Goal: Task Accomplishment & Management: Manage account settings

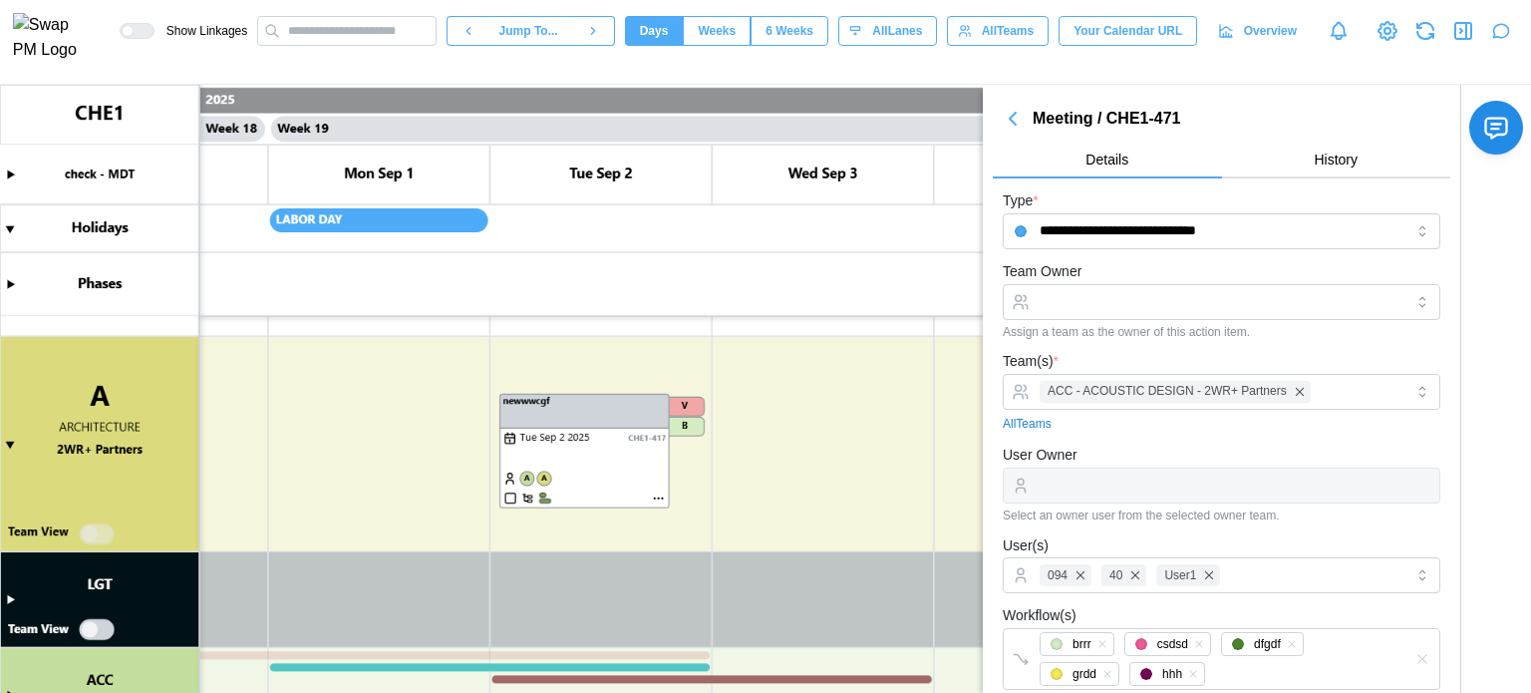
scroll to position [0, 19906]
type textarea "*"
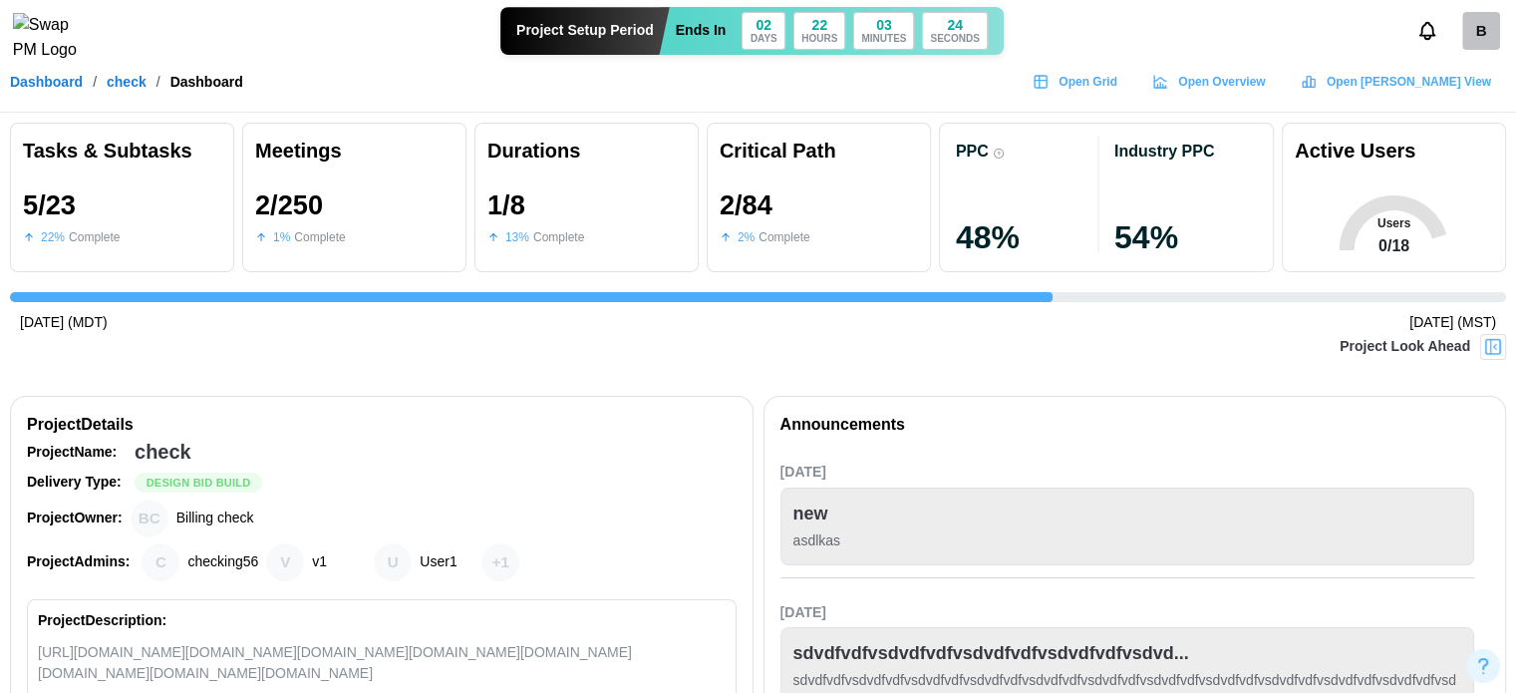
scroll to position [0, 3906]
click at [1493, 34] on div "B" at bounding box center [1481, 31] width 38 height 38
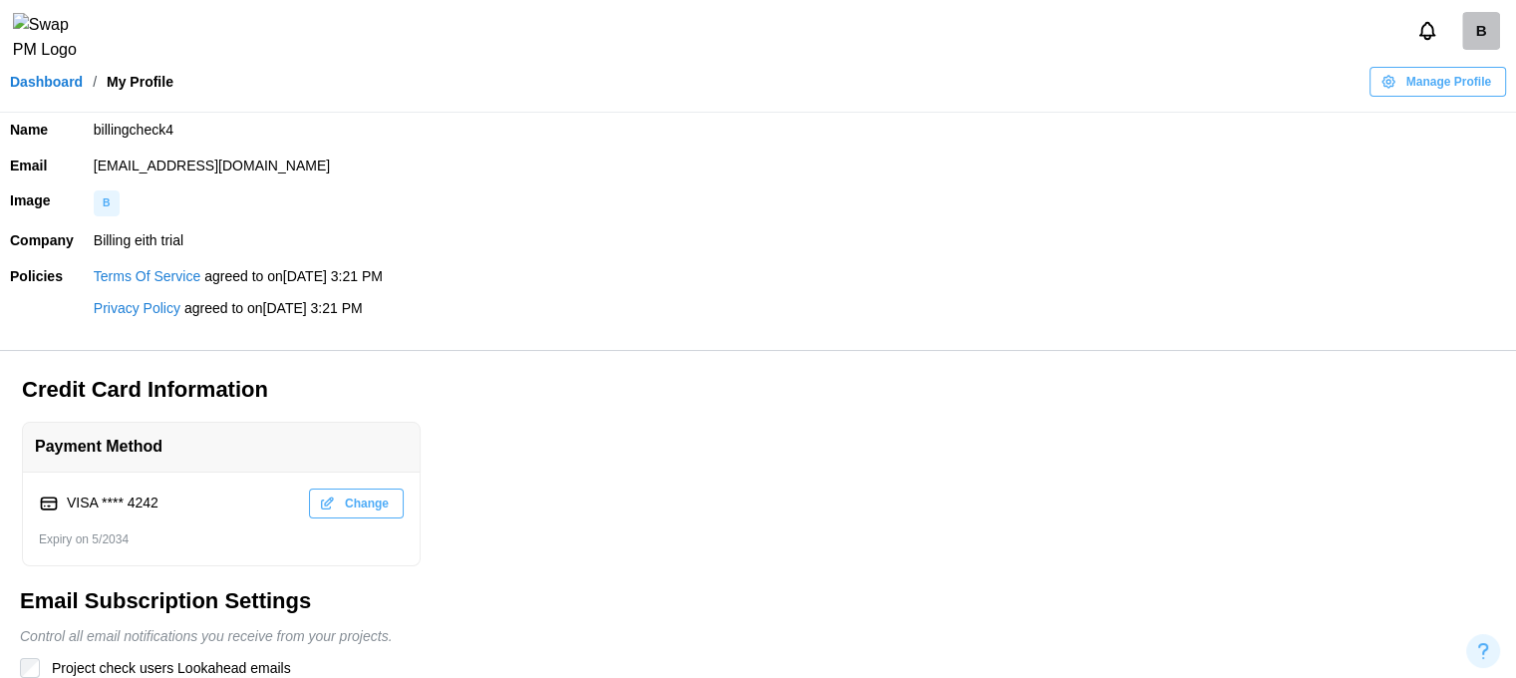
click at [45, 89] on link "Dashboard" at bounding box center [46, 82] width 73 height 14
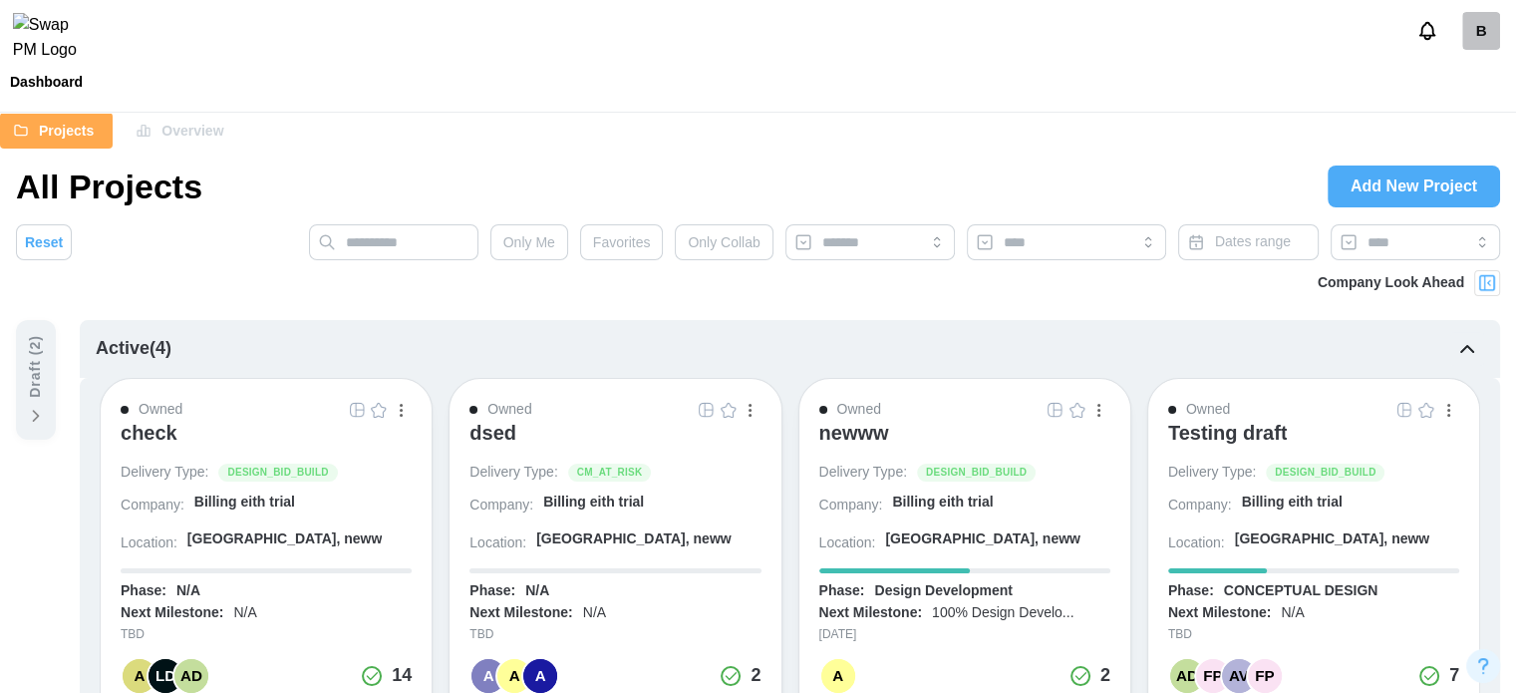
click at [380, 409] on img "button" at bounding box center [379, 410] width 16 height 16
click at [1491, 274] on img at bounding box center [1487, 283] width 20 height 20
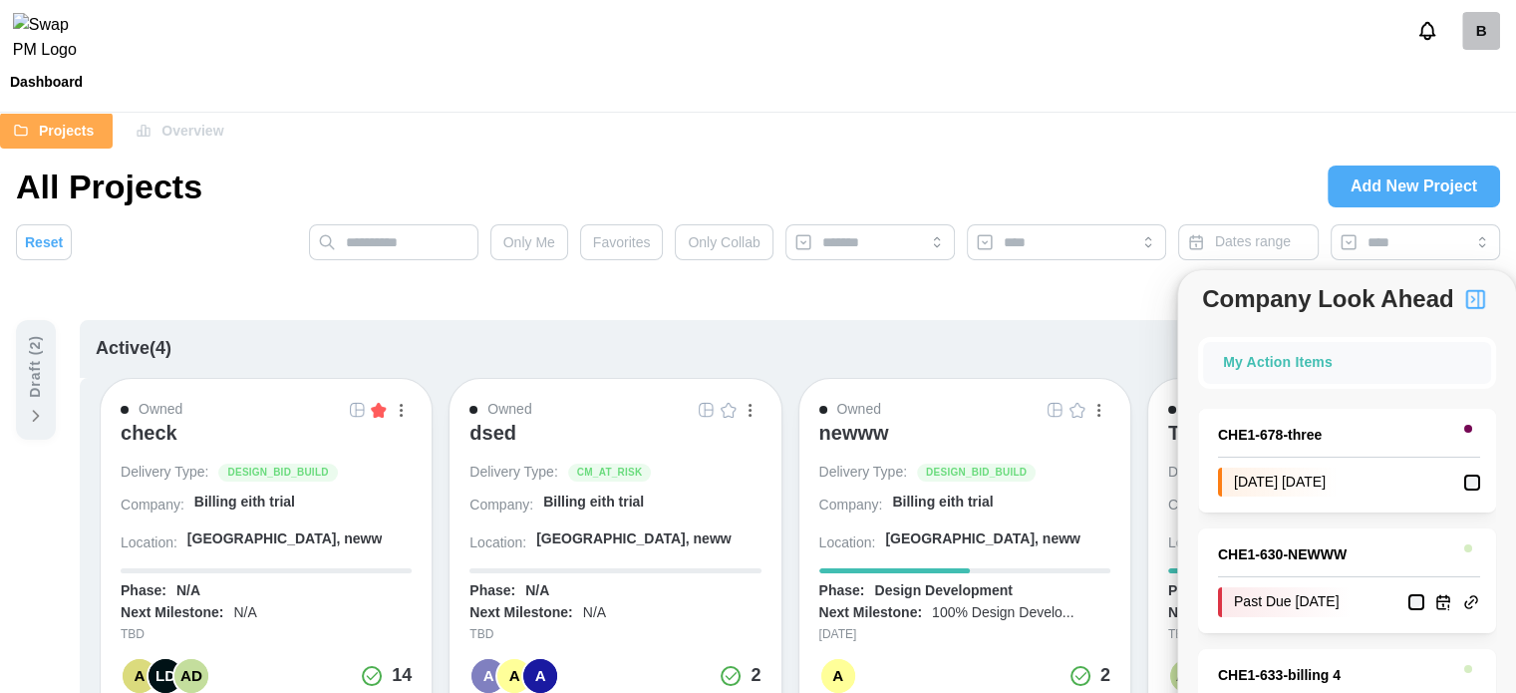
click at [1421, 367] on div "My Action Items" at bounding box center [1347, 363] width 248 height 22
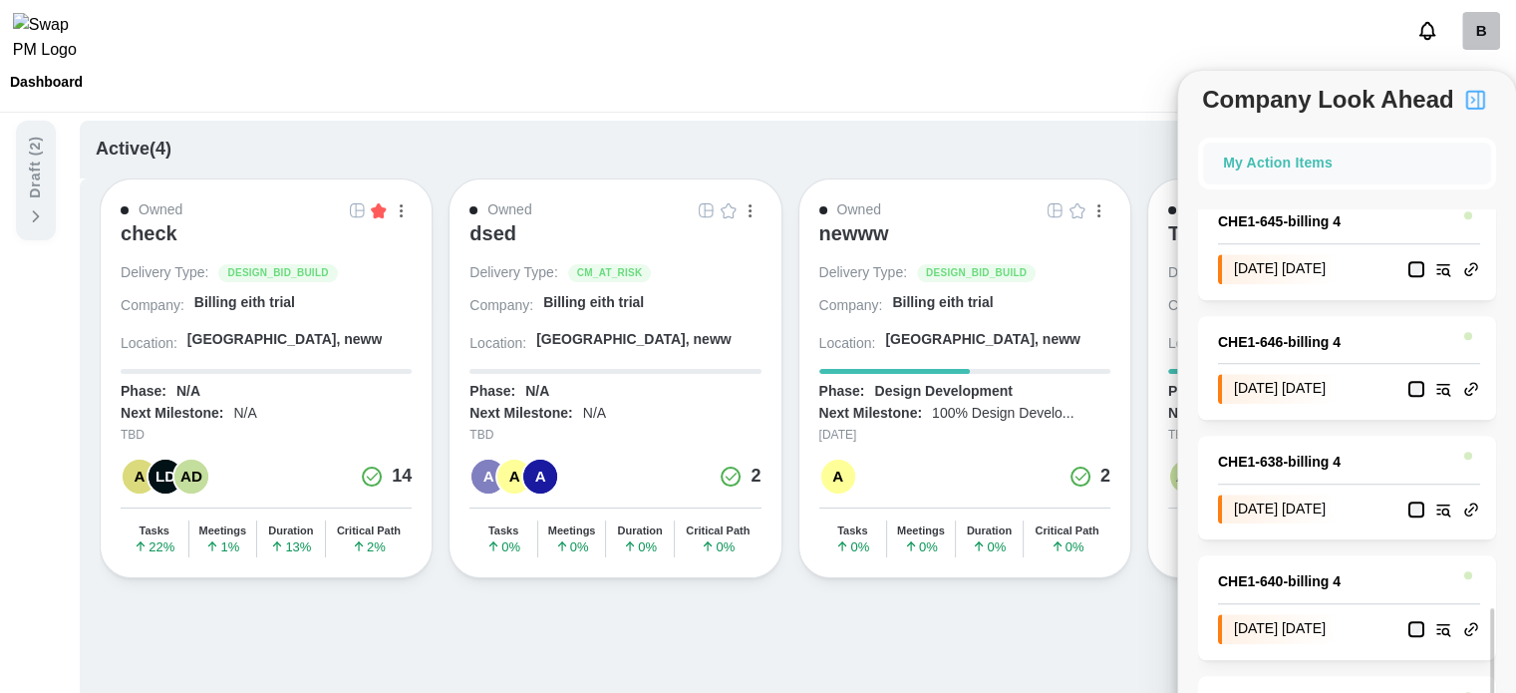
scroll to position [1985, 0]
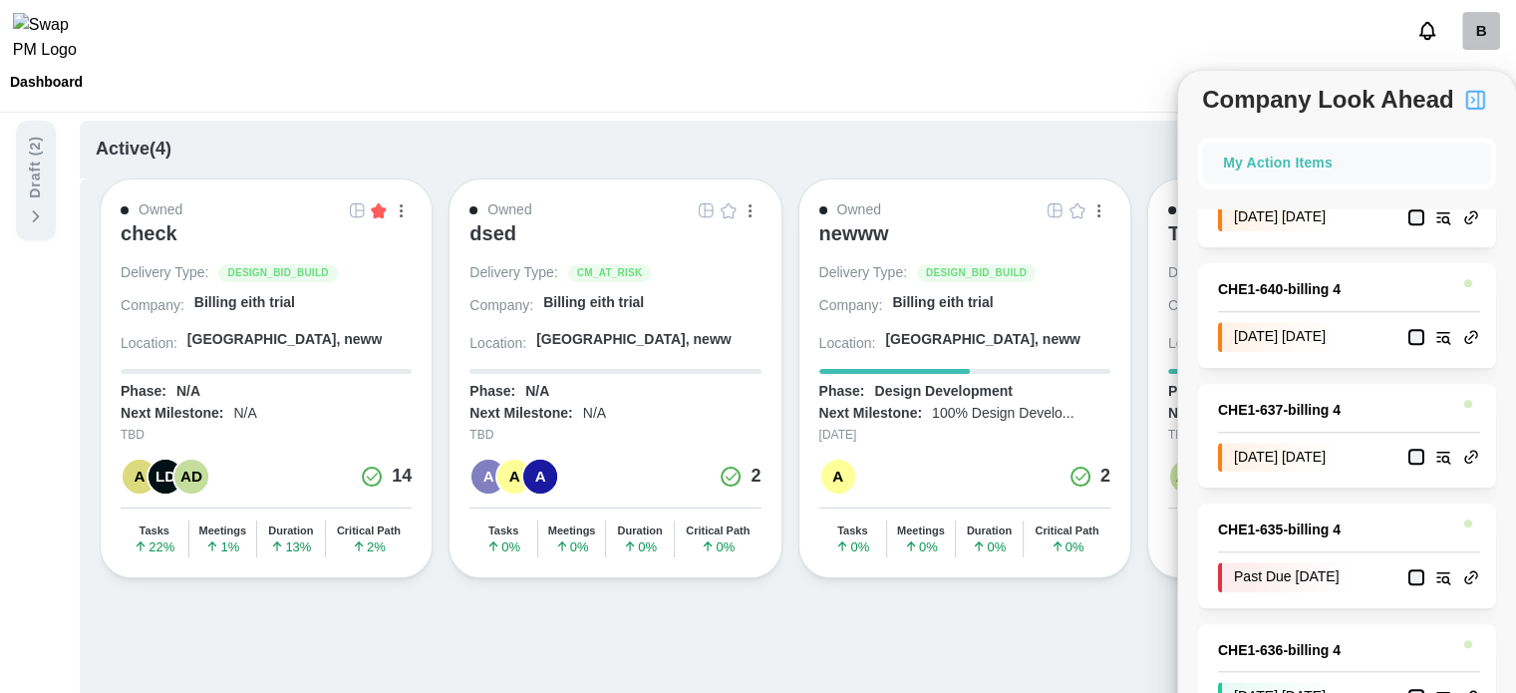
click at [385, 211] on img "button" at bounding box center [379, 210] width 16 height 16
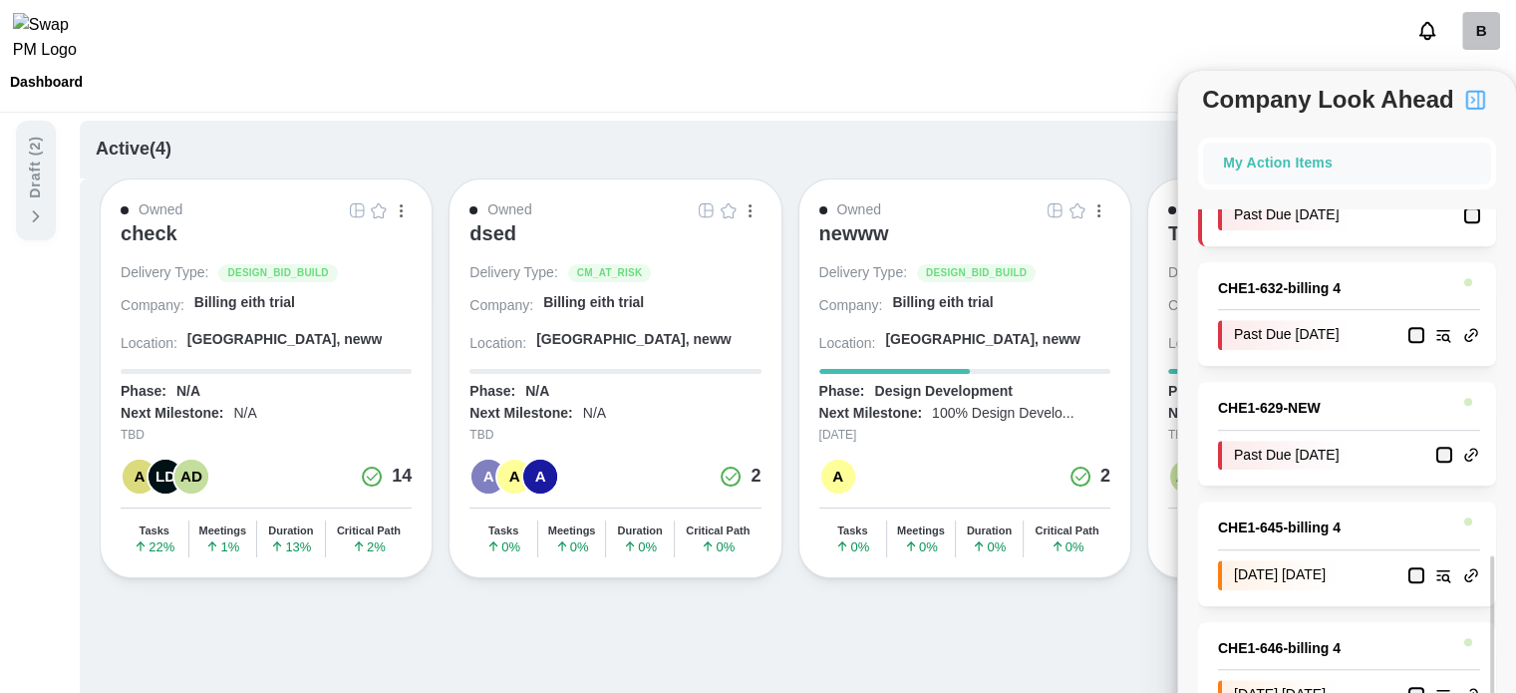
click at [1479, 95] on img "button" at bounding box center [1475, 100] width 24 height 24
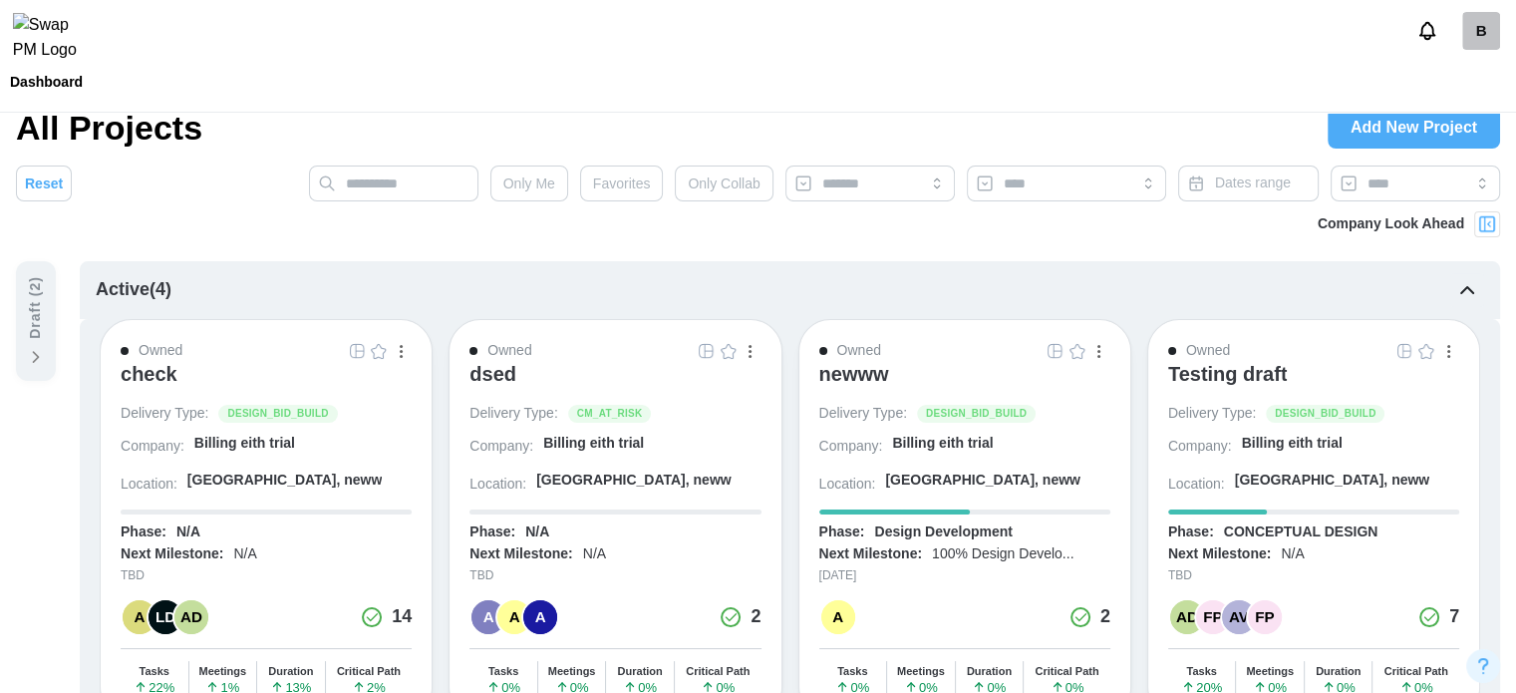
scroll to position [0, 0]
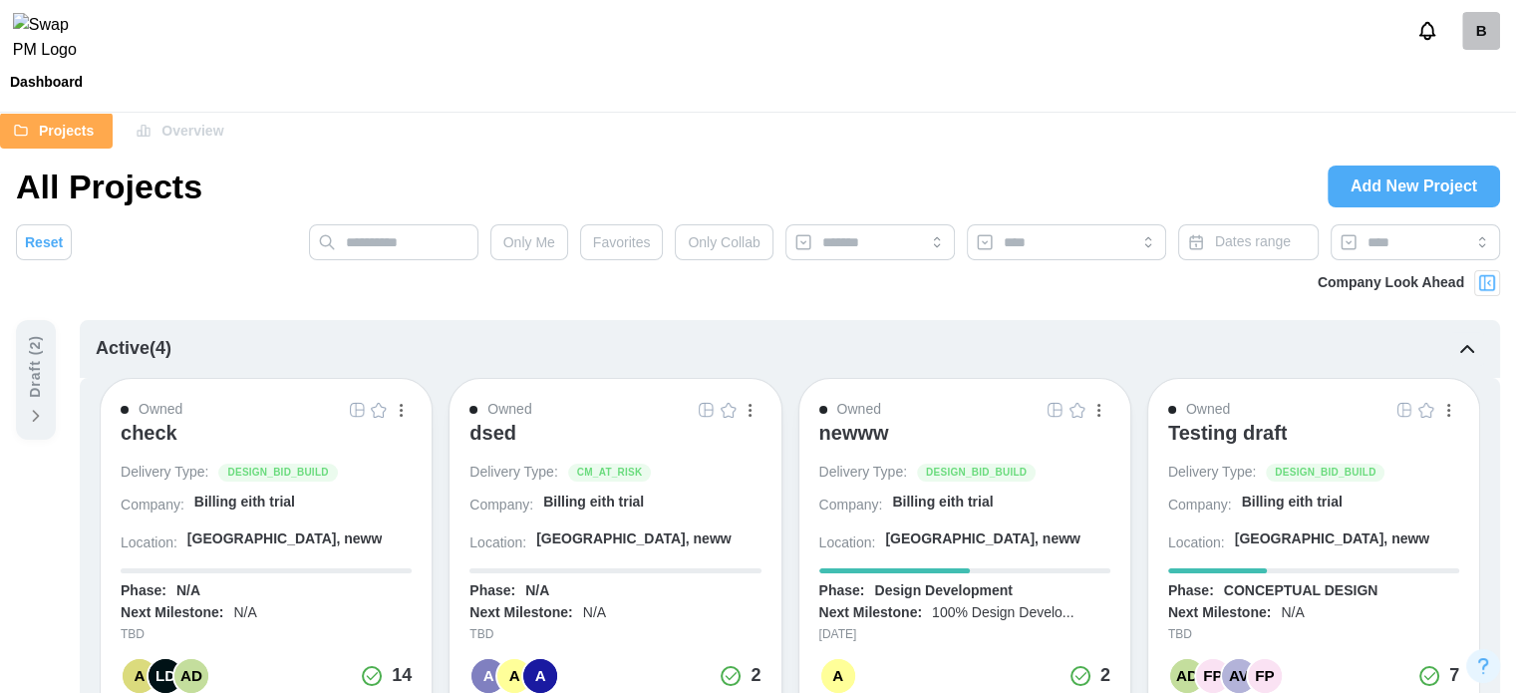
click at [1459, 279] on div "Company Look Ahead" at bounding box center [1391, 283] width 147 height 22
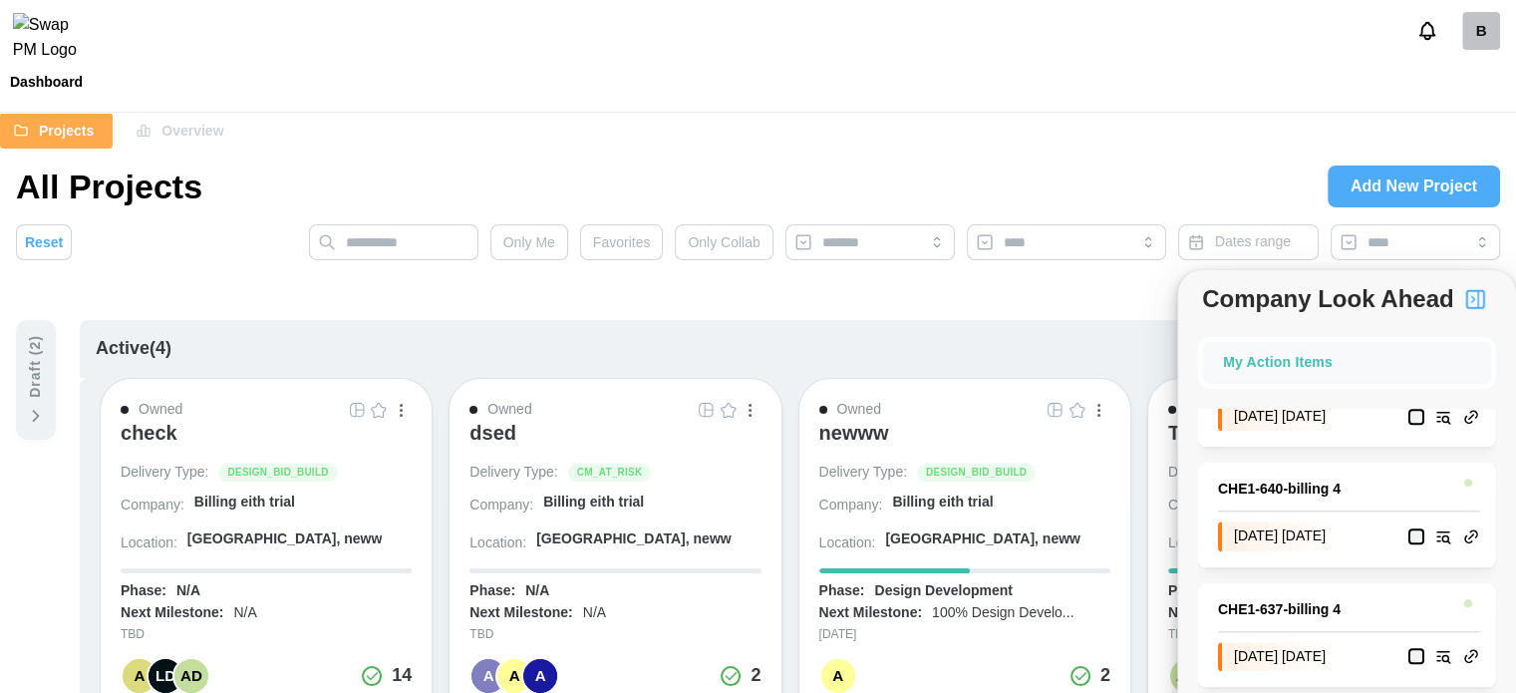
click at [488, 434] on div "dsed" at bounding box center [492, 433] width 47 height 24
click at [862, 438] on div "newww" at bounding box center [854, 433] width 70 height 24
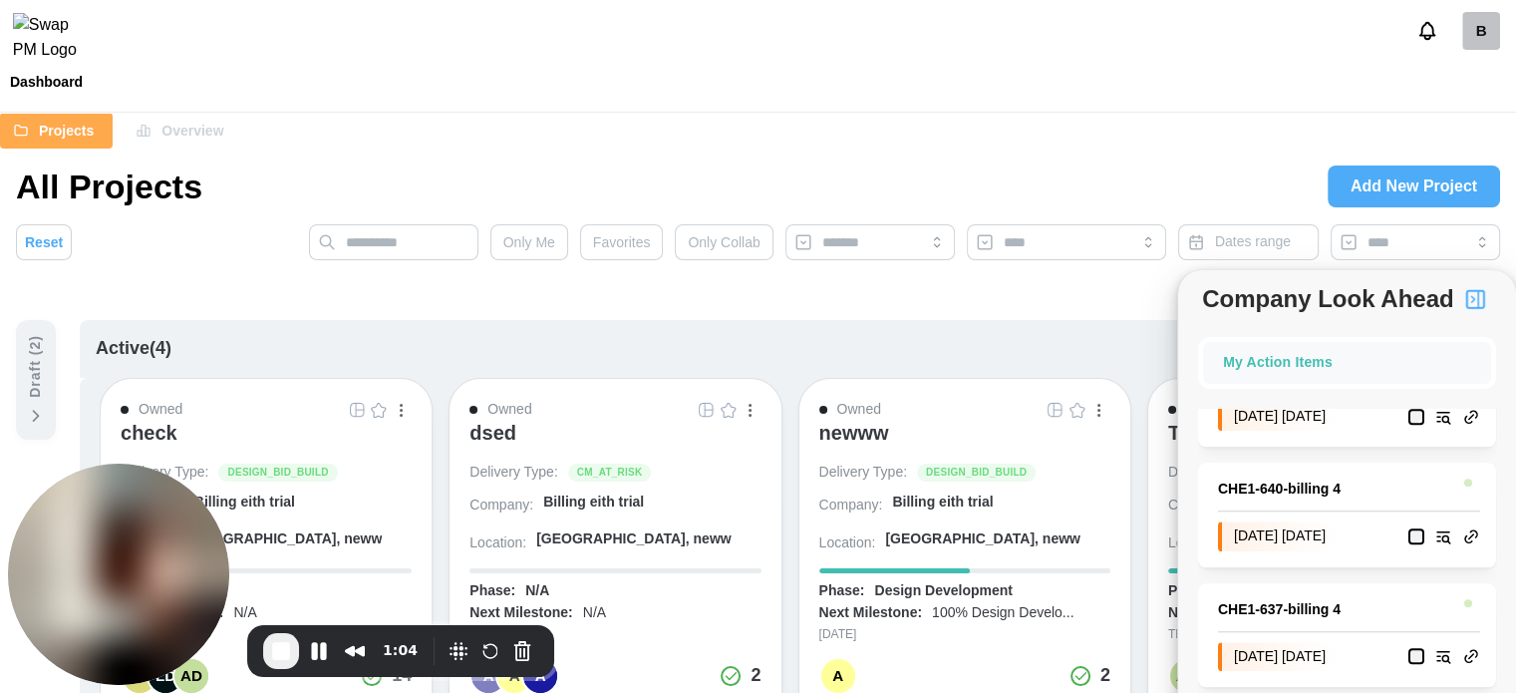
scroll to position [100, 0]
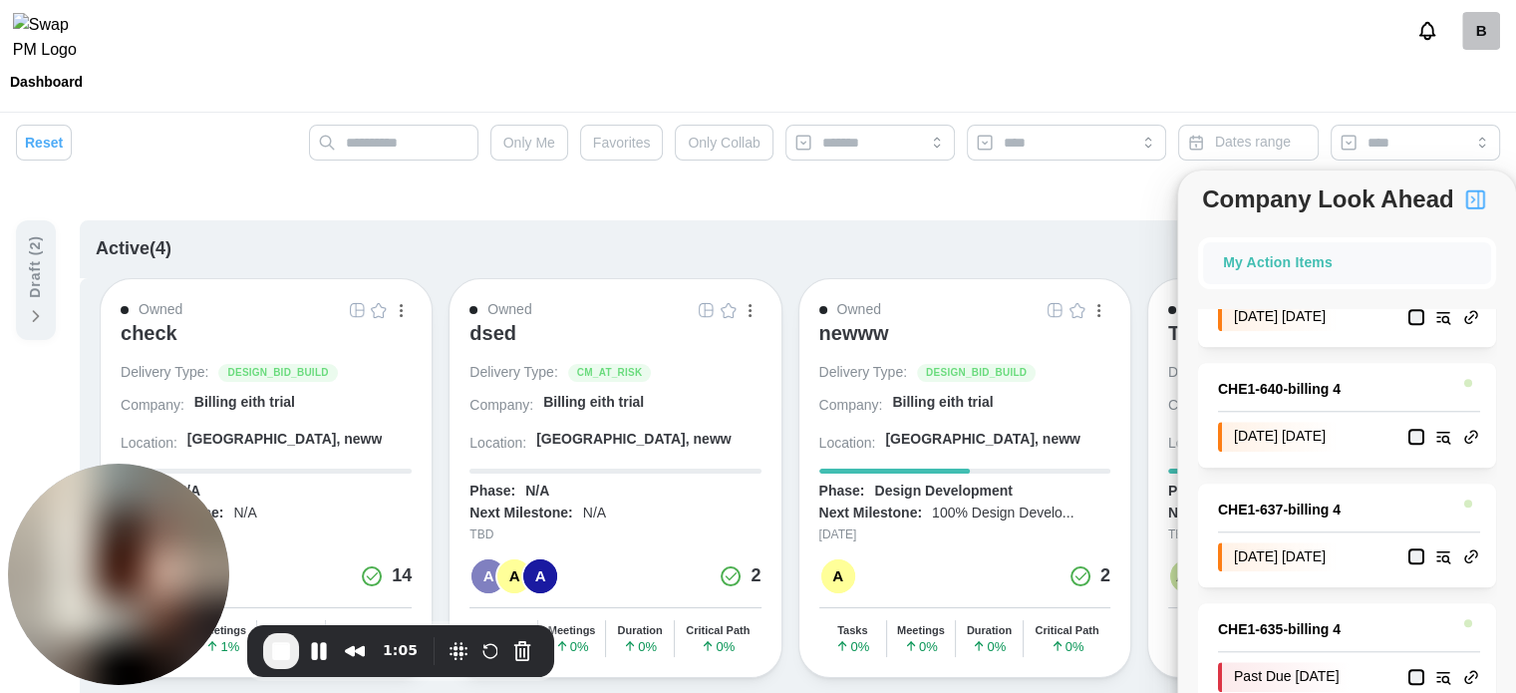
click at [1043, 266] on div "Active ( 4 )" at bounding box center [790, 249] width 1420 height 58
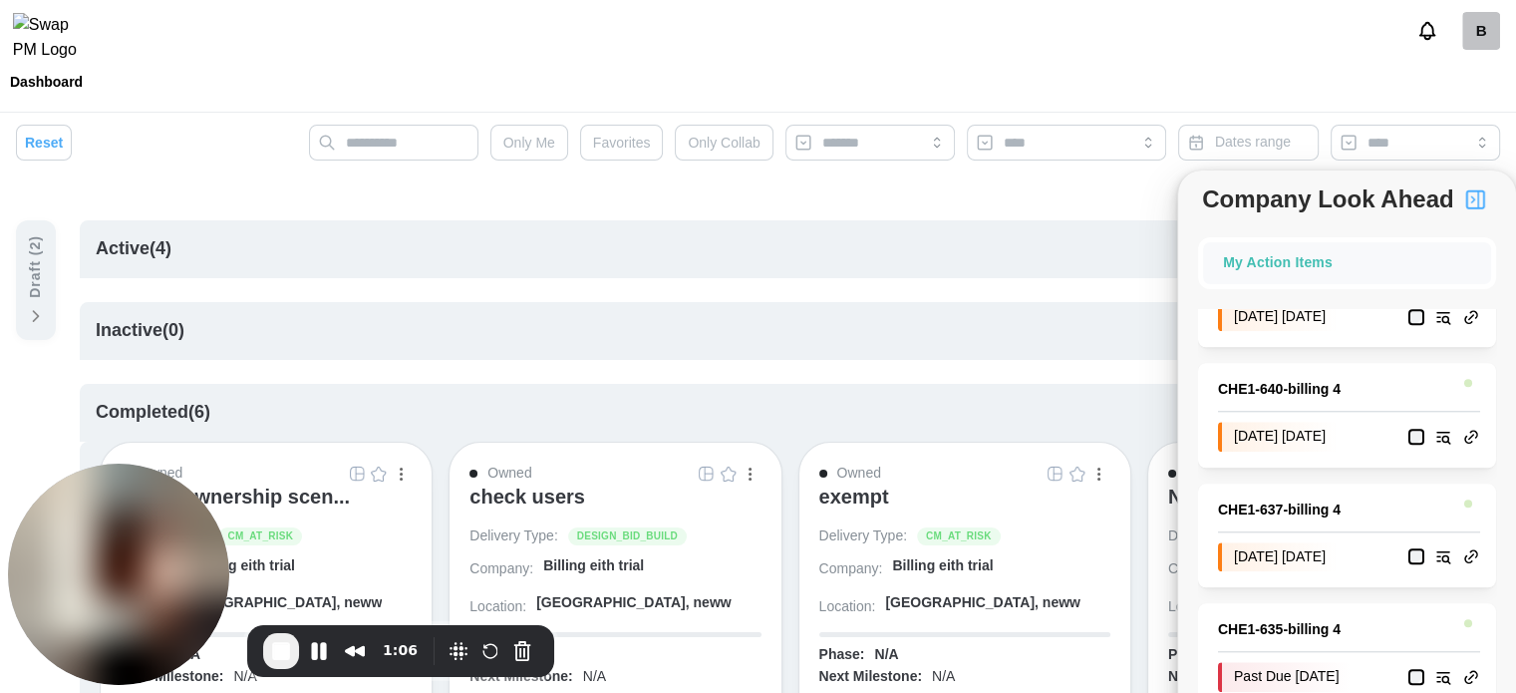
click at [1468, 202] on img "button" at bounding box center [1475, 199] width 24 height 24
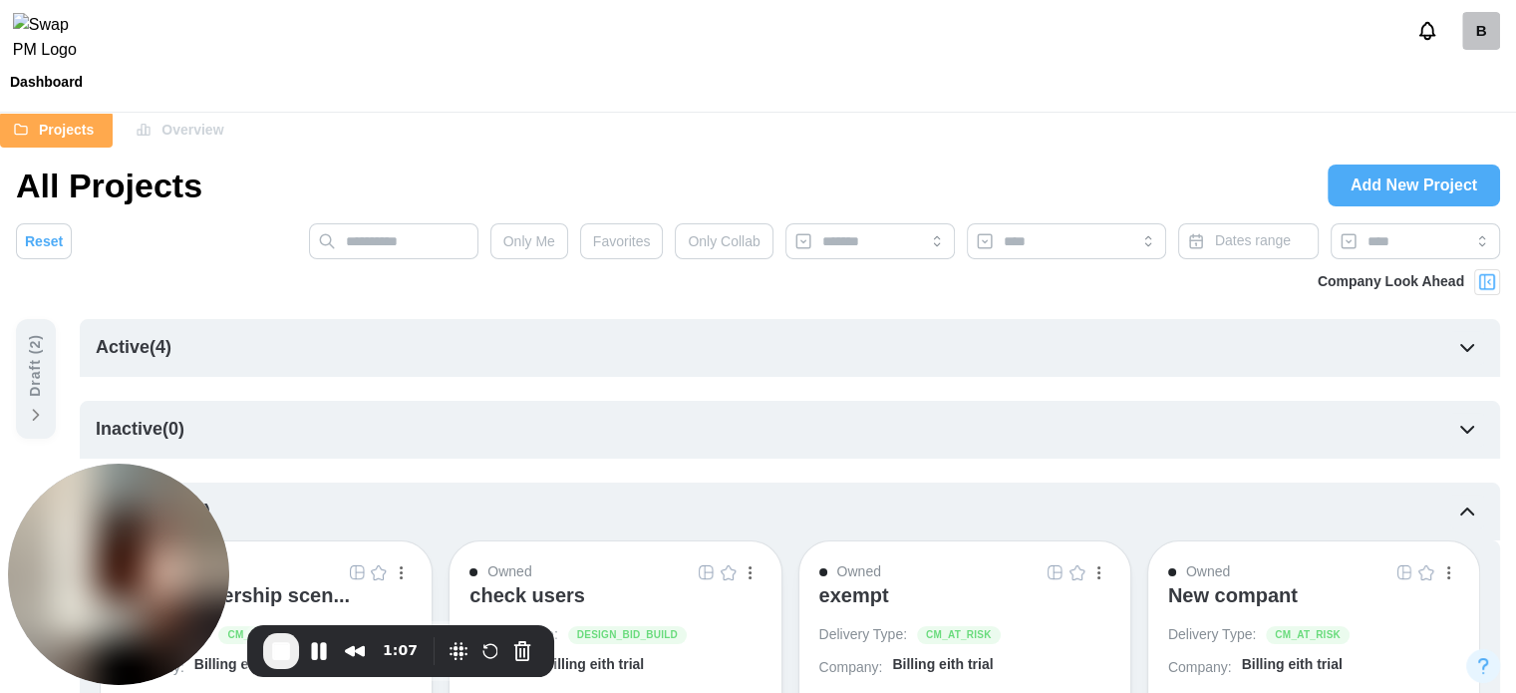
scroll to position [0, 0]
click at [284, 369] on div "Active ( 4 )" at bounding box center [790, 349] width 1420 height 58
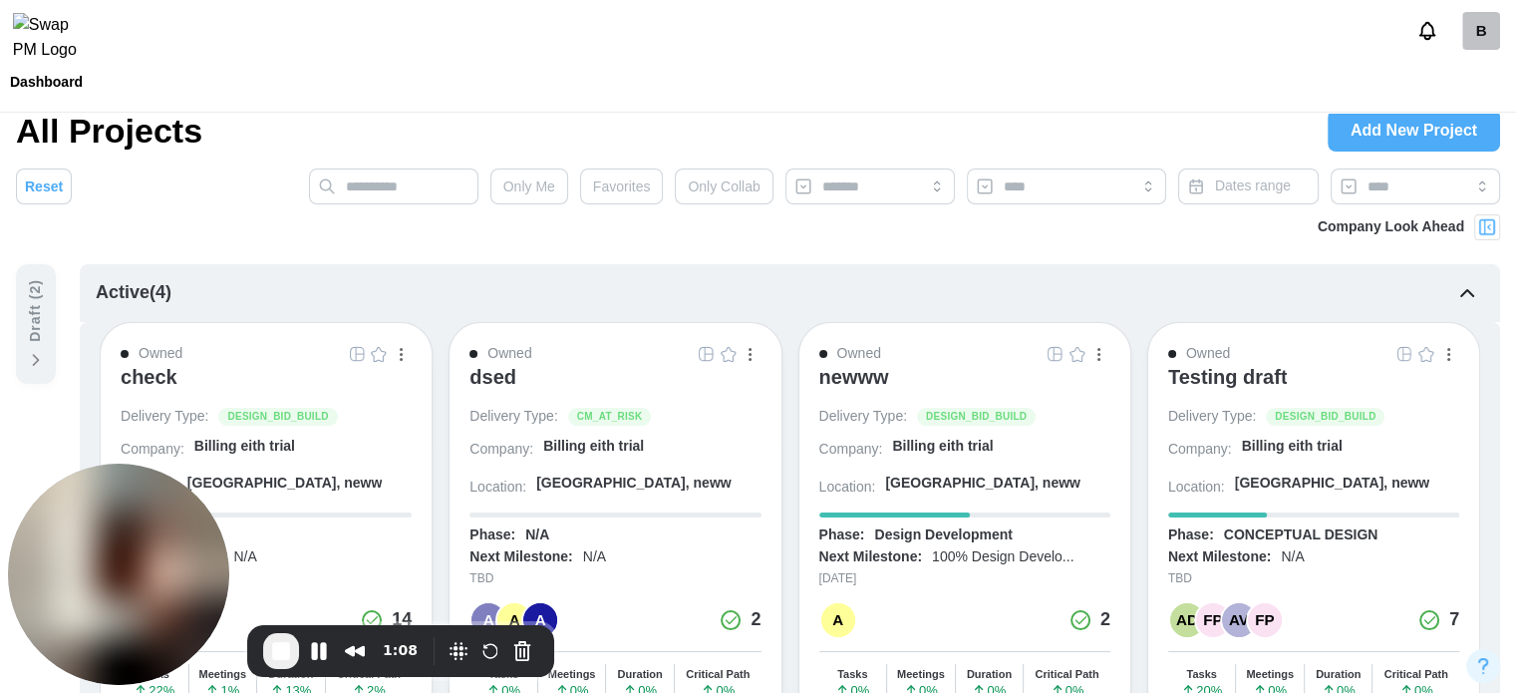
scroll to position [100, 0]
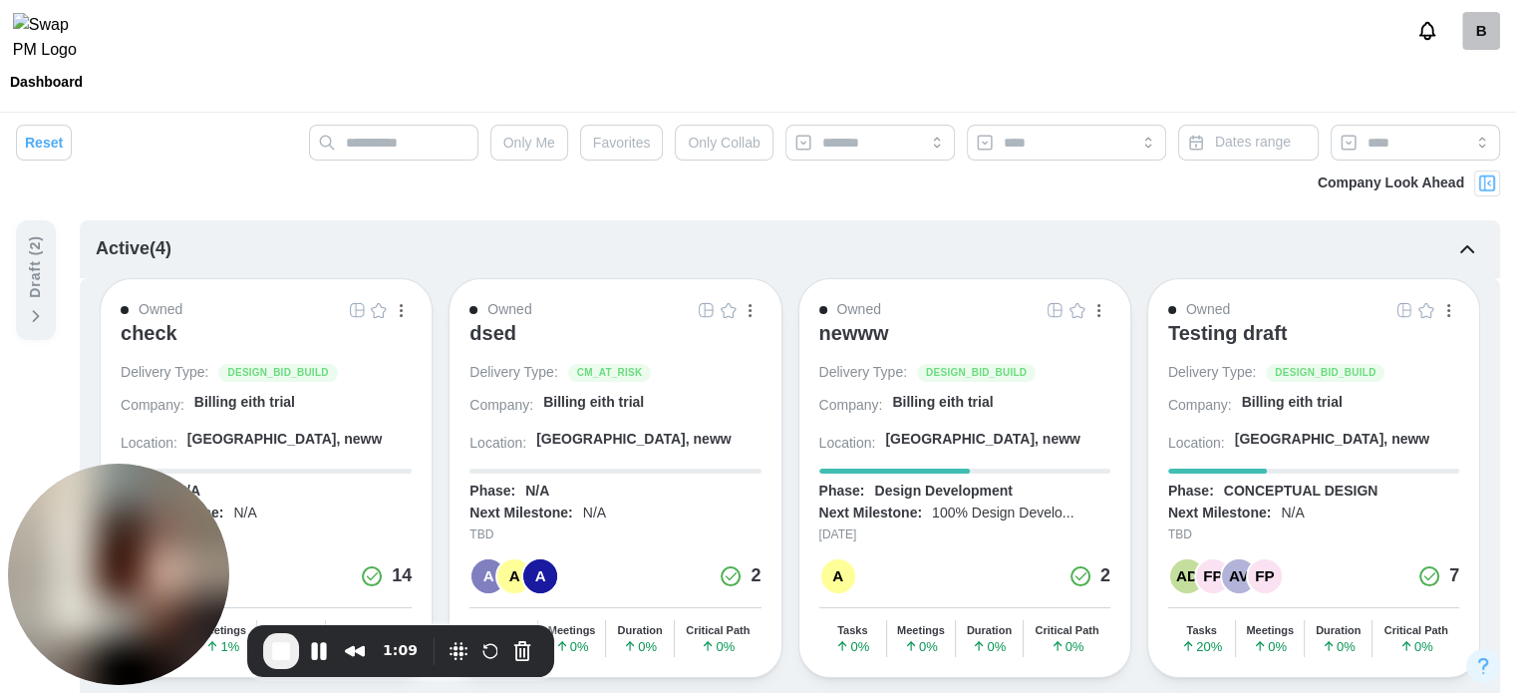
click at [380, 302] on img "button" at bounding box center [379, 310] width 16 height 16
click at [1493, 180] on img at bounding box center [1487, 183] width 20 height 20
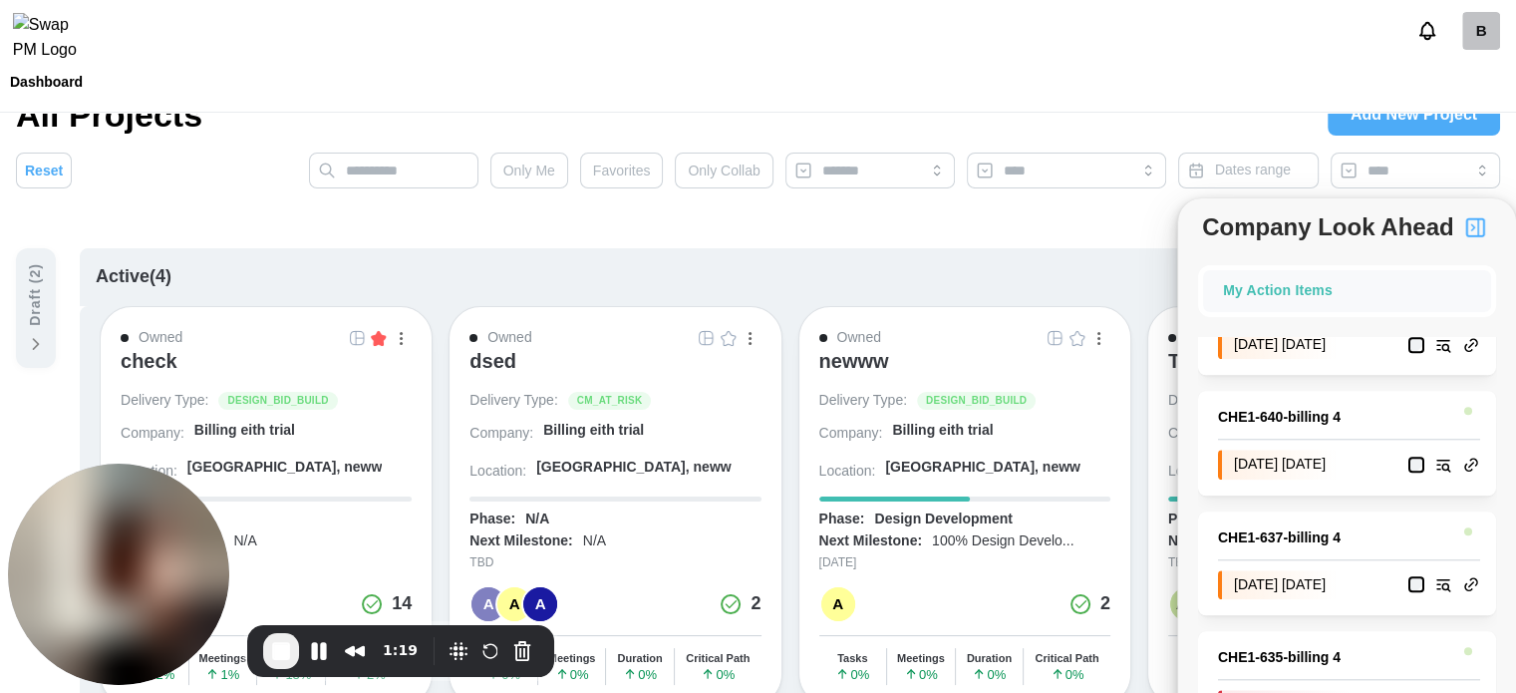
scroll to position [0, 0]
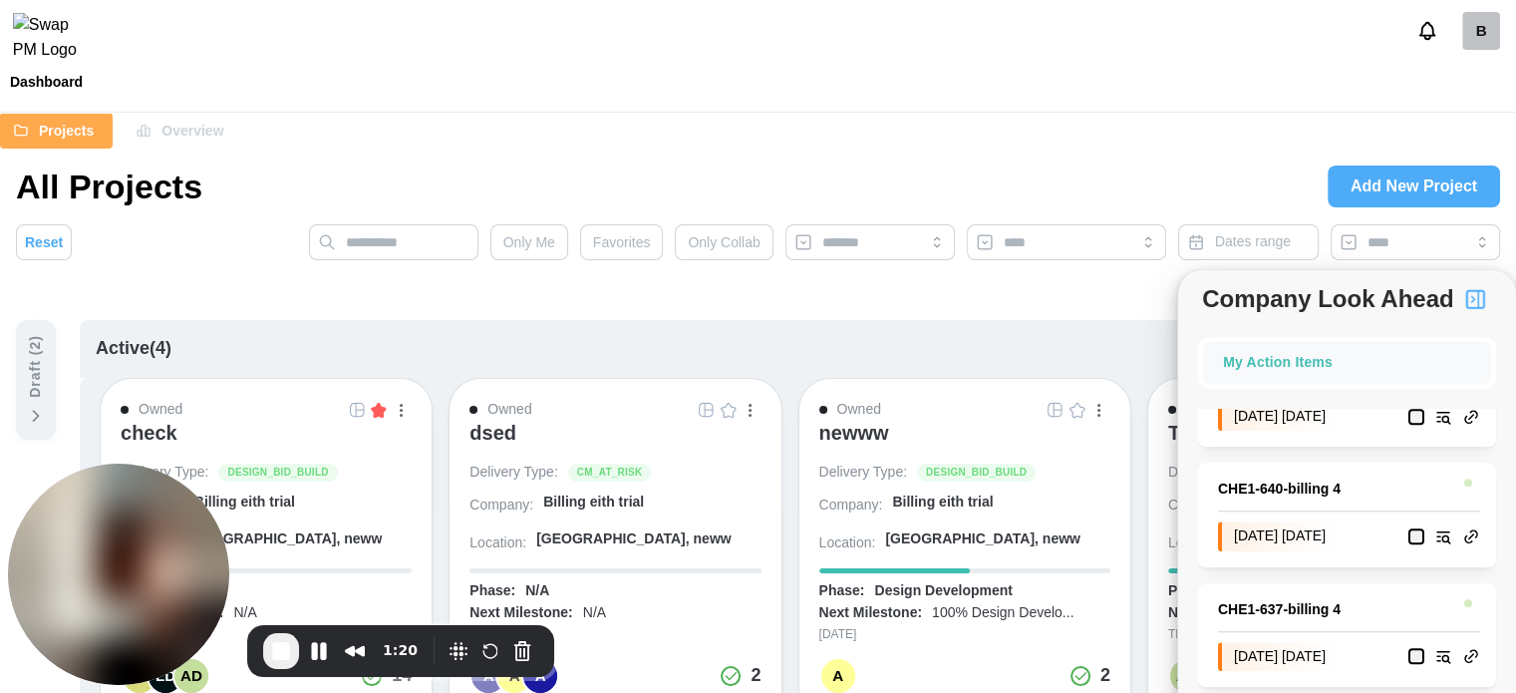
click at [375, 417] on img "button" at bounding box center [379, 410] width 16 height 16
click at [734, 410] on img "button" at bounding box center [729, 410] width 16 height 16
click at [1480, 298] on img "button" at bounding box center [1475, 299] width 24 height 24
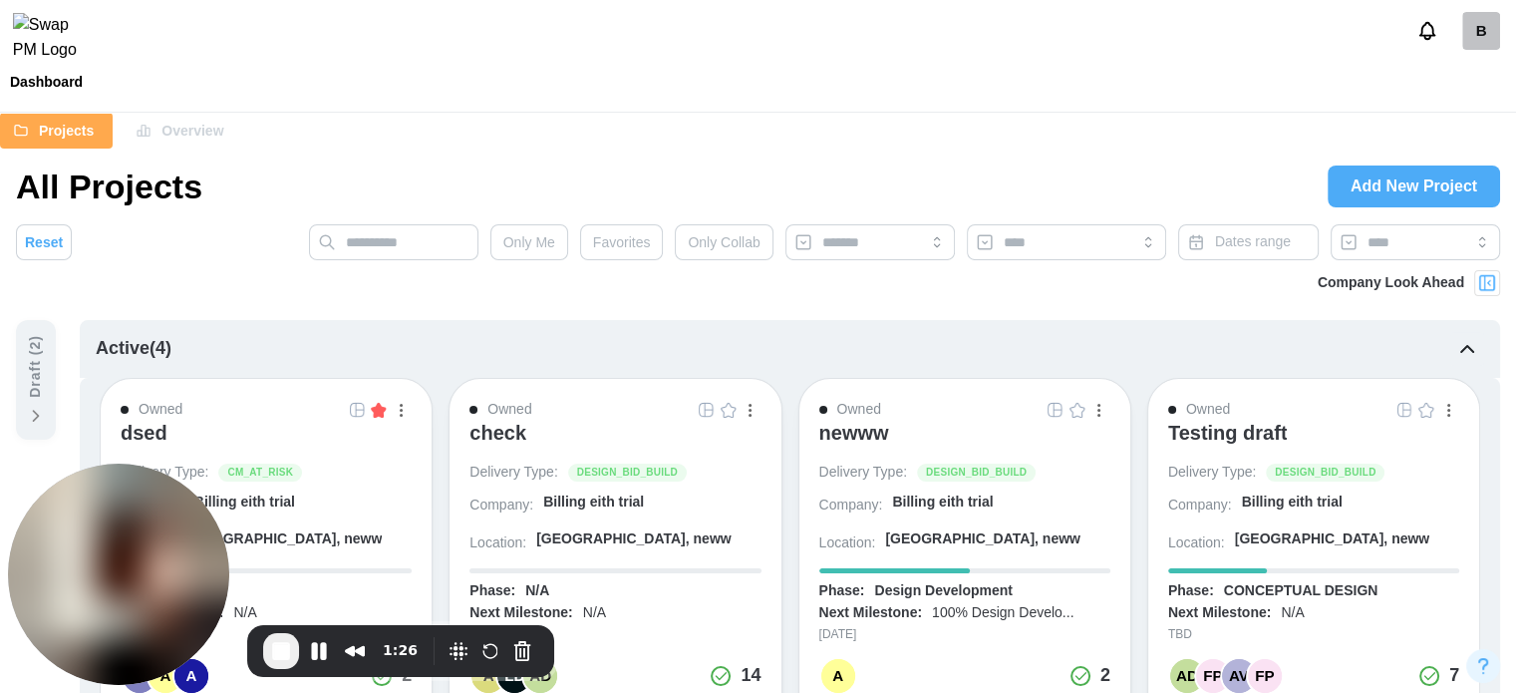
click at [1477, 280] on img at bounding box center [1487, 283] width 20 height 20
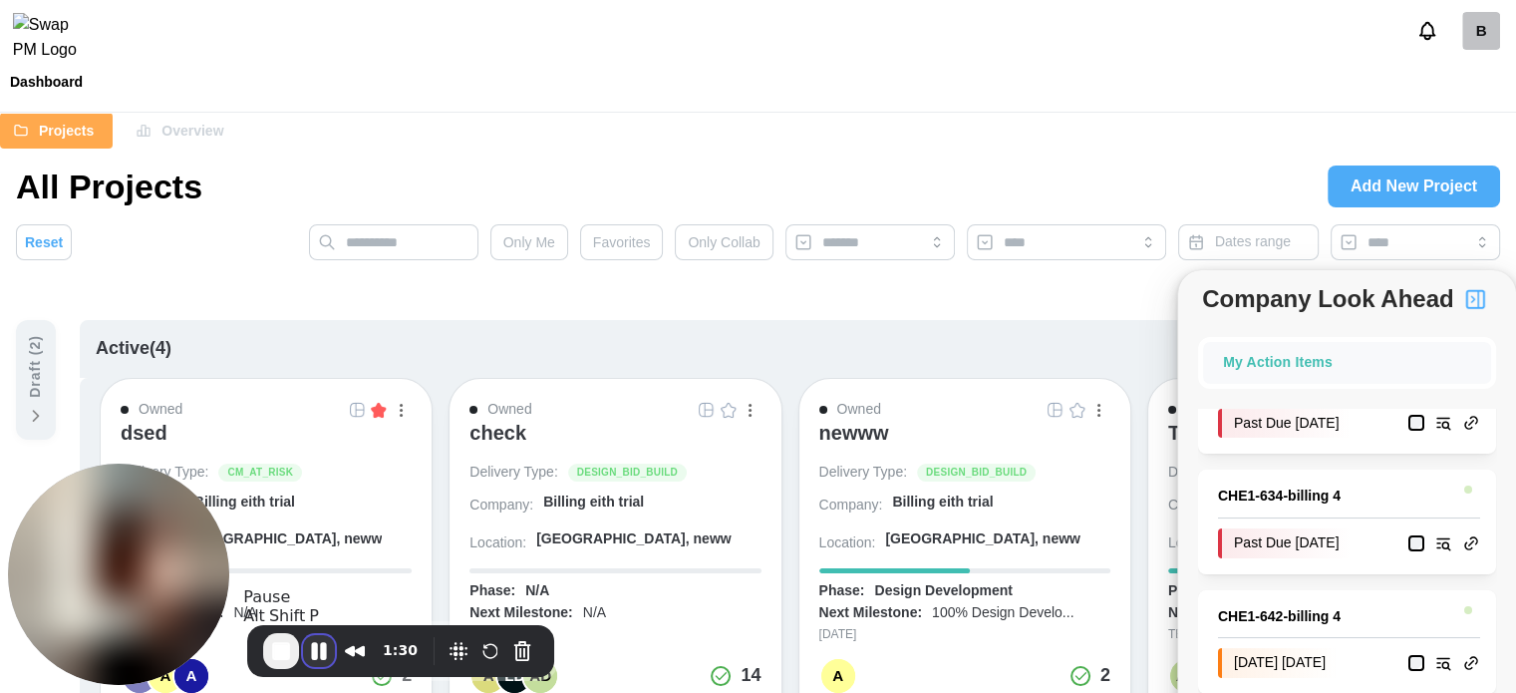
click at [323, 653] on button "Pause Recording" at bounding box center [319, 651] width 32 height 32
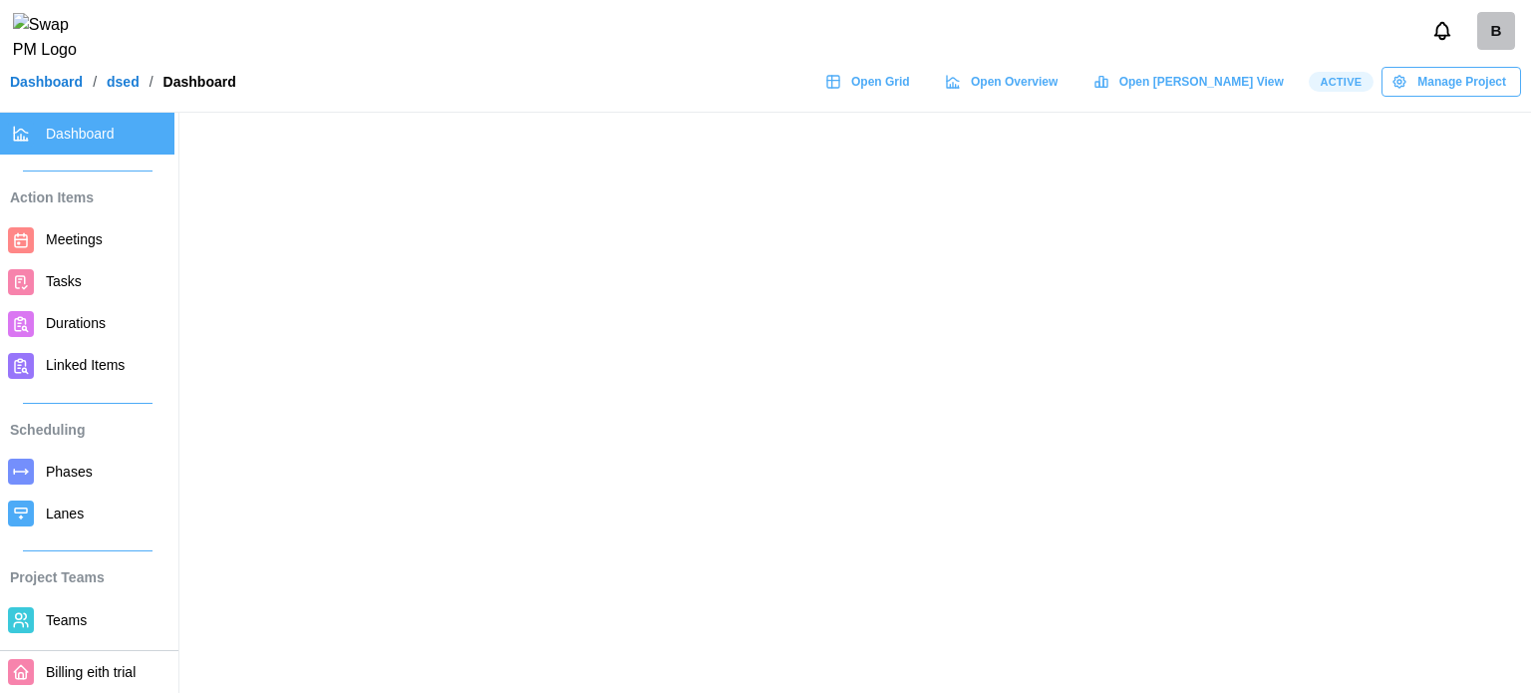
click at [51, 241] on span "Meetings" at bounding box center [74, 239] width 57 height 16
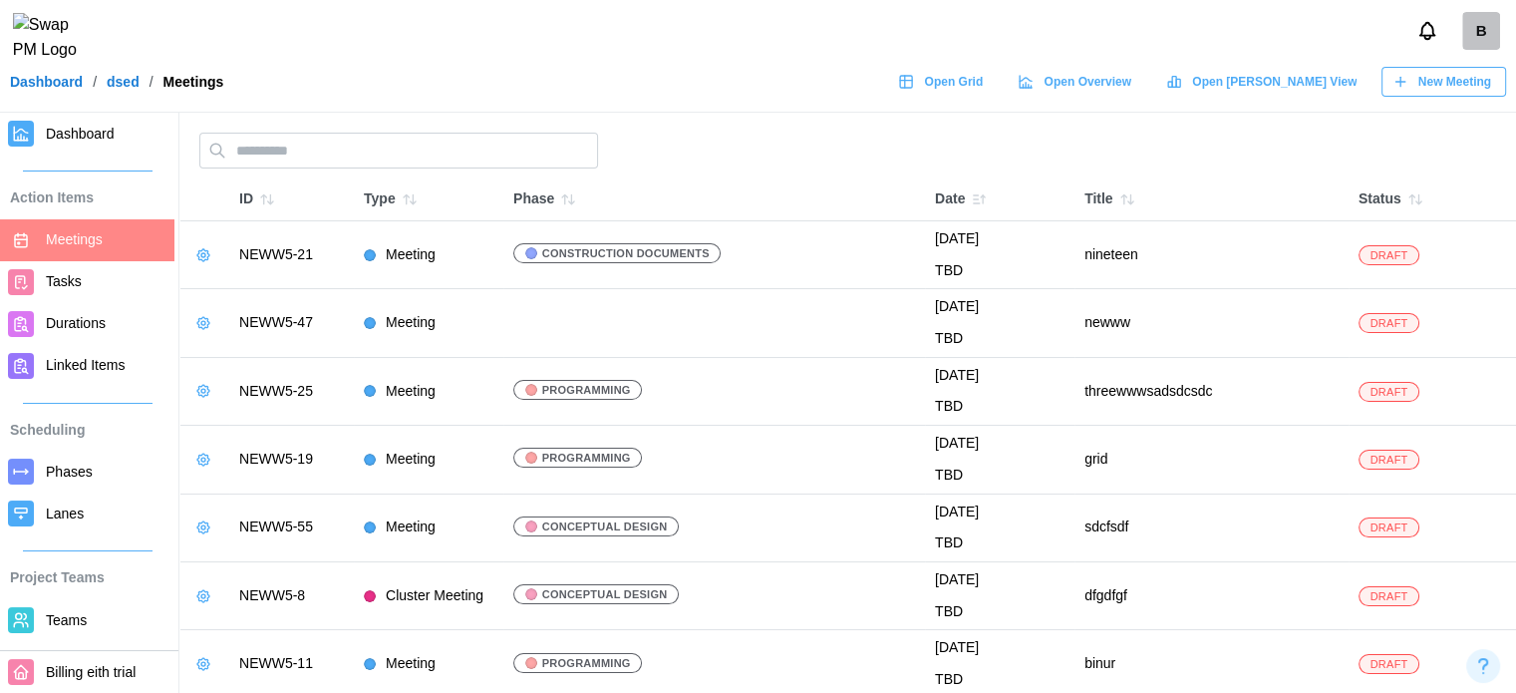
click at [203, 254] on icon "button" at bounding box center [203, 255] width 16 height 16
click at [235, 280] on button "Edit Meeting" at bounding box center [265, 295] width 142 height 36
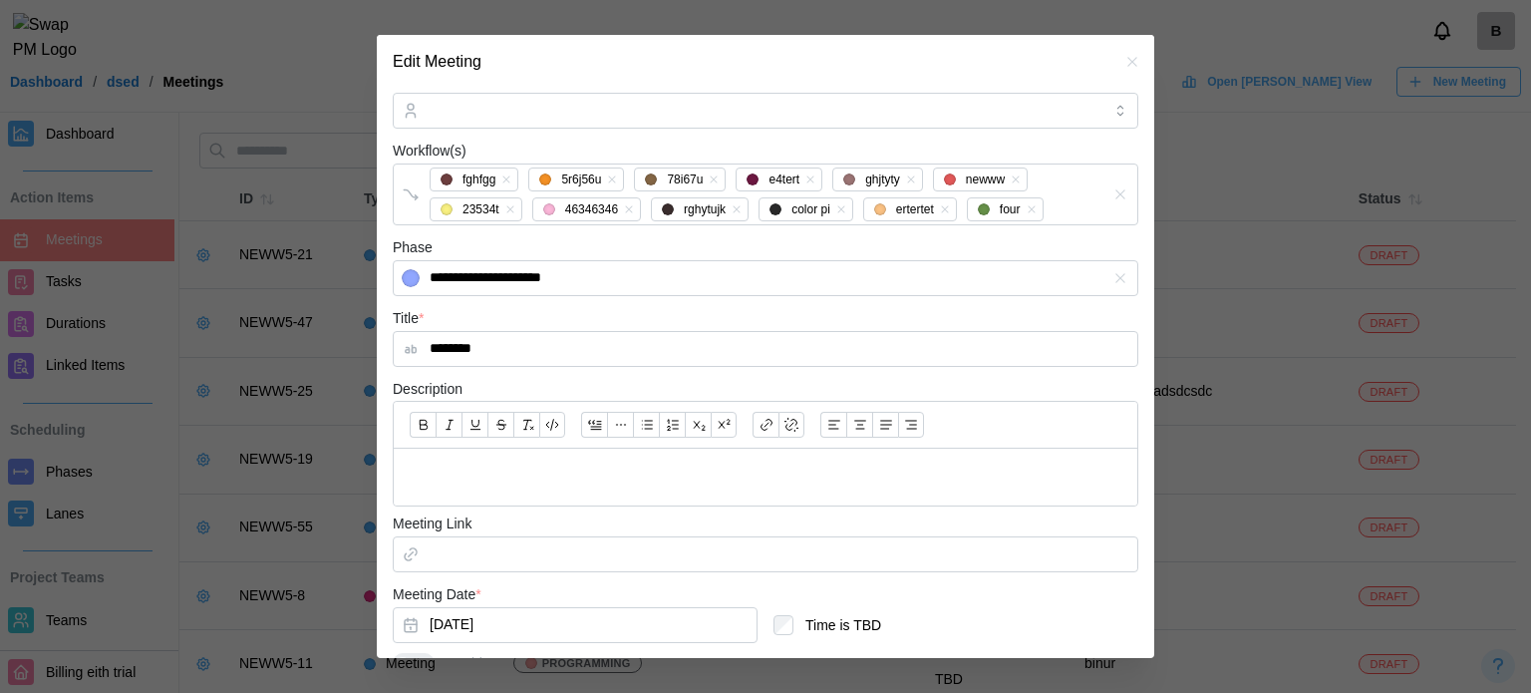
scroll to position [506, 0]
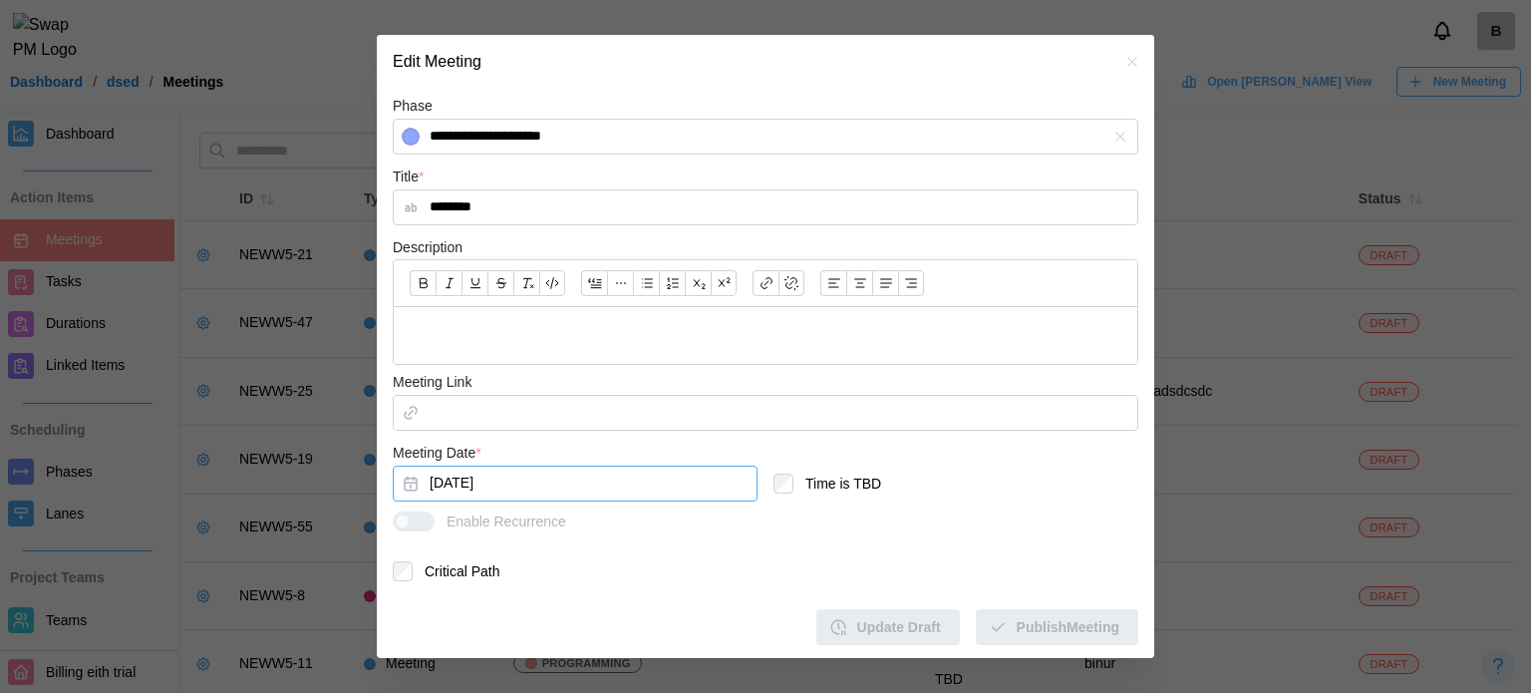
click at [483, 469] on button "[DATE]" at bounding box center [575, 483] width 365 height 36
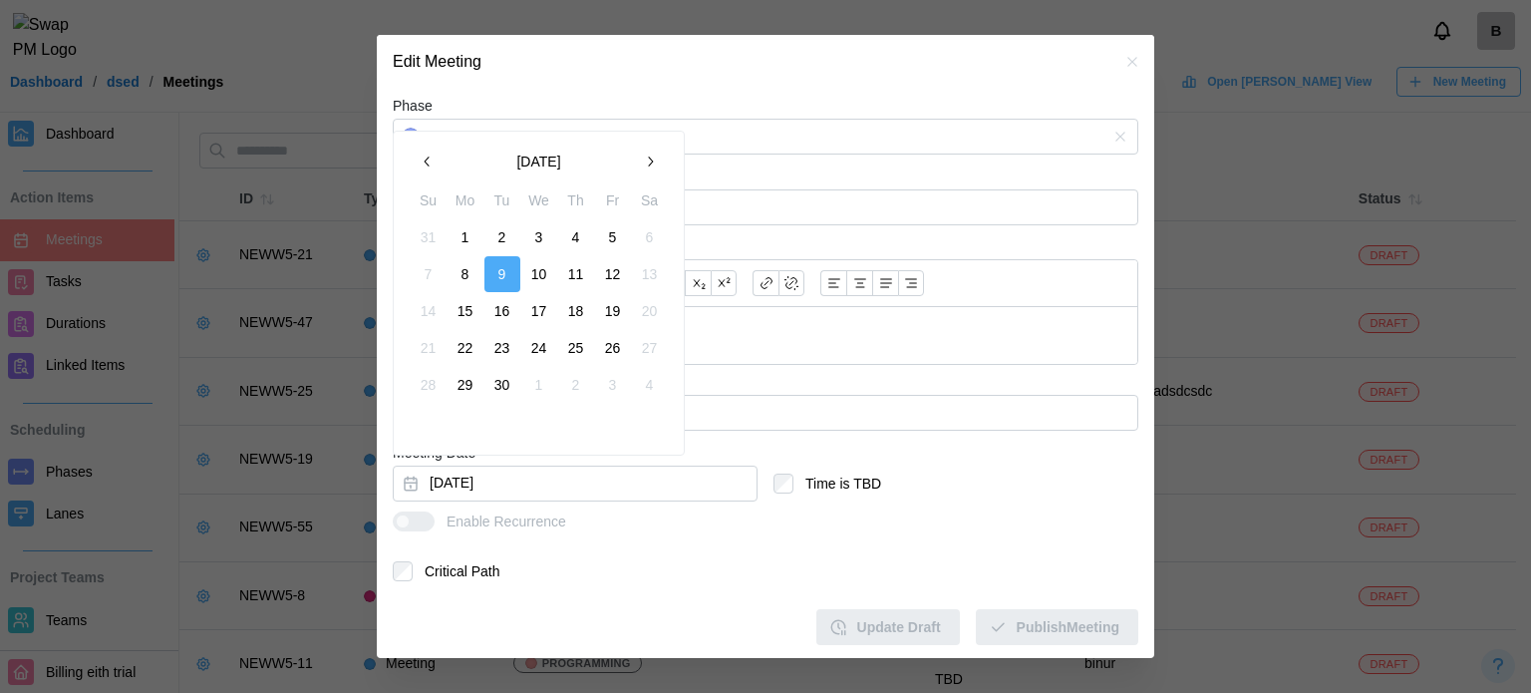
click at [499, 386] on button "30" at bounding box center [502, 385] width 36 height 36
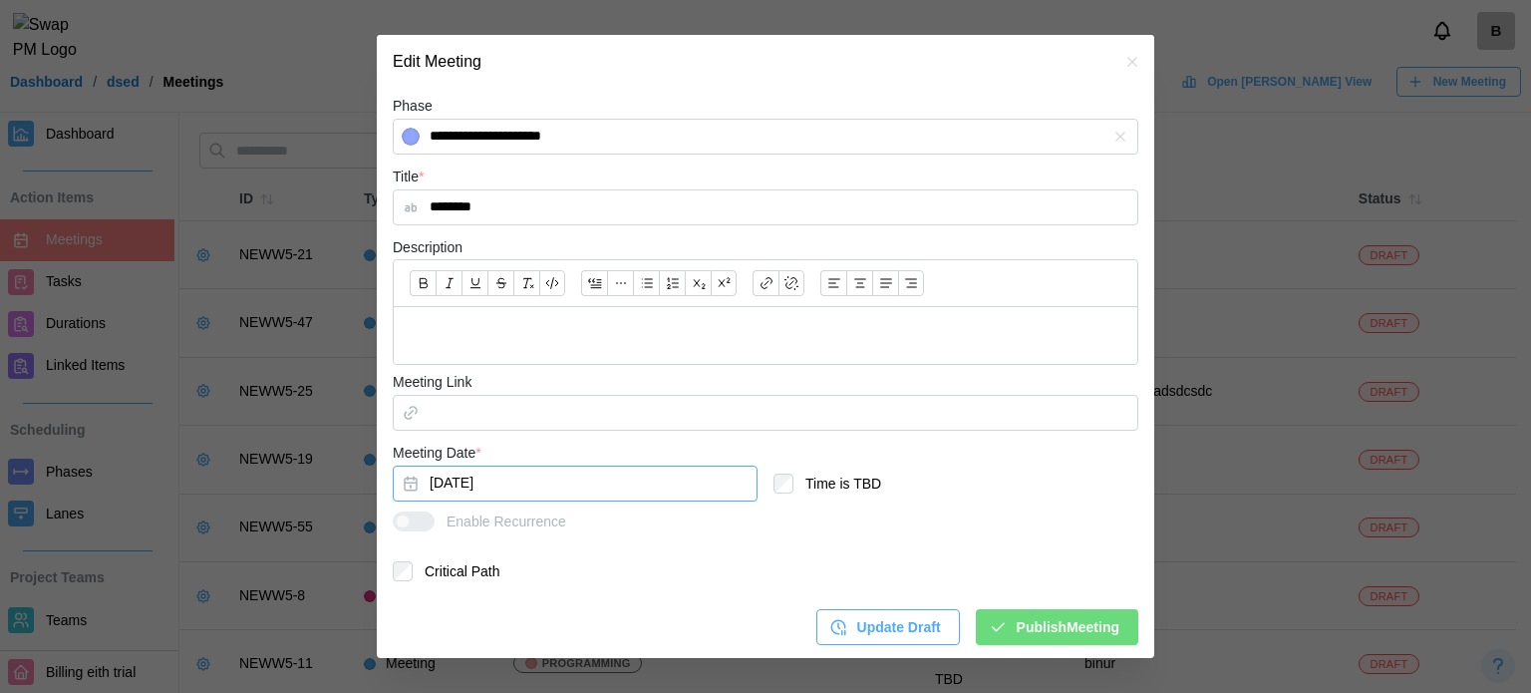
click at [492, 490] on button "Sep 30, 2025" at bounding box center [575, 483] width 365 height 36
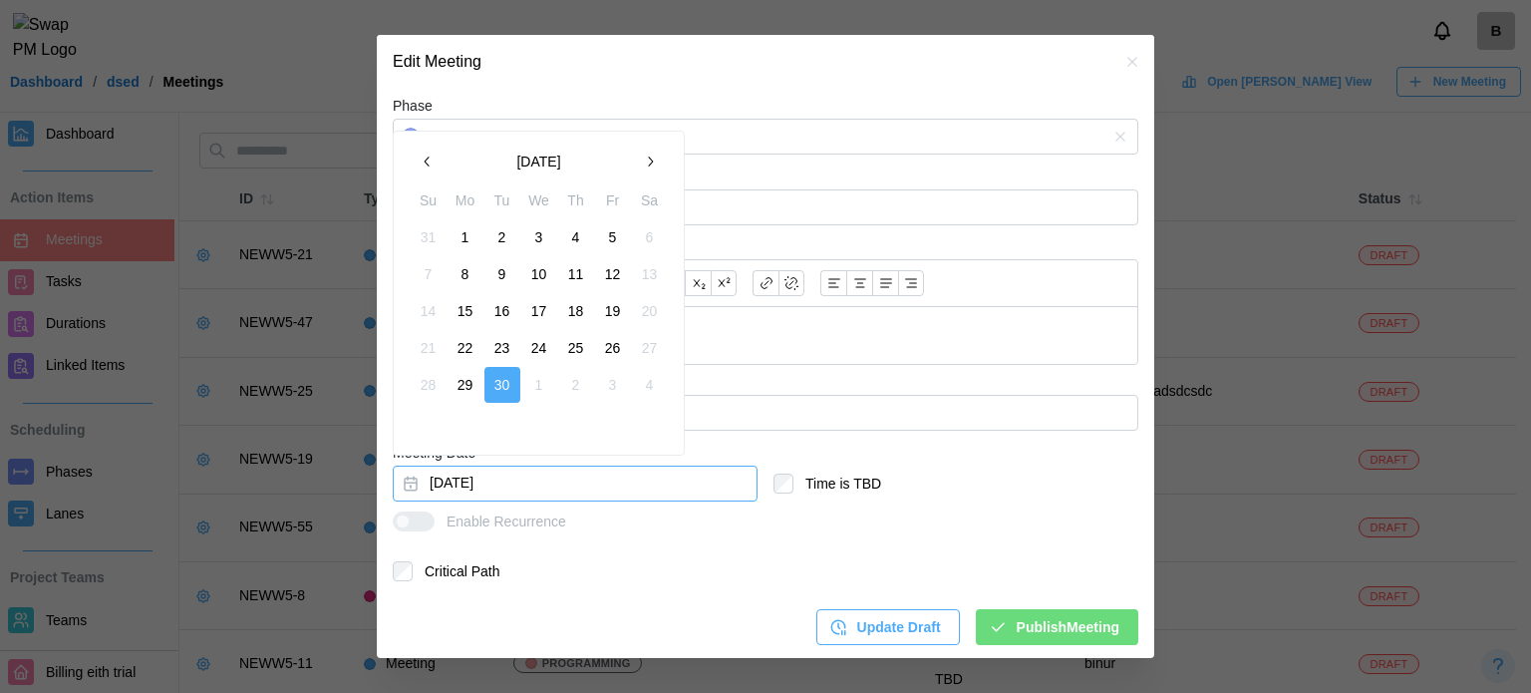
click at [490, 490] on button "[DATE]" at bounding box center [575, 483] width 365 height 36
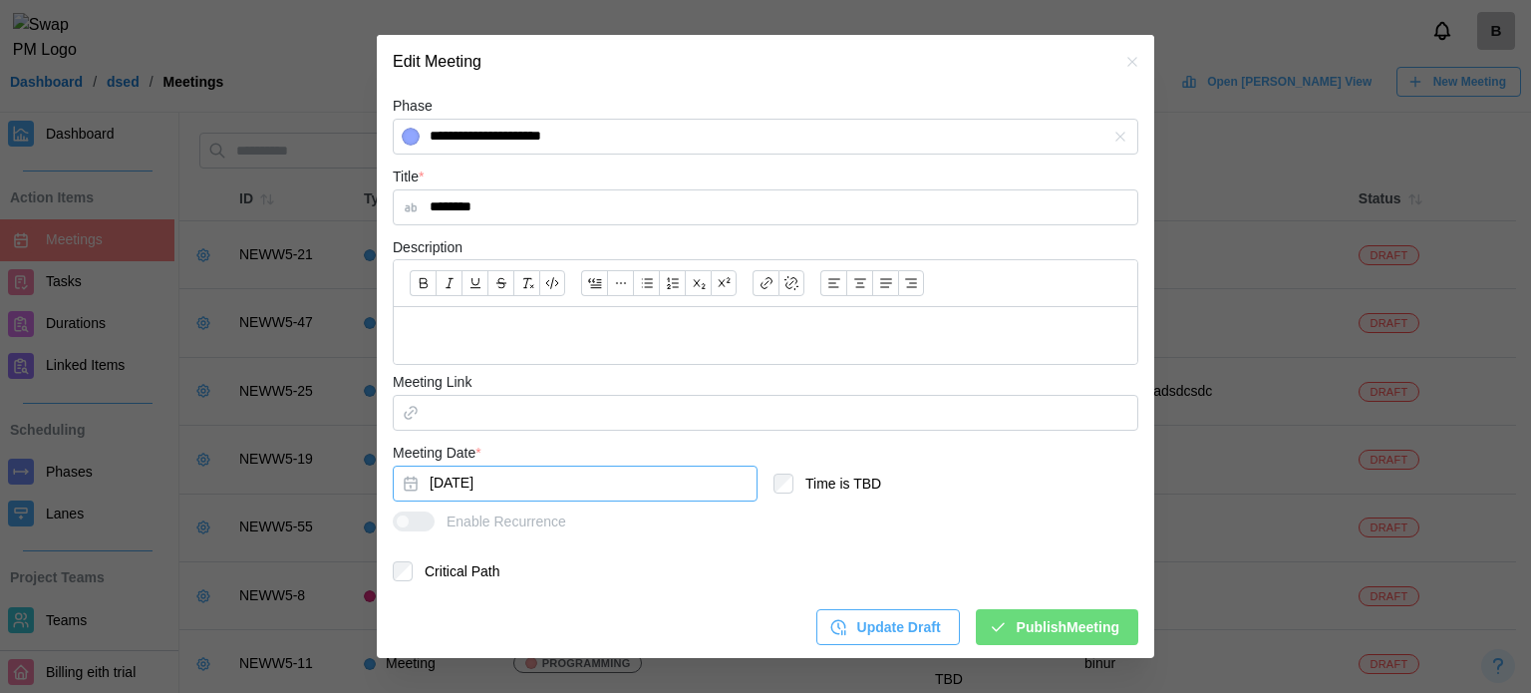
click at [490, 490] on button "[DATE]" at bounding box center [575, 483] width 365 height 36
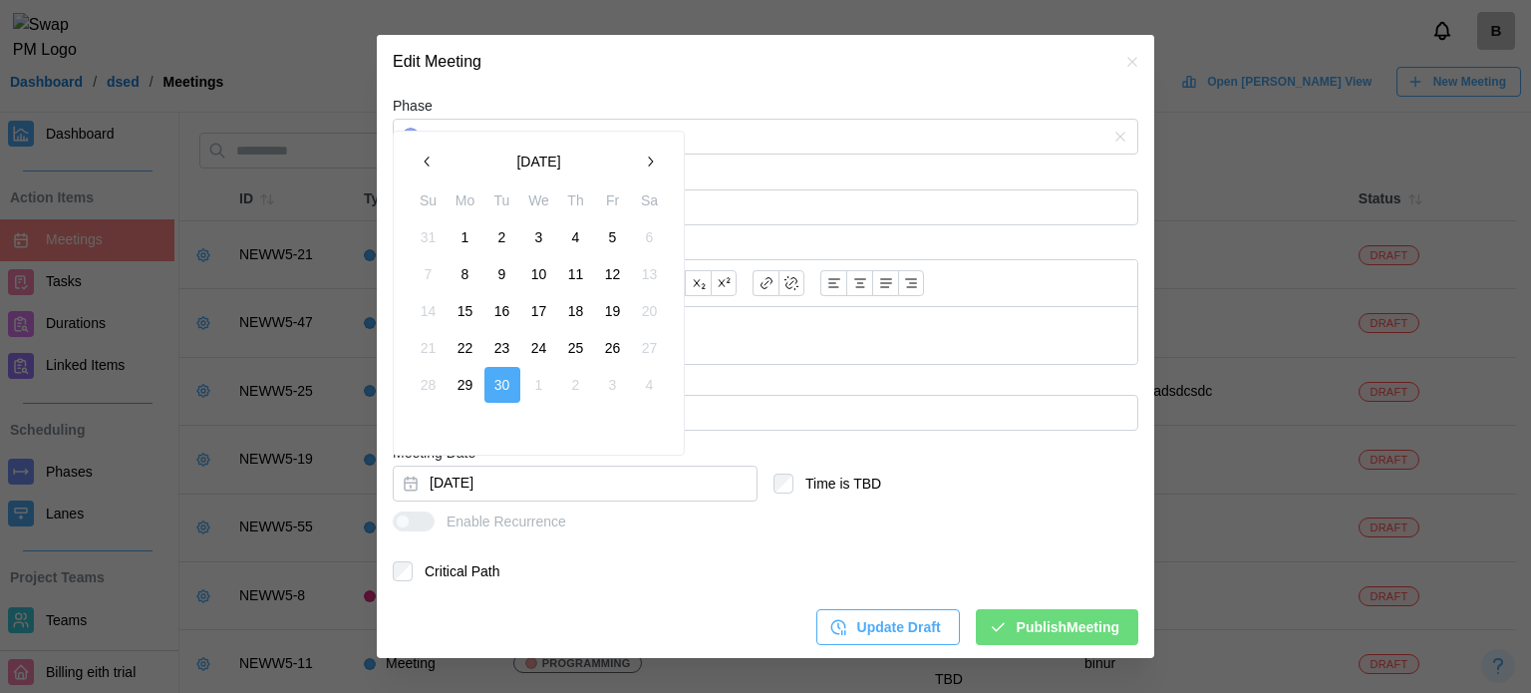
click at [545, 355] on button "24" at bounding box center [539, 348] width 36 height 36
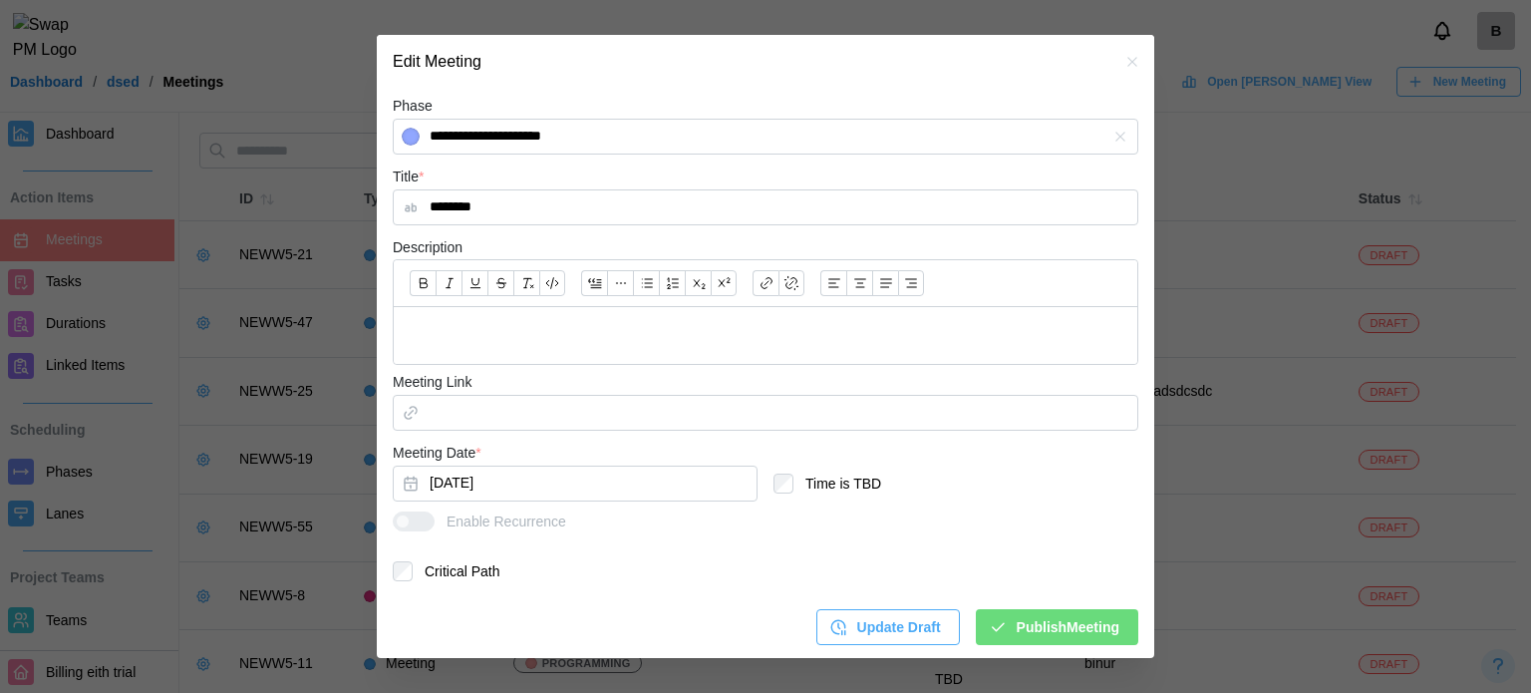
click at [1066, 632] on span "Publish Meeting" at bounding box center [1068, 627] width 103 height 34
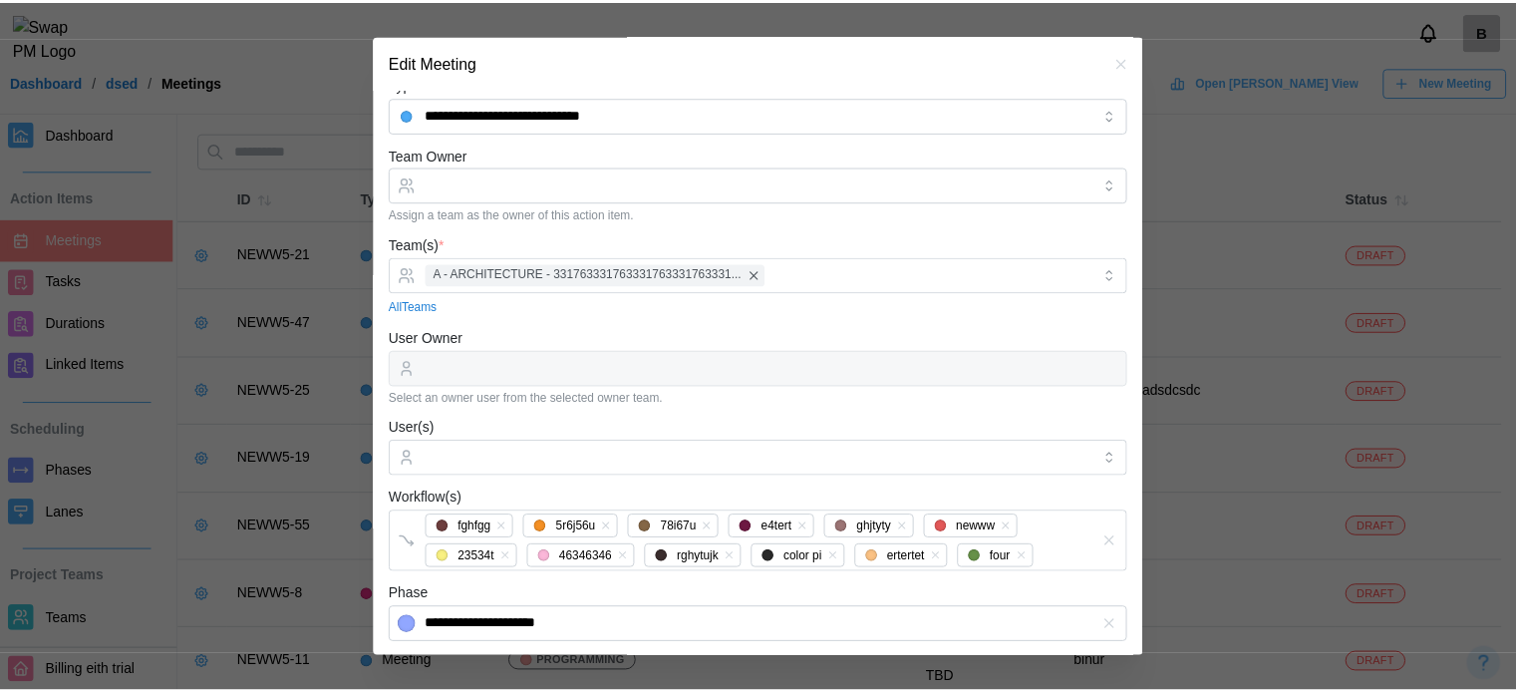
scroll to position [0, 0]
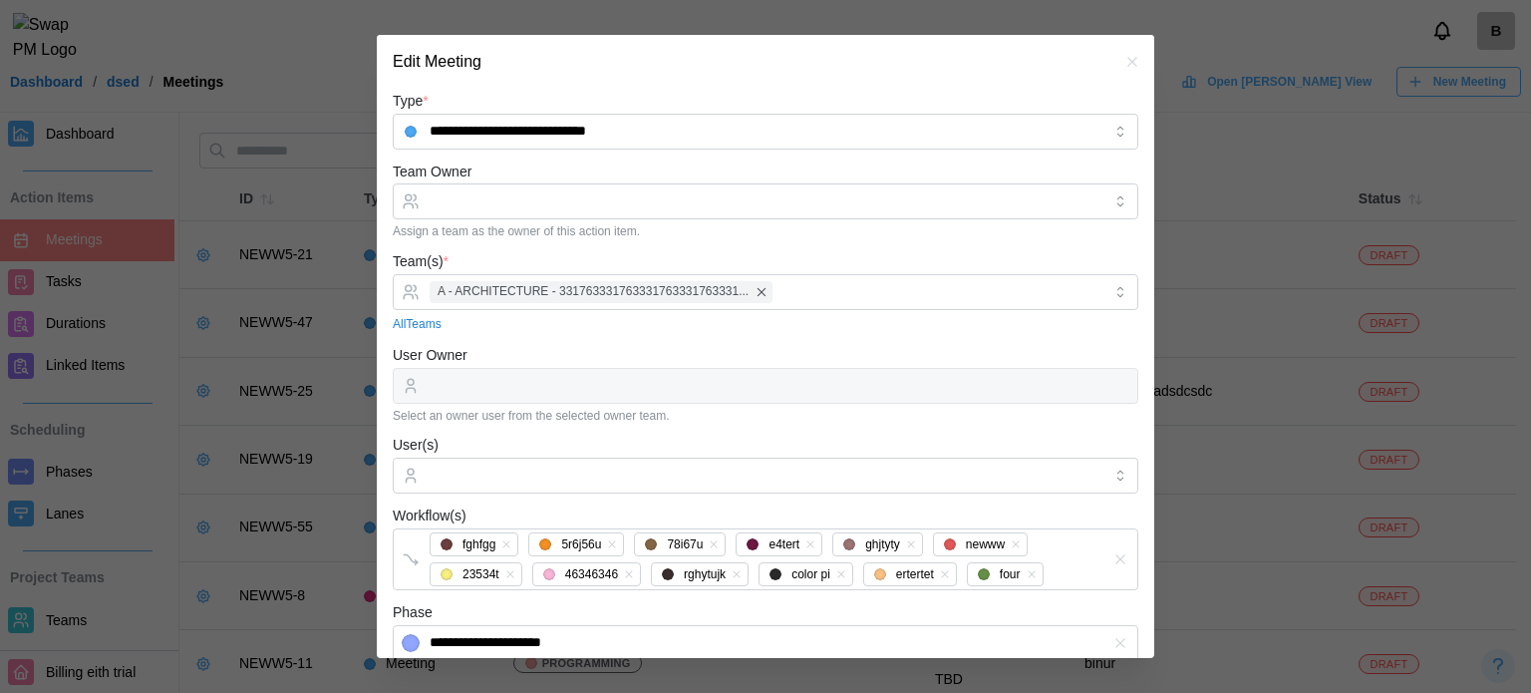
click at [1124, 64] on icon "button" at bounding box center [1132, 62] width 16 height 16
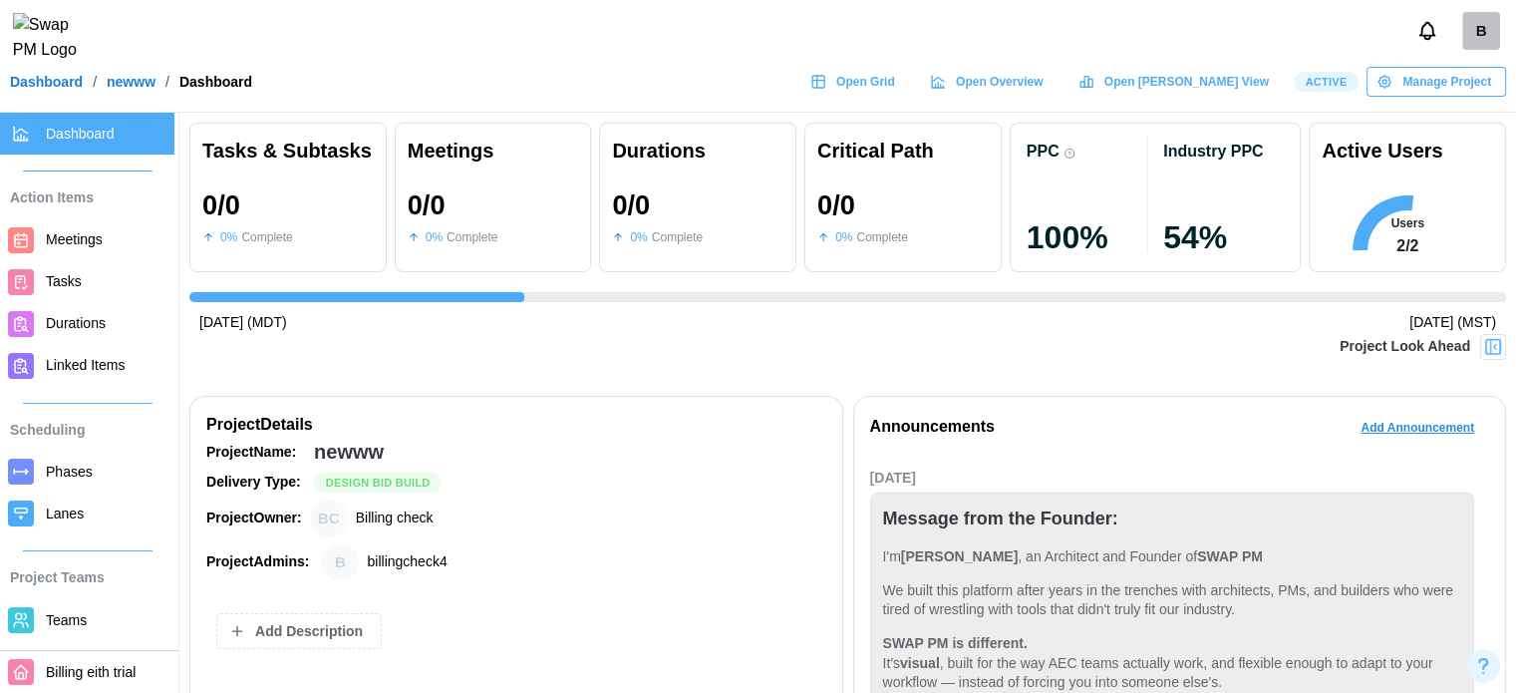
click at [94, 232] on span "Meetings" at bounding box center [74, 239] width 57 height 16
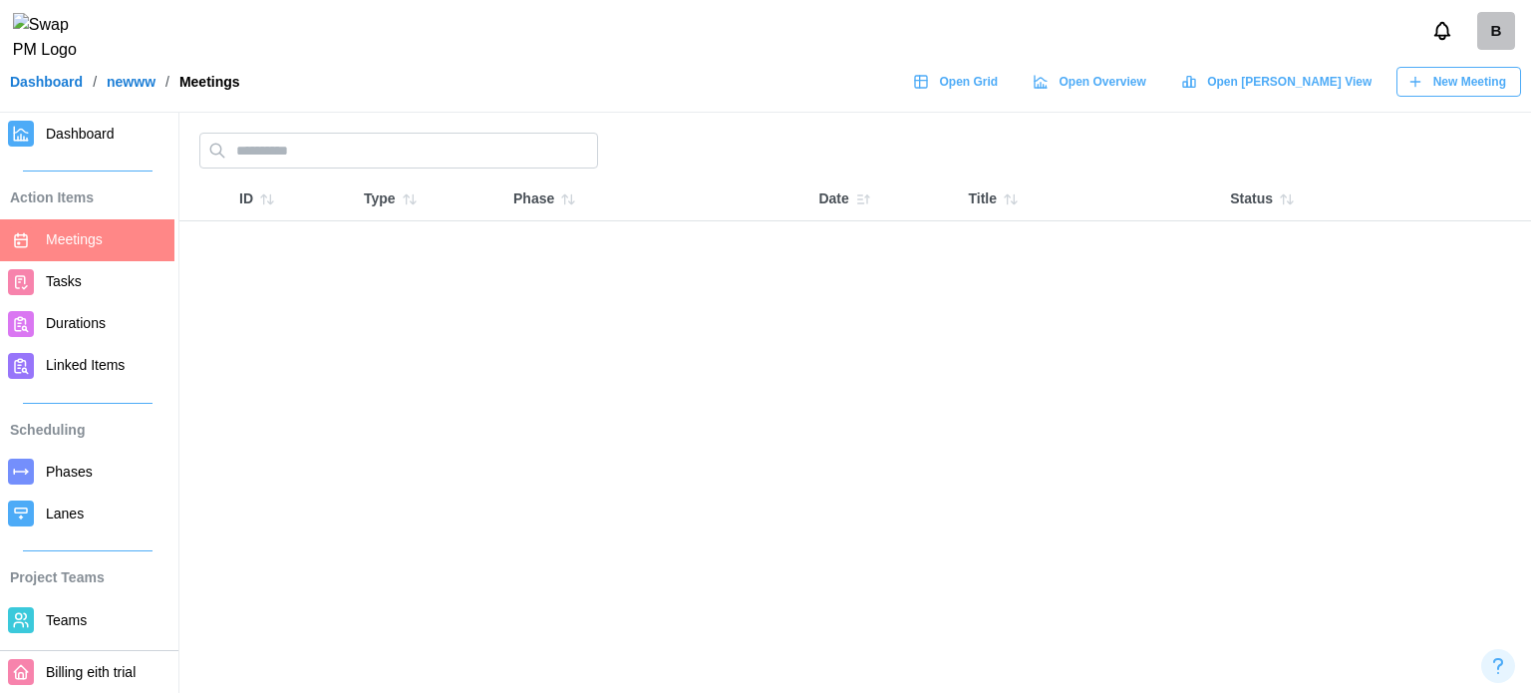
click at [1455, 90] on span "New Meeting" at bounding box center [1469, 82] width 73 height 28
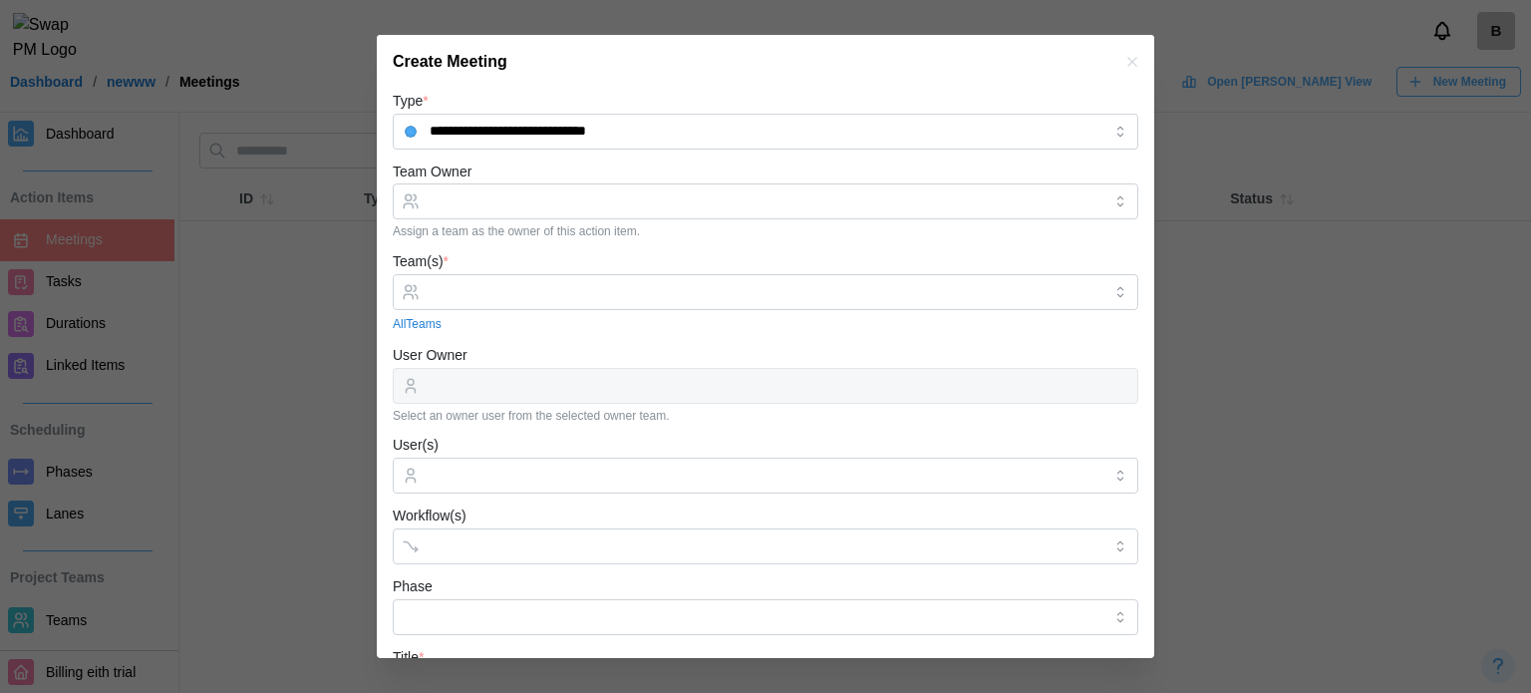
scroll to position [340, 0]
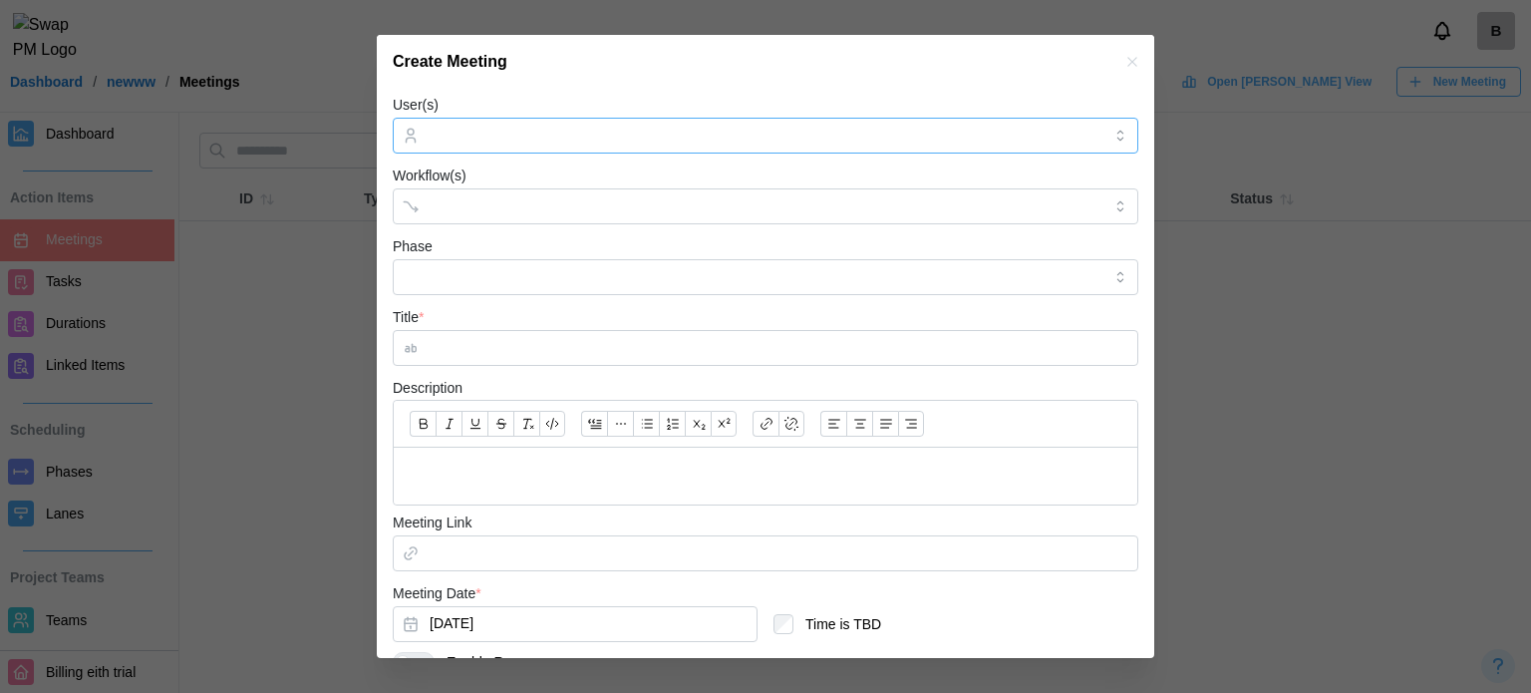
click at [541, 150] on div at bounding box center [763, 136] width 677 height 34
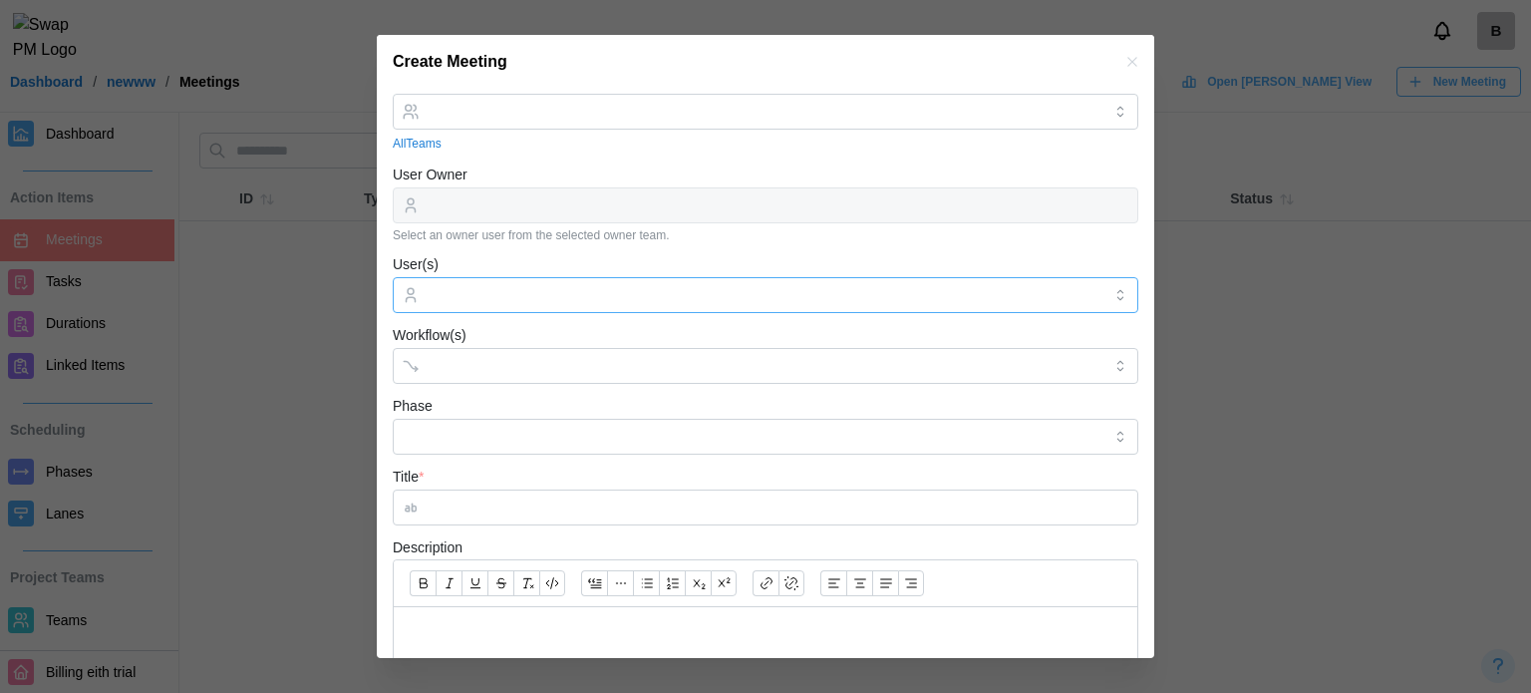
scroll to position [0, 0]
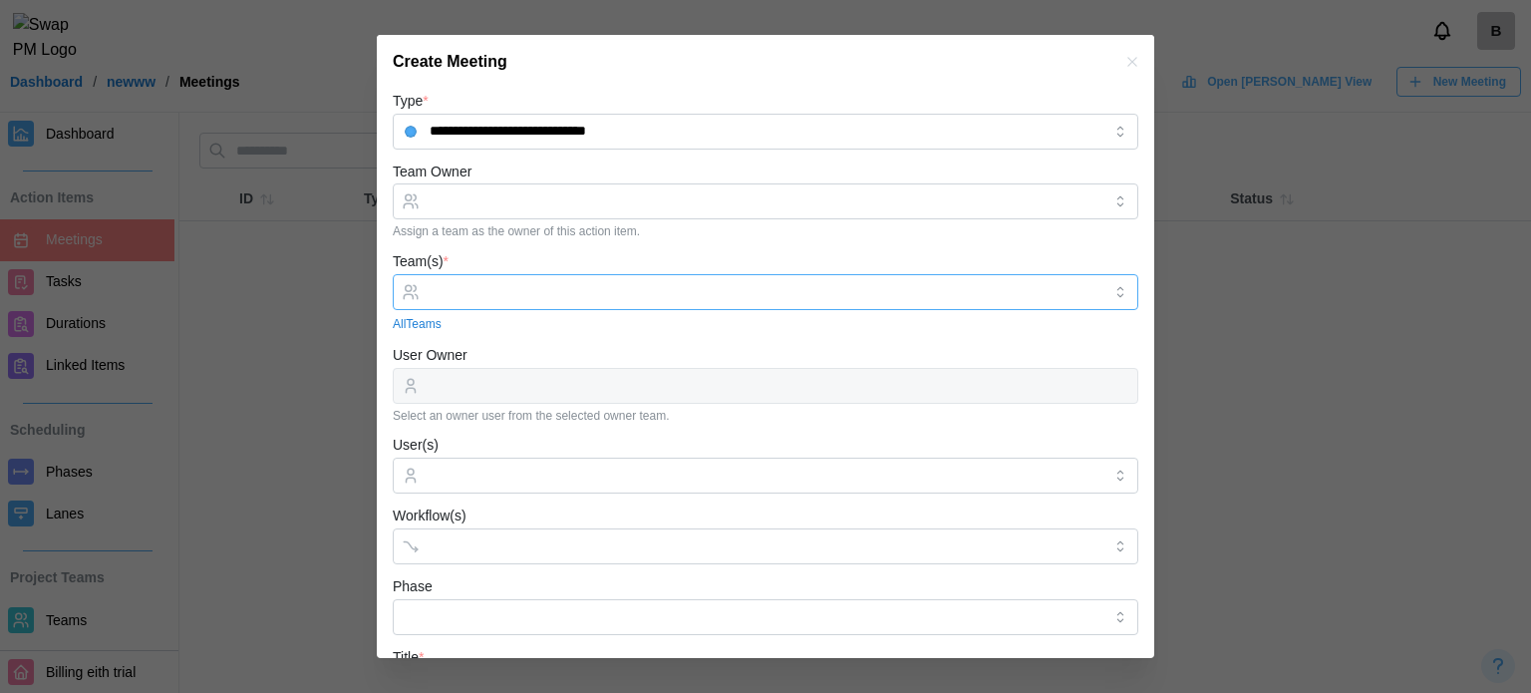
click at [471, 301] on div at bounding box center [763, 292] width 677 height 34
click at [539, 473] on input "User(s)" at bounding box center [766, 475] width 672 height 16
click at [542, 534] on div at bounding box center [745, 546] width 641 height 34
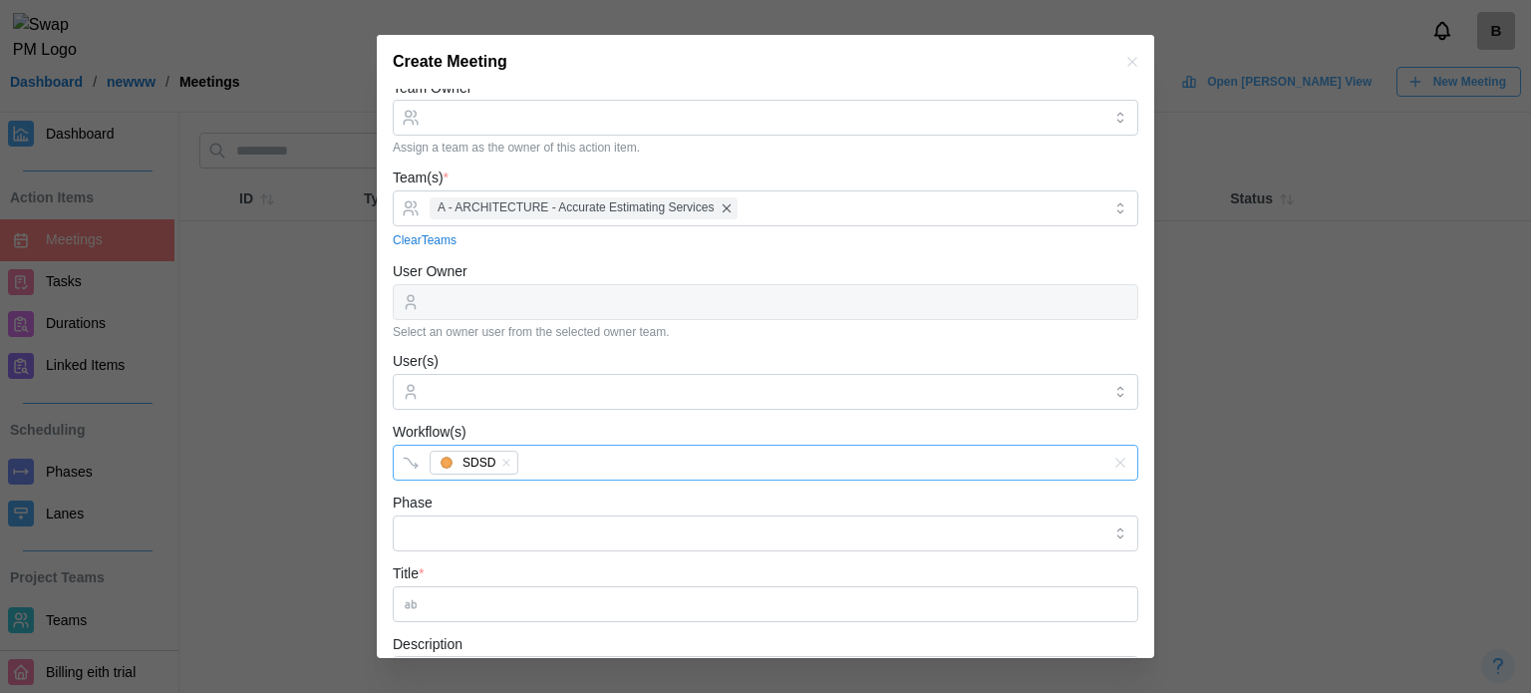
scroll to position [199, 0]
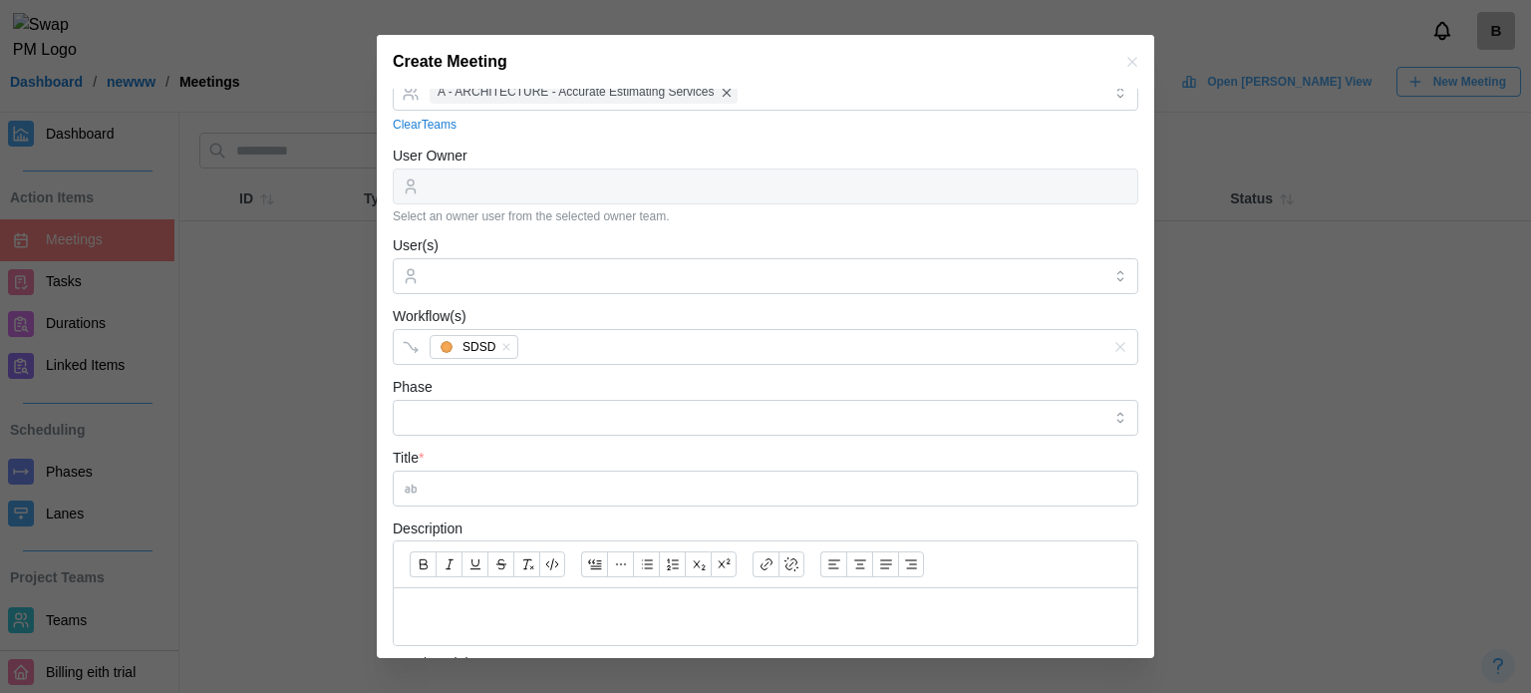
drag, startPoint x: 503, startPoint y: 438, endPoint x: 509, endPoint y: 427, distance: 12.5
click at [505, 436] on form "**********" at bounding box center [766, 407] width 746 height 1037
click at [509, 426] on input "Phase" at bounding box center [766, 418] width 746 height 36
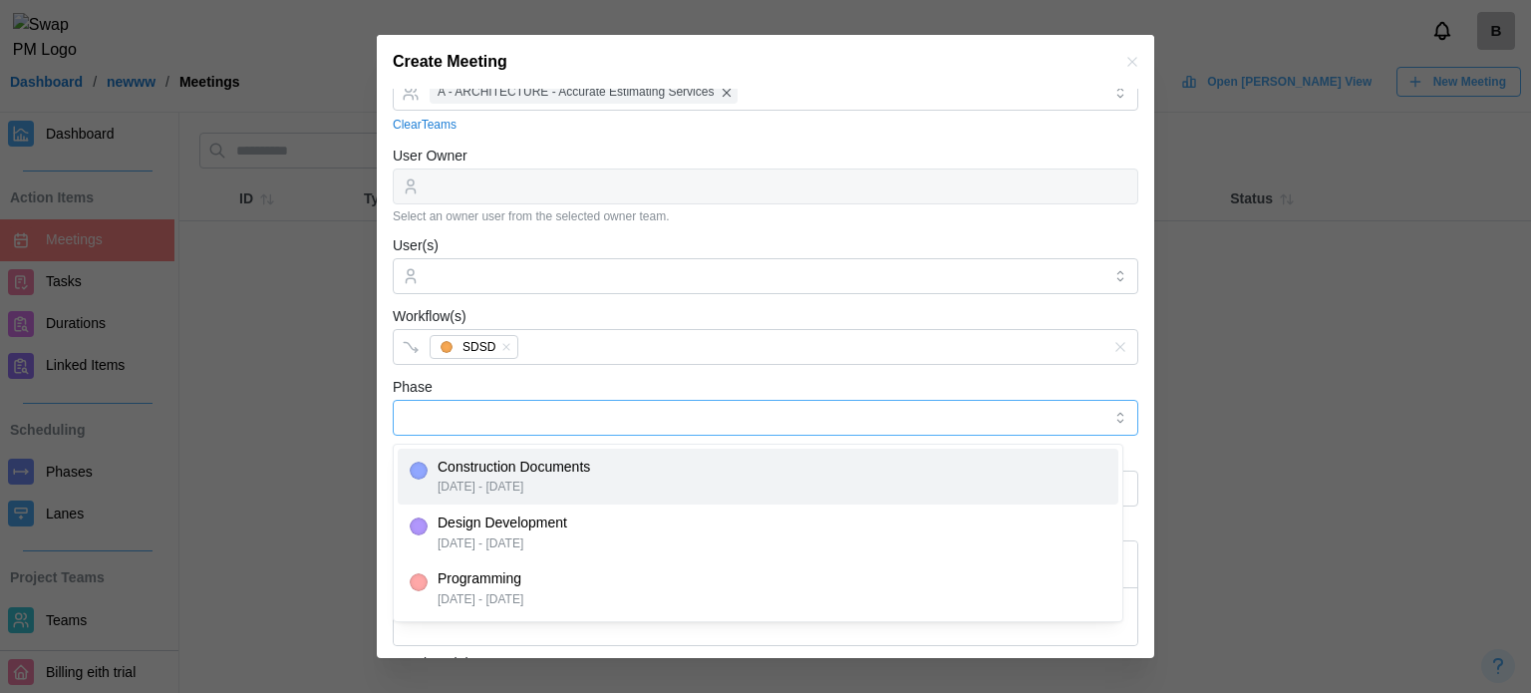
type input "**********"
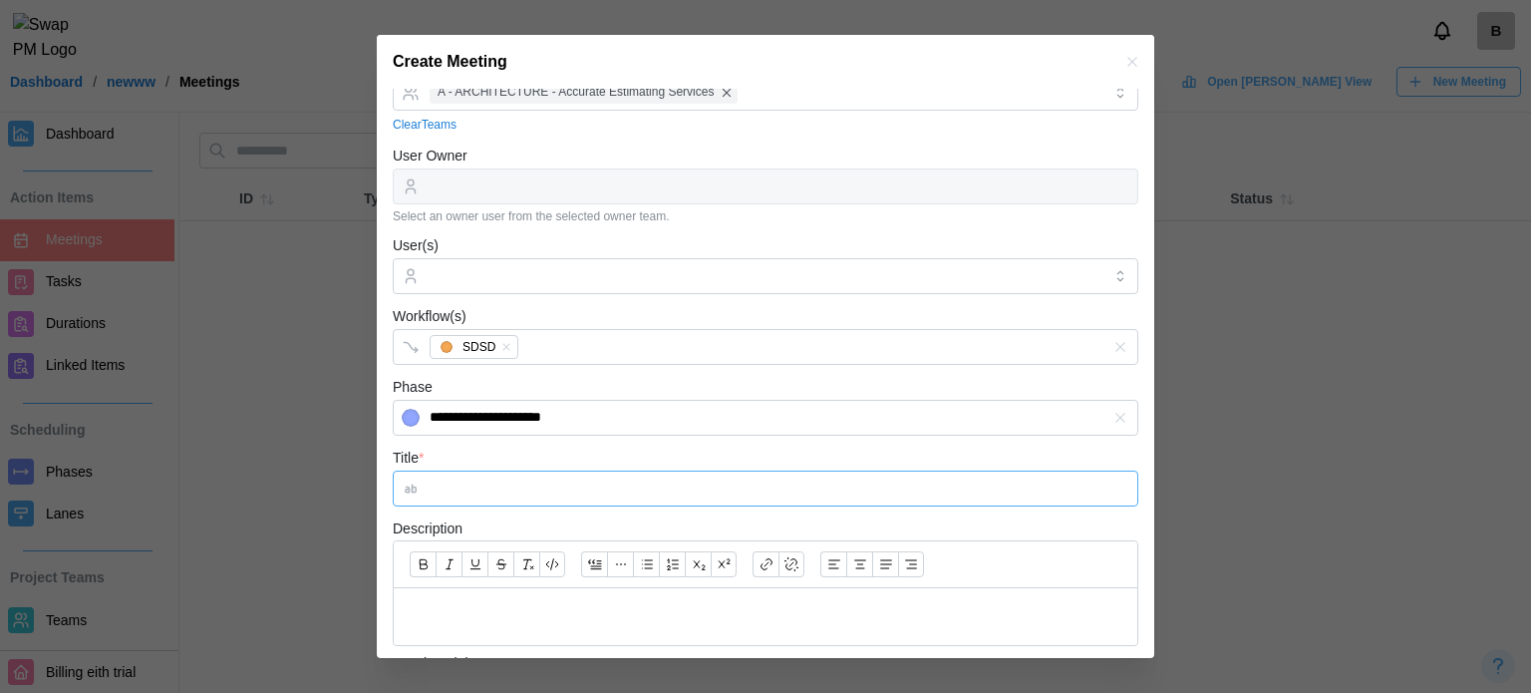
click at [542, 483] on input "Title *" at bounding box center [766, 488] width 746 height 36
type input "*"
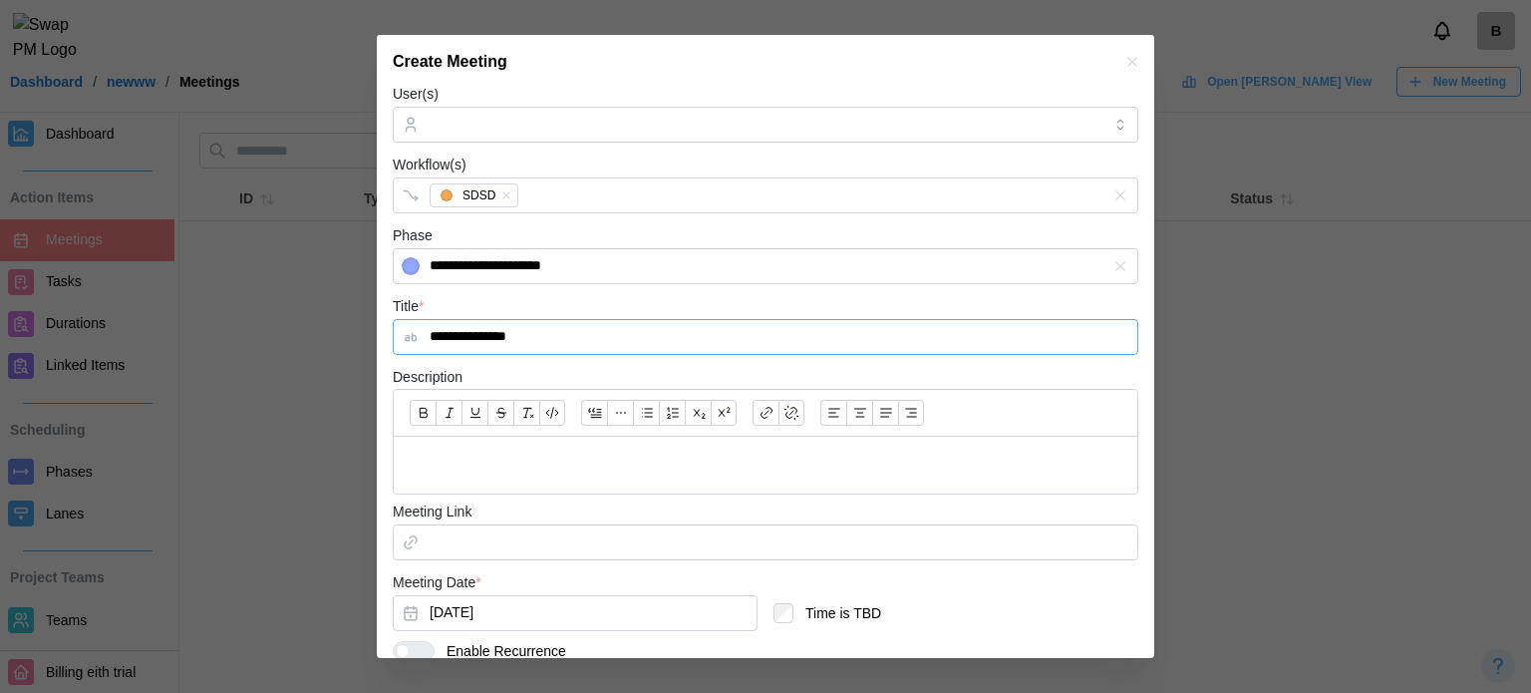
scroll to position [481, 0]
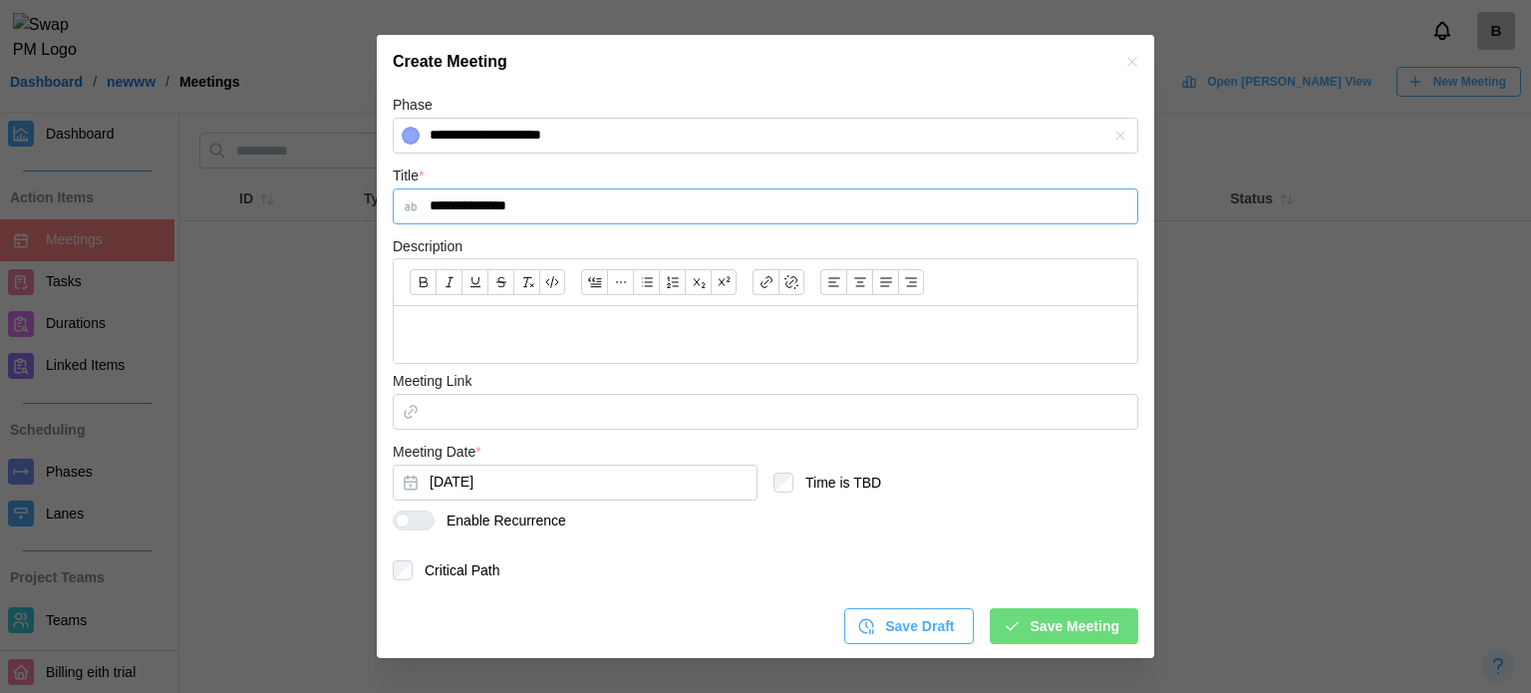
type input "**********"
click at [1013, 605] on div "Save Draft Save Meeting" at bounding box center [766, 618] width 746 height 52
click at [1013, 615] on div "Save Meeting" at bounding box center [1061, 626] width 117 height 34
click at [525, 481] on button "[DATE]" at bounding box center [575, 482] width 365 height 36
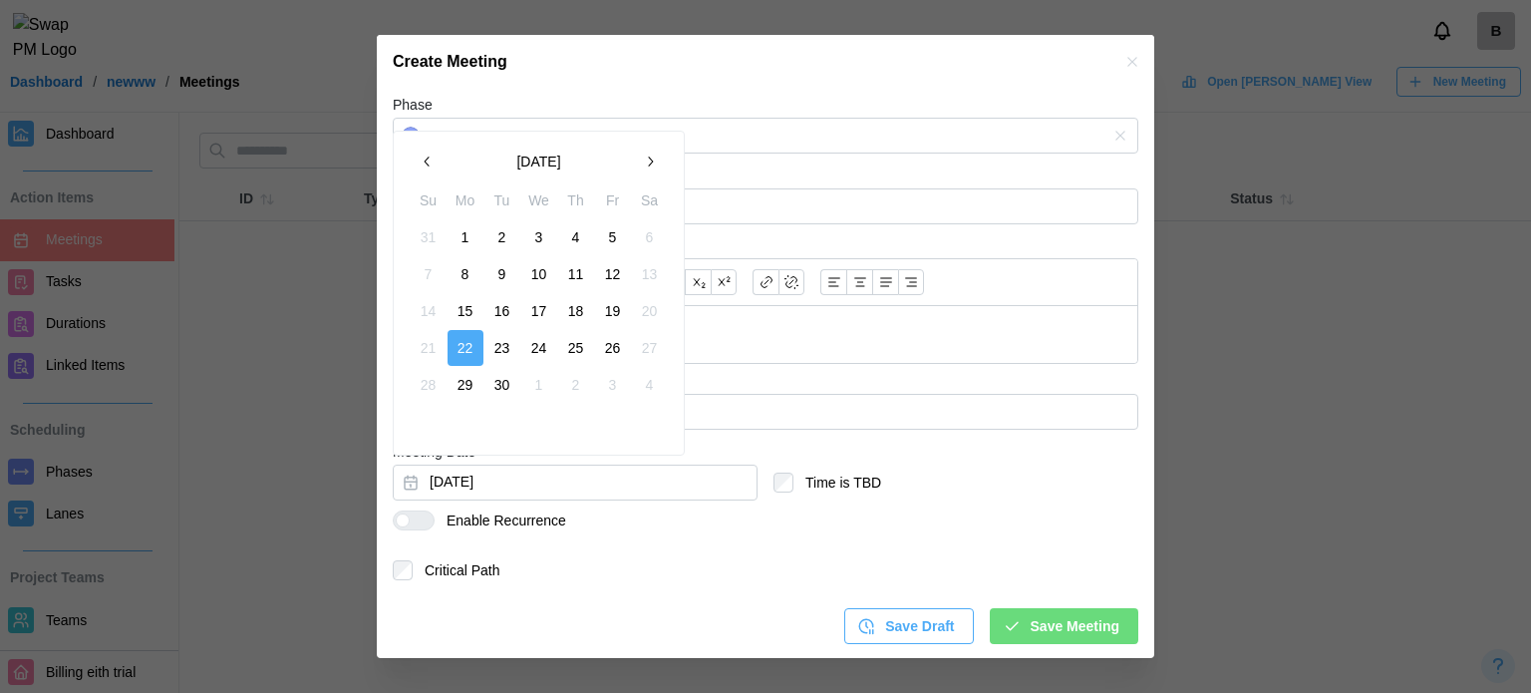
click at [523, 278] on button "10" at bounding box center [539, 274] width 36 height 36
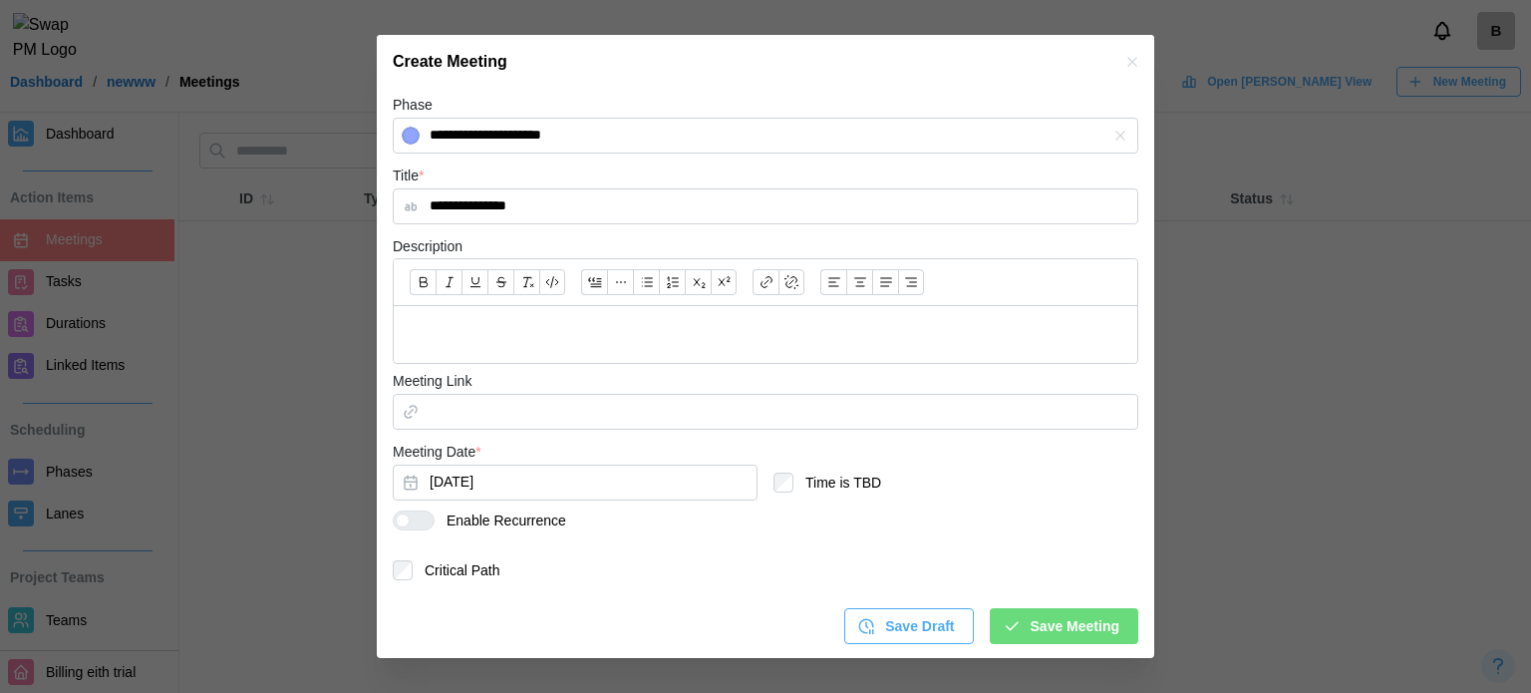
click at [1012, 637] on div "Save Meeting" at bounding box center [1061, 626] width 117 height 34
click at [1063, 618] on span "Save Meeting" at bounding box center [1075, 626] width 89 height 34
click at [1009, 625] on div "Save Meeting" at bounding box center [1061, 626] width 117 height 34
click at [1048, 628] on span "Save Meeting" at bounding box center [1075, 626] width 89 height 34
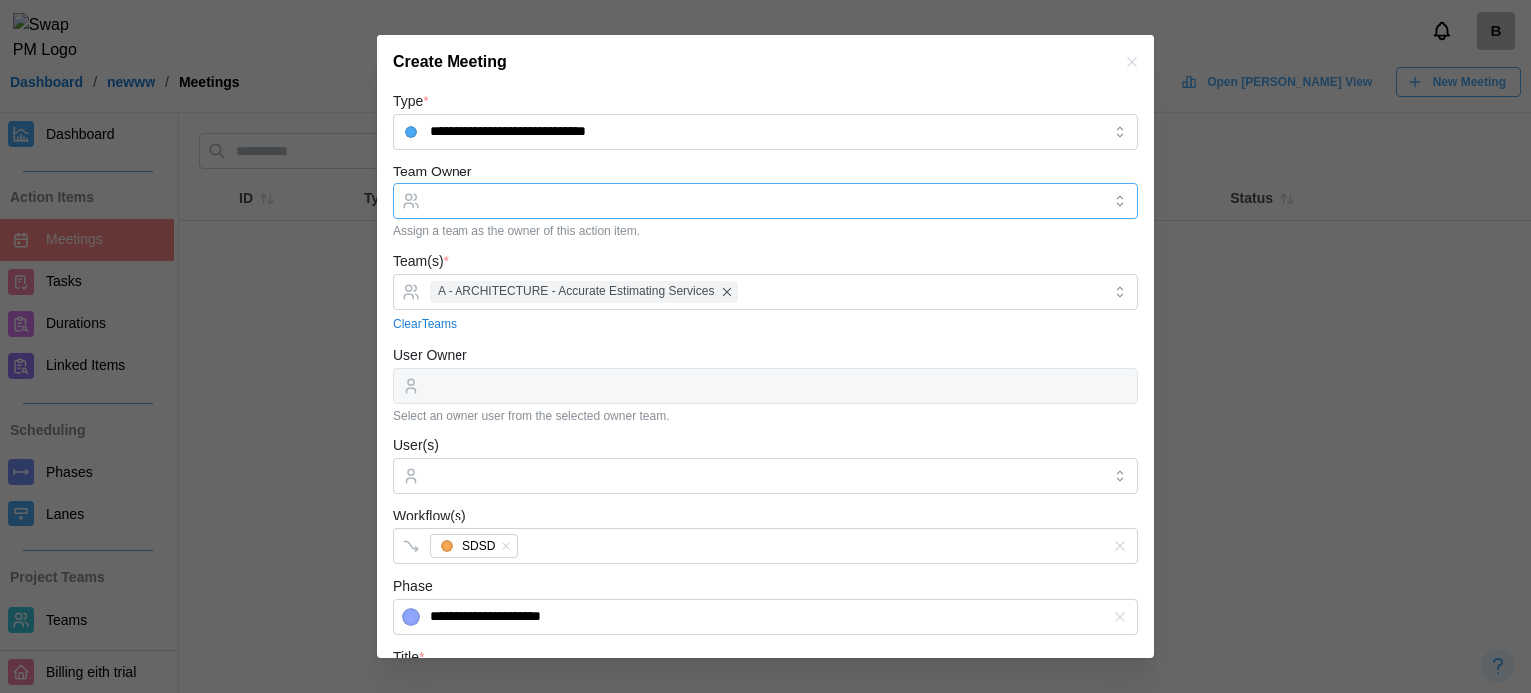
click at [603, 202] on input "Team Owner" at bounding box center [766, 201] width 746 height 36
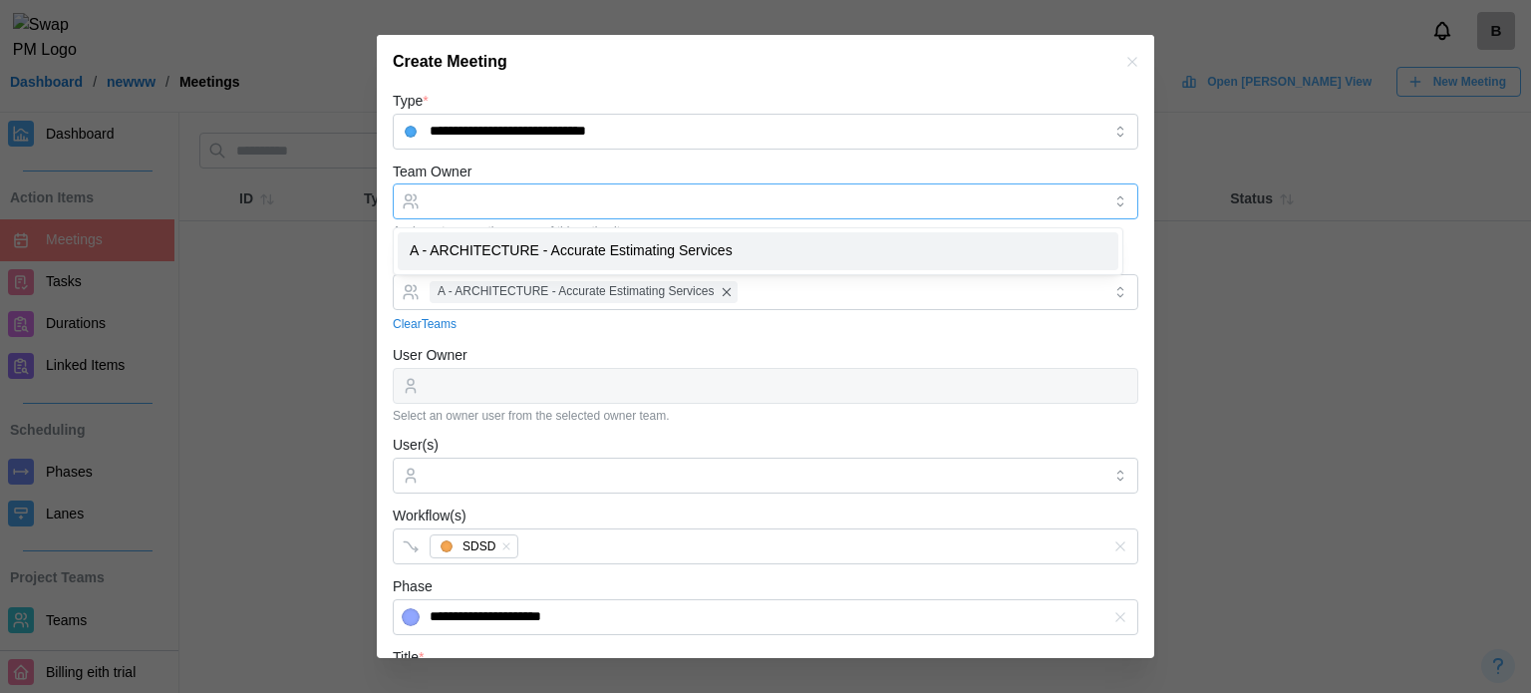
type input "**********"
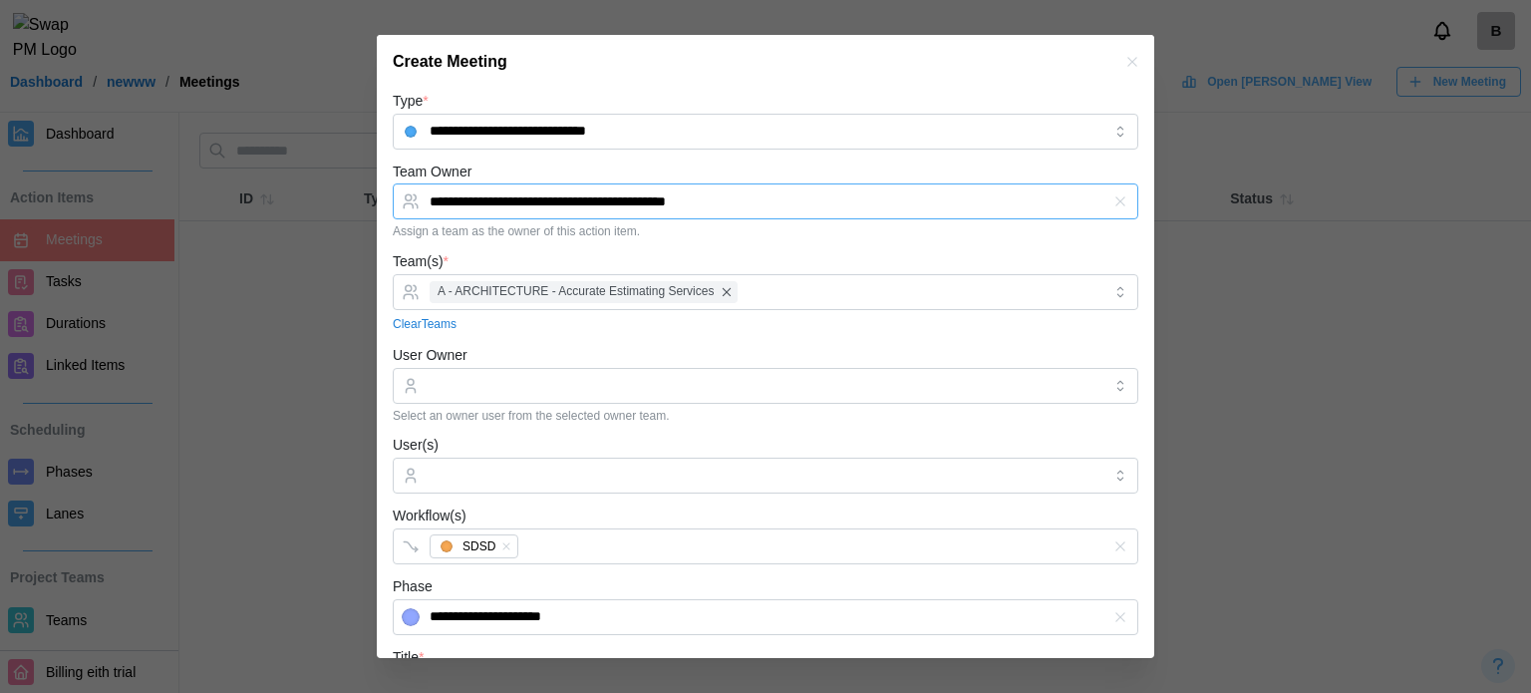
scroll to position [100, 0]
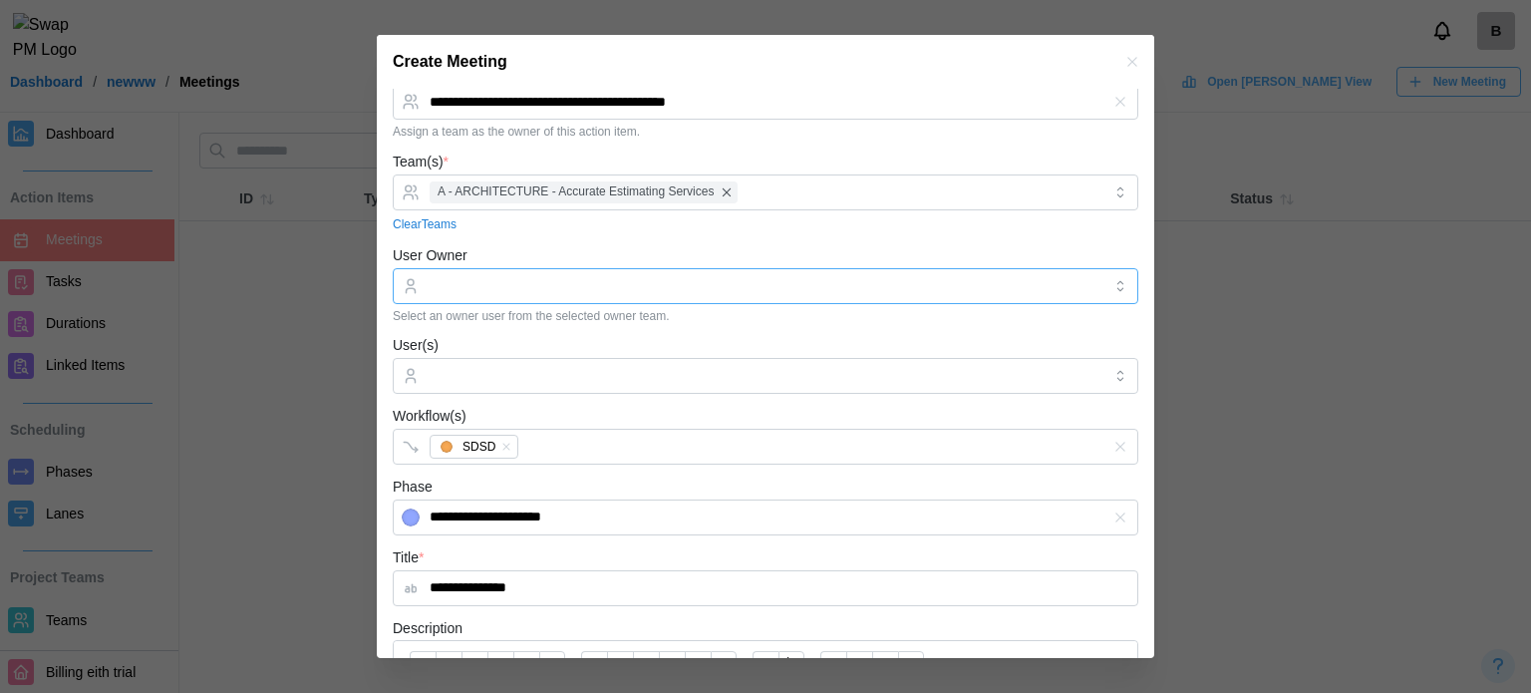
click at [581, 284] on input "User Owner" at bounding box center [766, 286] width 746 height 36
click at [547, 282] on input "User Owner" at bounding box center [766, 286] width 746 height 36
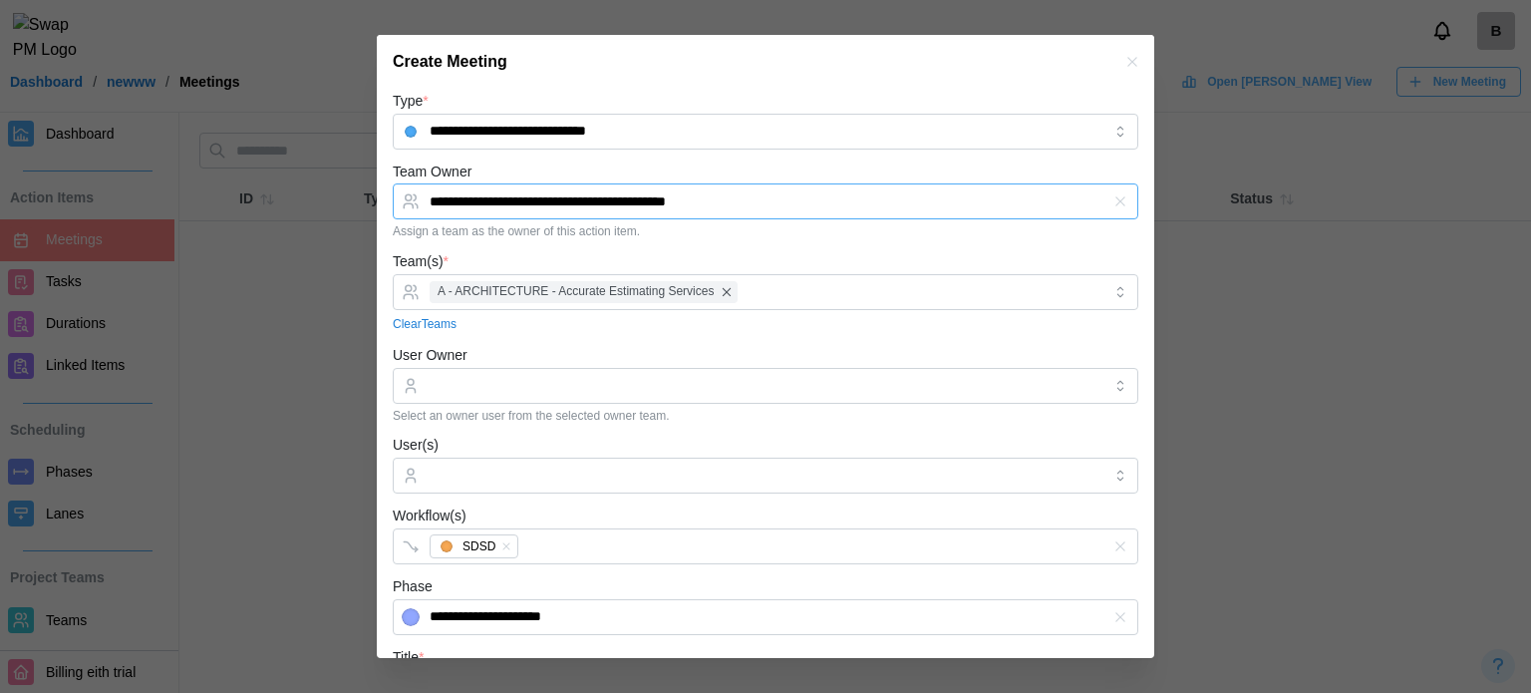
click at [735, 210] on input "**********" at bounding box center [766, 201] width 746 height 36
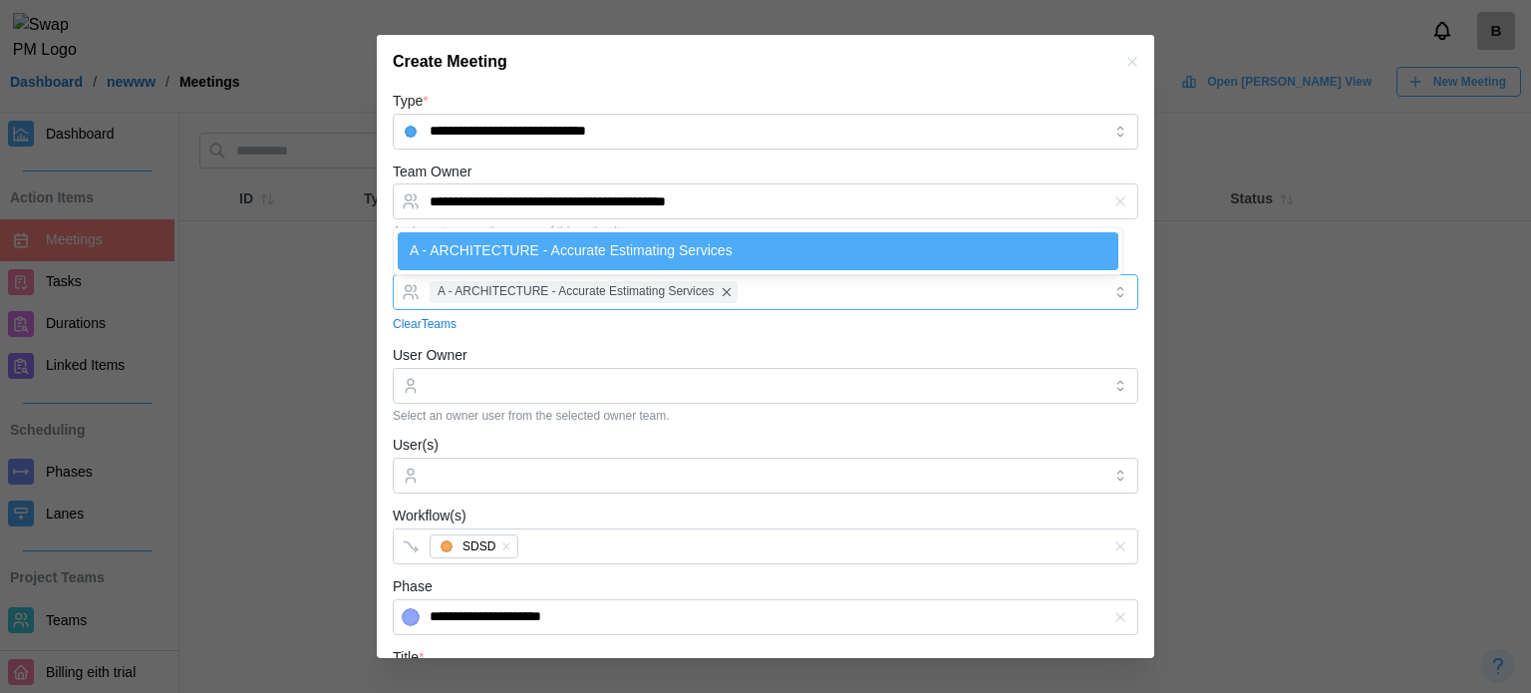
click at [654, 282] on span "A - ARCHITECTURE - Accurate Estimating Services" at bounding box center [576, 291] width 276 height 19
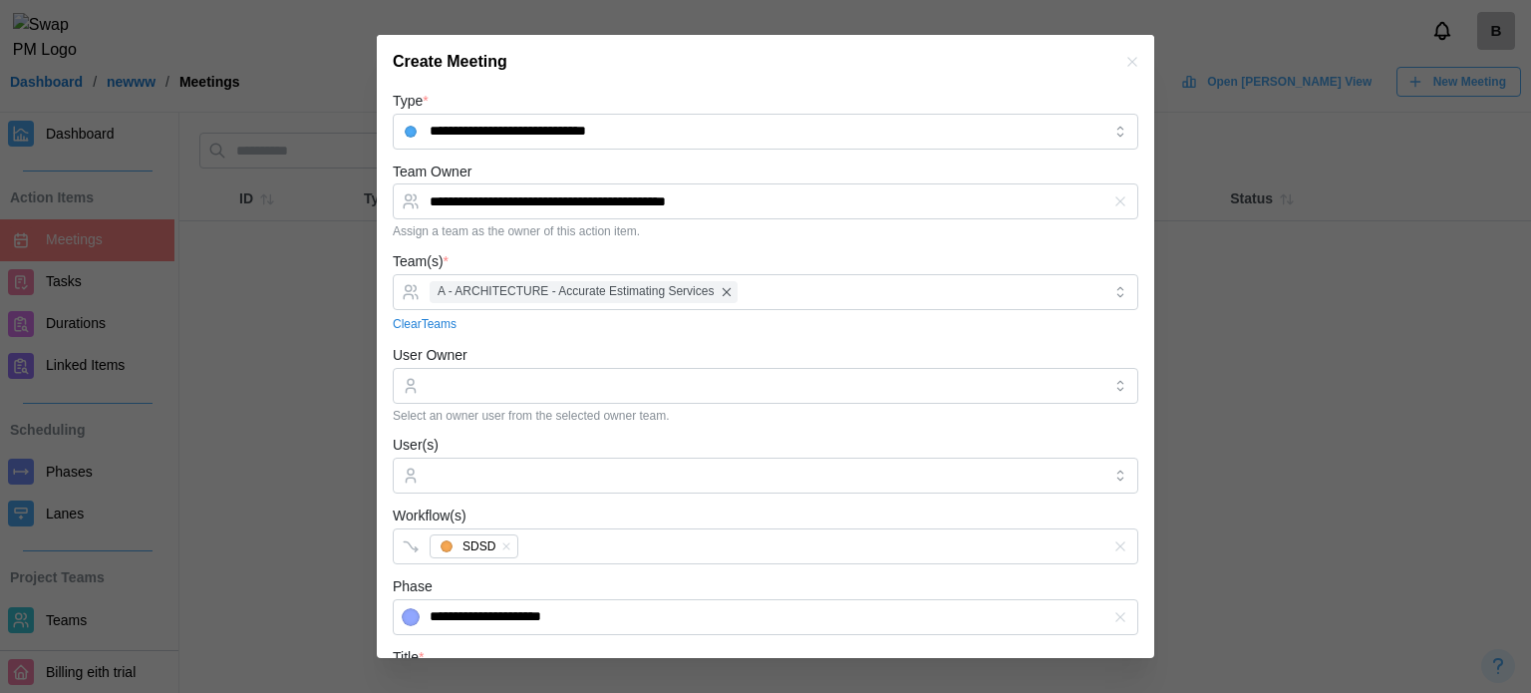
click at [1124, 62] on icon "button" at bounding box center [1132, 62] width 16 height 16
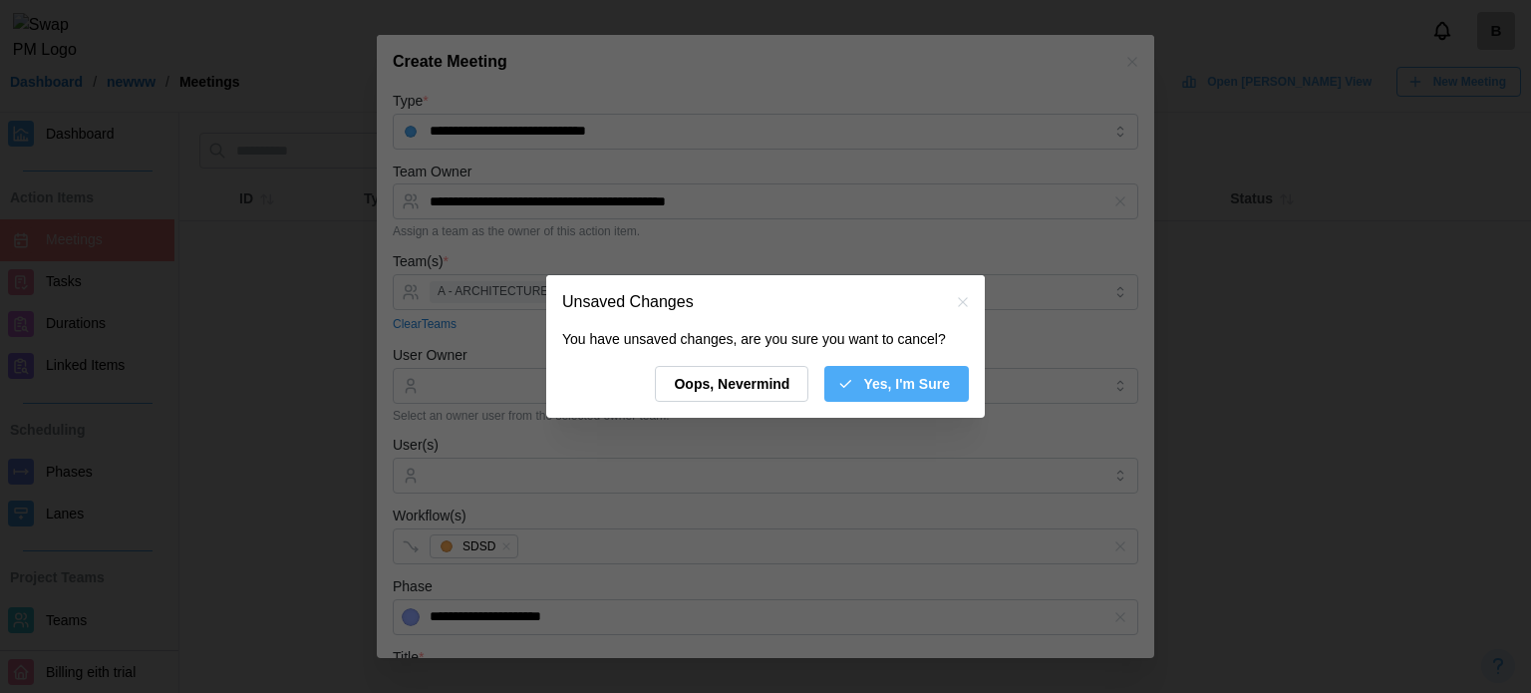
click at [887, 386] on span "Yes, I'm Sure" at bounding box center [906, 384] width 87 height 34
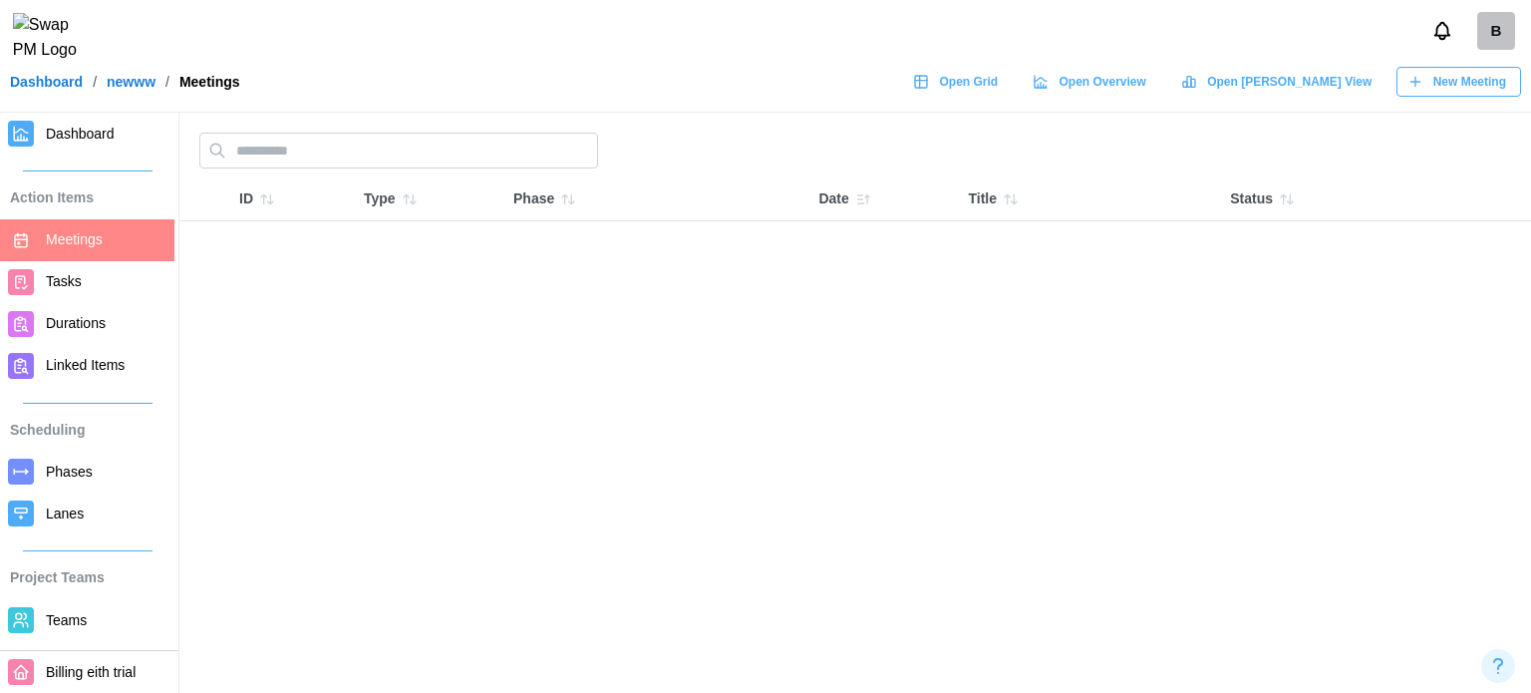
click at [73, 616] on span "Teams" at bounding box center [66, 620] width 41 height 16
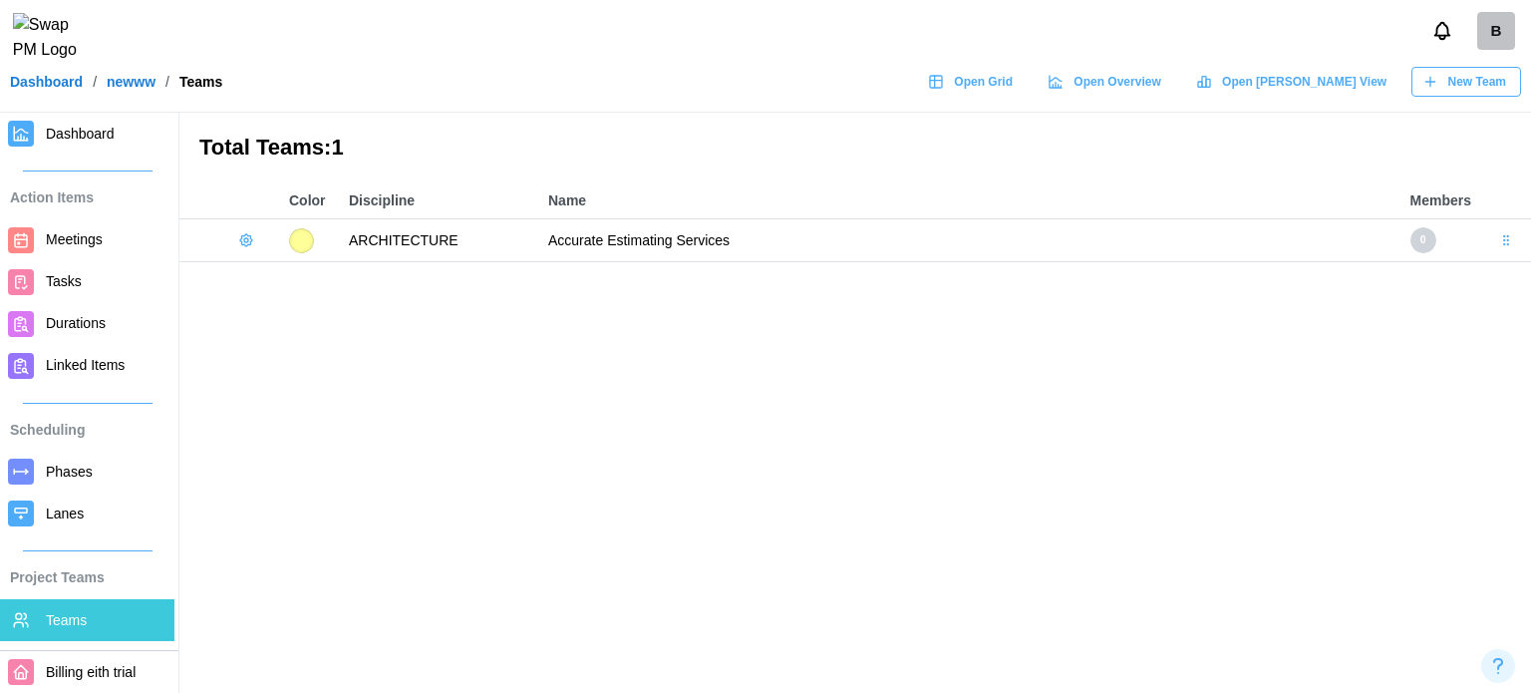
click at [239, 235] on icon "button" at bounding box center [246, 240] width 16 height 16
click at [258, 263] on div "Add User Edit Team Delete Team" at bounding box center [300, 318] width 126 height 110
click at [258, 277] on icon "button" at bounding box center [258, 282] width 0 height 11
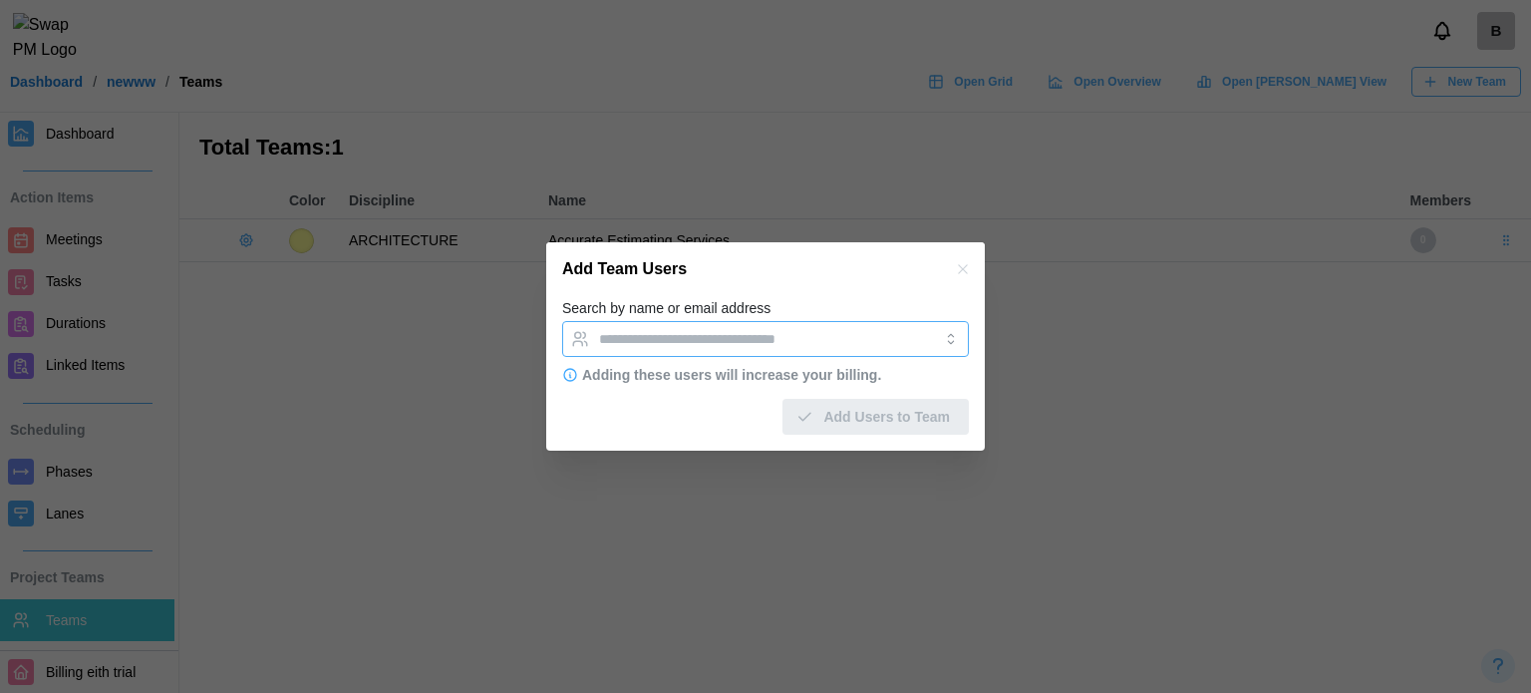
click at [705, 345] on input "Search by name or email address" at bounding box center [747, 339] width 297 height 16
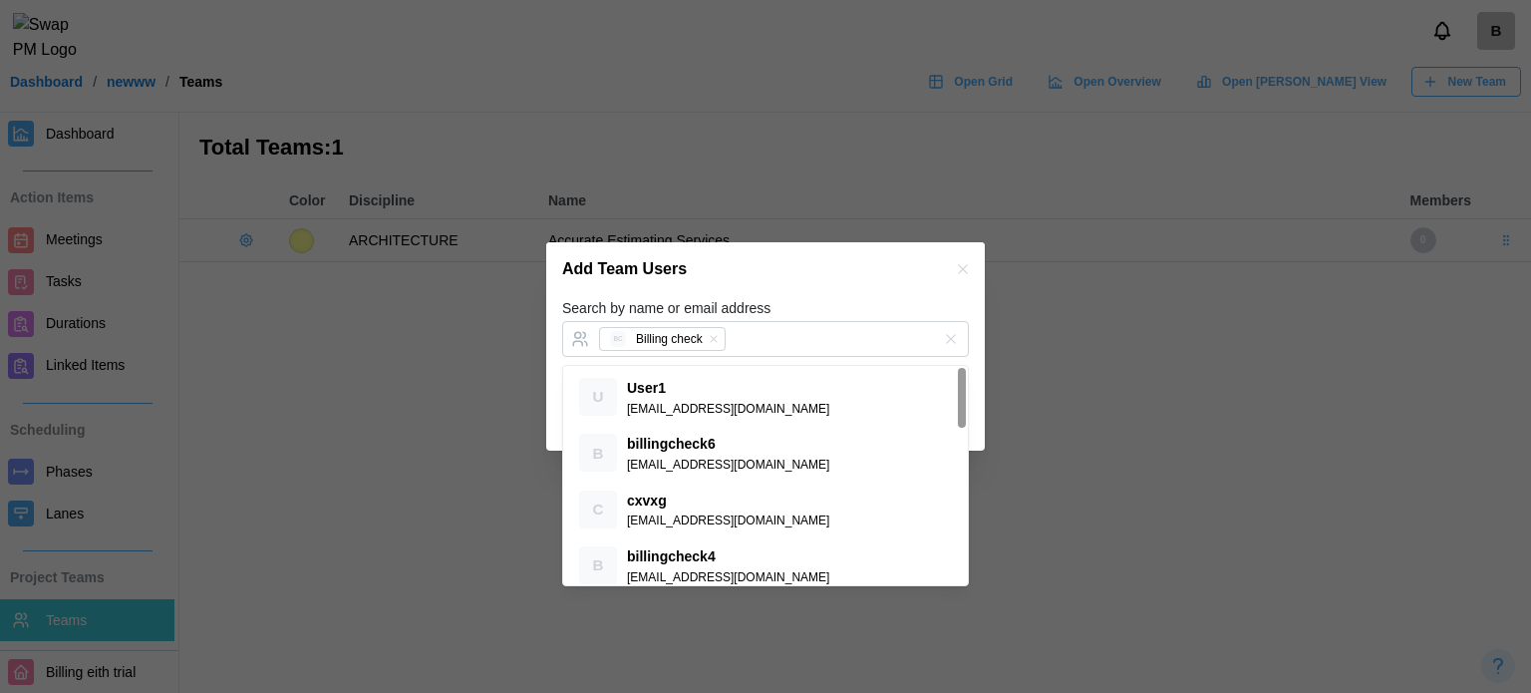
click at [780, 291] on div "Add Team Users" at bounding box center [765, 269] width 439 height 54
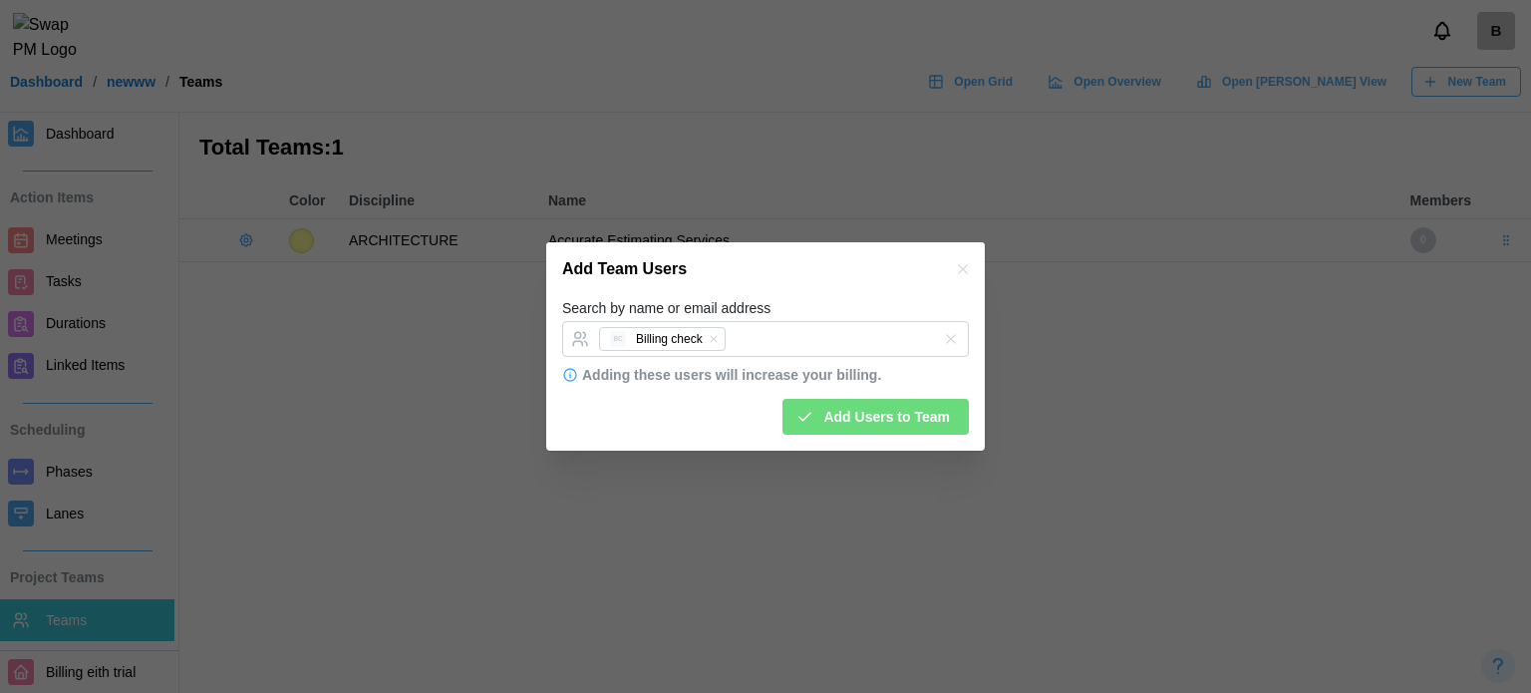
click at [841, 414] on span "Add Users to Team" at bounding box center [886, 417] width 127 height 34
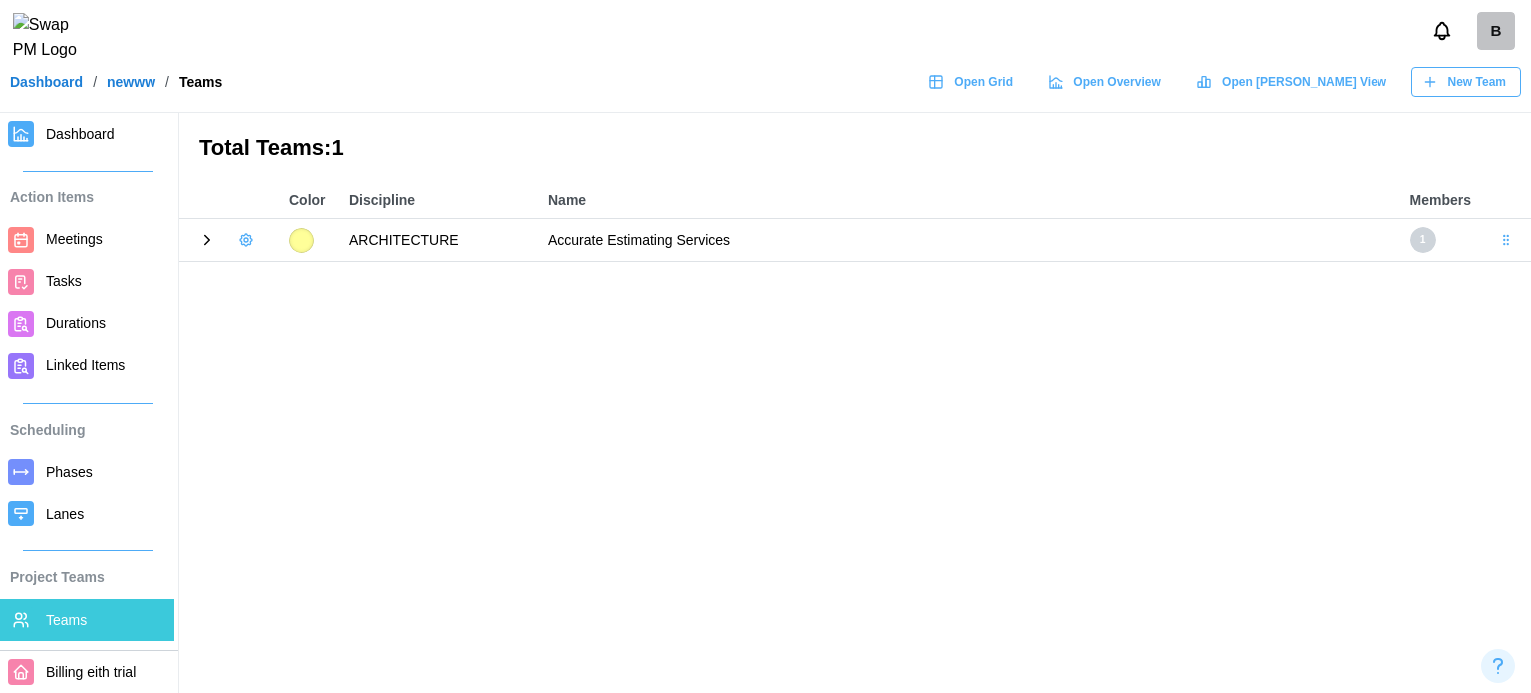
click at [86, 226] on link "Meetings" at bounding box center [87, 240] width 174 height 42
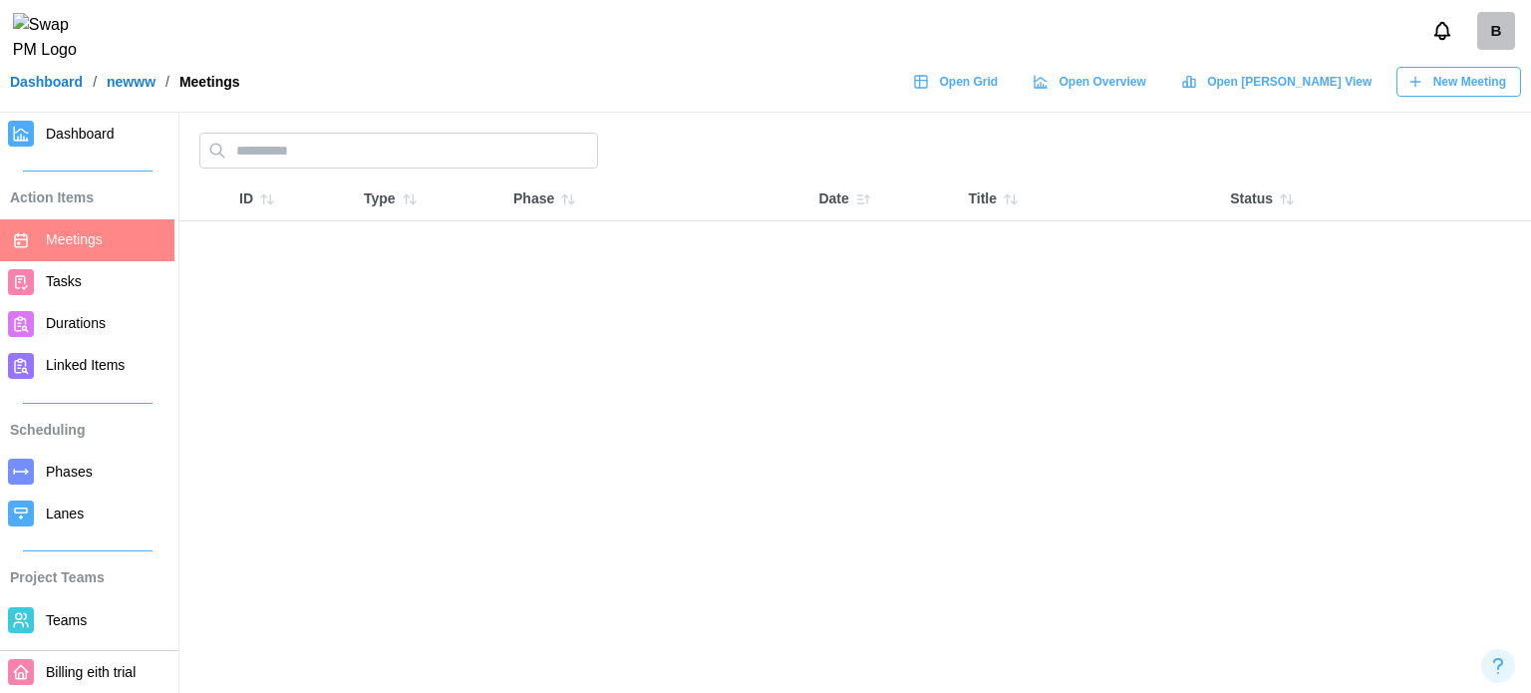
click at [1415, 79] on button "New Meeting" at bounding box center [1458, 82] width 125 height 30
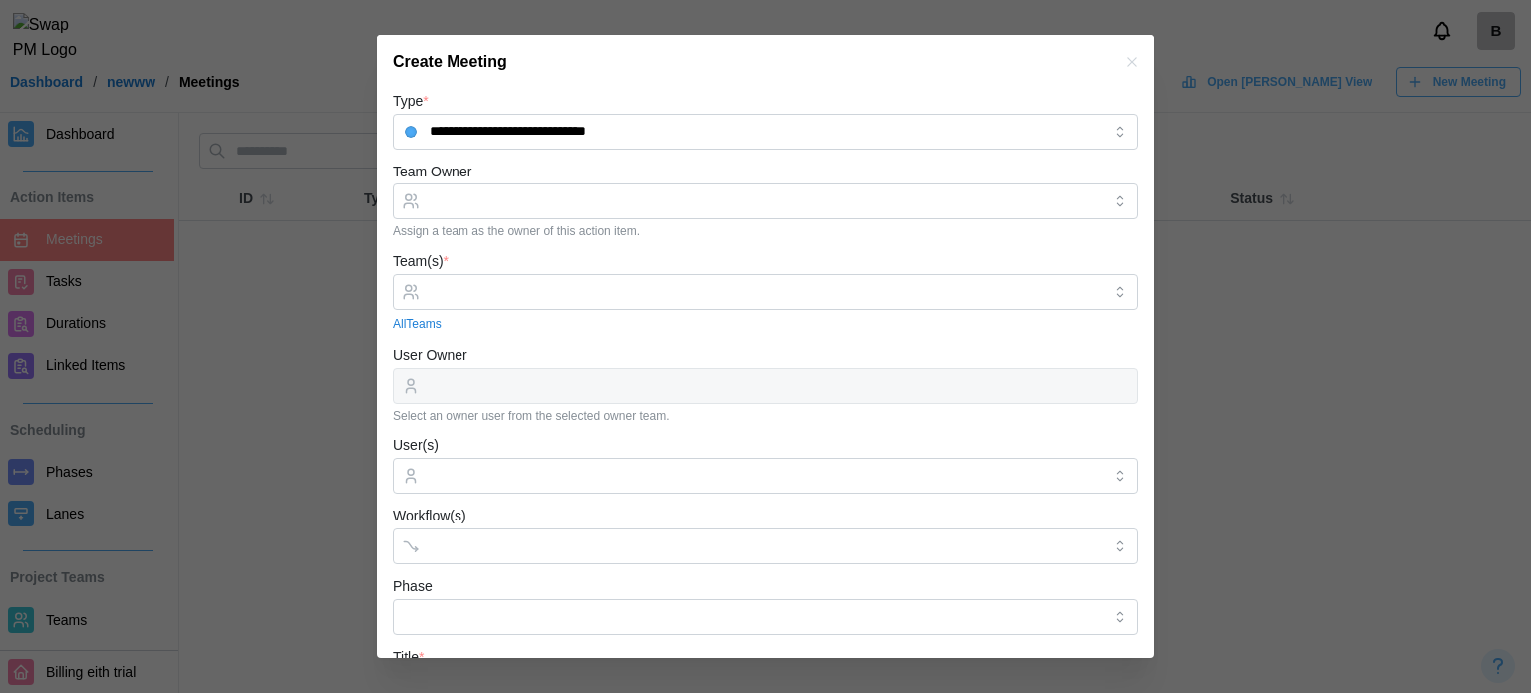
scroll to position [340, 0]
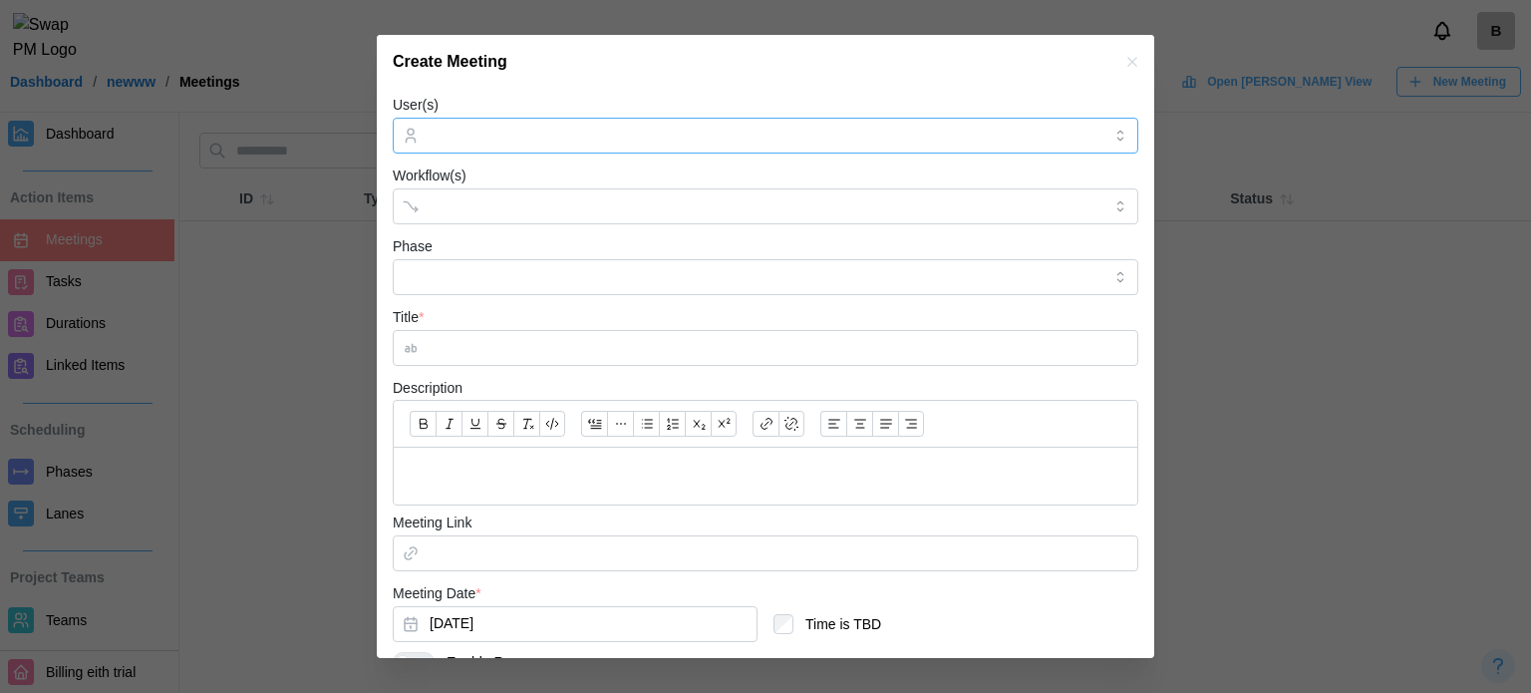
click at [570, 132] on input "User(s)" at bounding box center [766, 136] width 672 height 16
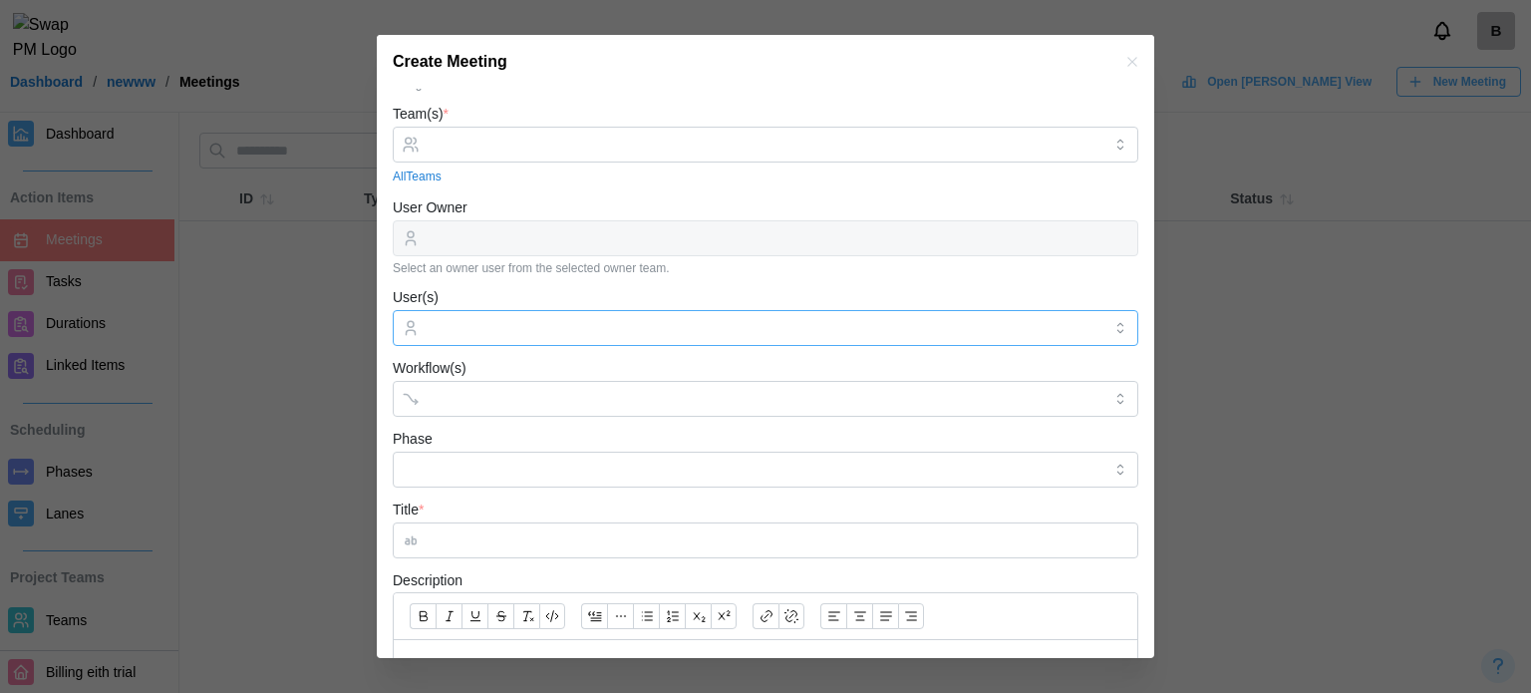
scroll to position [0, 0]
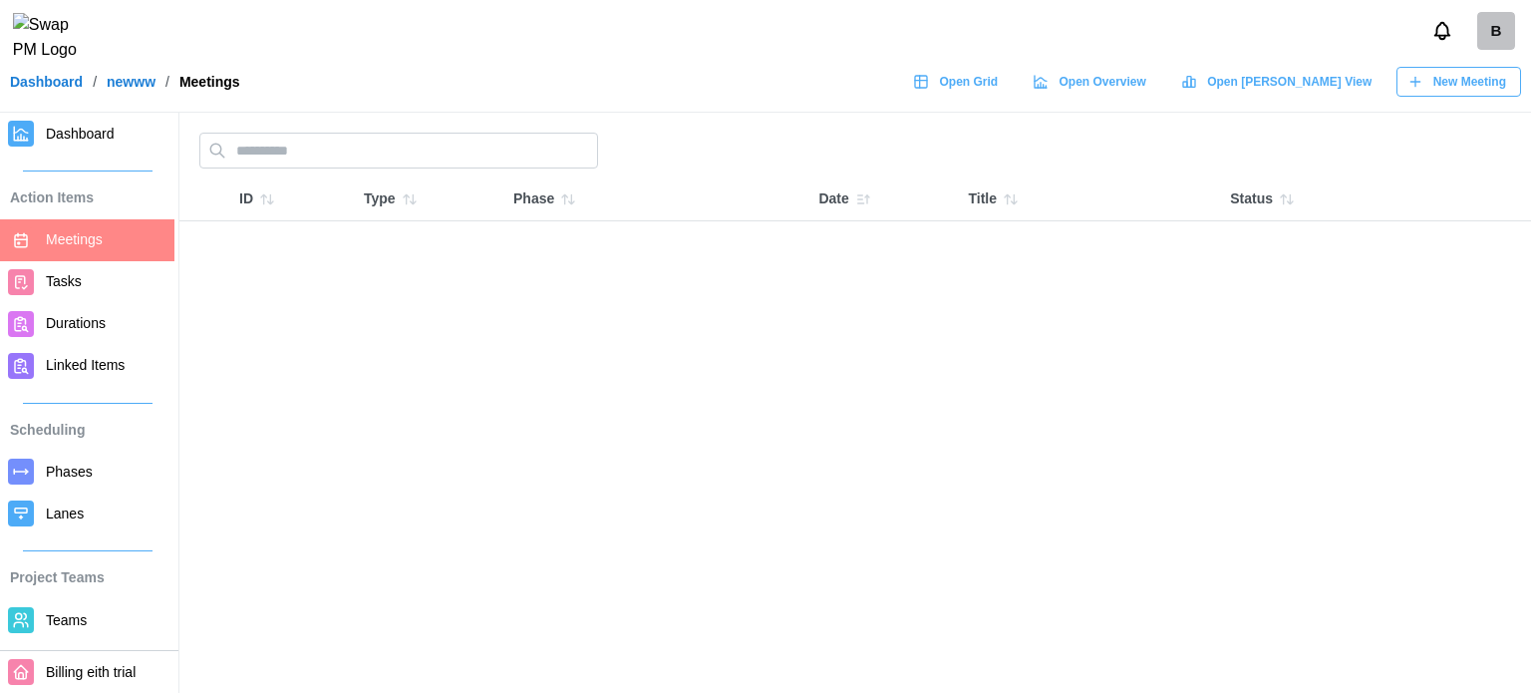
click at [1429, 83] on div "New Meeting" at bounding box center [1456, 82] width 99 height 28
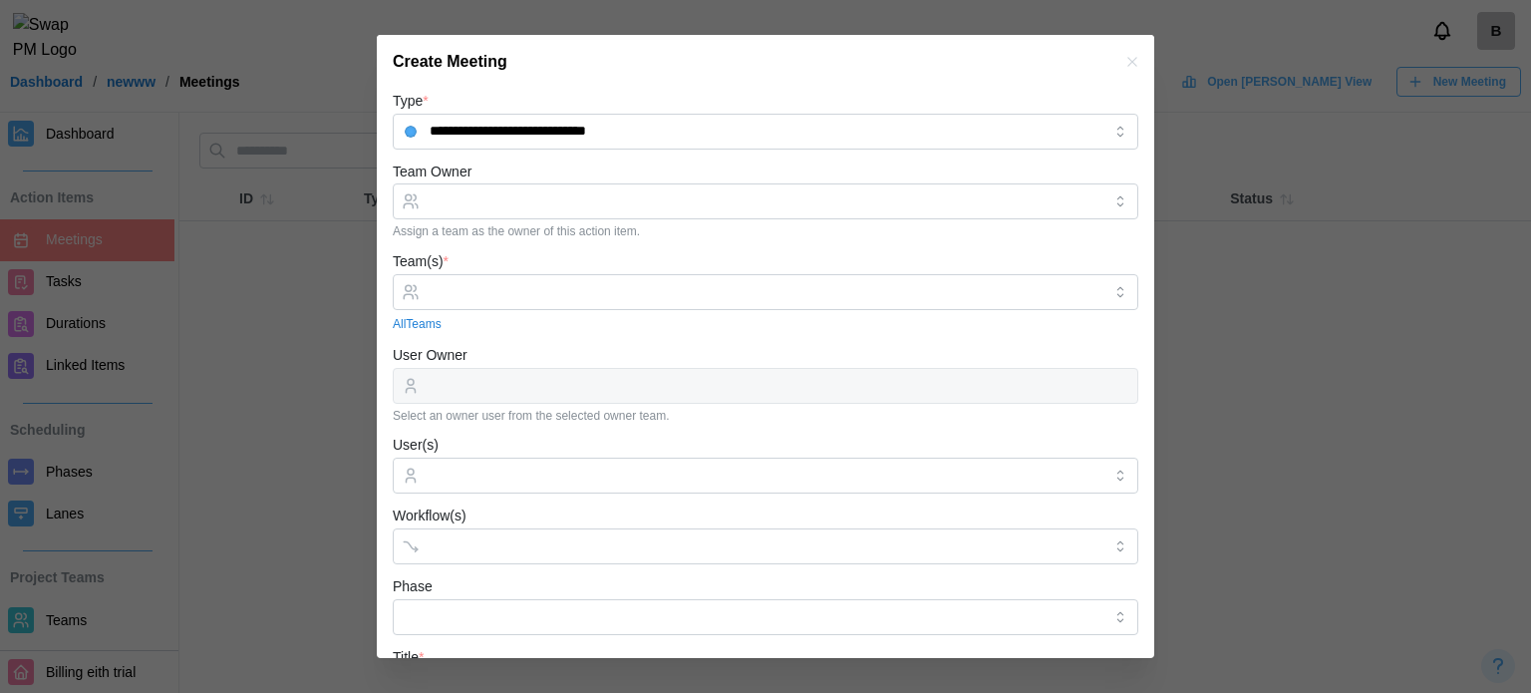
scroll to position [340, 0]
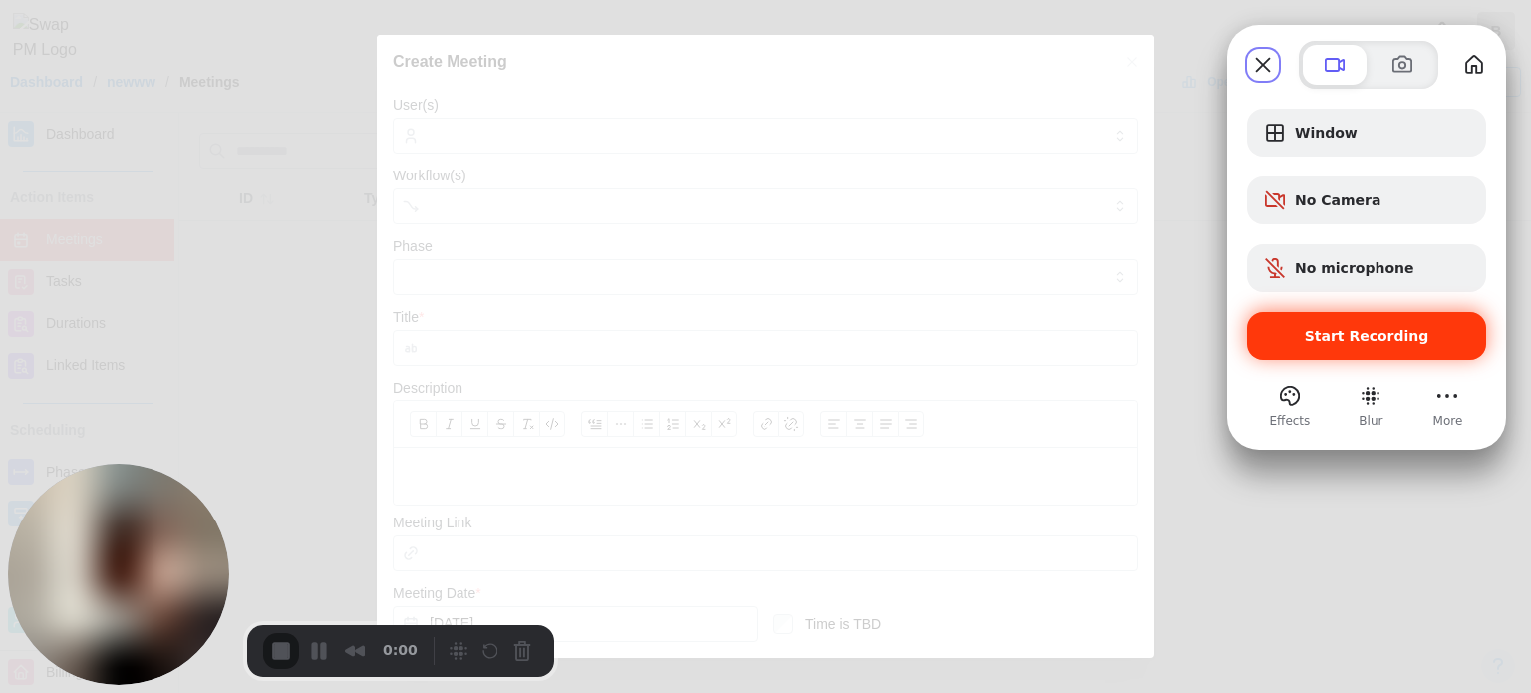
click at [1384, 318] on div "Start Recording" at bounding box center [1366, 336] width 239 height 48
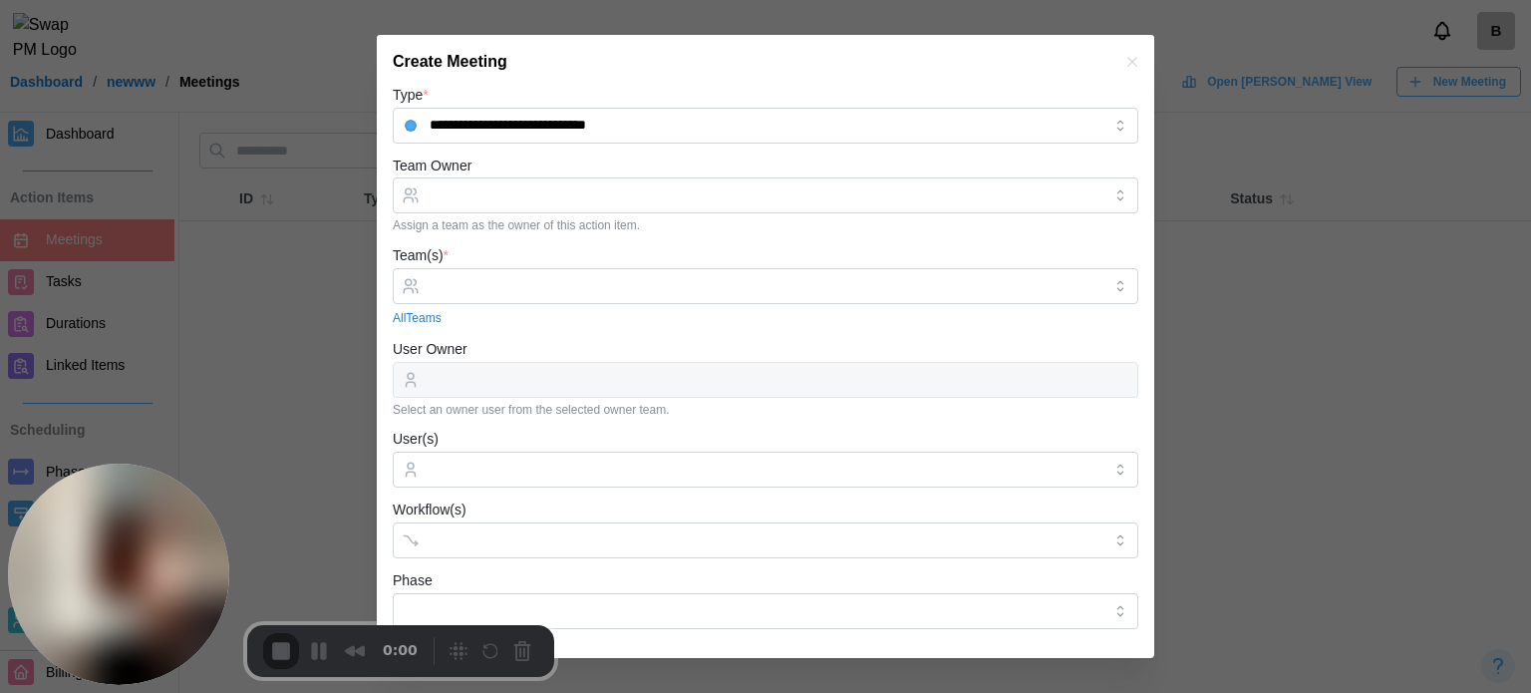
scroll to position [0, 0]
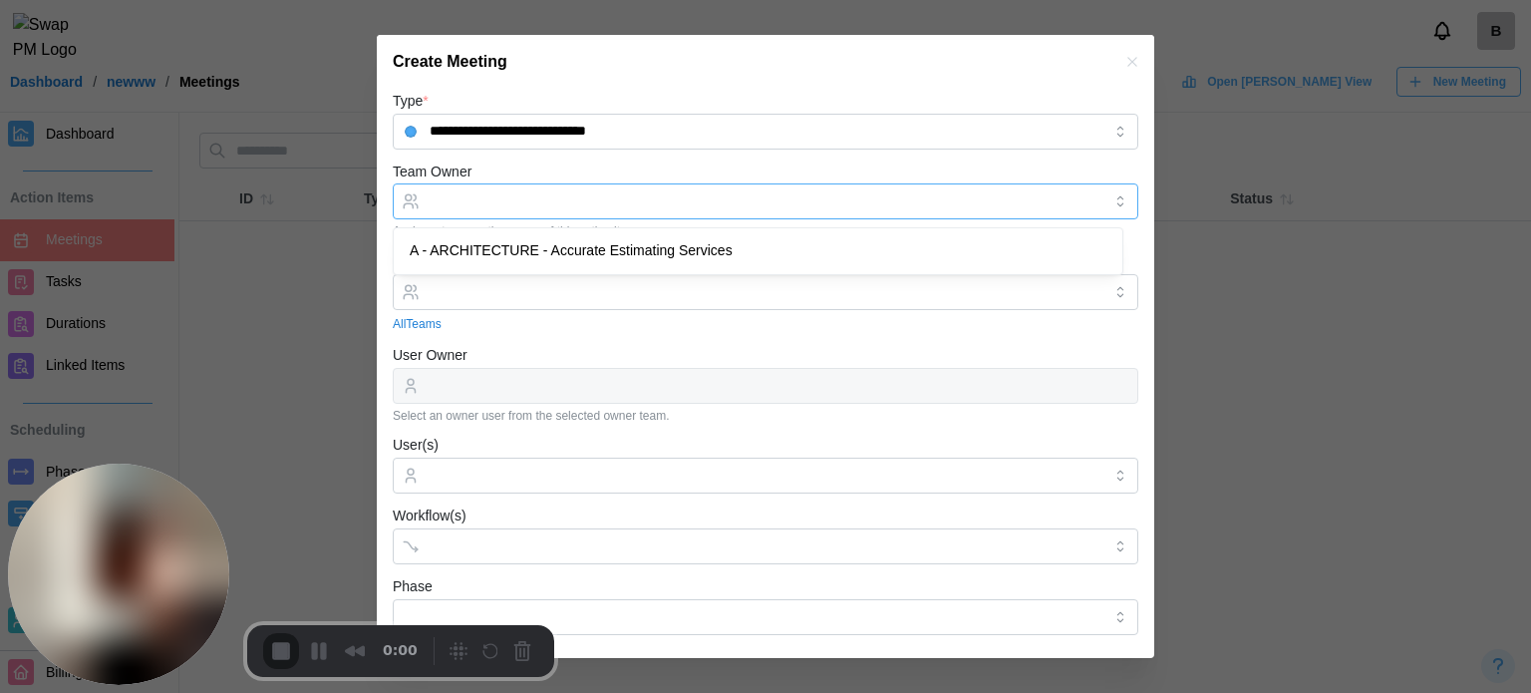
click at [546, 190] on input "Team Owner" at bounding box center [766, 201] width 746 height 36
type input "**********"
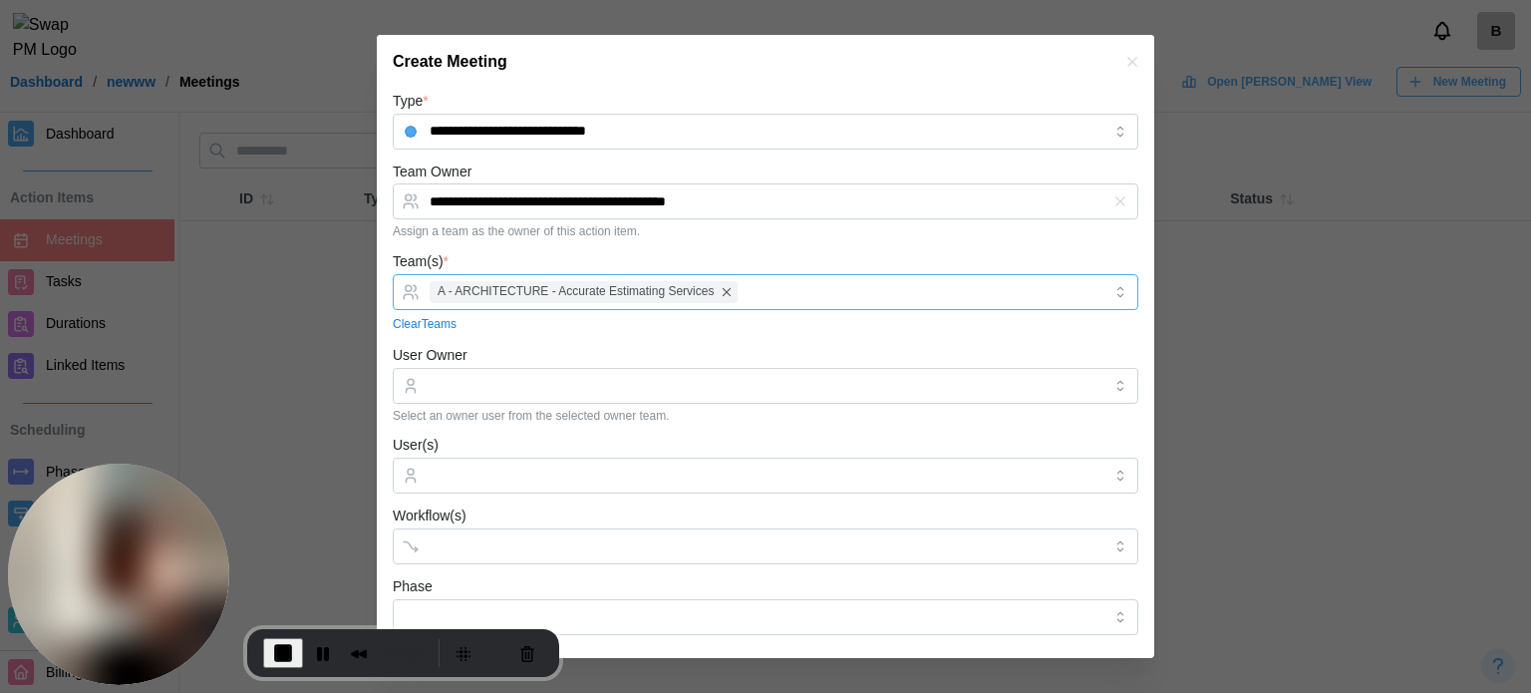
click at [478, 290] on span "A - ARCHITECTURE - Accurate Estimating Services" at bounding box center [576, 291] width 276 height 19
click at [450, 396] on input "User Owner" at bounding box center [766, 386] width 746 height 36
type input "**********"
click at [513, 334] on form "**********" at bounding box center [766, 607] width 746 height 1037
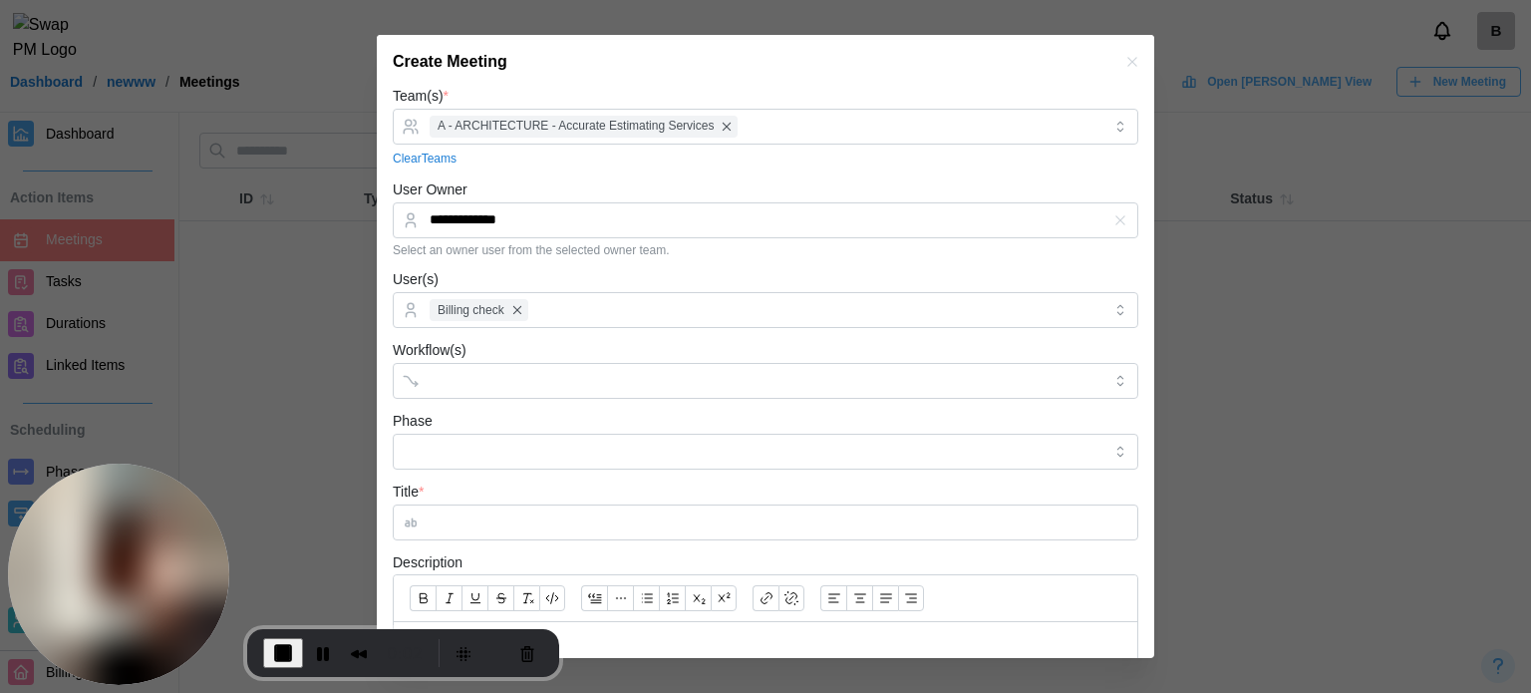
scroll to position [299, 0]
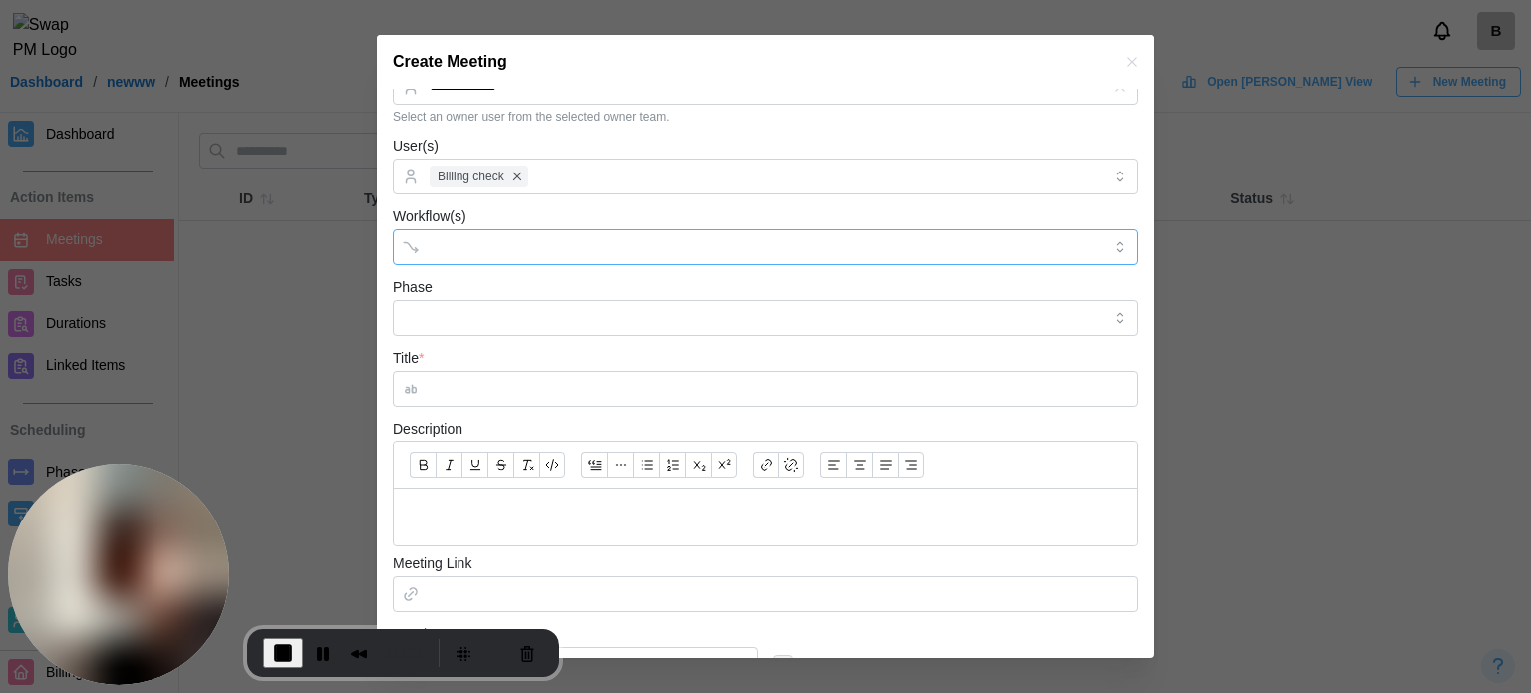
click at [522, 247] on input "Workflow(s)" at bounding box center [748, 247] width 636 height 16
click at [485, 323] on input "Phase" at bounding box center [766, 318] width 746 height 36
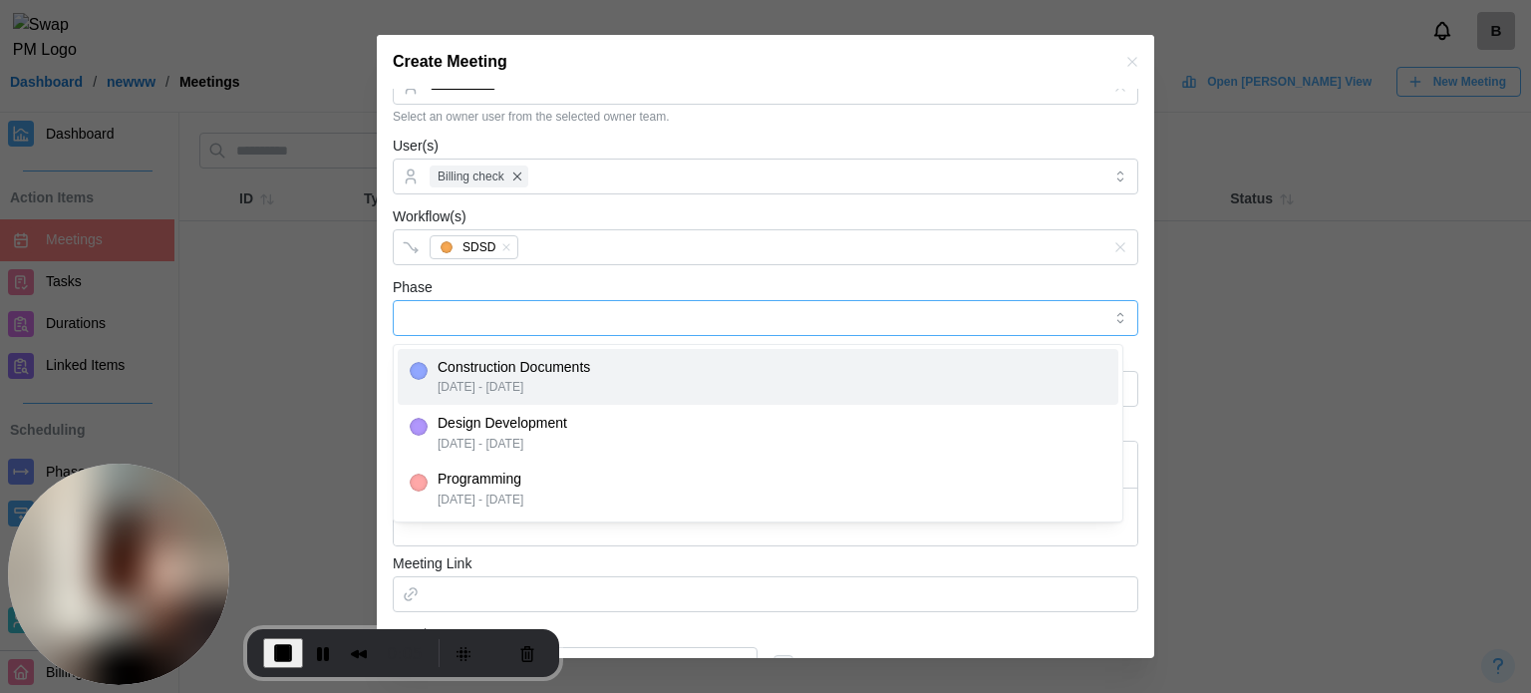
type input "**********"
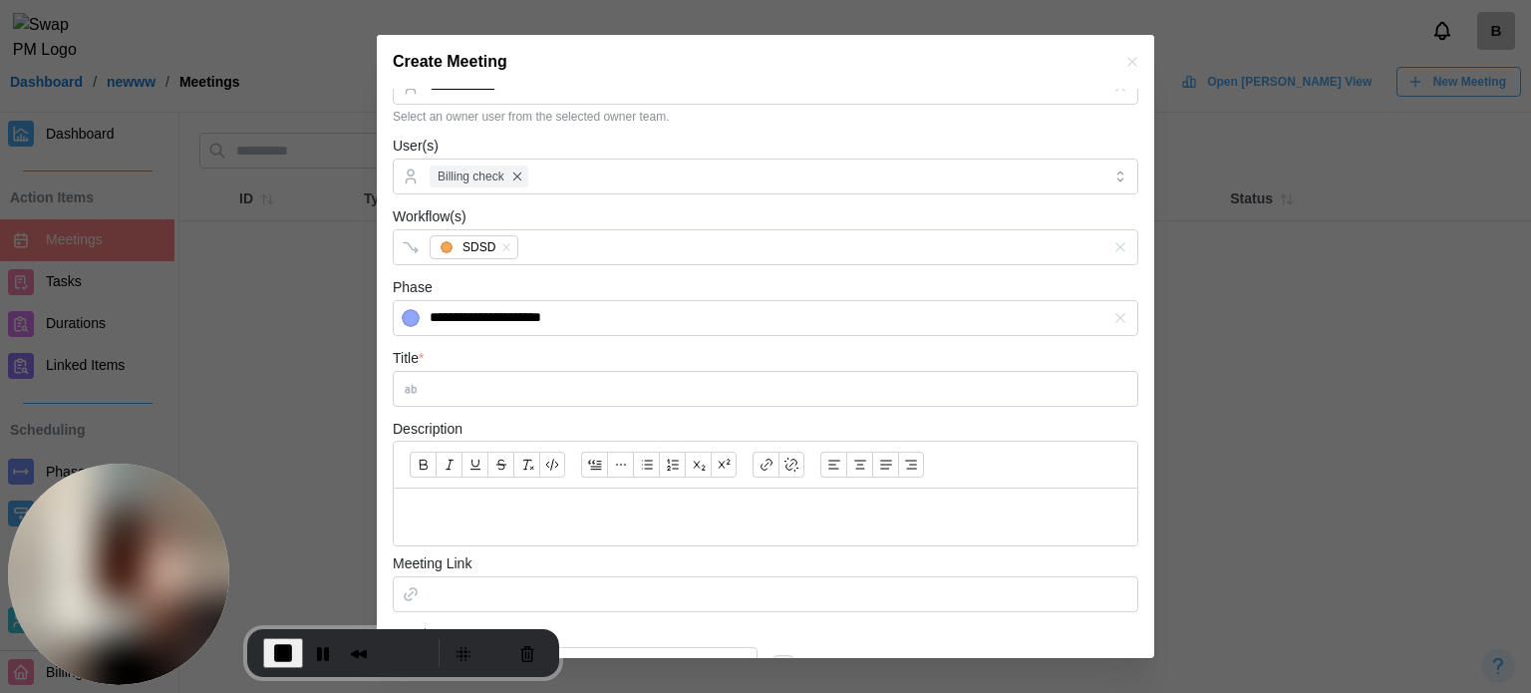
click at [589, 275] on div "**********" at bounding box center [766, 305] width 746 height 61
click at [522, 393] on input "Title *" at bounding box center [766, 389] width 746 height 36
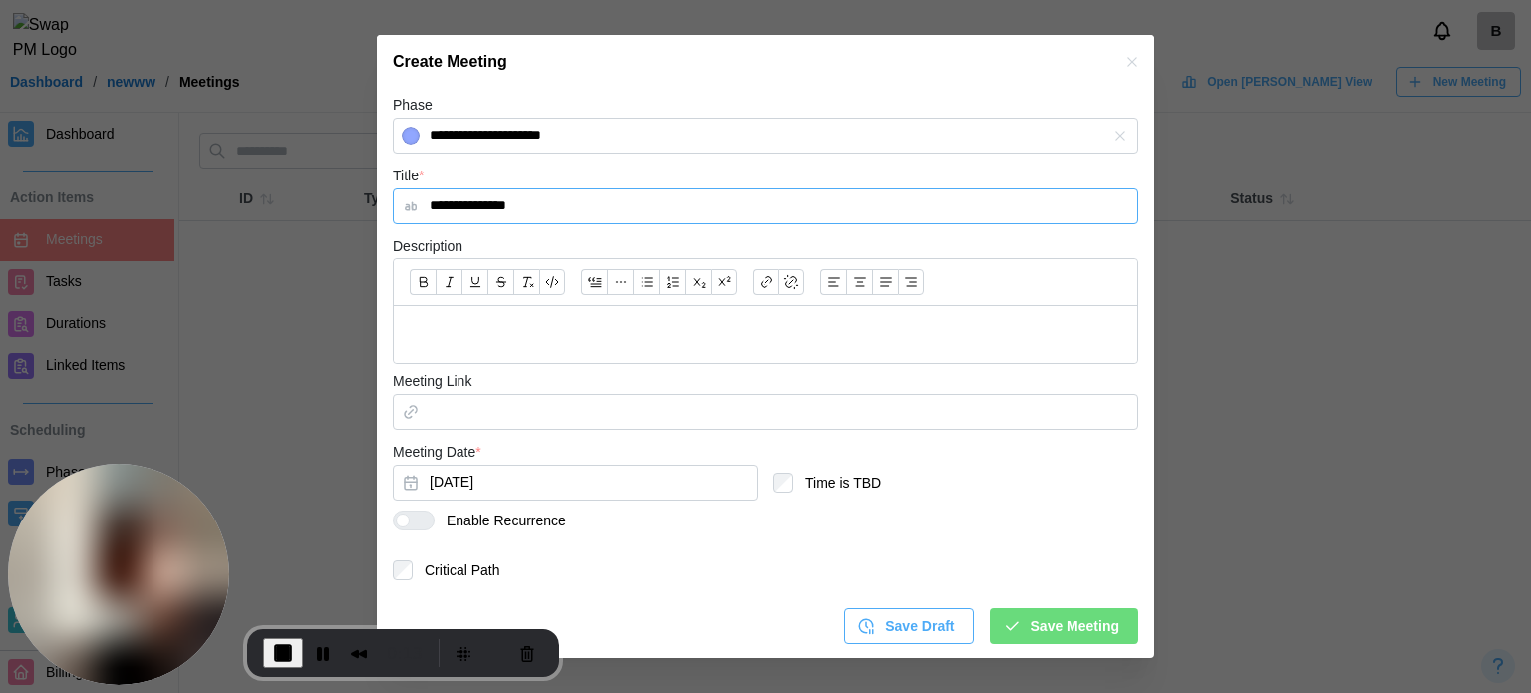
type input "**********"
click at [488, 310] on div at bounding box center [766, 334] width 744 height 57
click at [504, 485] on button "Sep 22, 2025" at bounding box center [575, 482] width 365 height 36
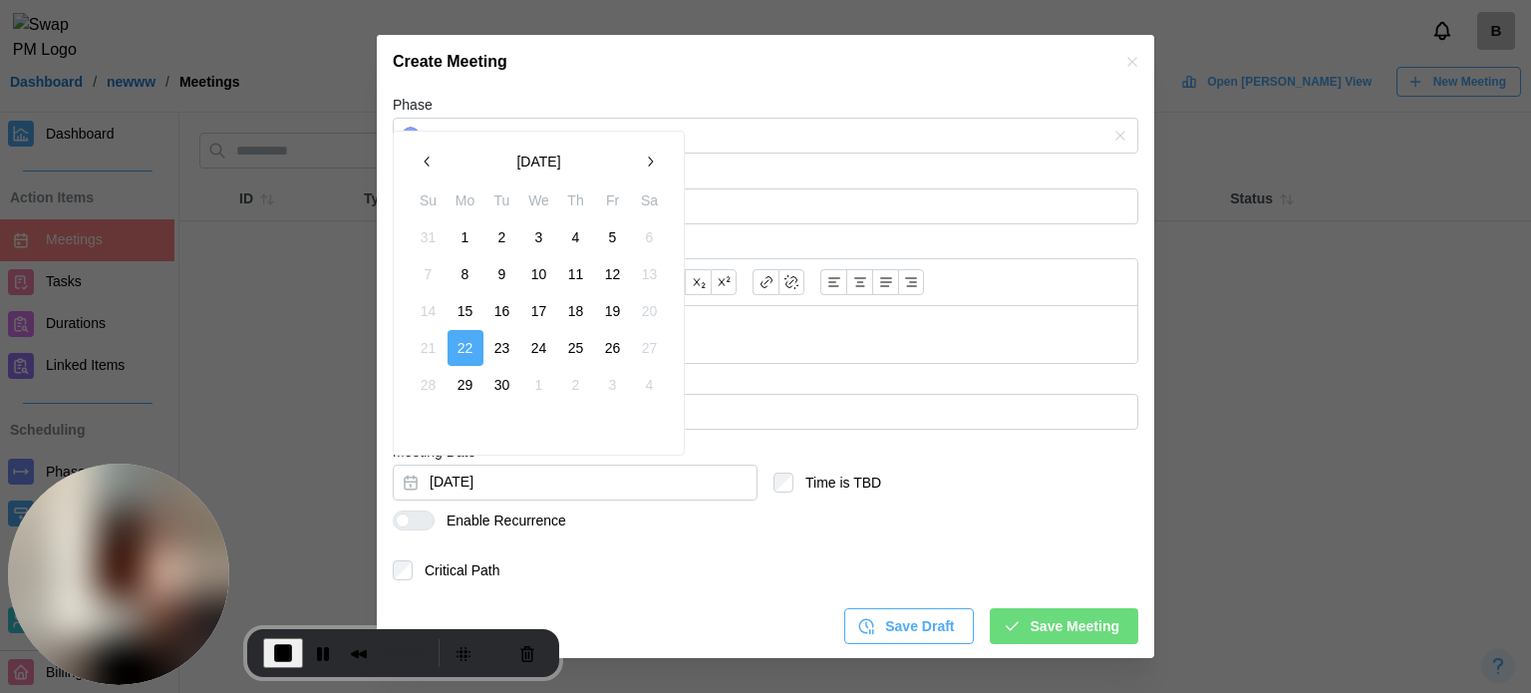
click at [508, 267] on button "9" at bounding box center [502, 274] width 36 height 36
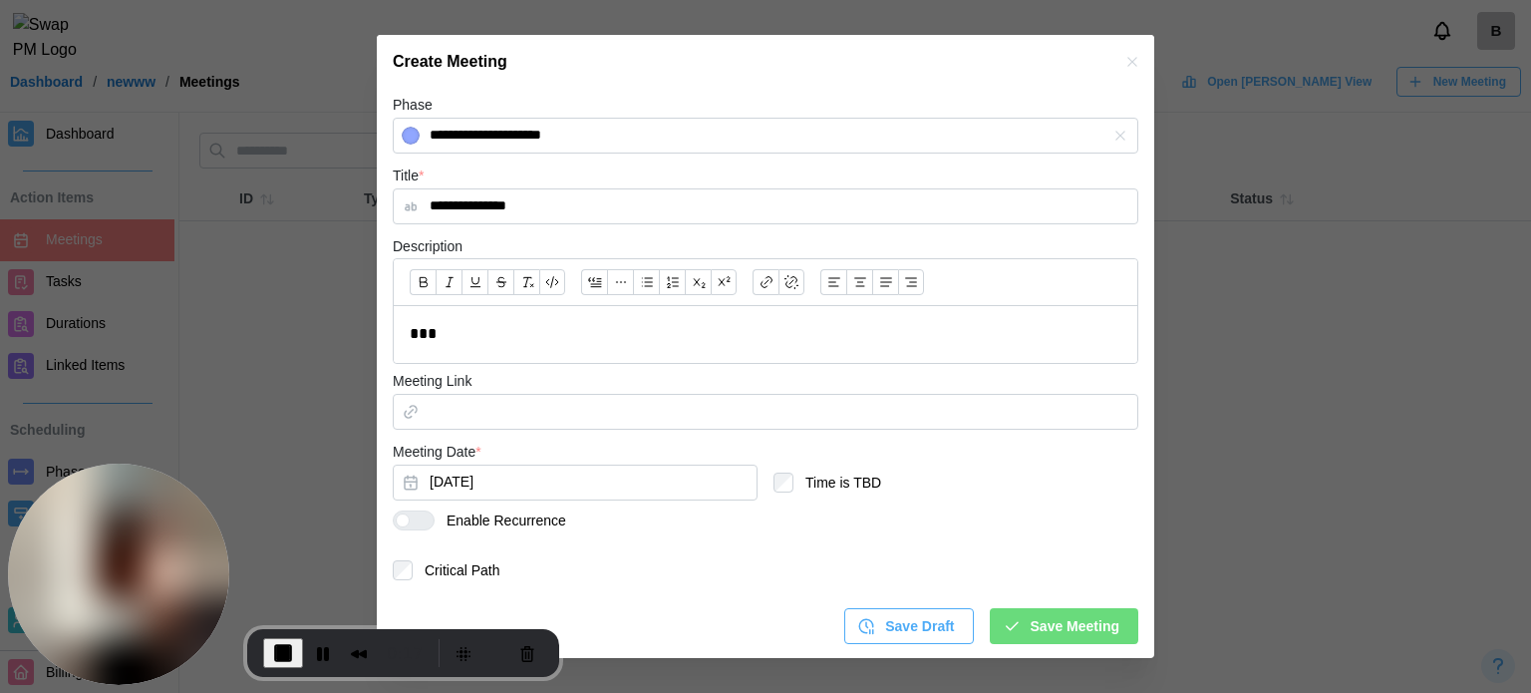
click at [1060, 637] on span "Save Meeting" at bounding box center [1075, 626] width 89 height 34
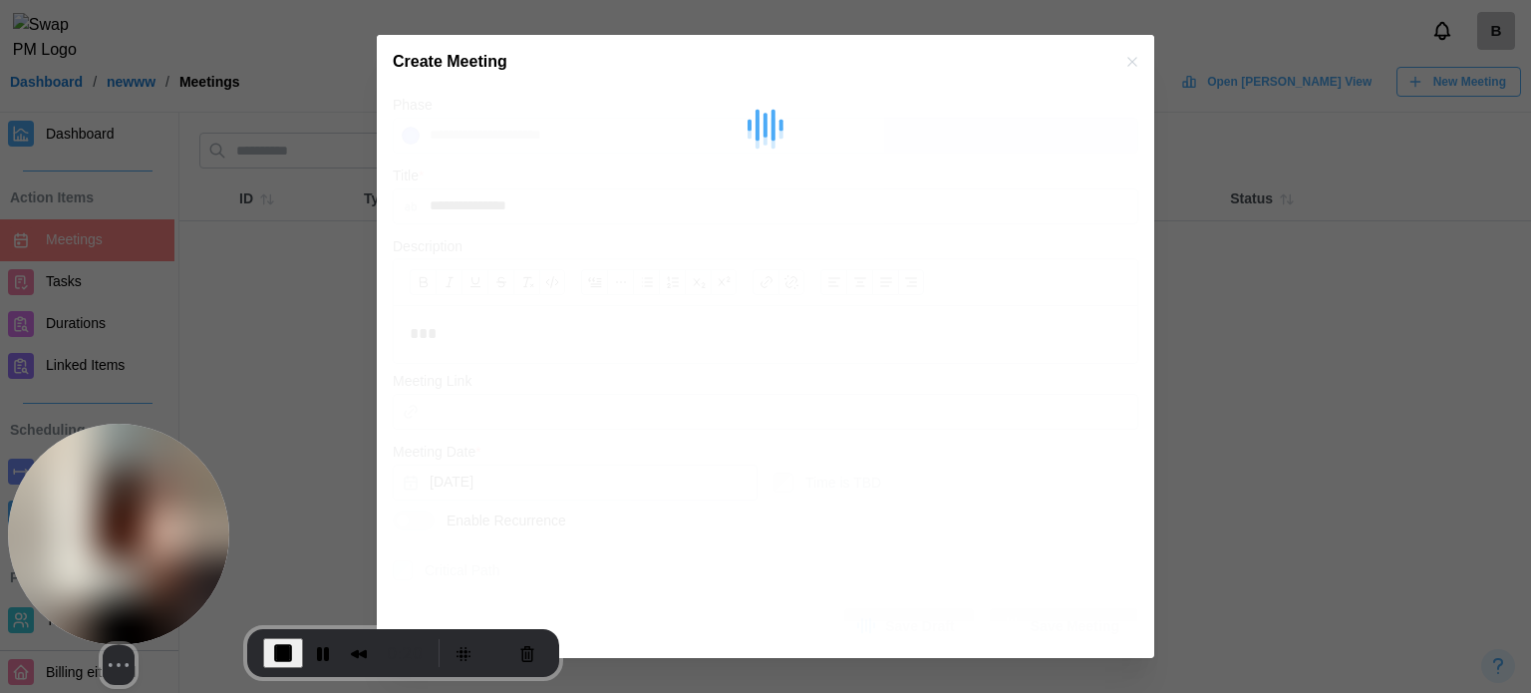
drag, startPoint x: 327, startPoint y: 626, endPoint x: 171, endPoint y: 653, distance: 157.8
click at [196, 683] on div "Click to enable keyboard move mode. Select video screen size 0:20" at bounding box center [118, 554] width 221 height 261
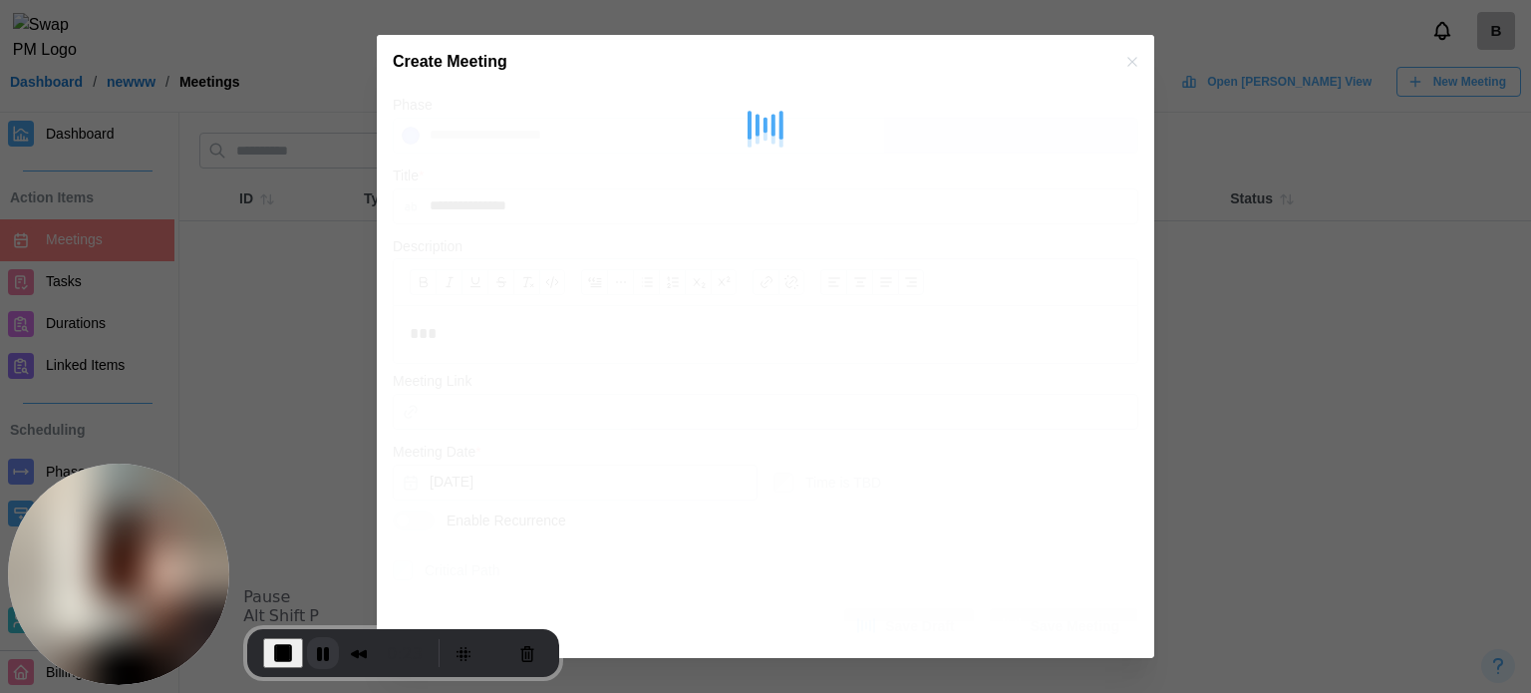
click at [310, 654] on button "Pause Recording" at bounding box center [323, 653] width 32 height 32
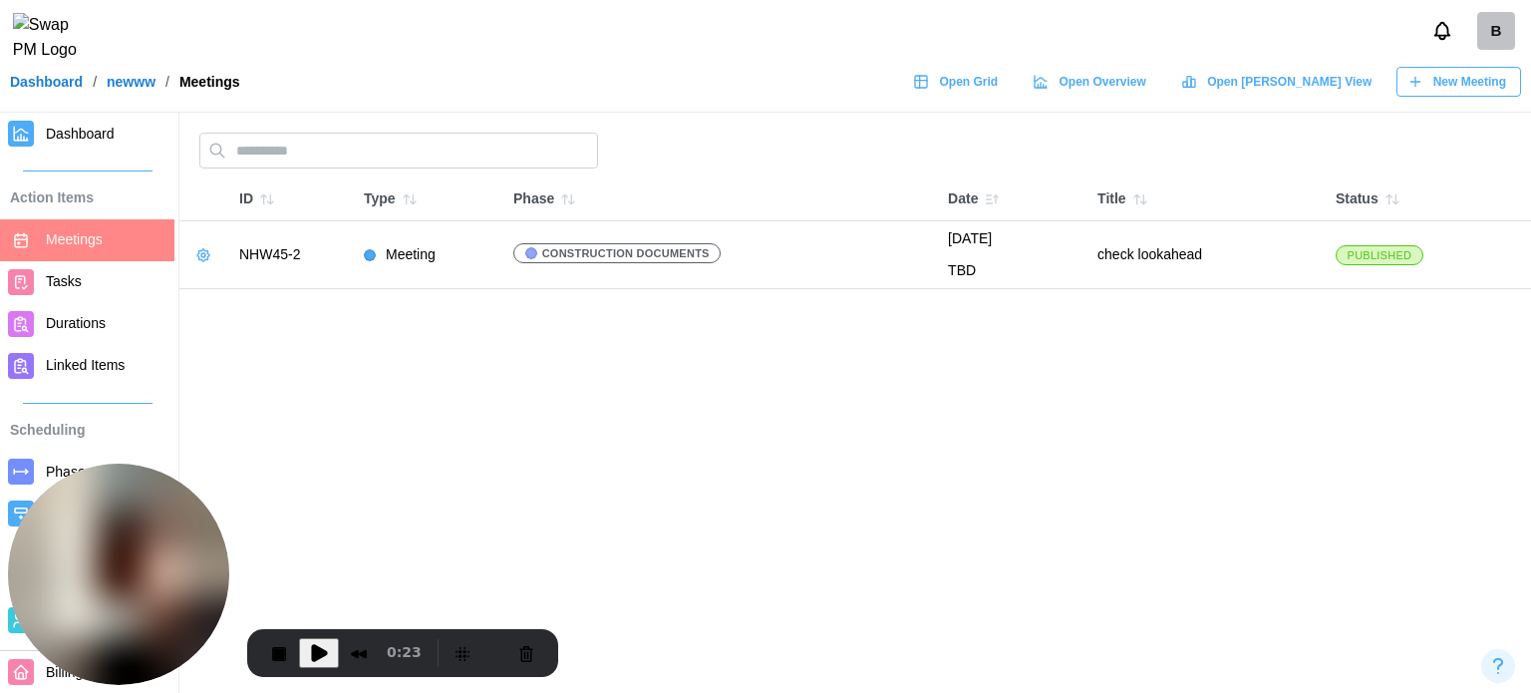
click at [322, 650] on span "Play Recording" at bounding box center [319, 653] width 24 height 24
click at [1377, 263] on span "Published" at bounding box center [1380, 255] width 65 height 18
click at [1399, 198] on icon "button" at bounding box center [1392, 199] width 16 height 16
click at [1396, 198] on icon "button" at bounding box center [1396, 199] width 0 height 8
click at [1451, 96] on span "New Meeting" at bounding box center [1469, 82] width 73 height 28
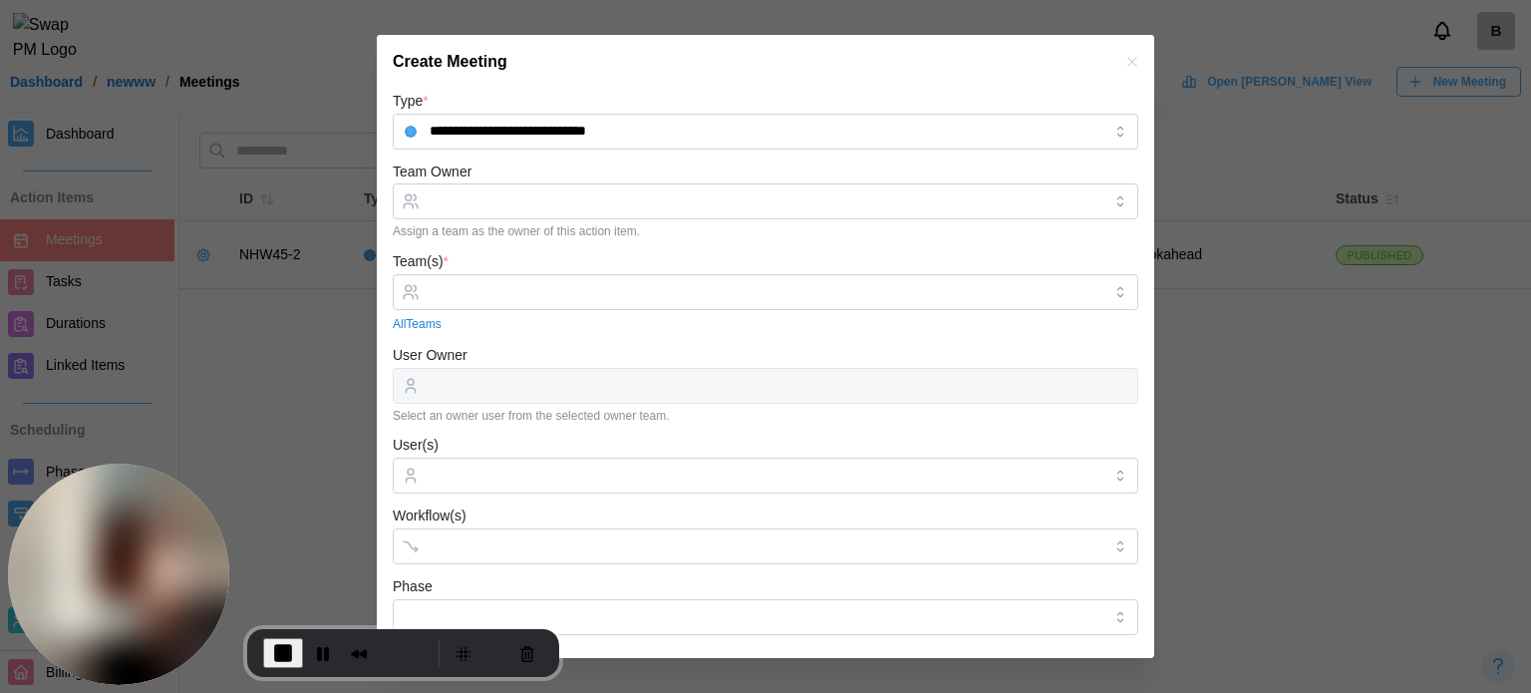
scroll to position [340, 0]
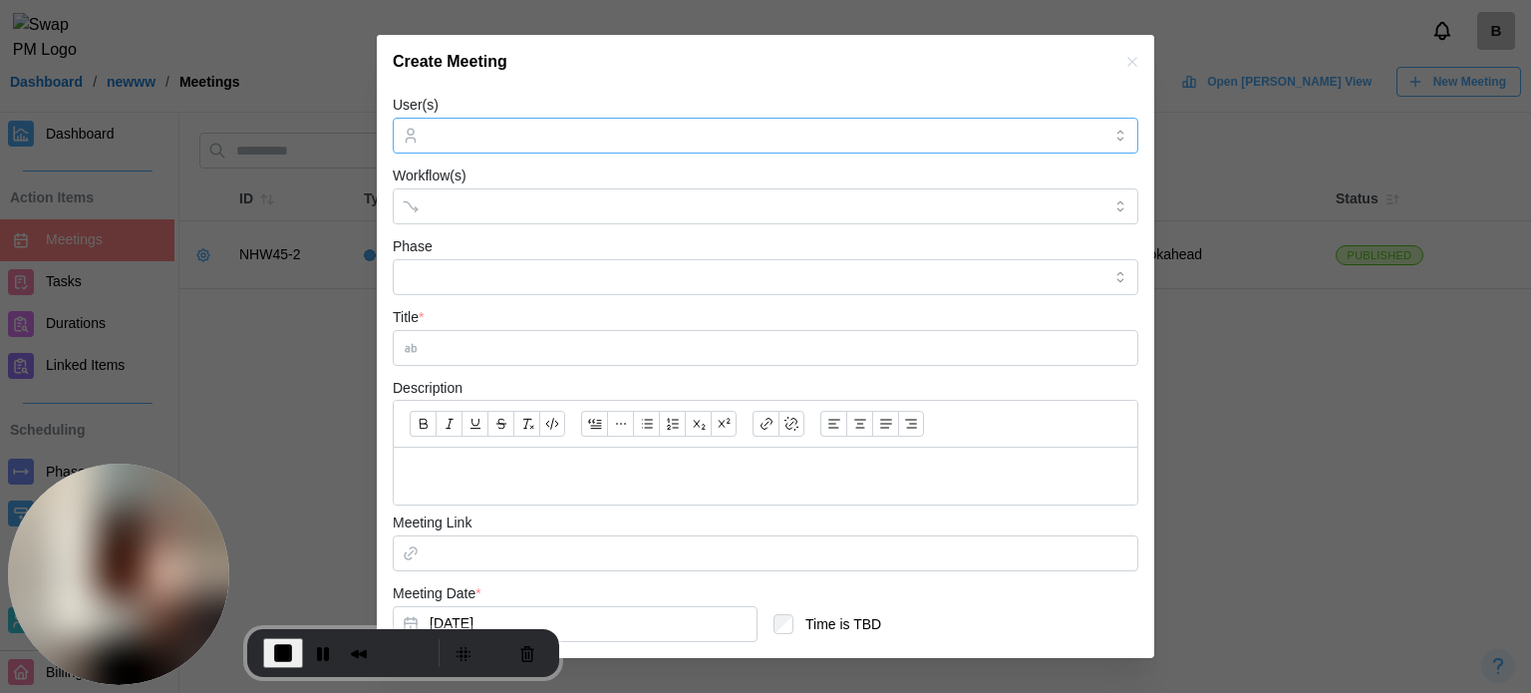
click at [515, 140] on input "User(s)" at bounding box center [766, 136] width 672 height 16
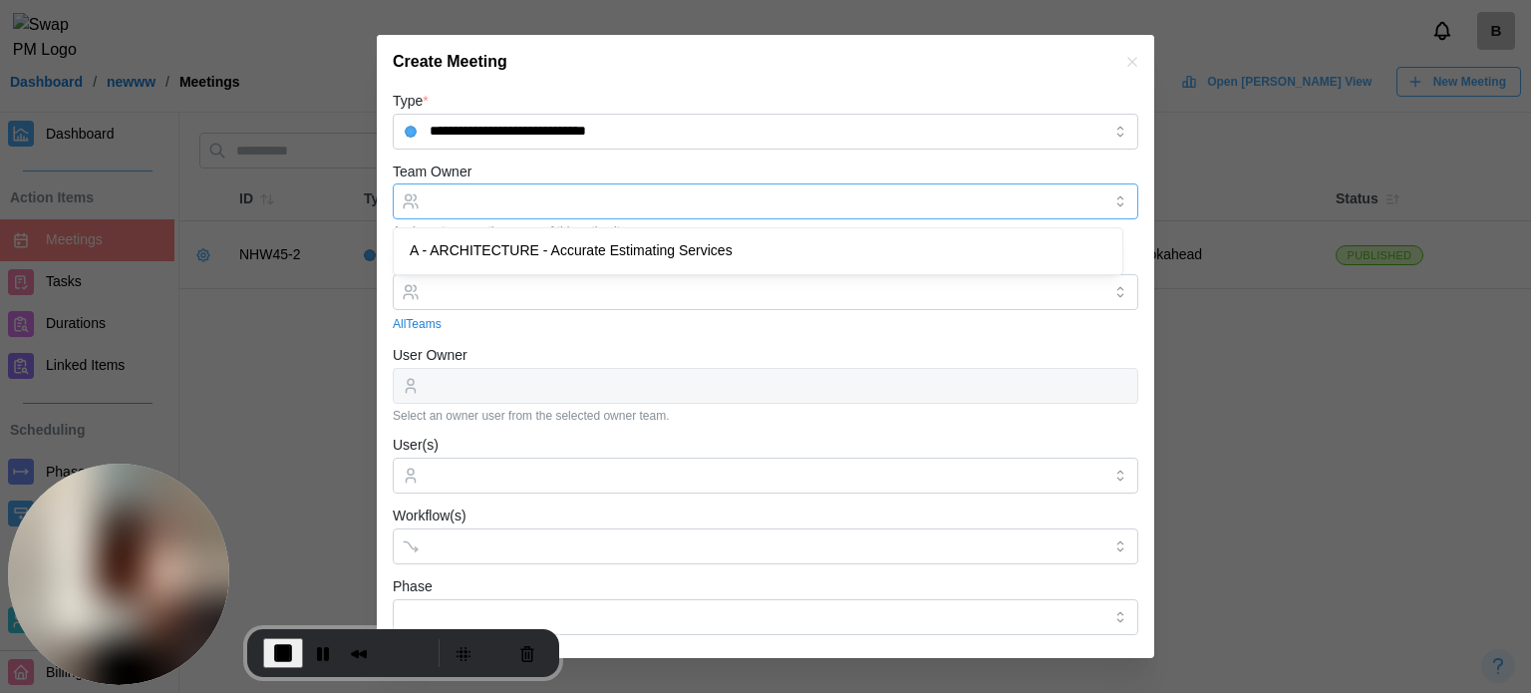
click at [501, 201] on input "Team Owner" at bounding box center [766, 201] width 746 height 36
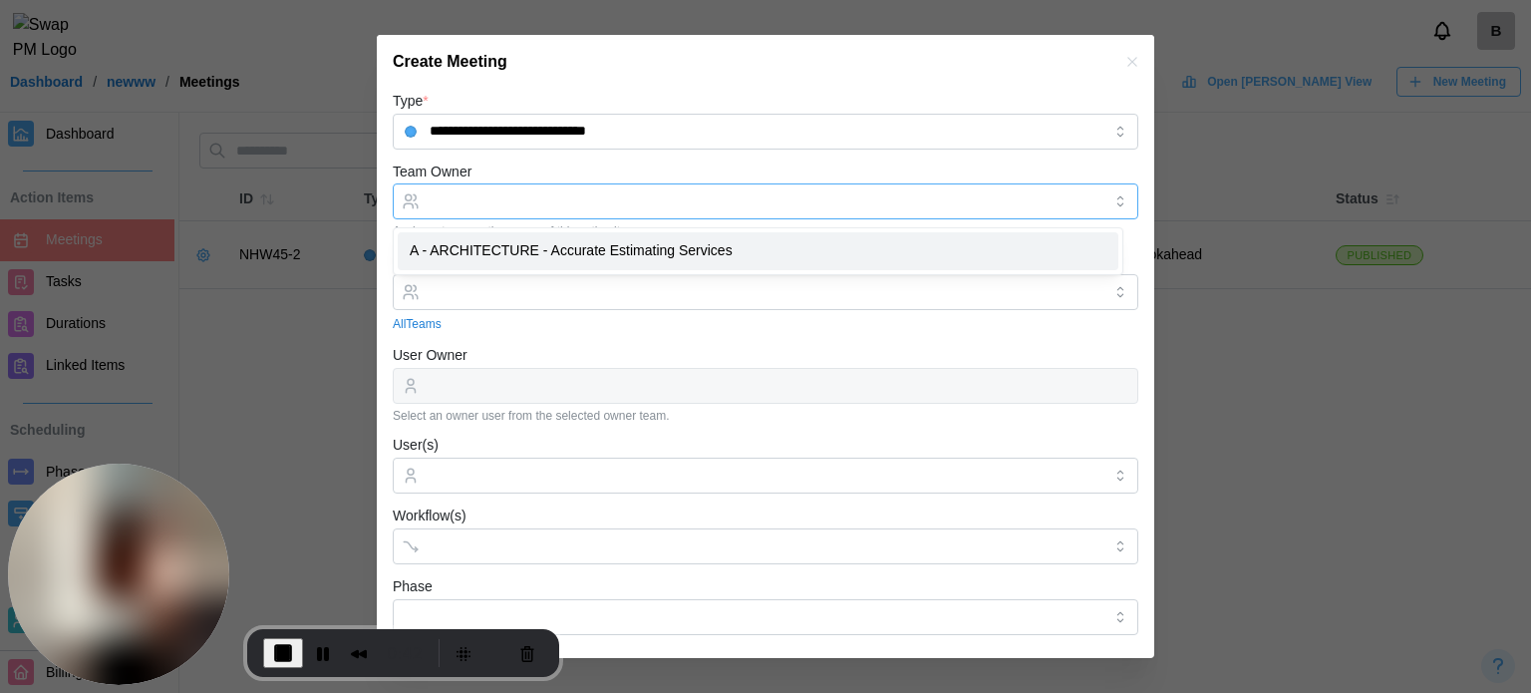
type input "**********"
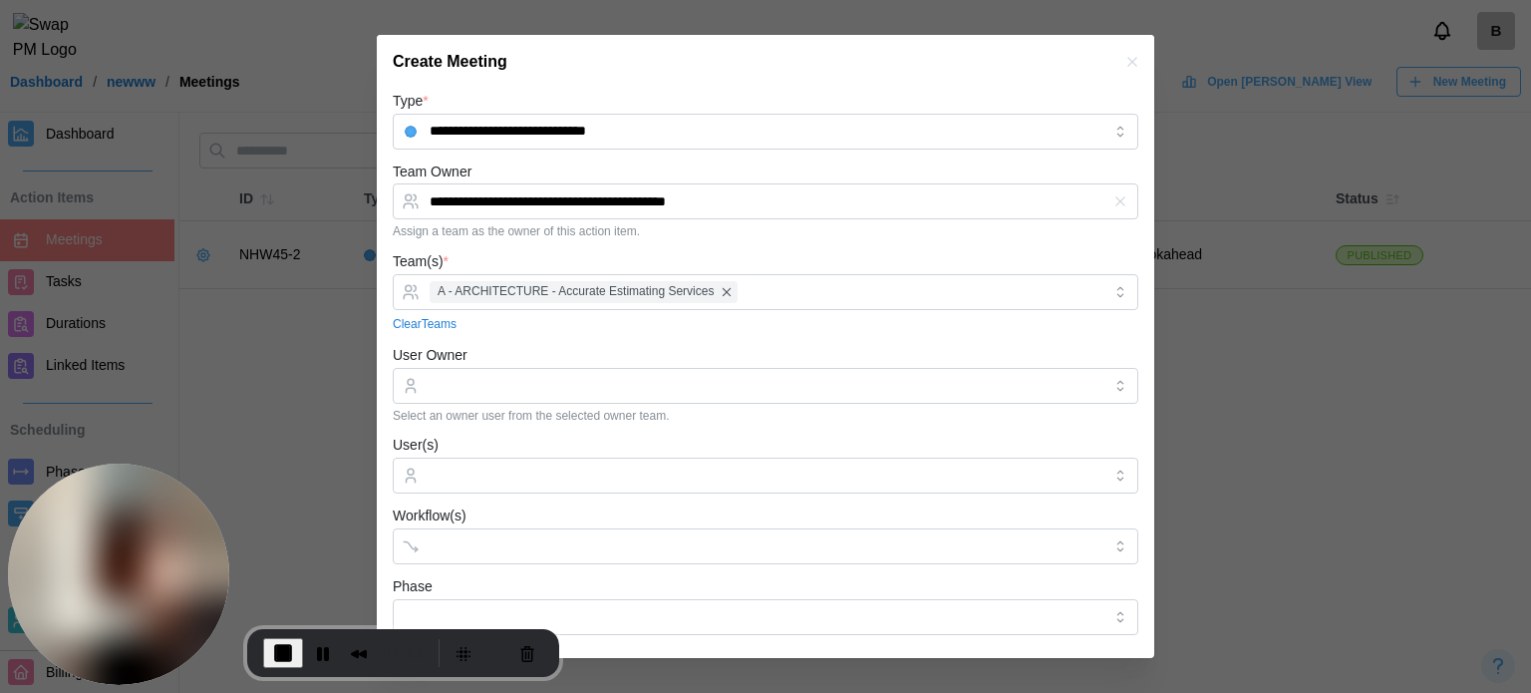
click at [319, 667] on div "0:43" at bounding box center [346, 653] width 167 height 32
click at [318, 653] on button "Pause Recording" at bounding box center [323, 653] width 32 height 32
click at [542, 380] on input "User Owner" at bounding box center [766, 386] width 746 height 36
click at [534, 442] on div "Accurate Estimating Services" at bounding box center [758, 436] width 697 height 19
type input "**********"
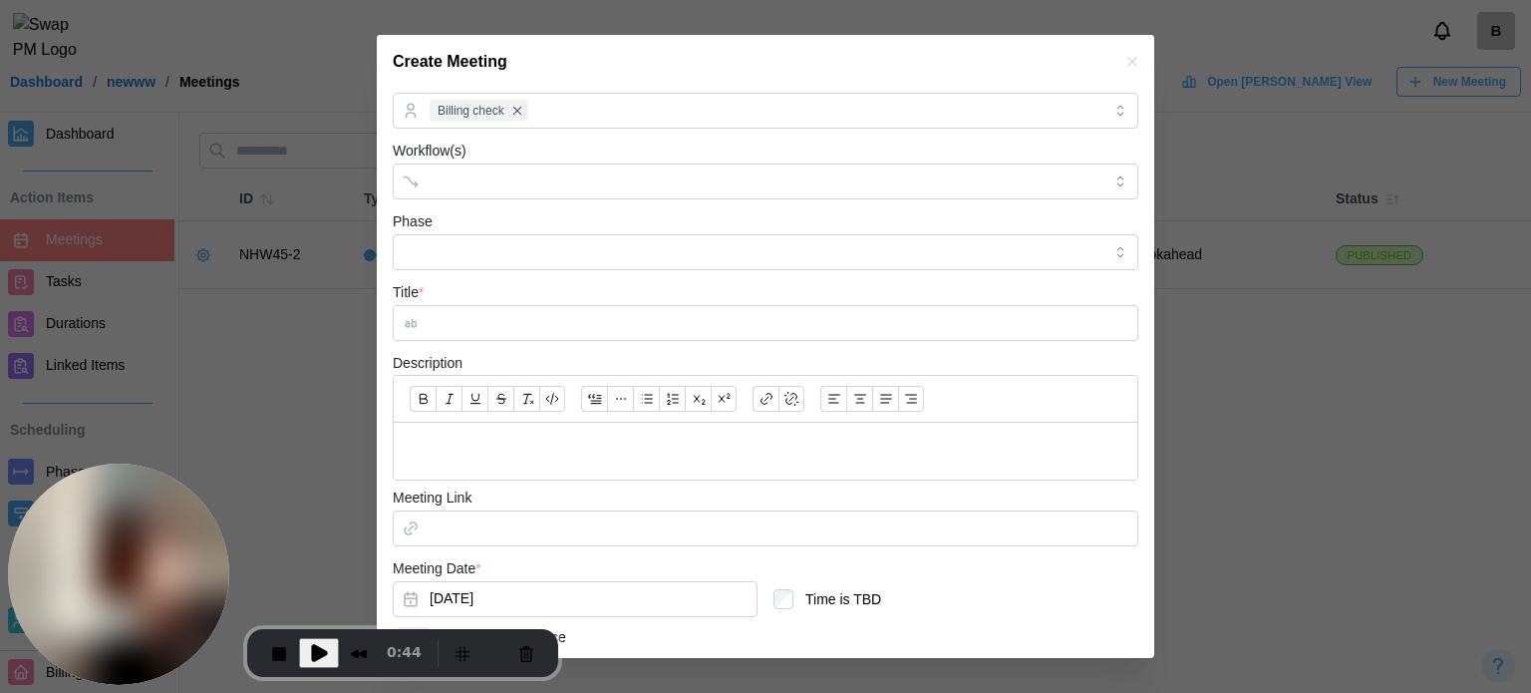
scroll to position [399, 0]
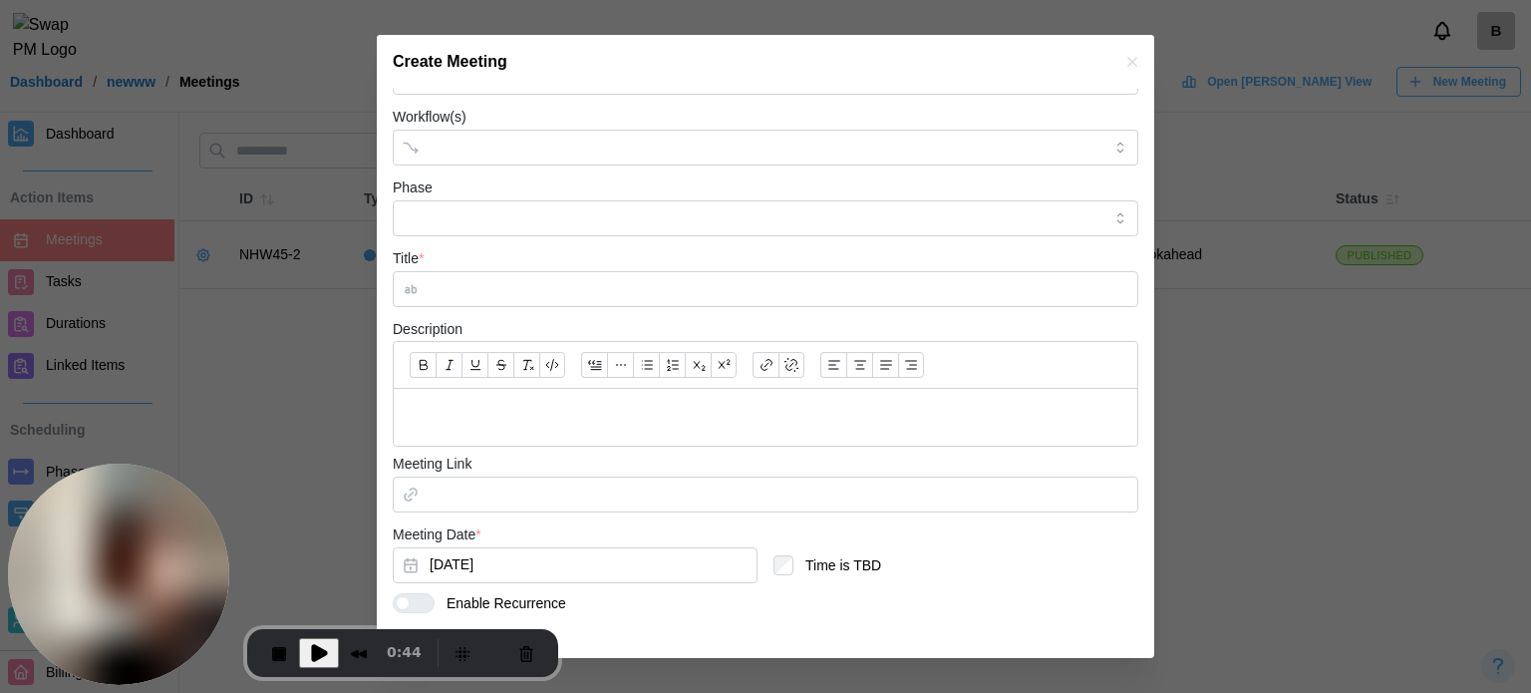
click at [494, 180] on div "Phase" at bounding box center [766, 205] width 746 height 61
click at [504, 148] on input "Workflow(s)" at bounding box center [748, 148] width 636 height 16
click at [509, 240] on form "**********" at bounding box center [766, 208] width 746 height 1037
click at [508, 153] on input "Workflow(s)" at bounding box center [748, 148] width 636 height 16
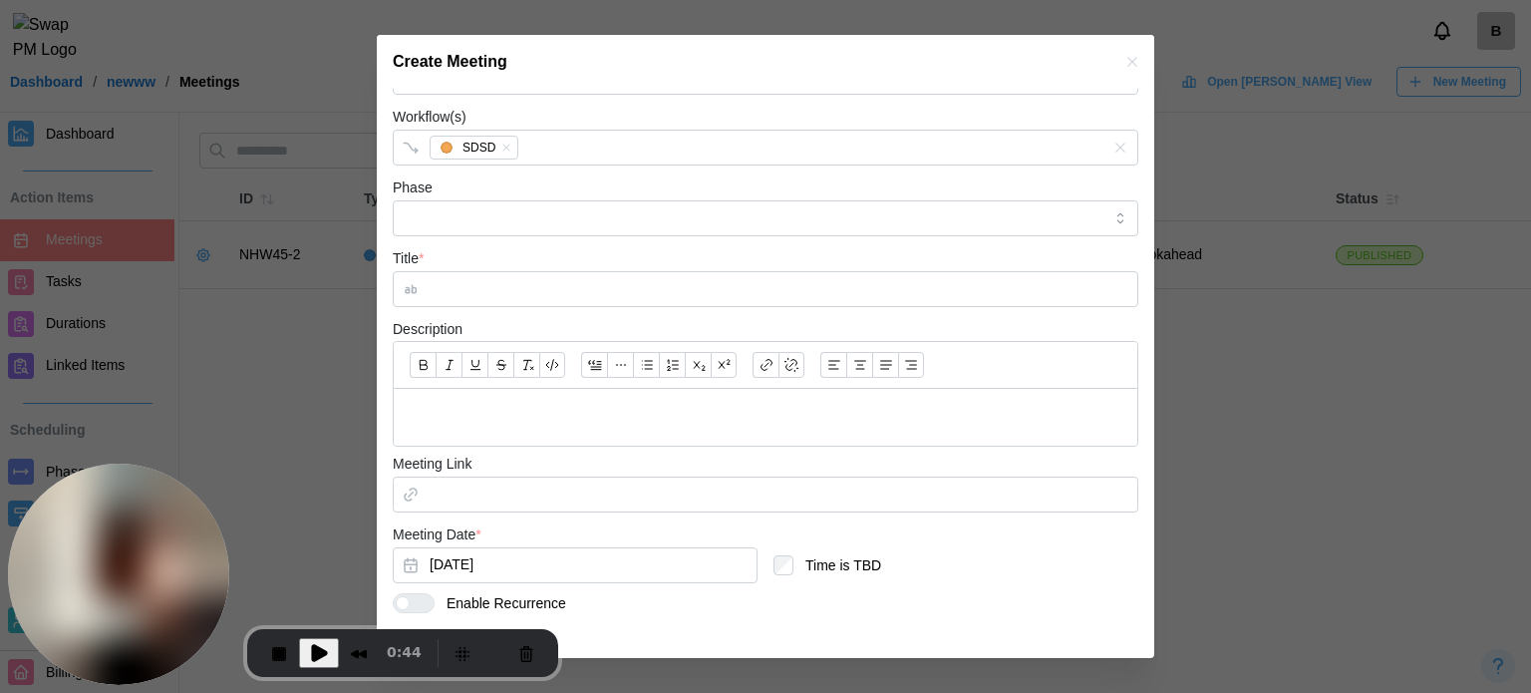
click at [467, 236] on form "**********" at bounding box center [766, 208] width 746 height 1037
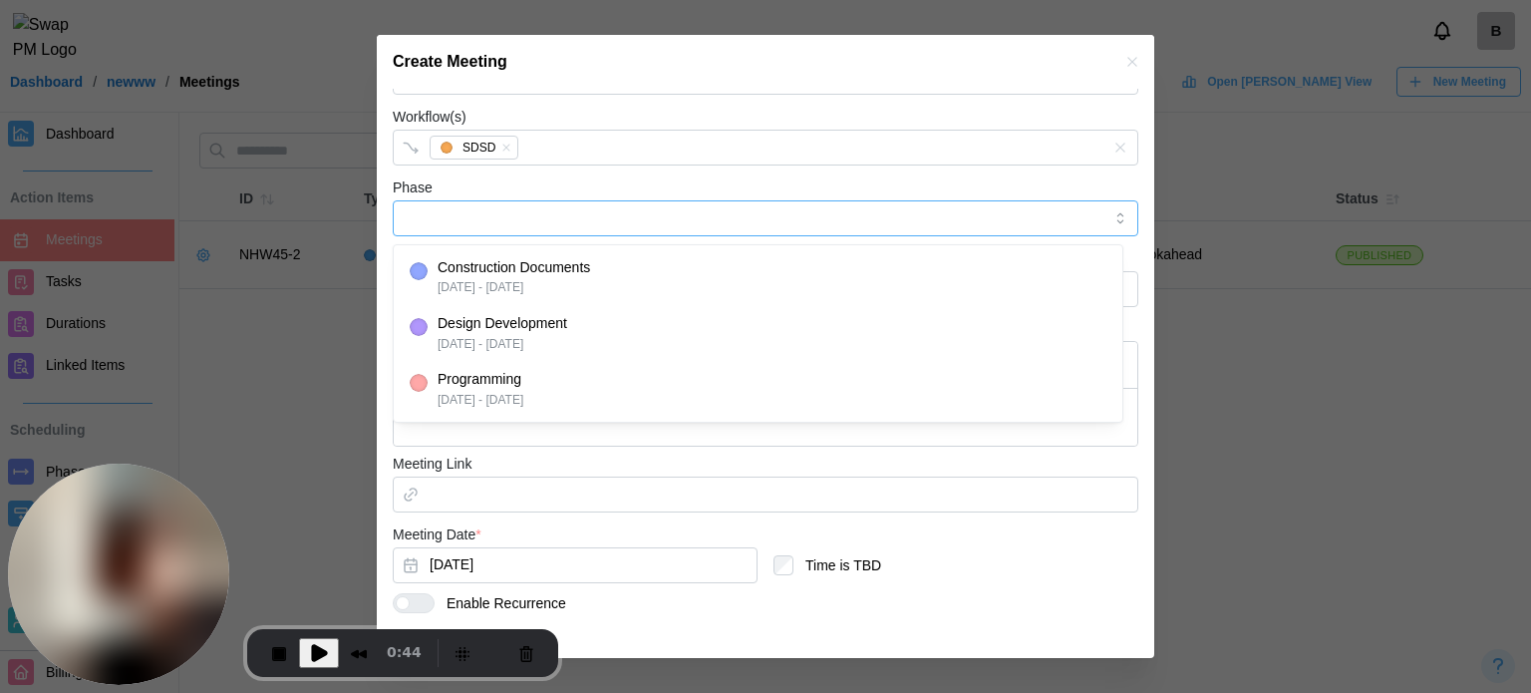
click at [474, 230] on input "Phase" at bounding box center [766, 218] width 746 height 36
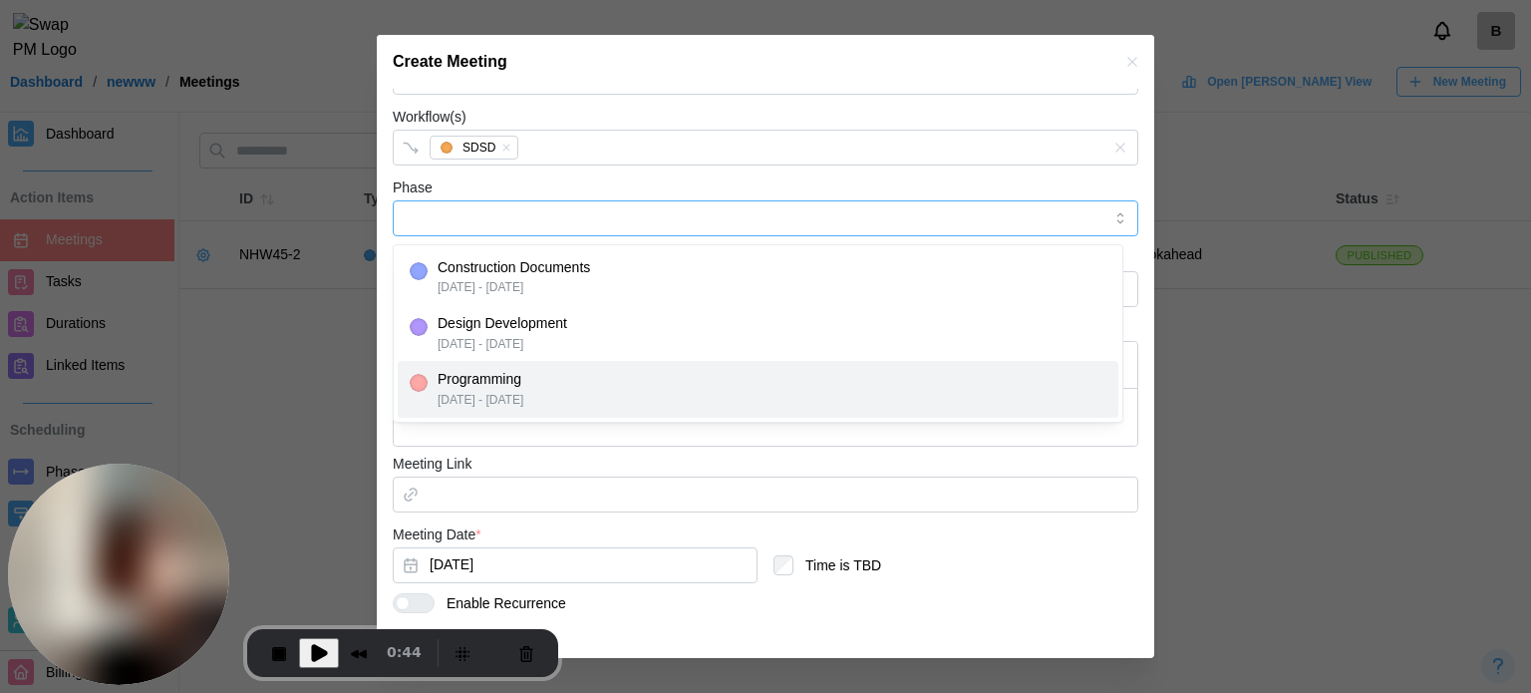
type input "**********"
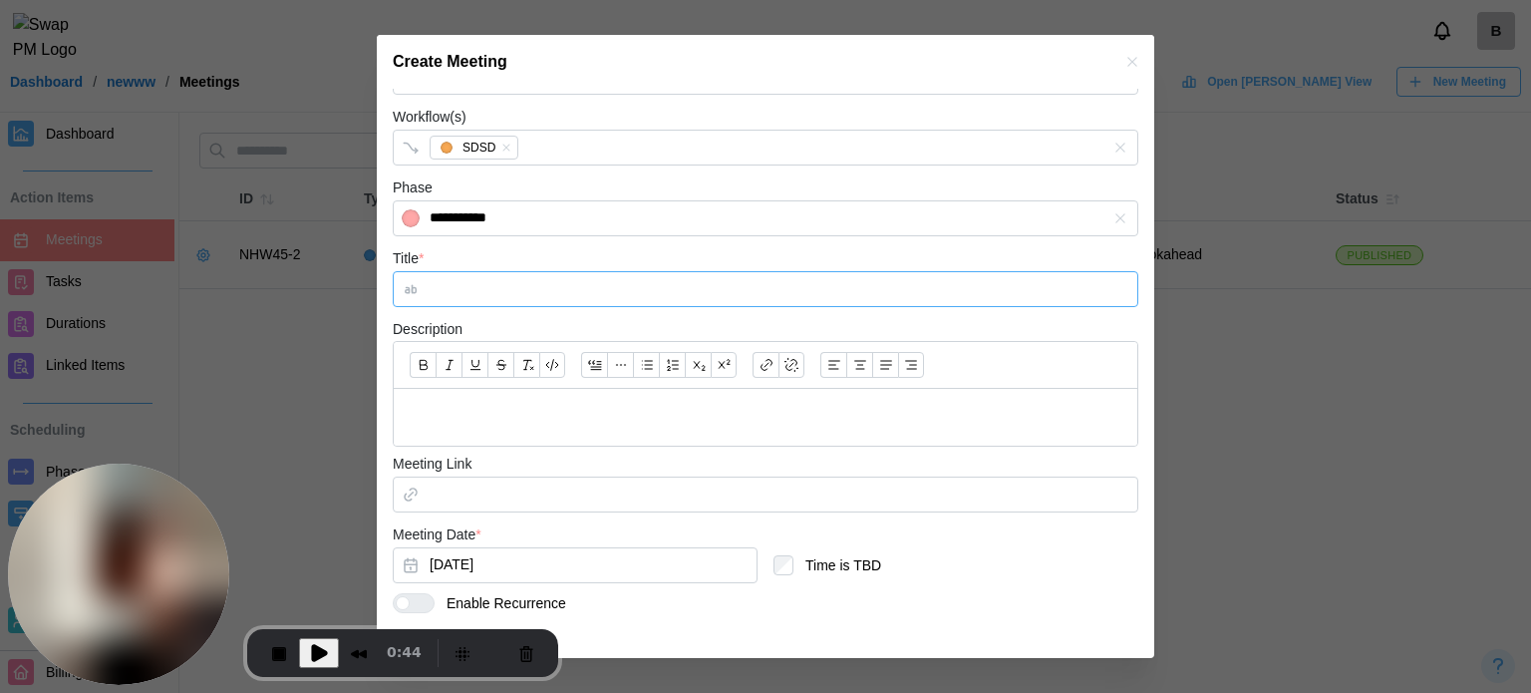
click at [474, 292] on input "Title *" at bounding box center [766, 289] width 746 height 36
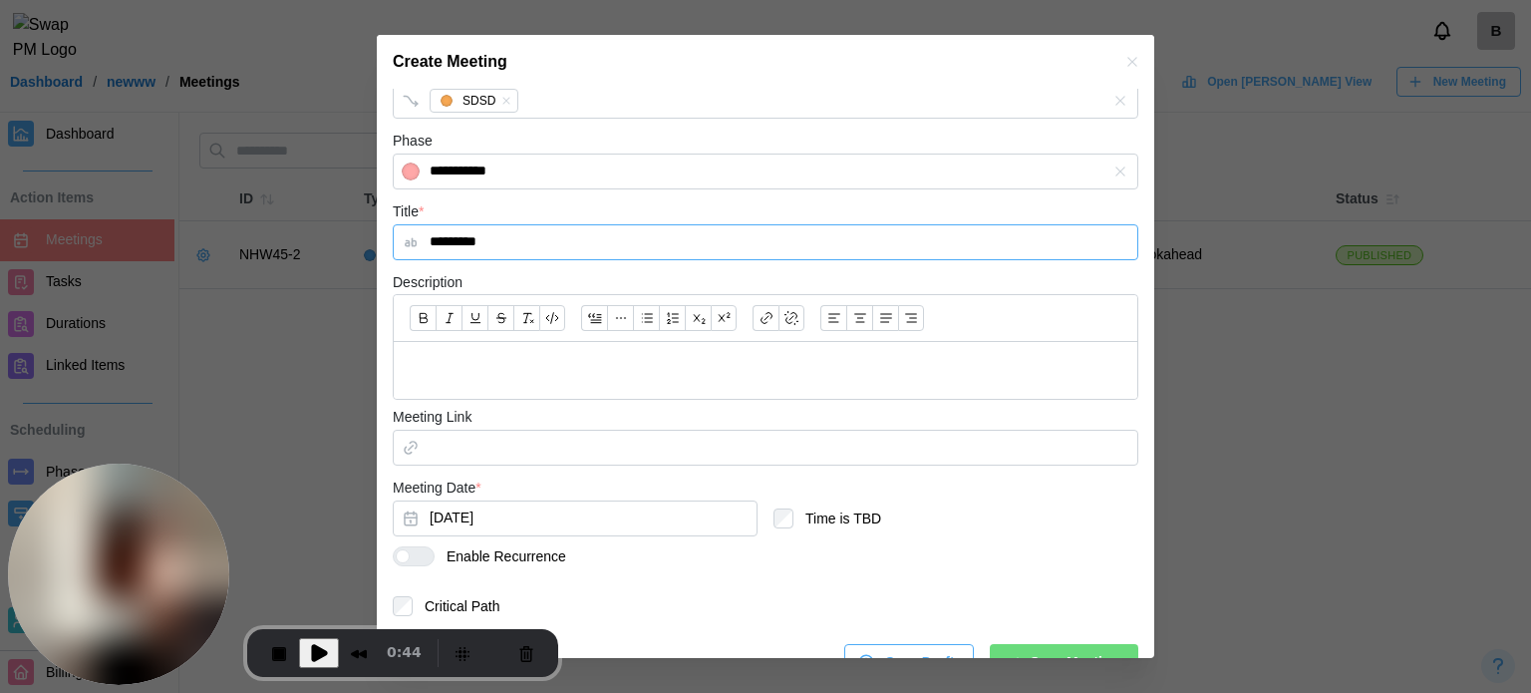
scroll to position [481, 0]
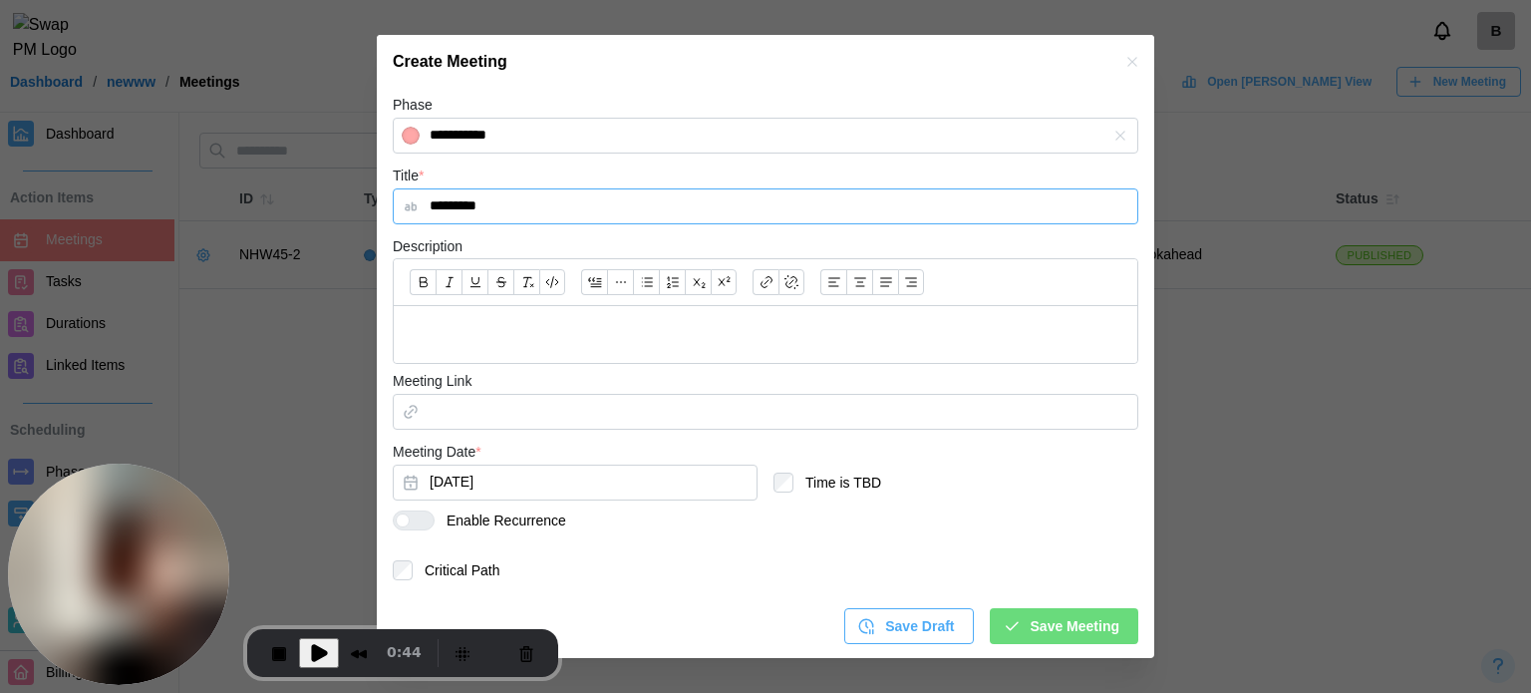
type input "*********"
click at [492, 478] on button "Sep 22, 2025" at bounding box center [575, 482] width 365 height 36
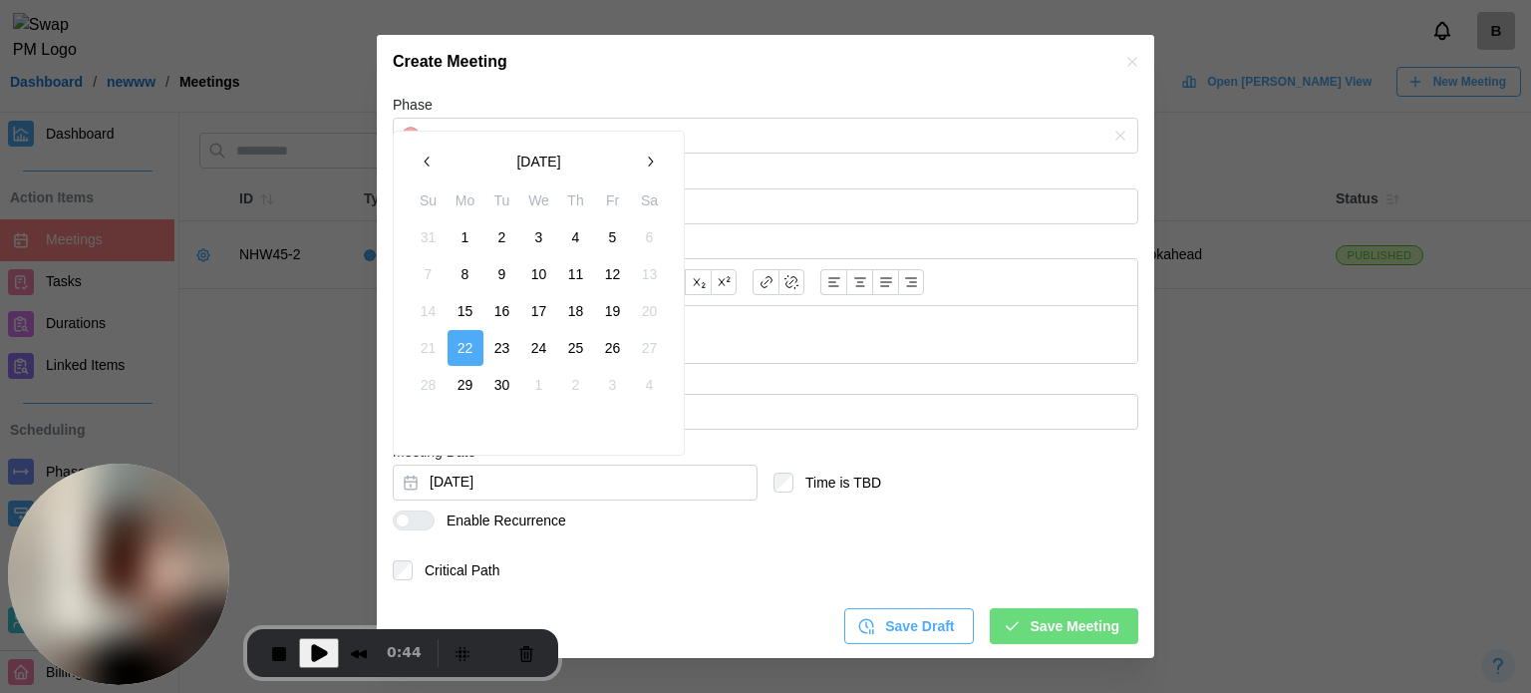
click at [506, 379] on button "30" at bounding box center [502, 385] width 36 height 36
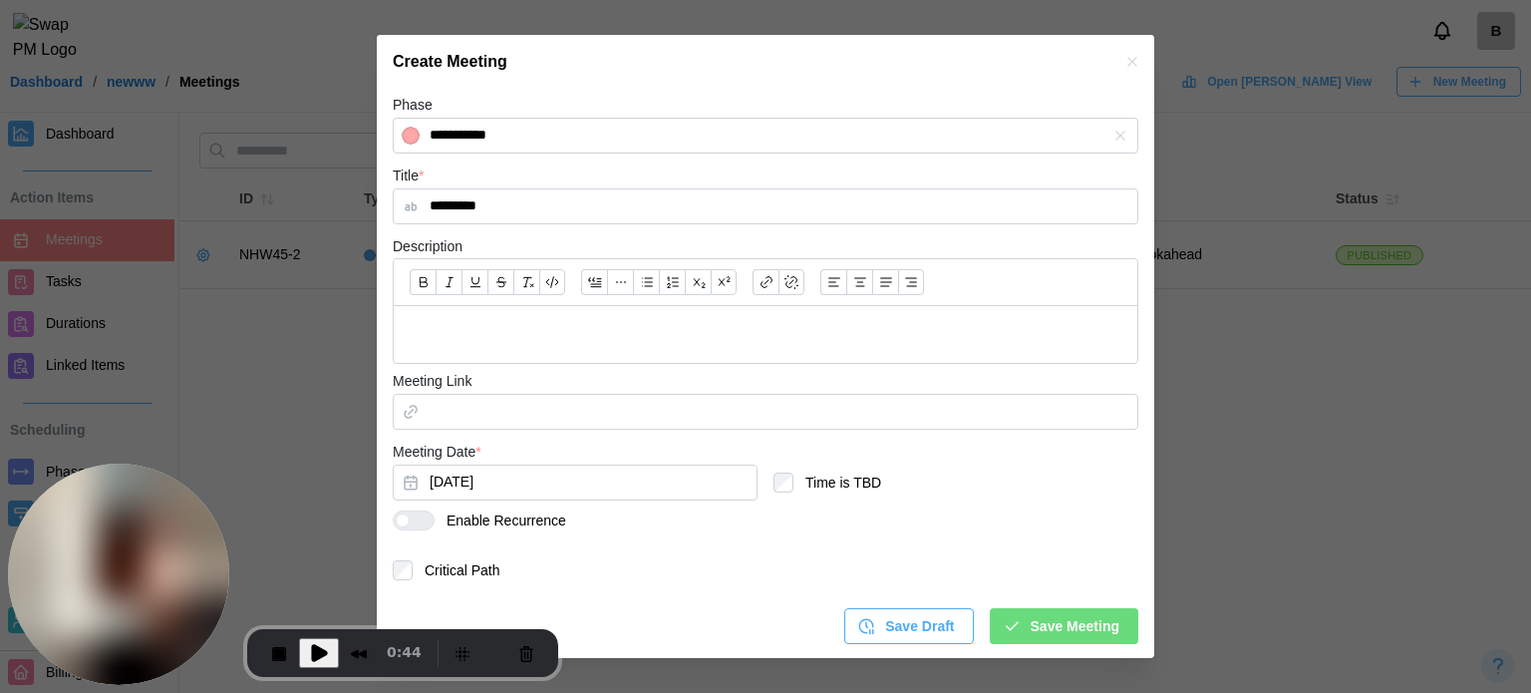
click at [1079, 641] on span "Save Meeting" at bounding box center [1075, 626] width 89 height 34
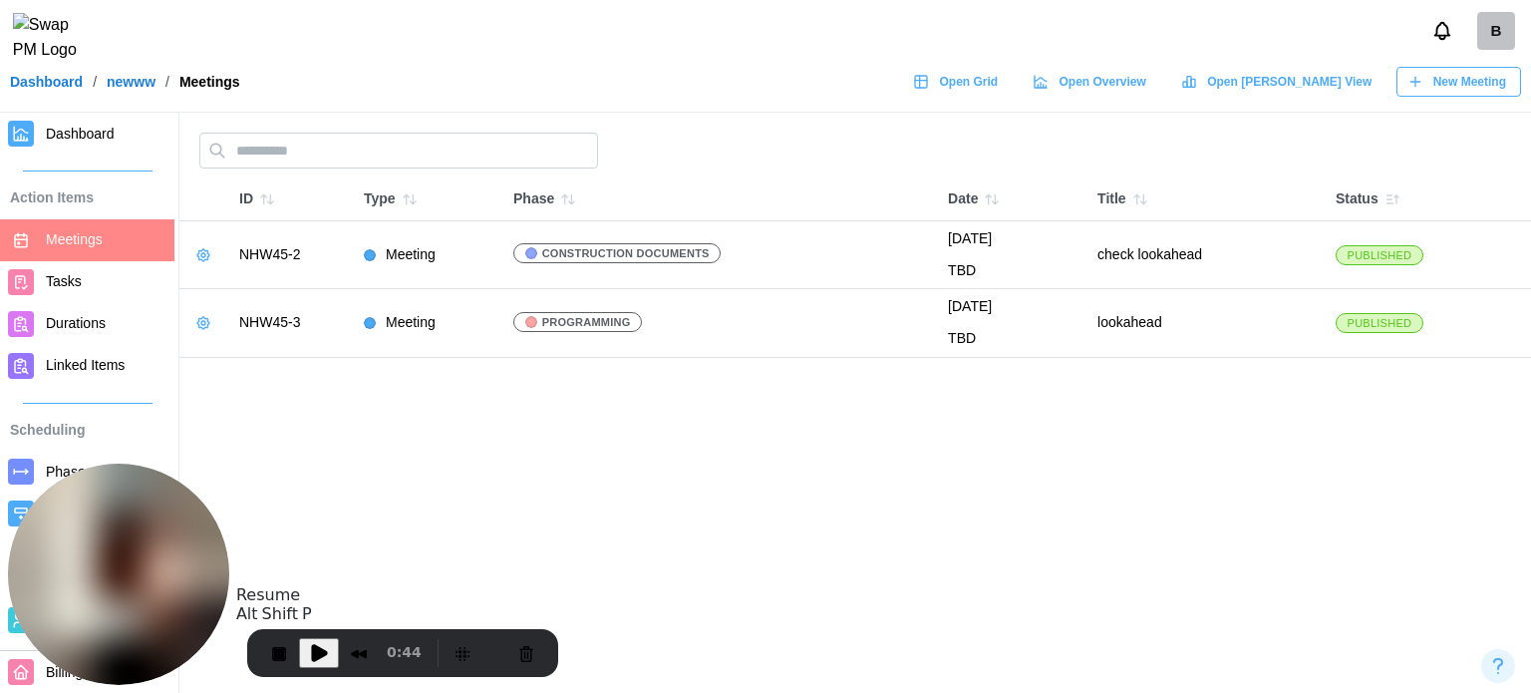
click at [318, 646] on span "Play Recording" at bounding box center [319, 653] width 24 height 24
click at [96, 119] on link "Dashboard" at bounding box center [87, 134] width 174 height 42
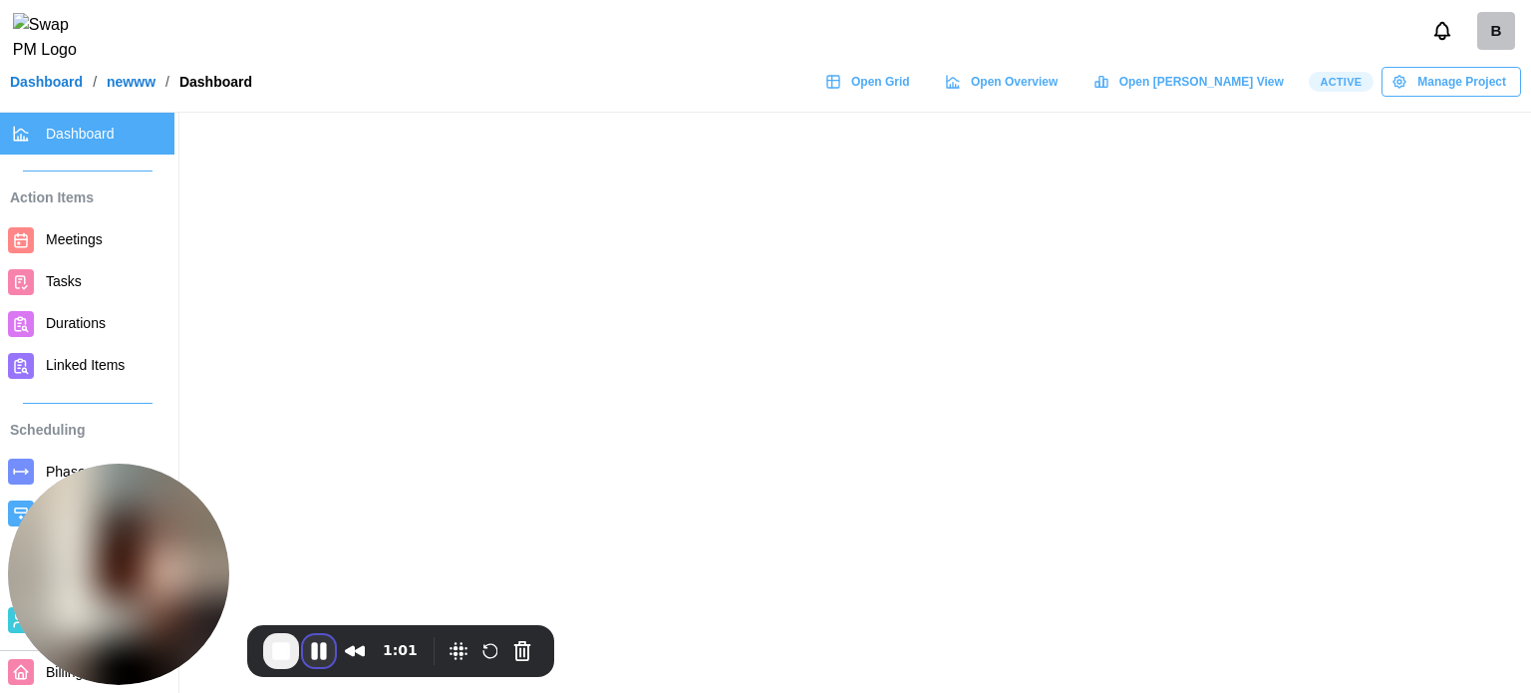
click at [315, 663] on button "Pause Recording" at bounding box center [319, 651] width 32 height 32
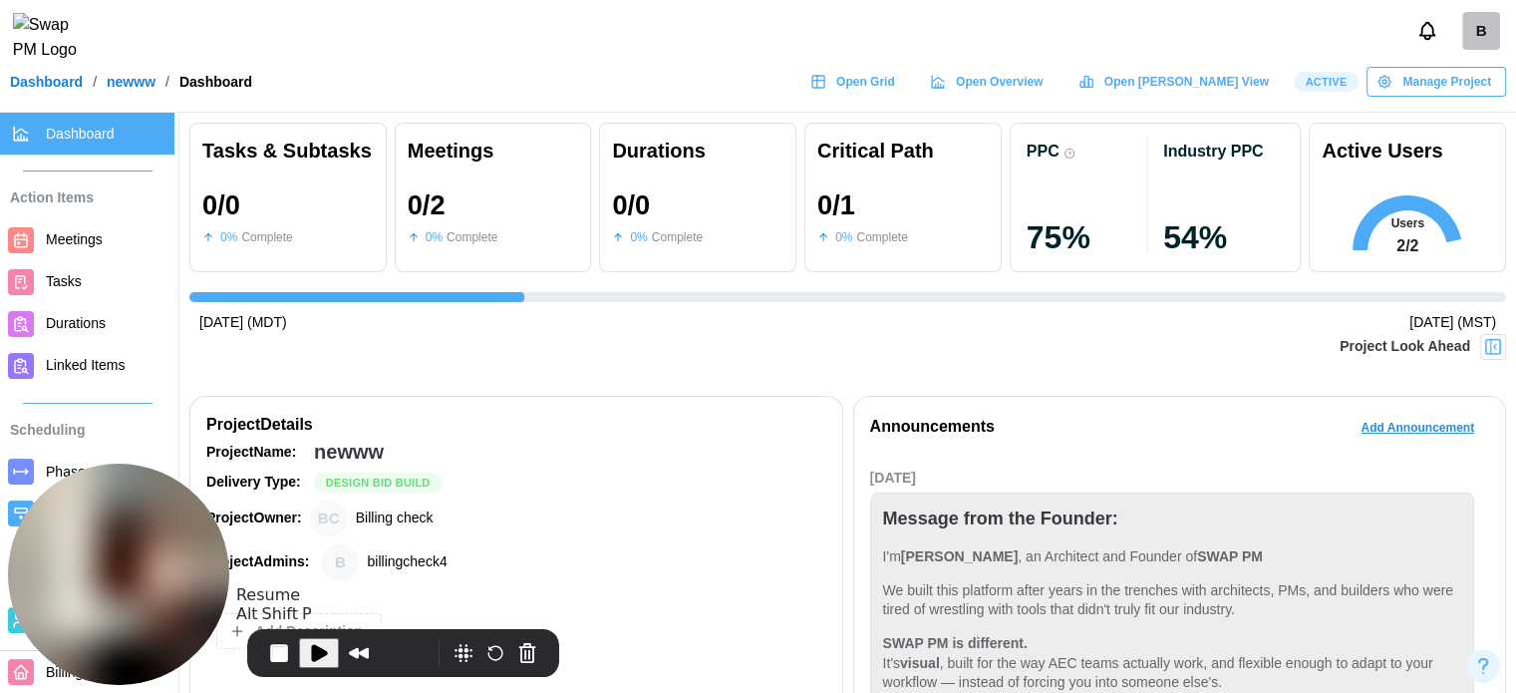
click at [1483, 337] on img at bounding box center [1493, 347] width 20 height 20
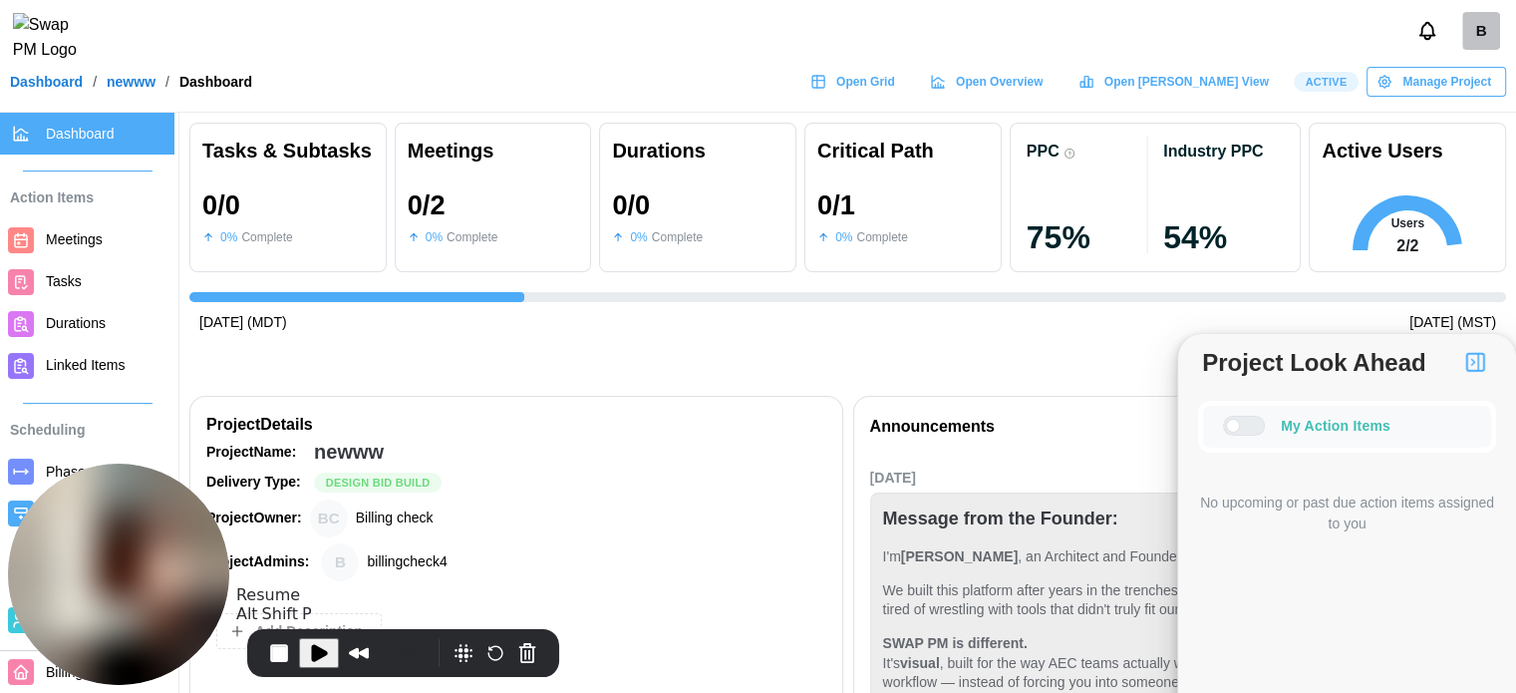
scroll to position [199, 0]
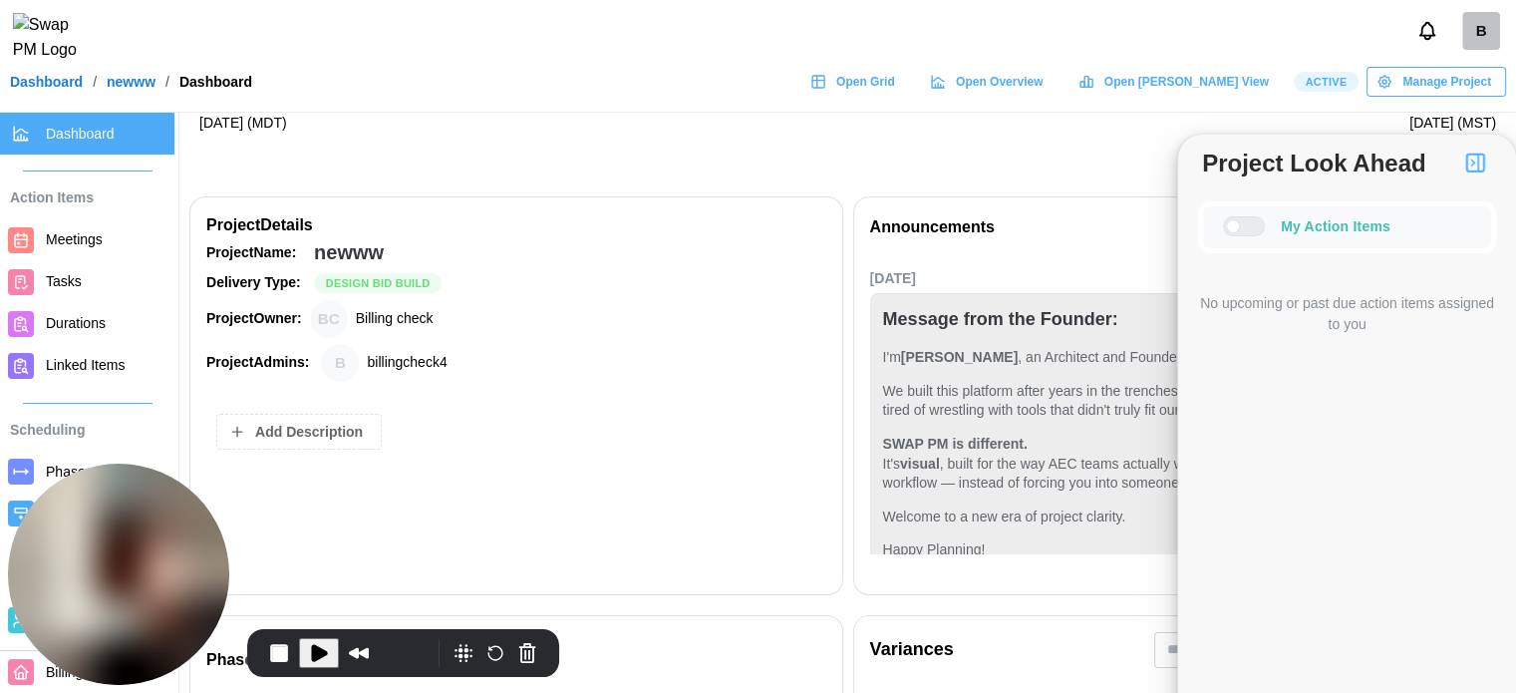
click at [1245, 226] on div at bounding box center [1252, 226] width 24 height 18
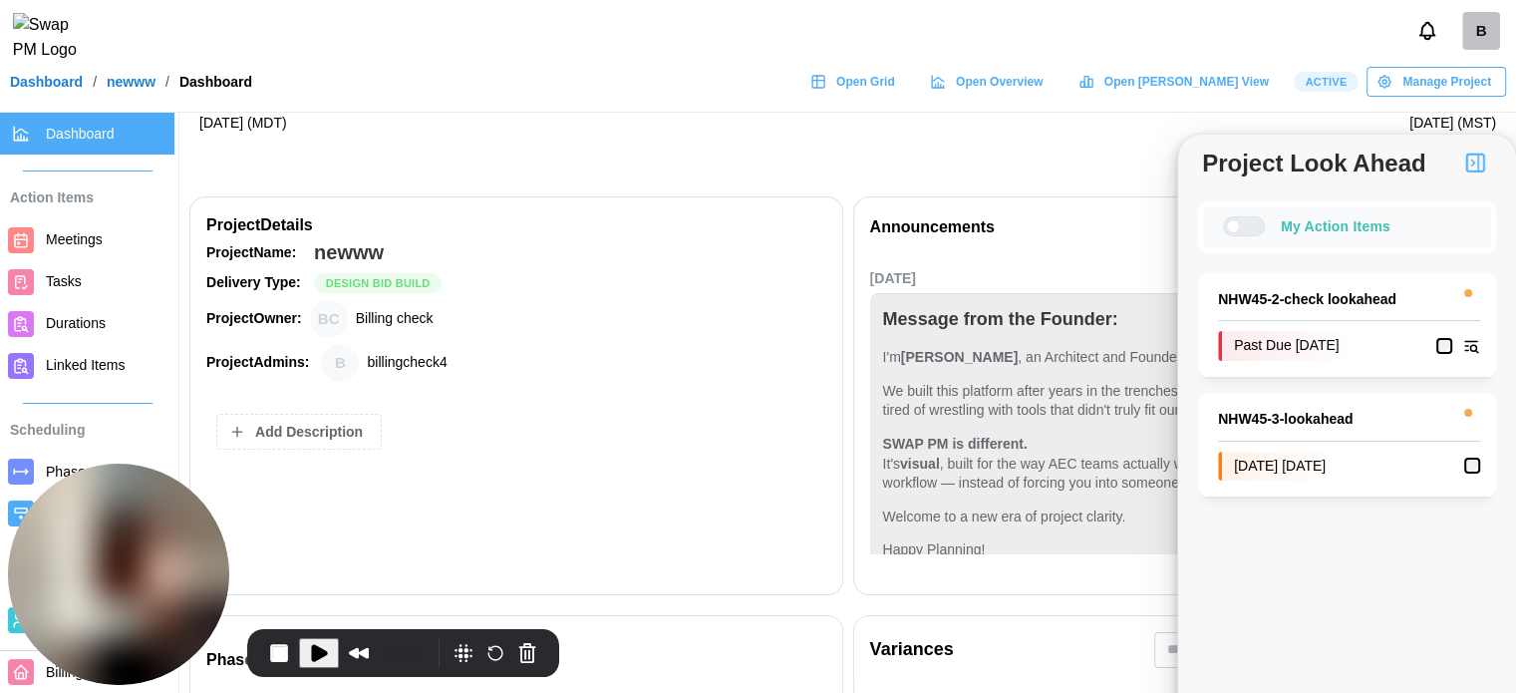
click at [1243, 226] on div at bounding box center [1252, 226] width 24 height 18
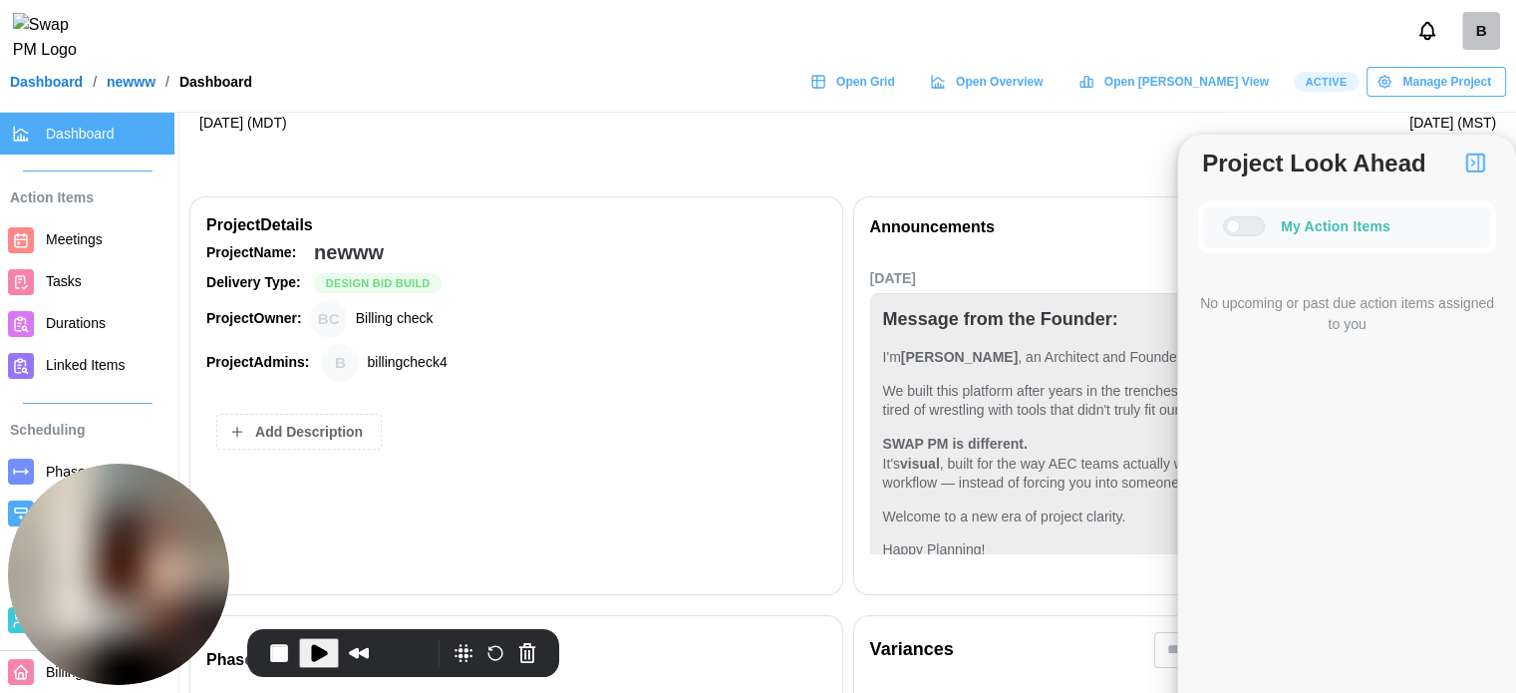
click at [1242, 226] on div at bounding box center [1252, 226] width 24 height 18
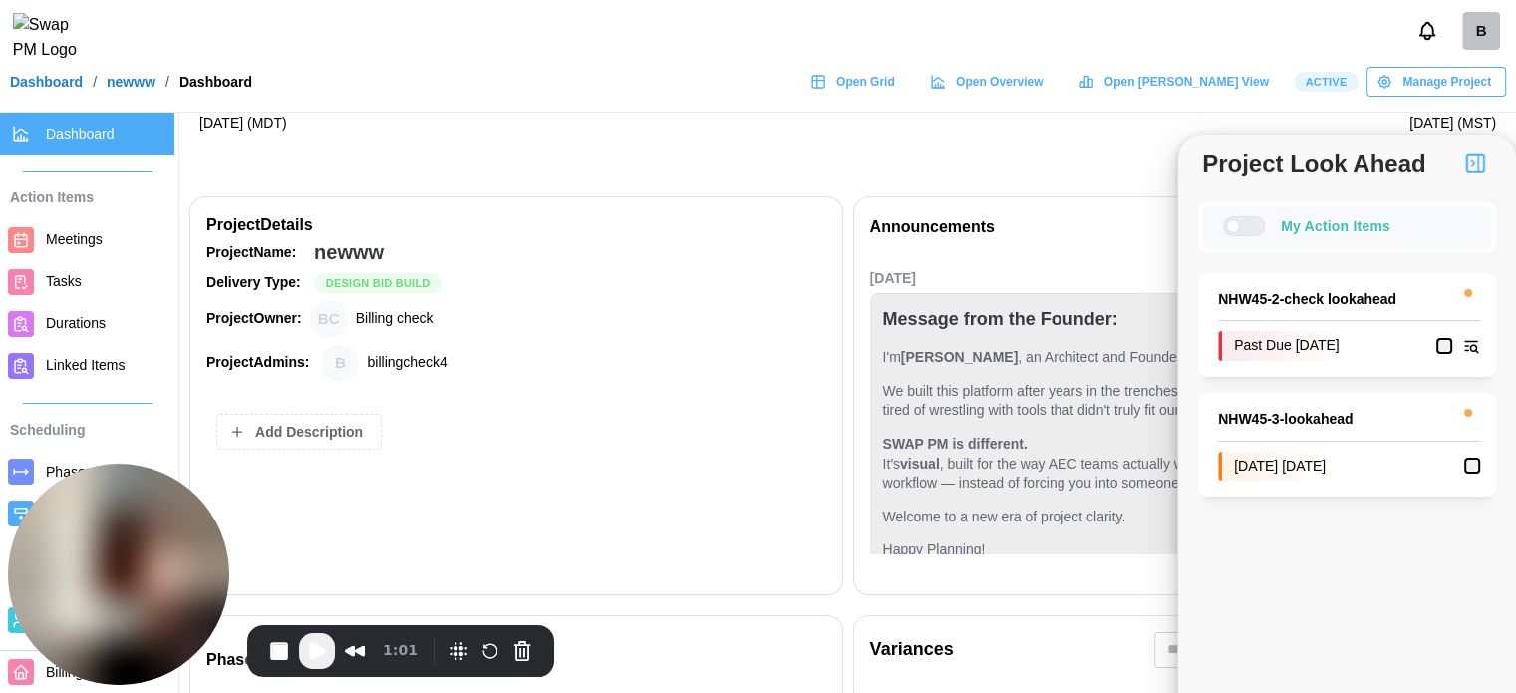
click at [311, 654] on span "Play Recording" at bounding box center [317, 651] width 24 height 24
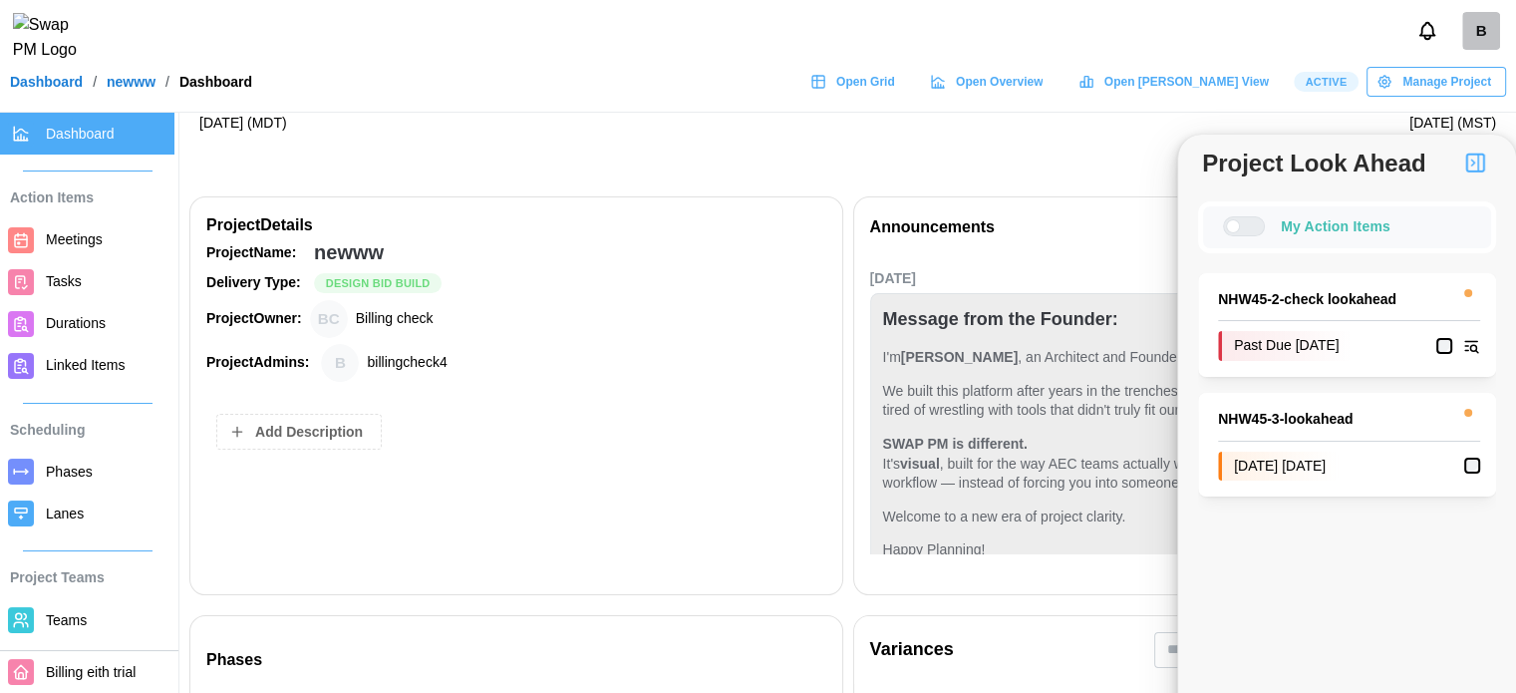
click at [62, 234] on span "Meetings" at bounding box center [74, 239] width 57 height 16
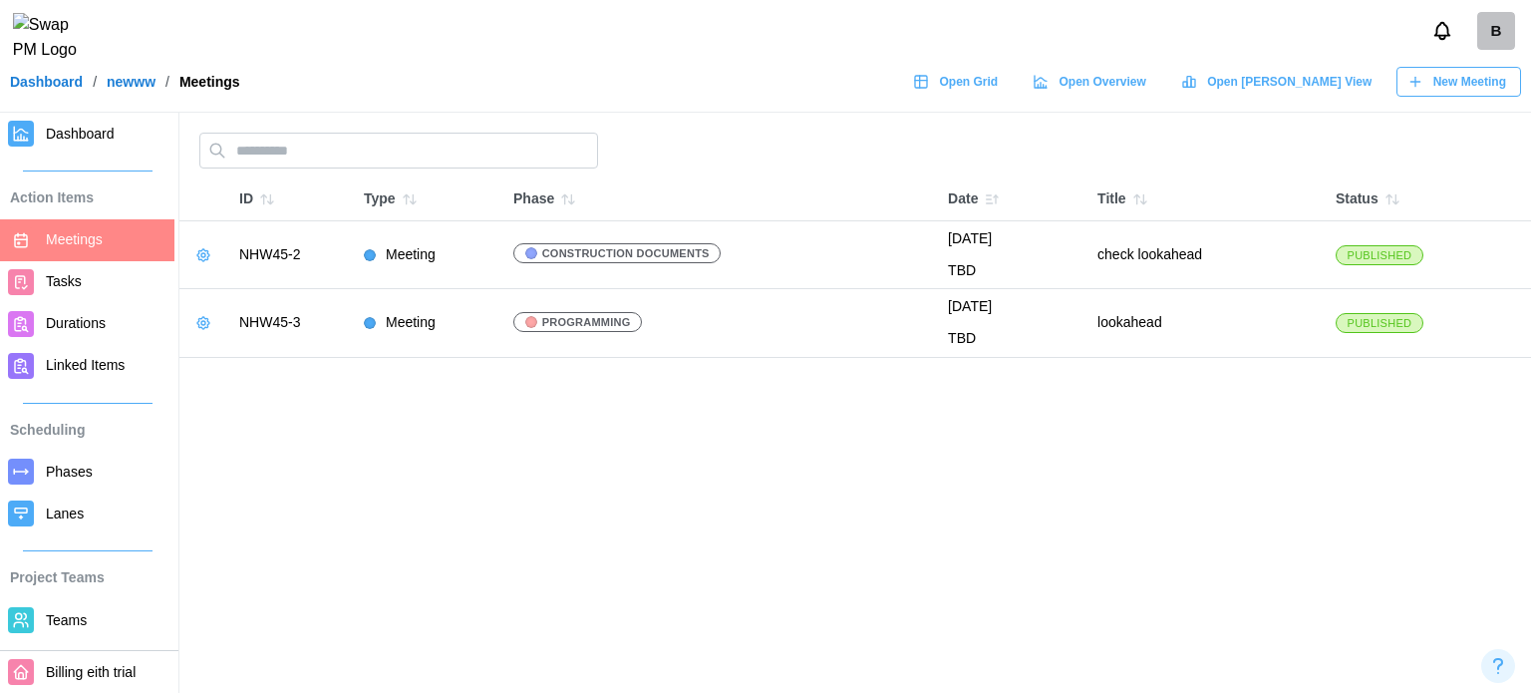
click at [92, 124] on span "Dashboard" at bounding box center [106, 134] width 121 height 25
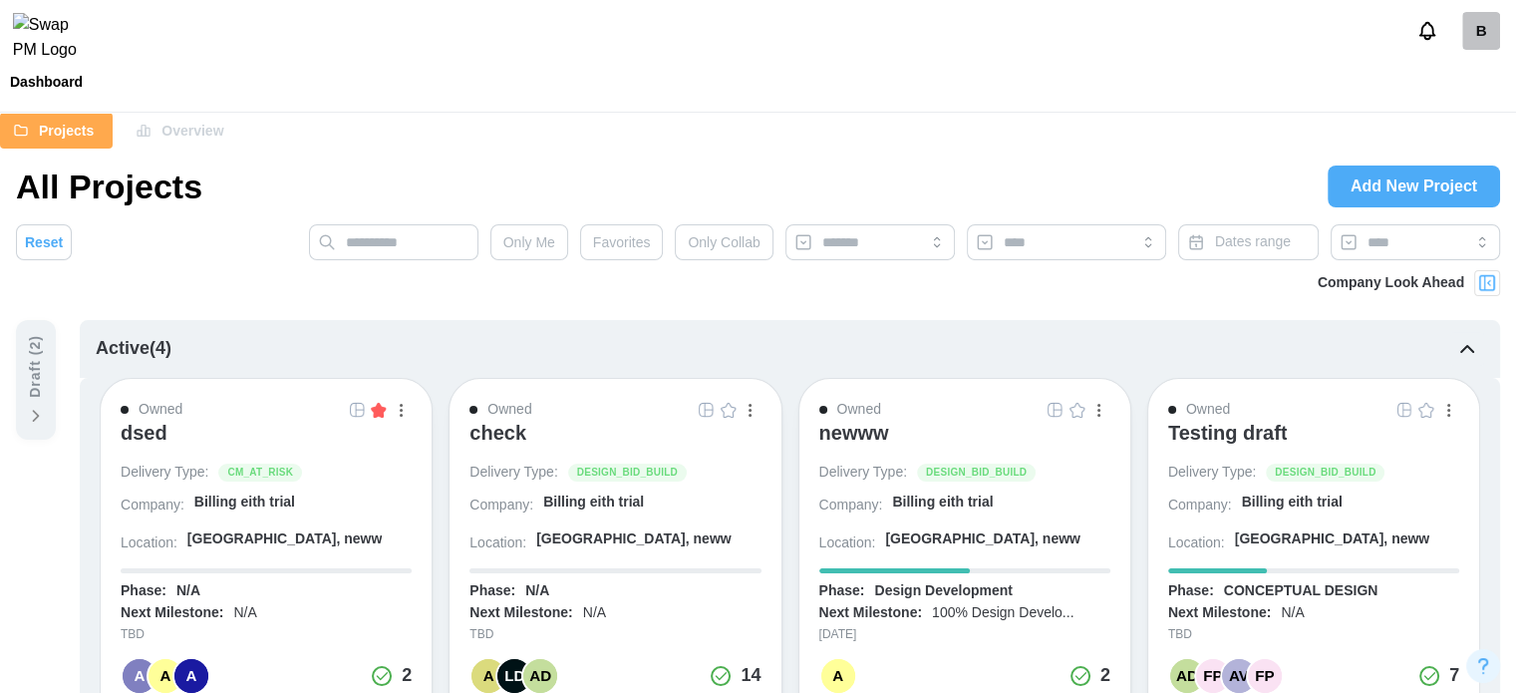
click at [1483, 295] on div at bounding box center [1487, 283] width 26 height 26
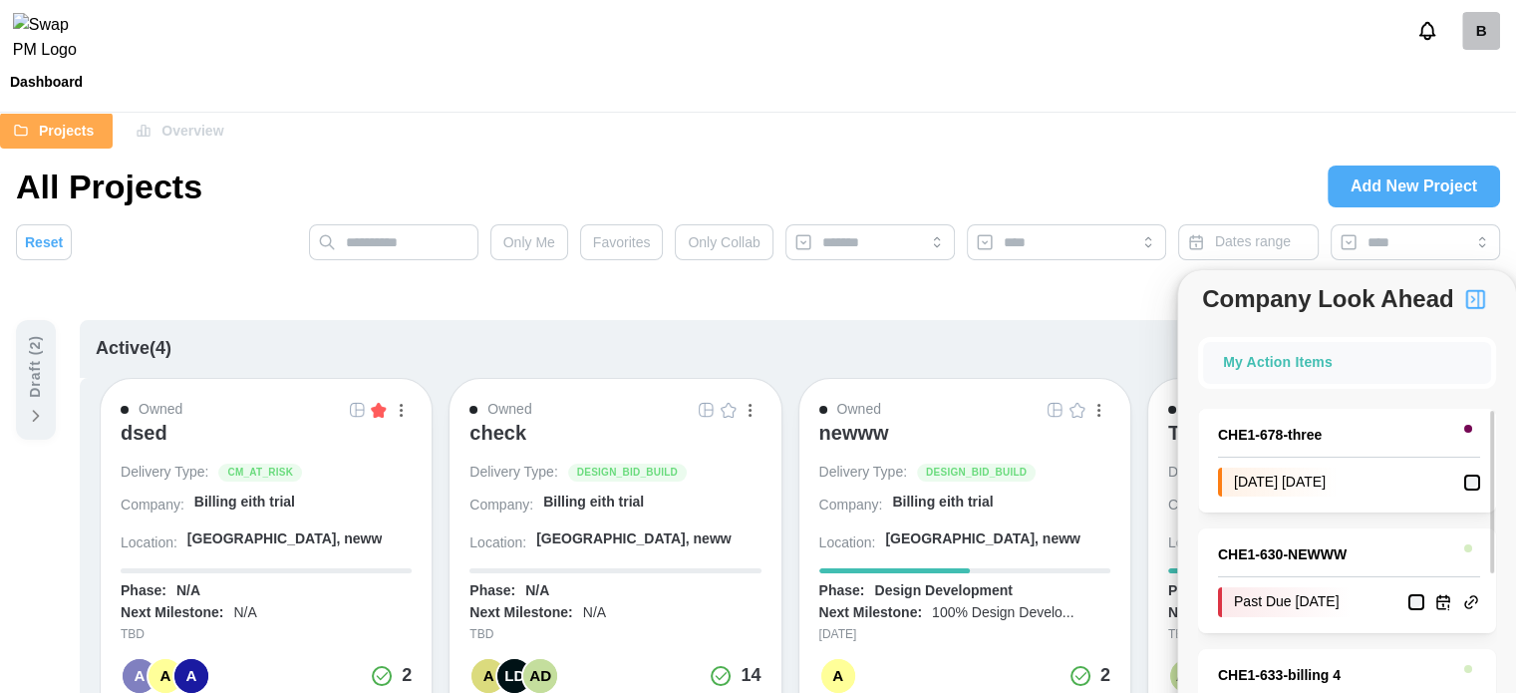
click at [1478, 300] on img "button" at bounding box center [1475, 299] width 24 height 24
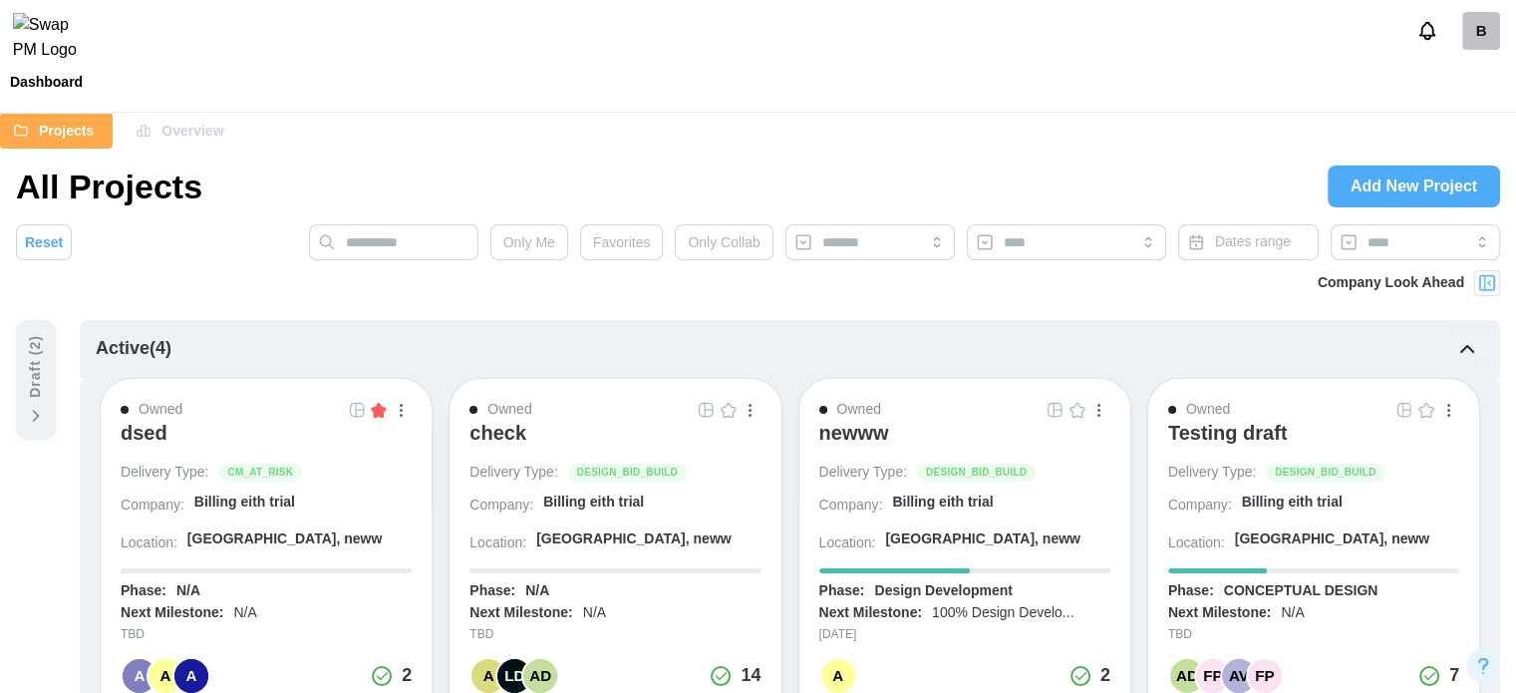
click at [380, 407] on img "button" at bounding box center [379, 410] width 16 height 16
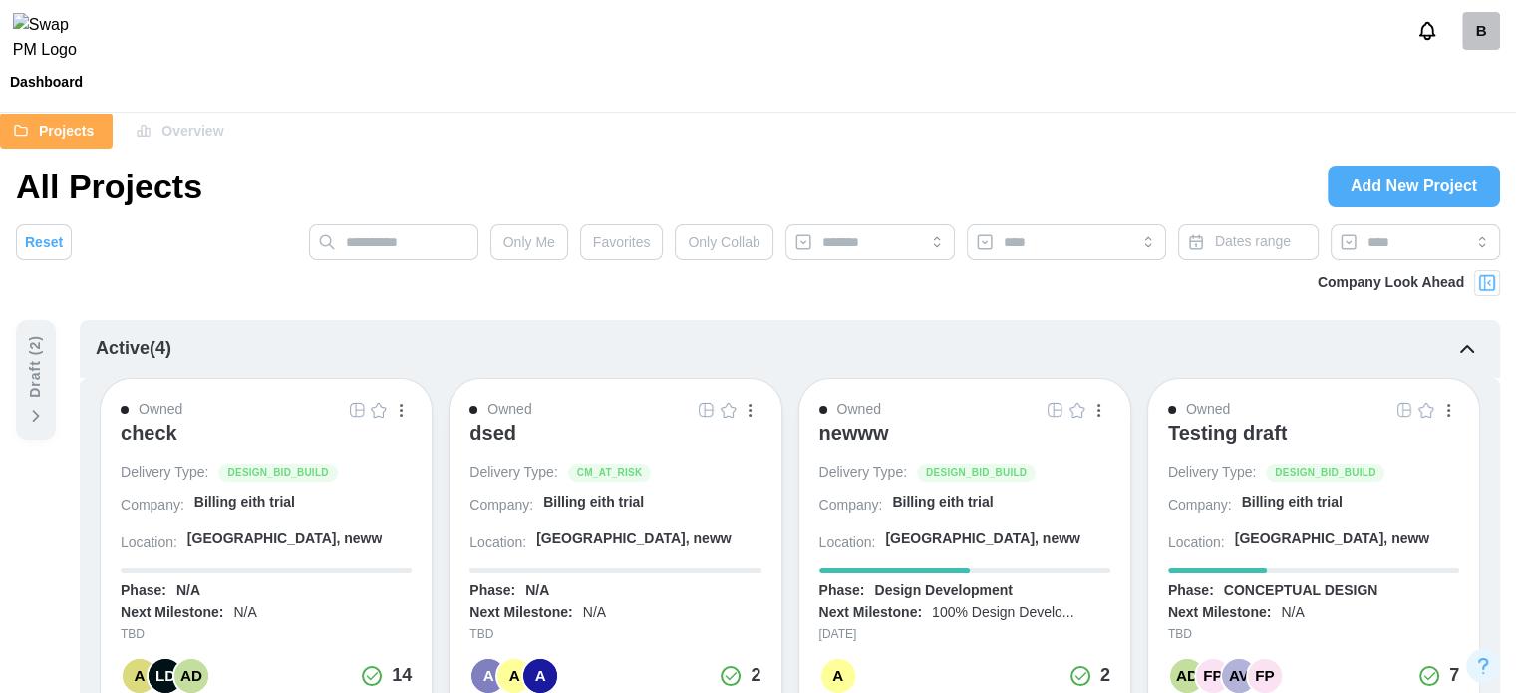
click at [1069, 413] on button "button" at bounding box center [1078, 410] width 22 height 22
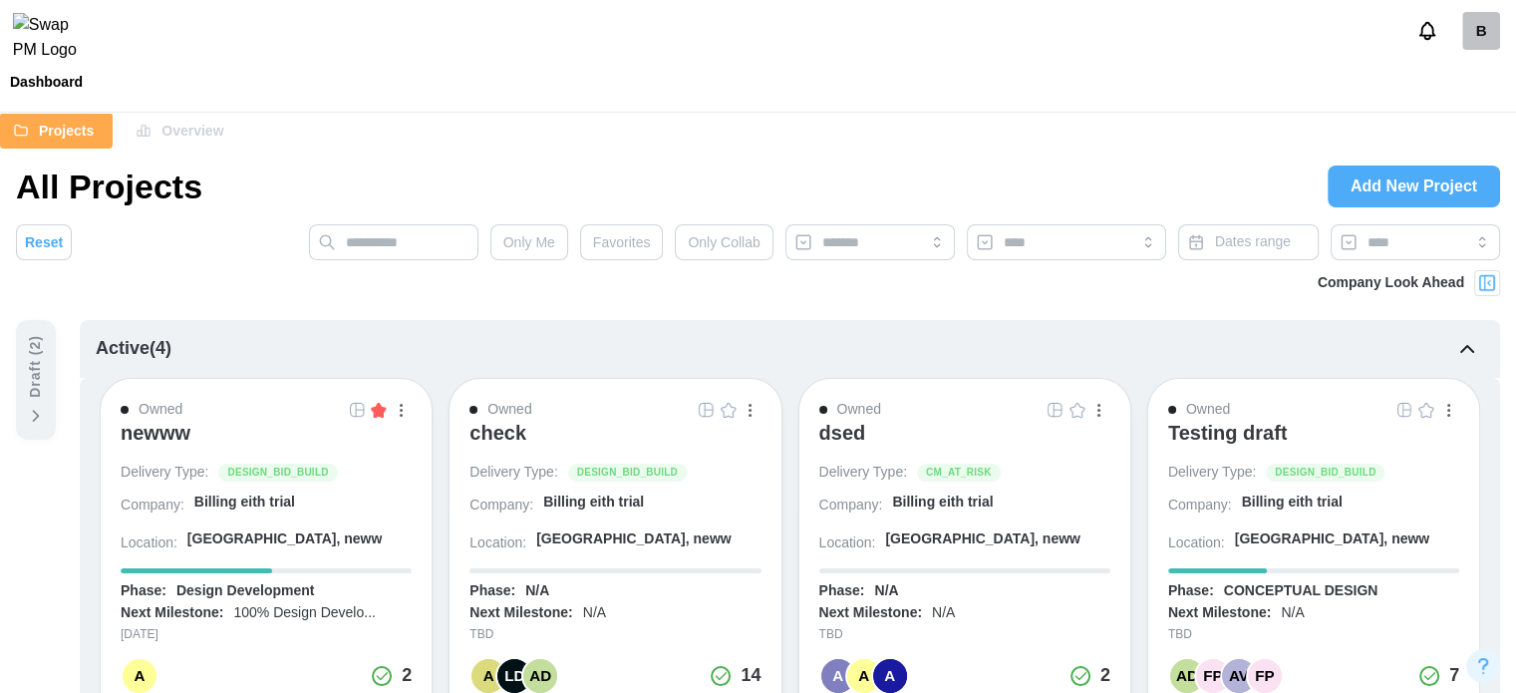
click at [1491, 279] on img at bounding box center [1487, 283] width 20 height 20
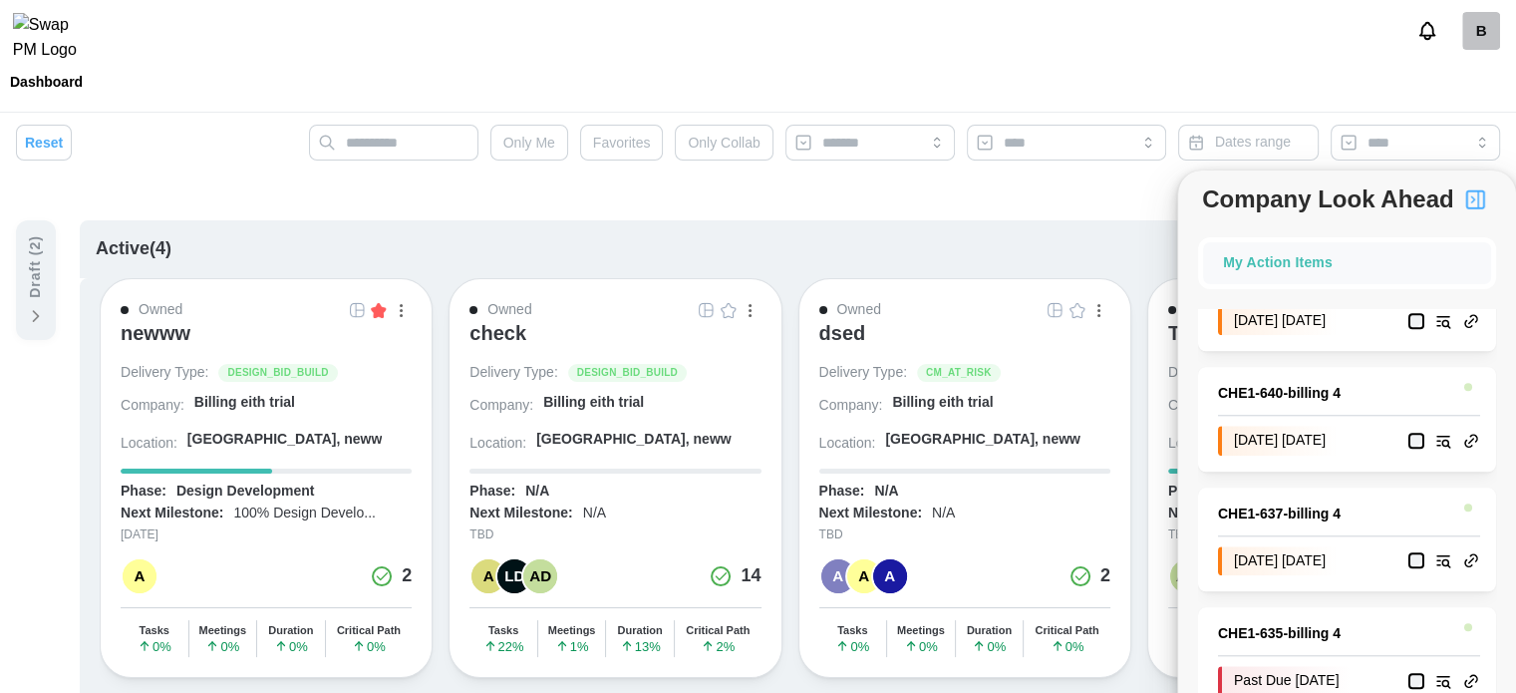
scroll to position [1985, 0]
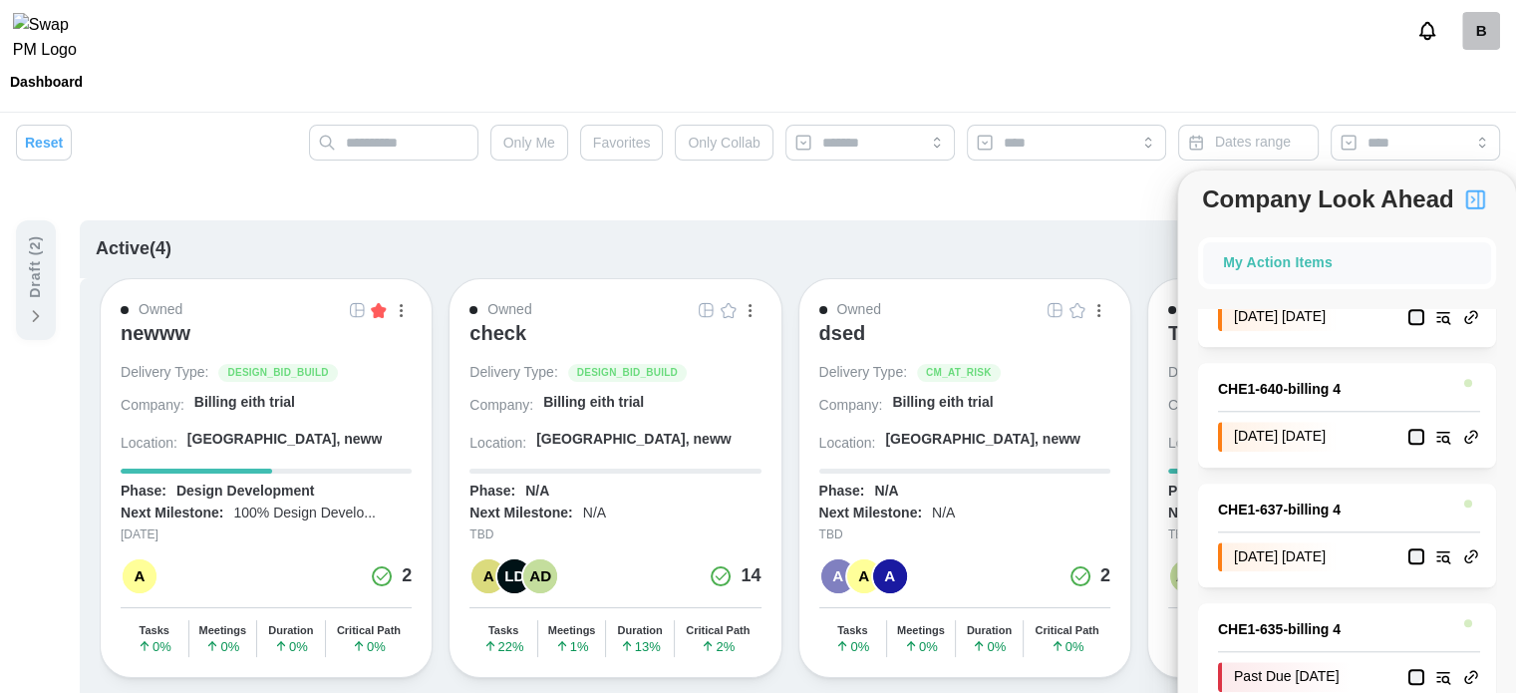
click at [1467, 203] on img "button" at bounding box center [1475, 199] width 24 height 24
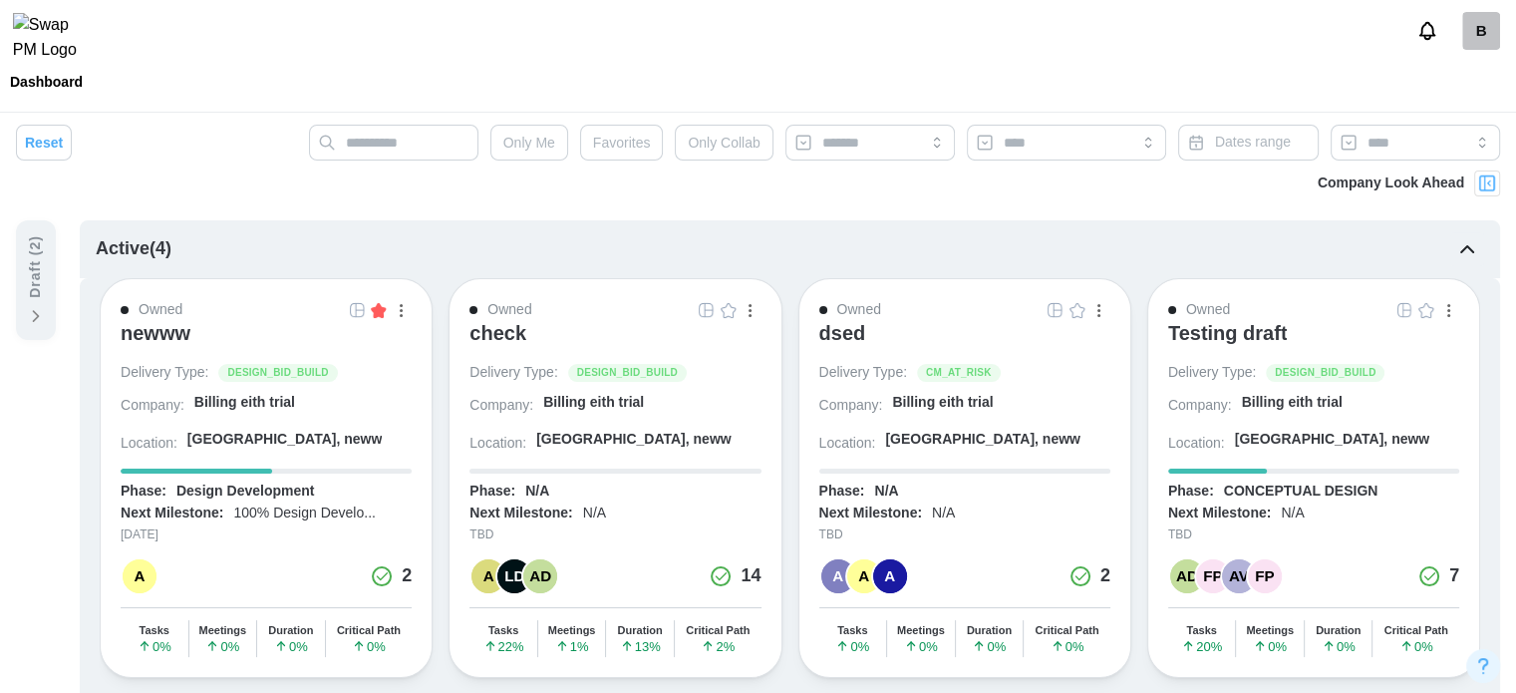
click at [1488, 187] on img at bounding box center [1487, 183] width 20 height 20
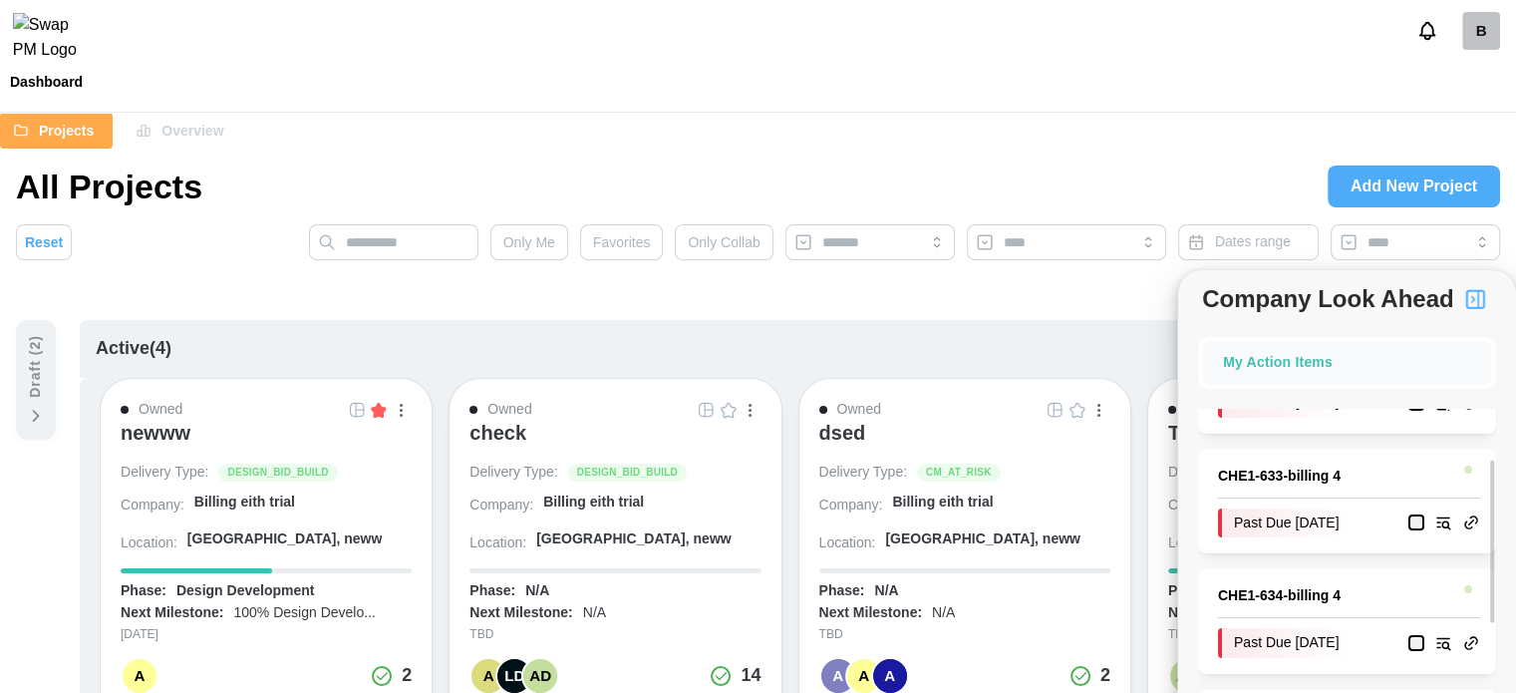
scroll to position [199, 0]
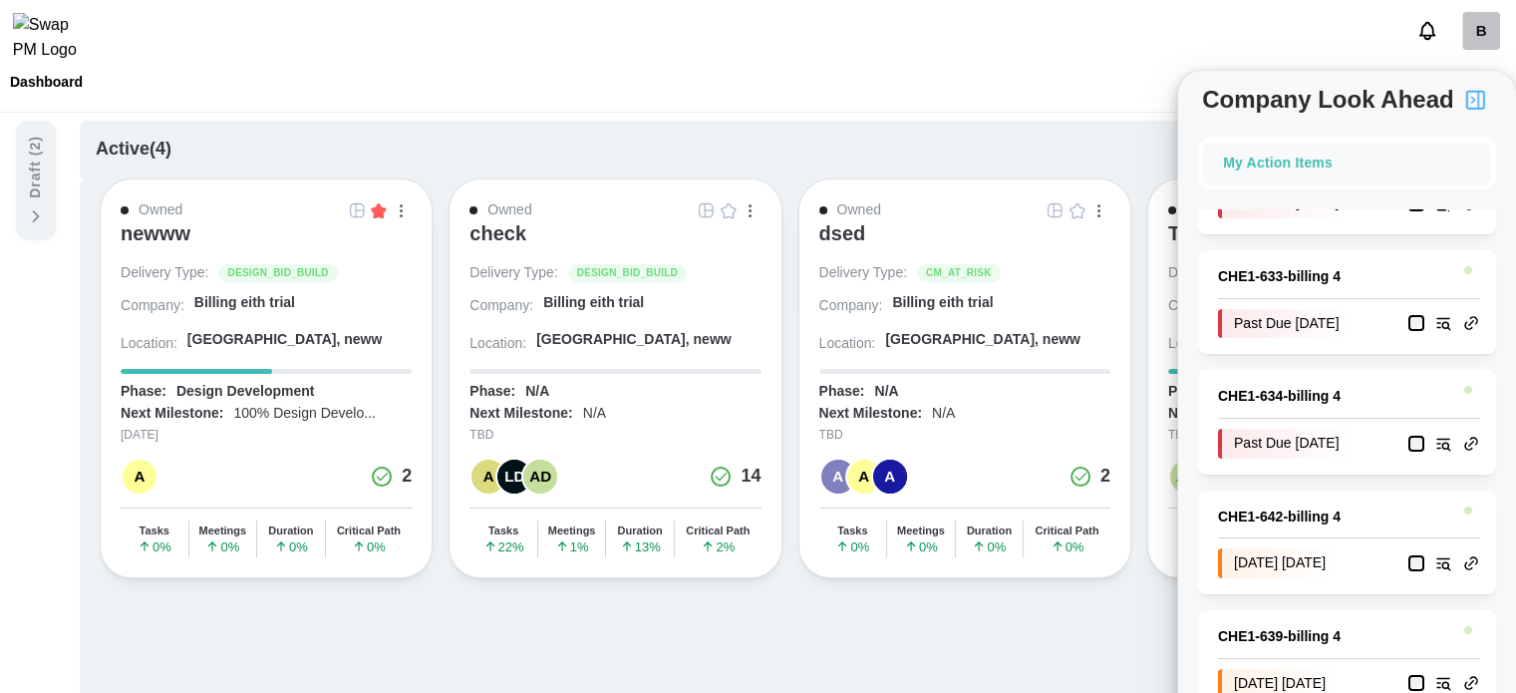
click at [384, 211] on img "button" at bounding box center [379, 210] width 16 height 16
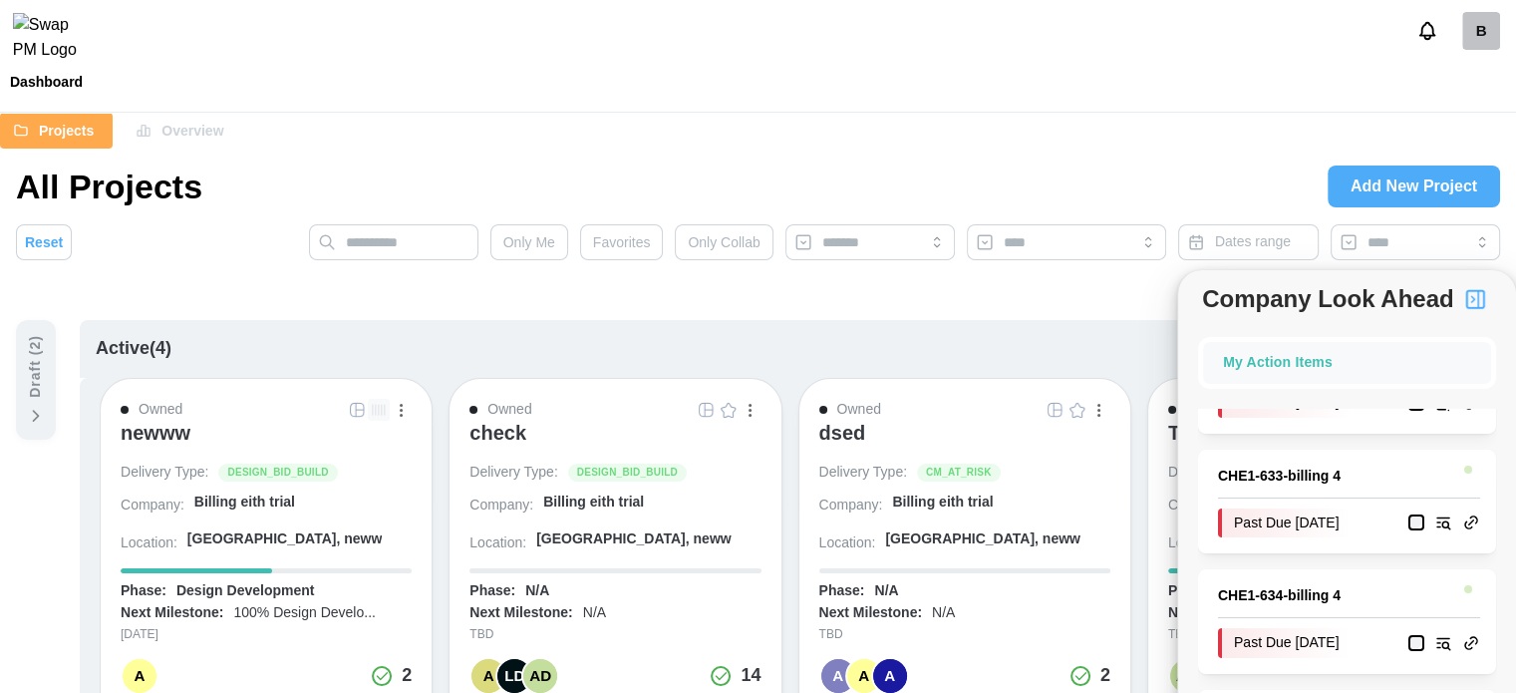
scroll to position [0, 0]
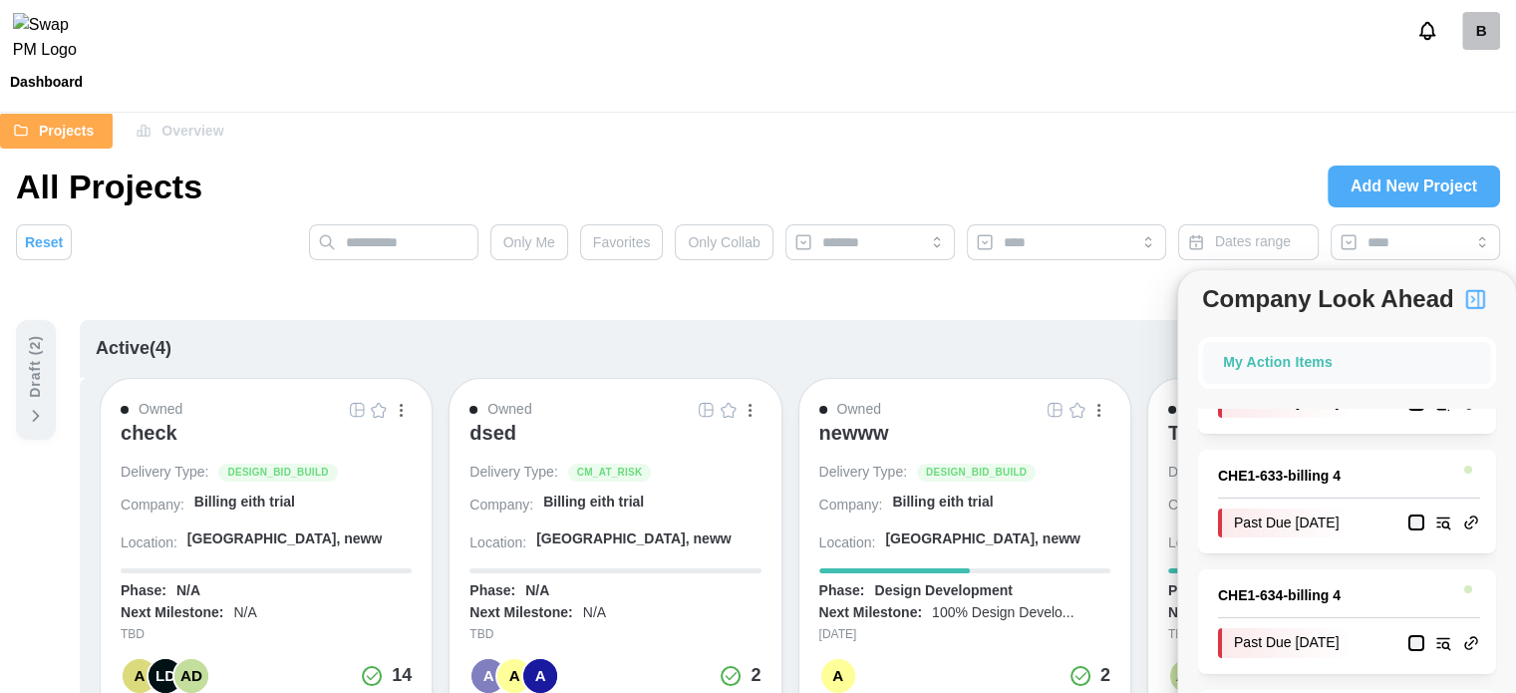
click at [628, 258] on span "Favorites" at bounding box center [622, 242] width 58 height 34
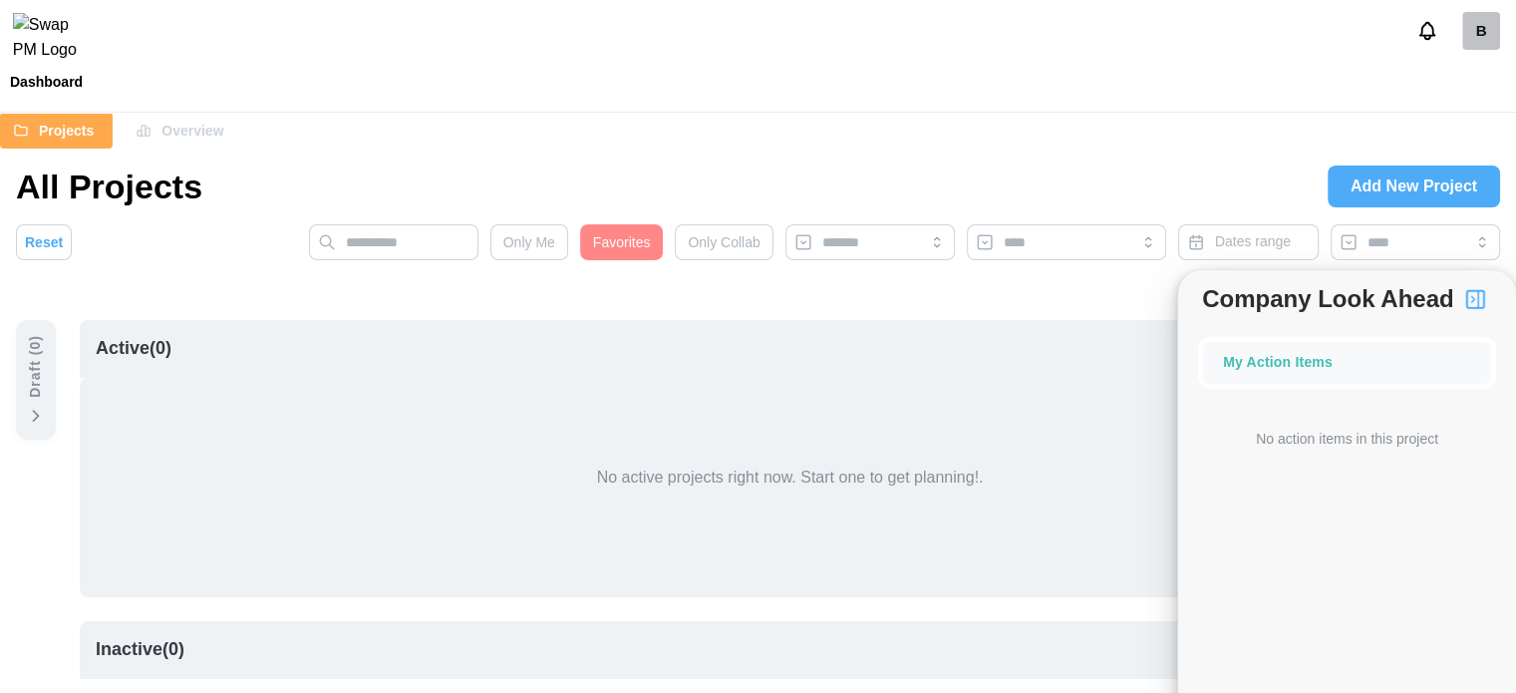
click at [622, 244] on span "Favorites" at bounding box center [622, 242] width 58 height 34
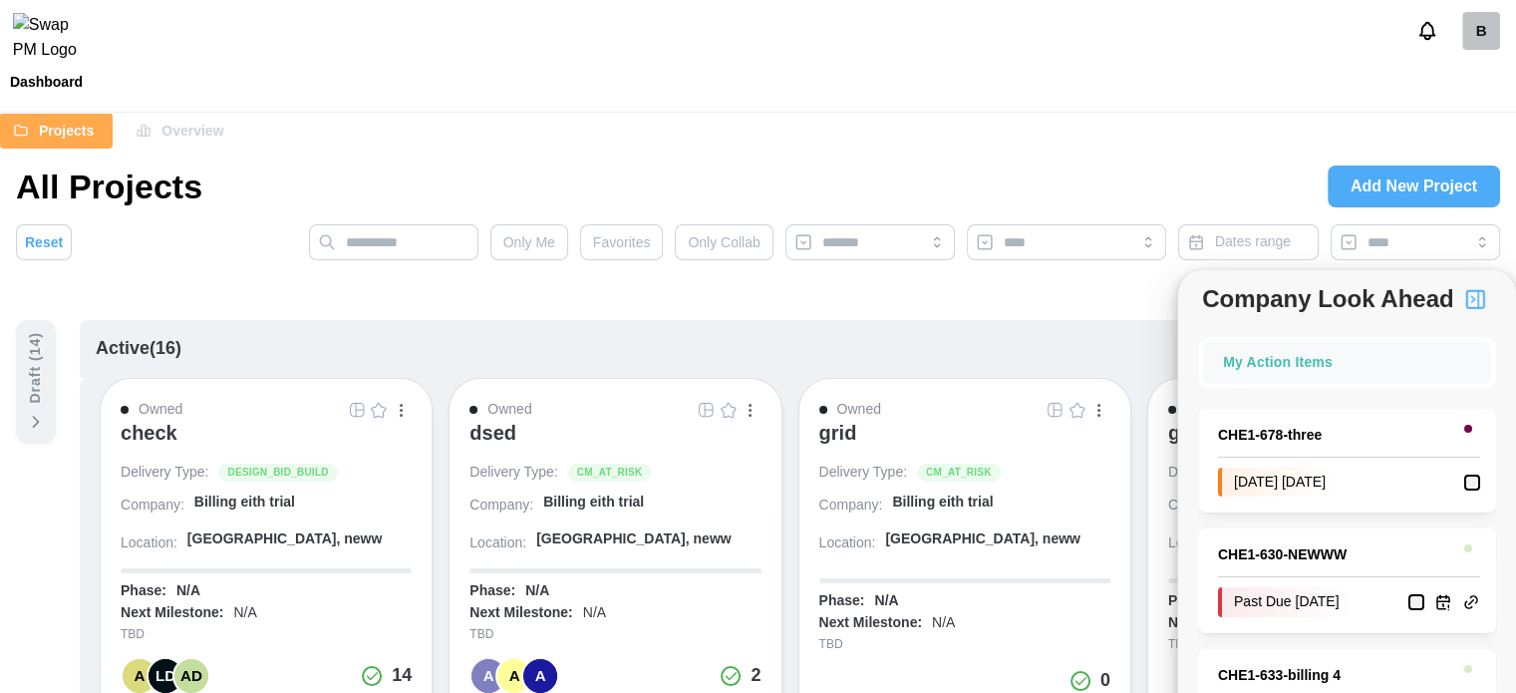
click at [382, 400] on button "button" at bounding box center [379, 410] width 22 height 22
click at [611, 245] on span "Favorites" at bounding box center [622, 242] width 58 height 34
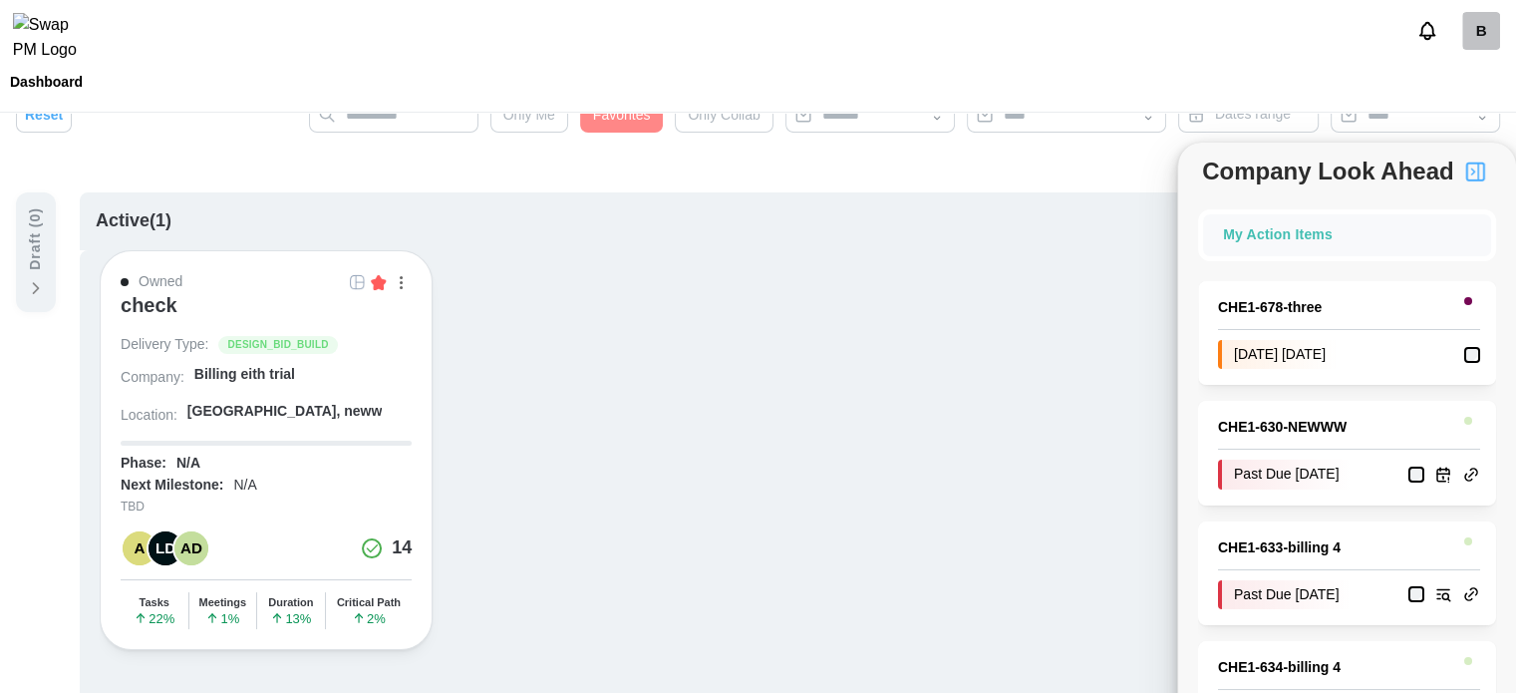
scroll to position [28, 0]
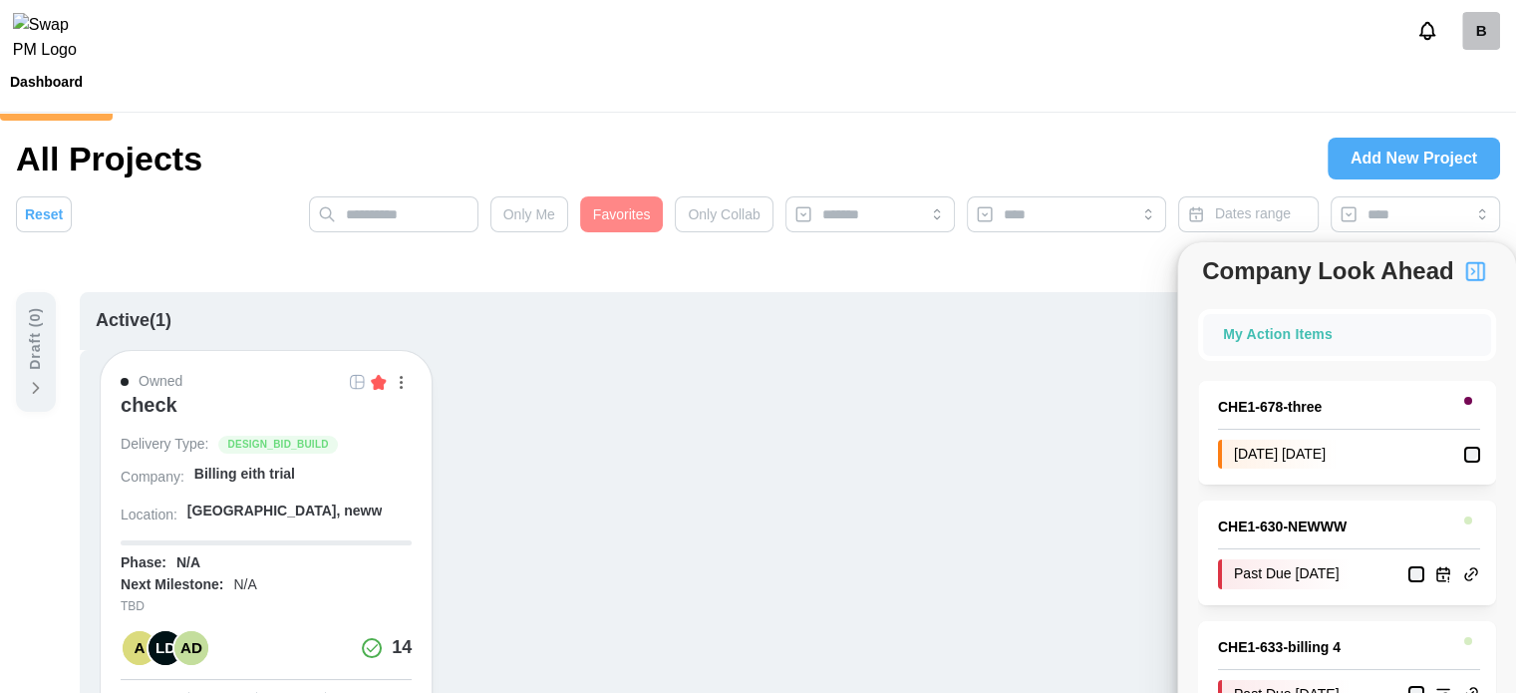
click at [631, 214] on span "Favorites" at bounding box center [622, 214] width 58 height 34
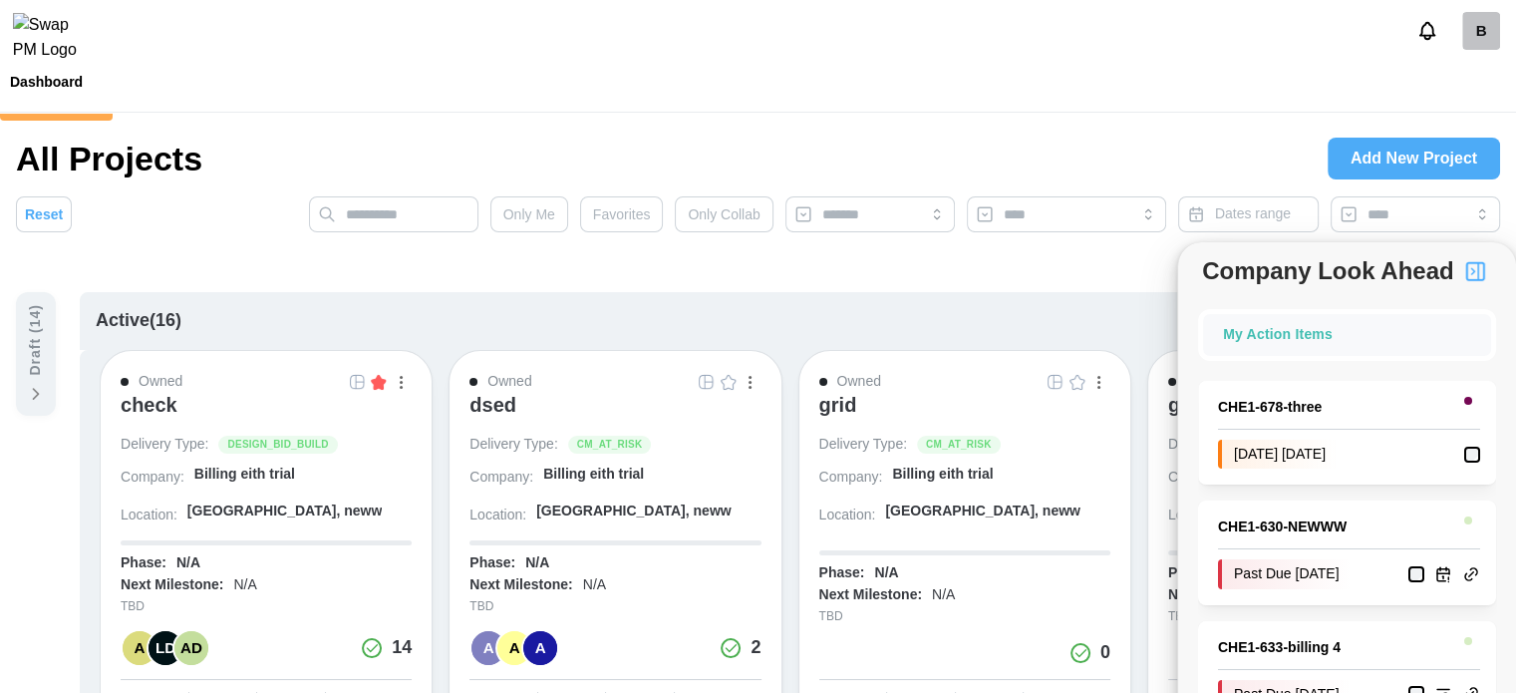
click at [367, 386] on button "button" at bounding box center [357, 382] width 22 height 22
click at [1465, 280] on img "button" at bounding box center [1475, 271] width 24 height 24
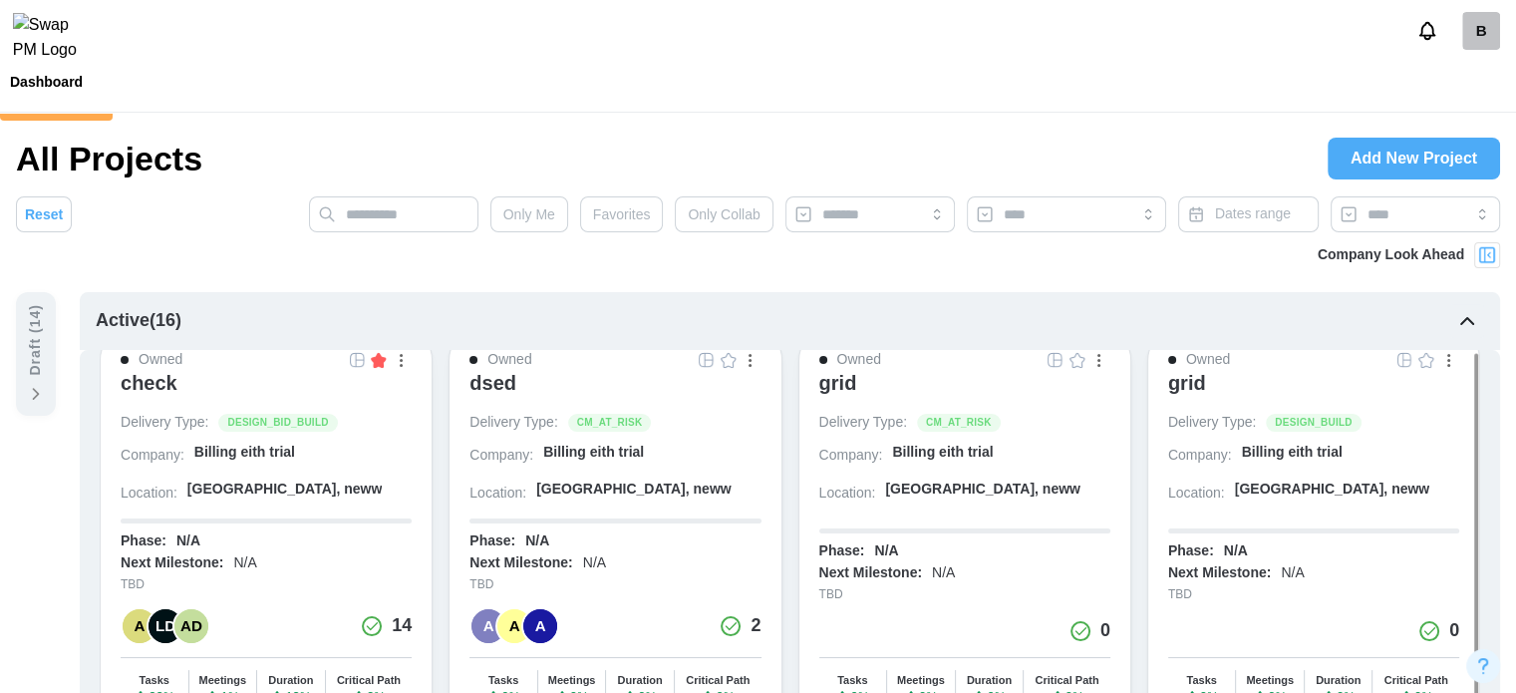
scroll to position [0, 0]
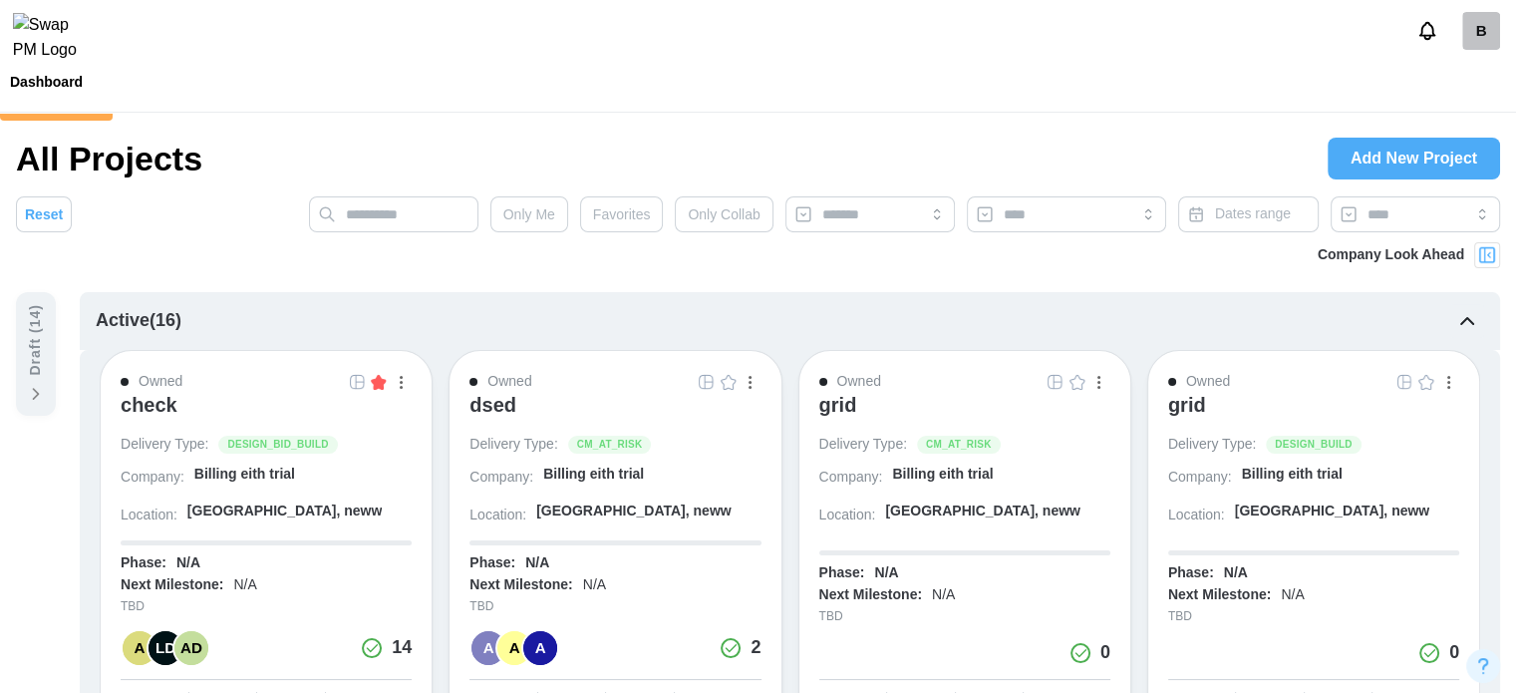
click at [384, 384] on img "button" at bounding box center [379, 382] width 16 height 16
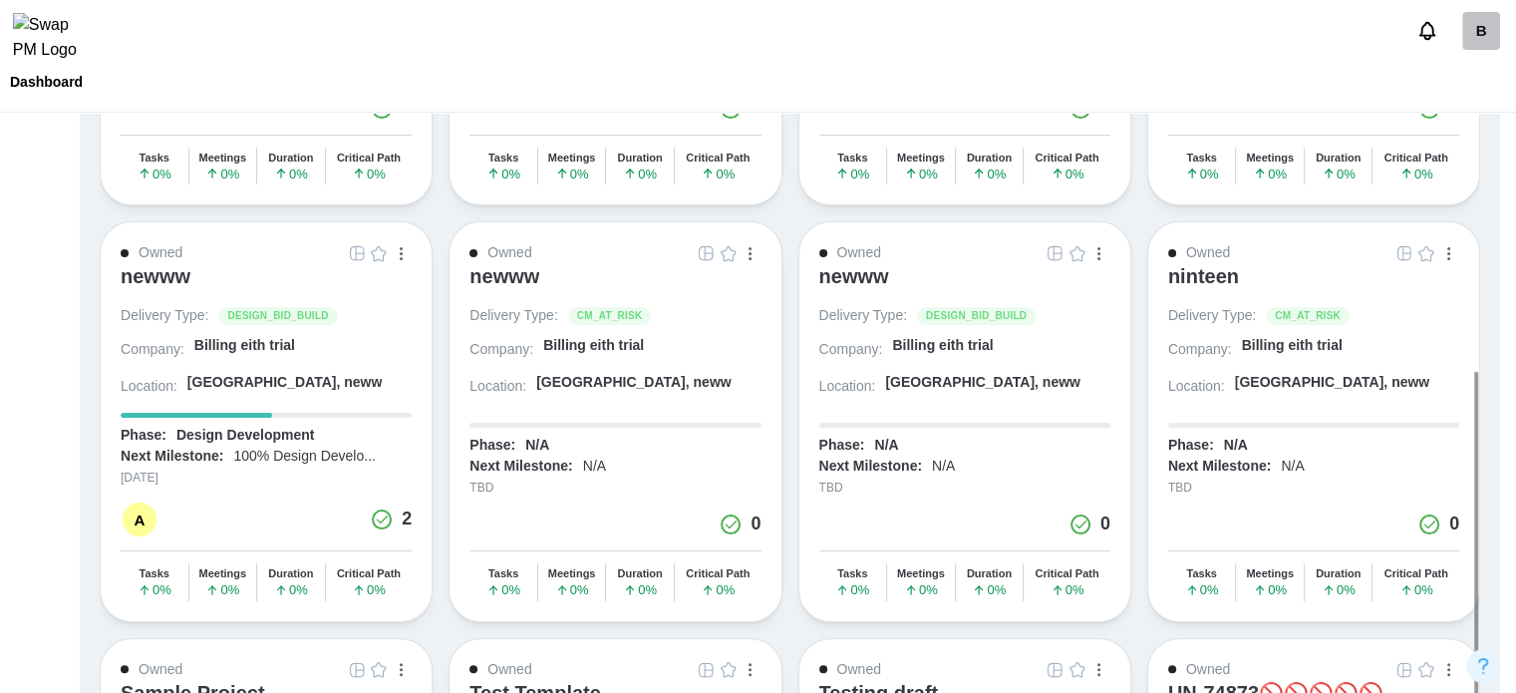
scroll to position [427, 0]
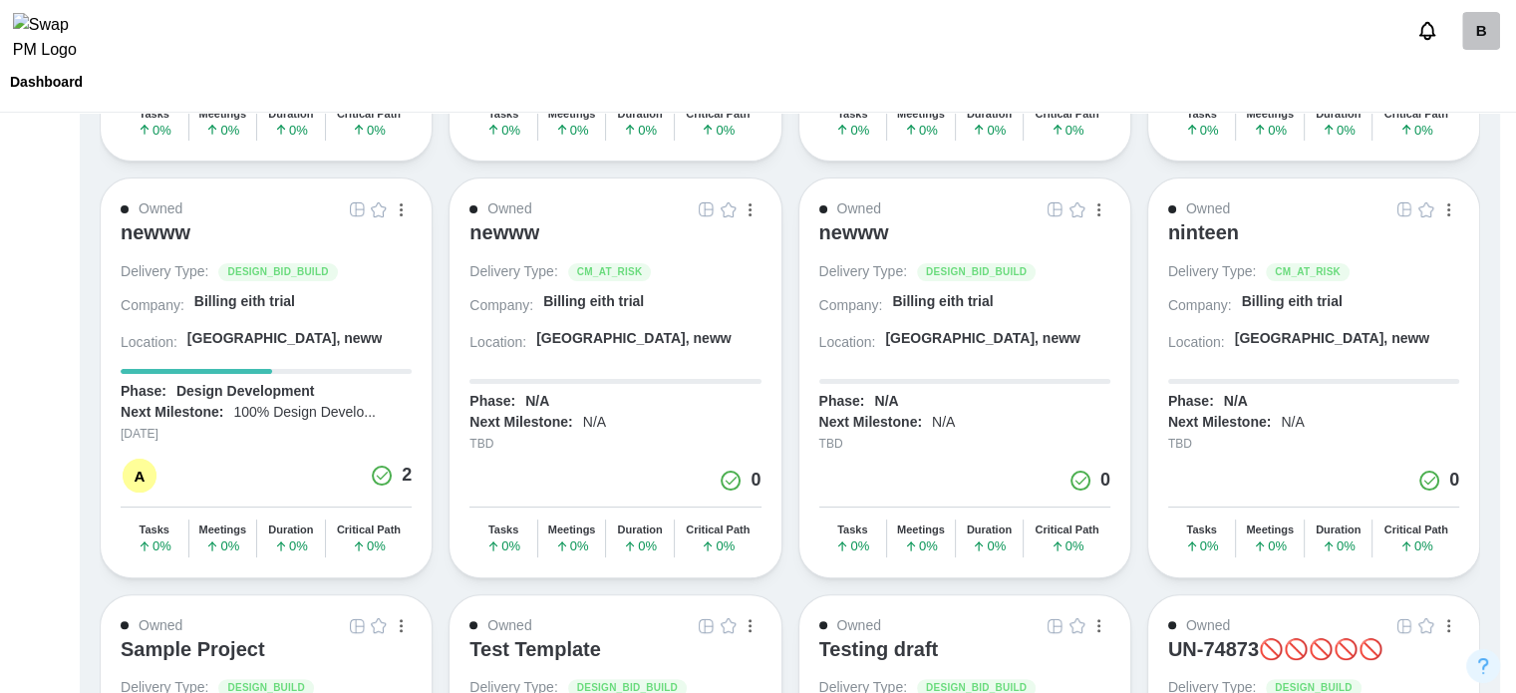
click at [378, 201] on img "button" at bounding box center [379, 209] width 16 height 16
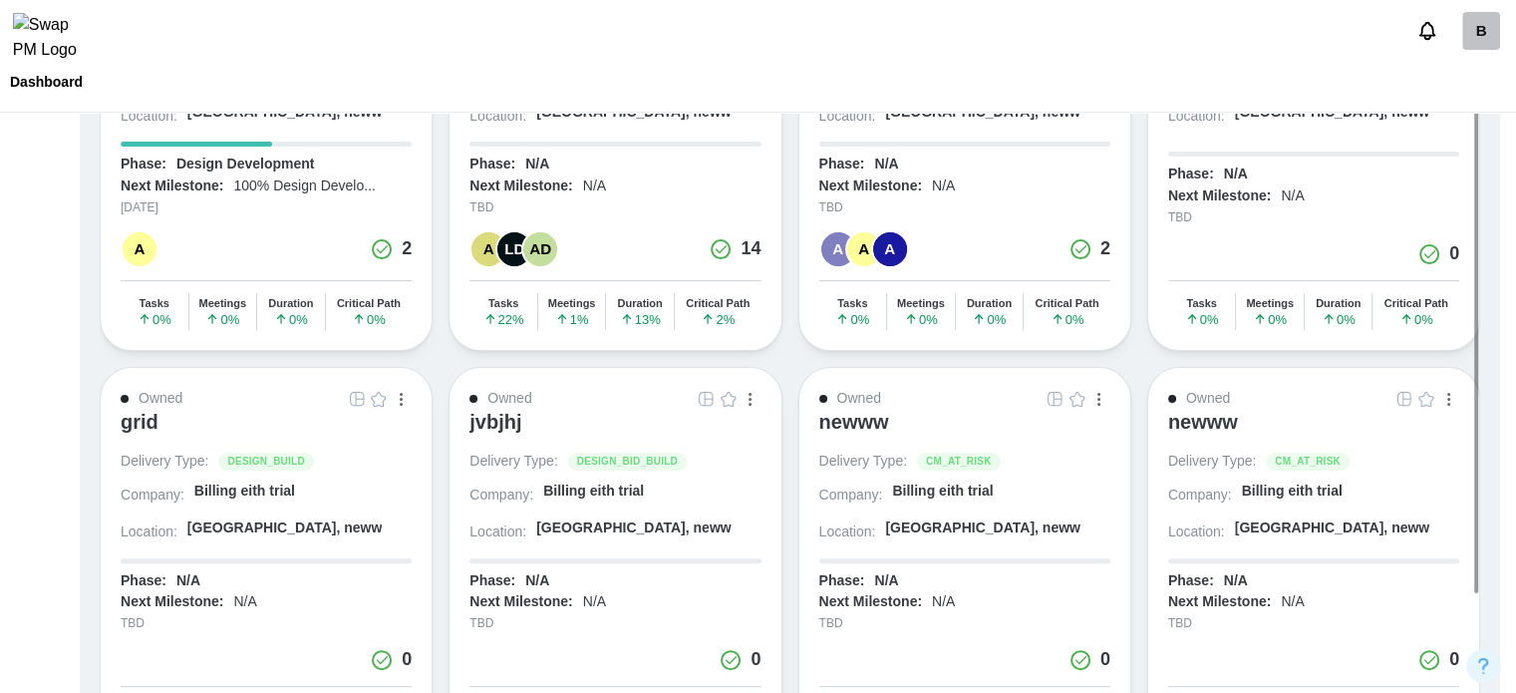
scroll to position [0, 0]
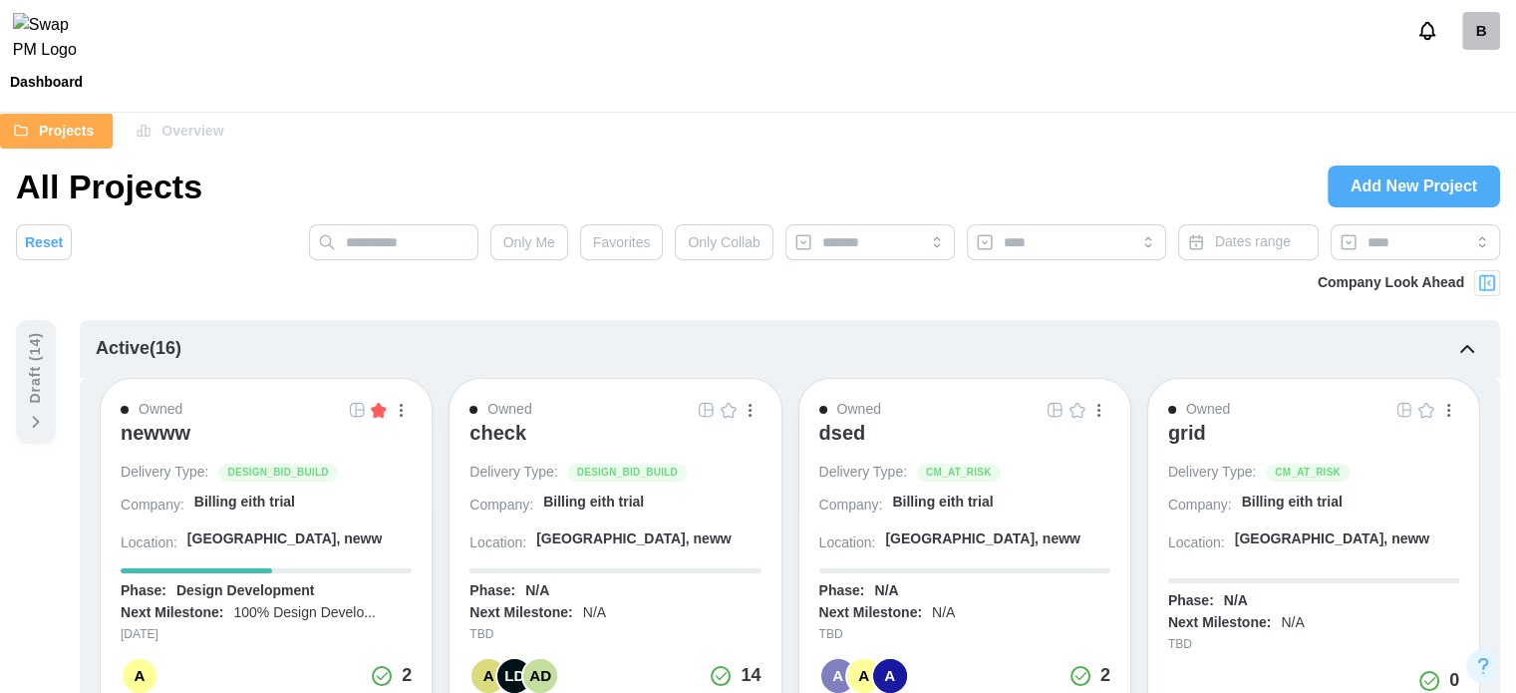
click at [631, 257] on span "Favorites" at bounding box center [622, 242] width 58 height 34
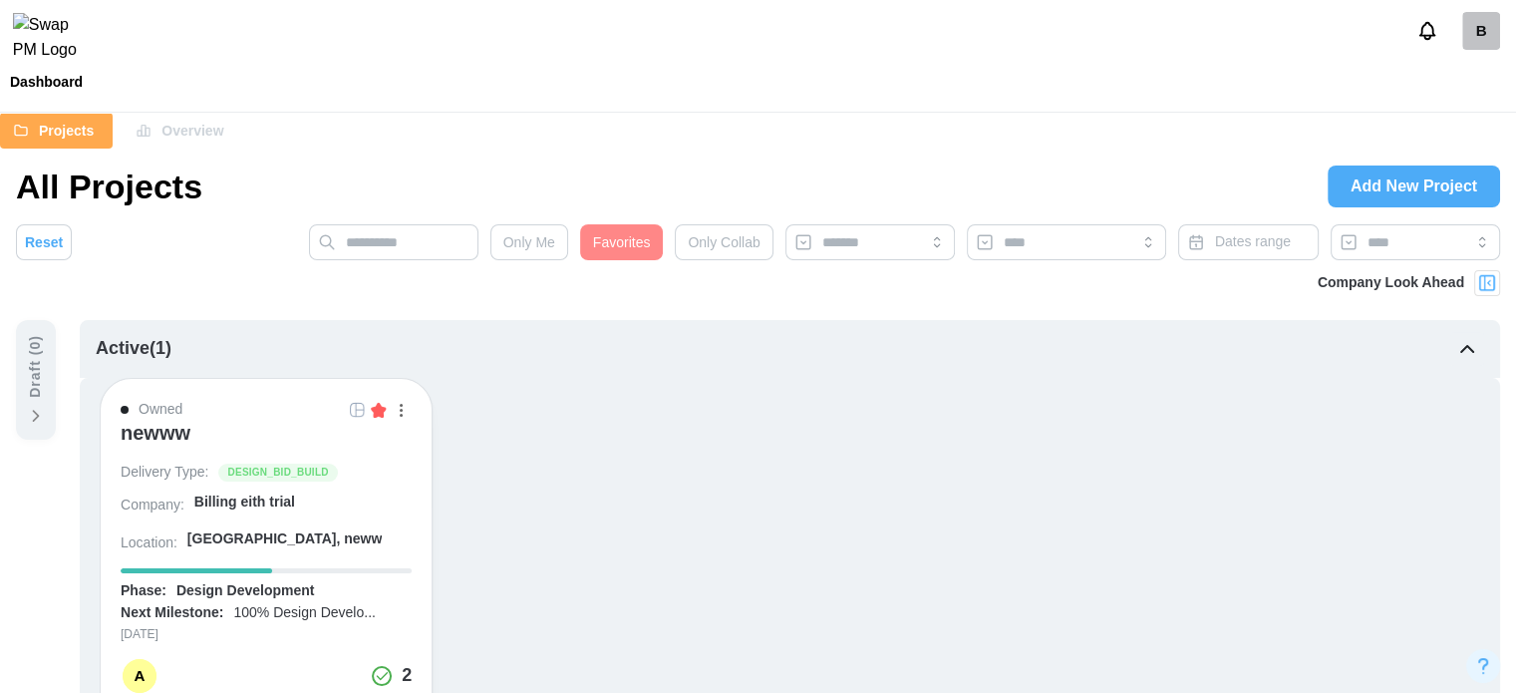
click at [1478, 282] on img at bounding box center [1487, 283] width 20 height 20
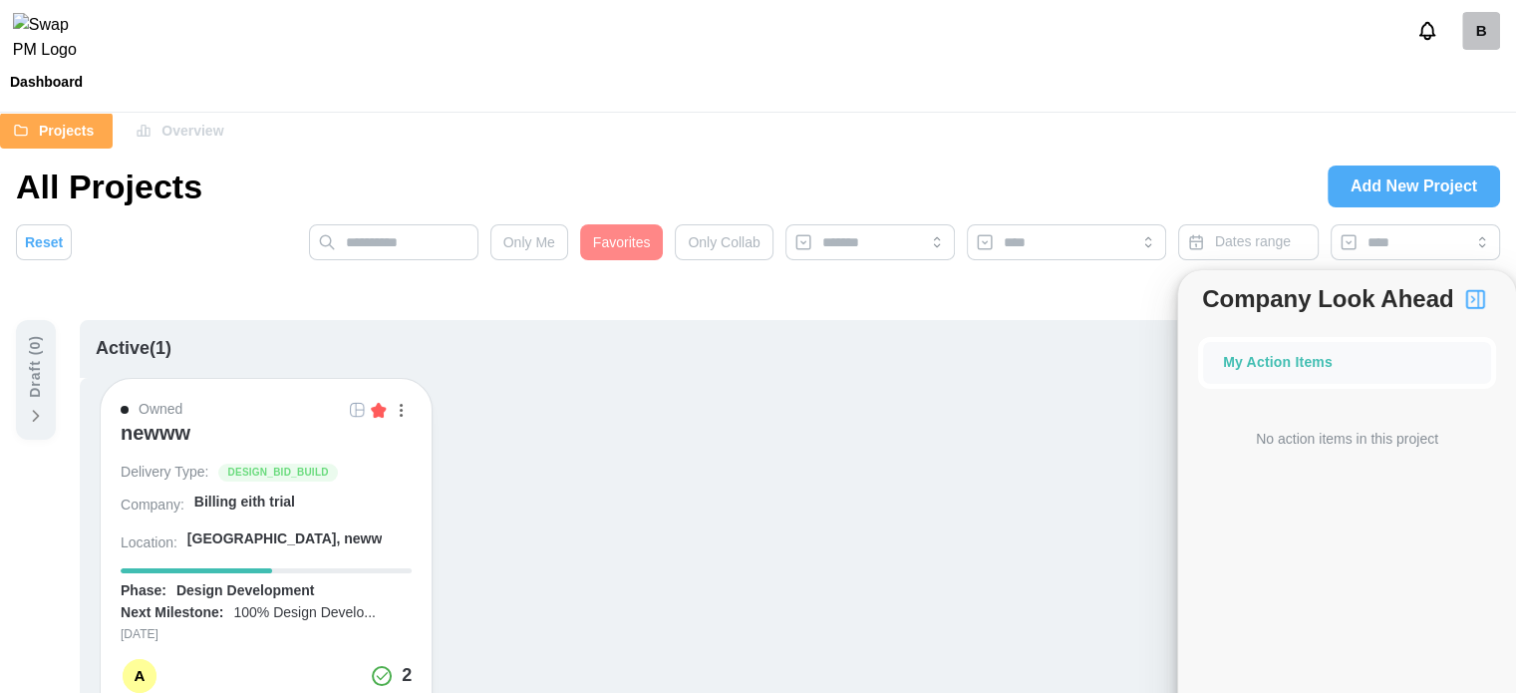
click at [1084, 184] on div "All Projects Add New Project" at bounding box center [758, 186] width 1484 height 44
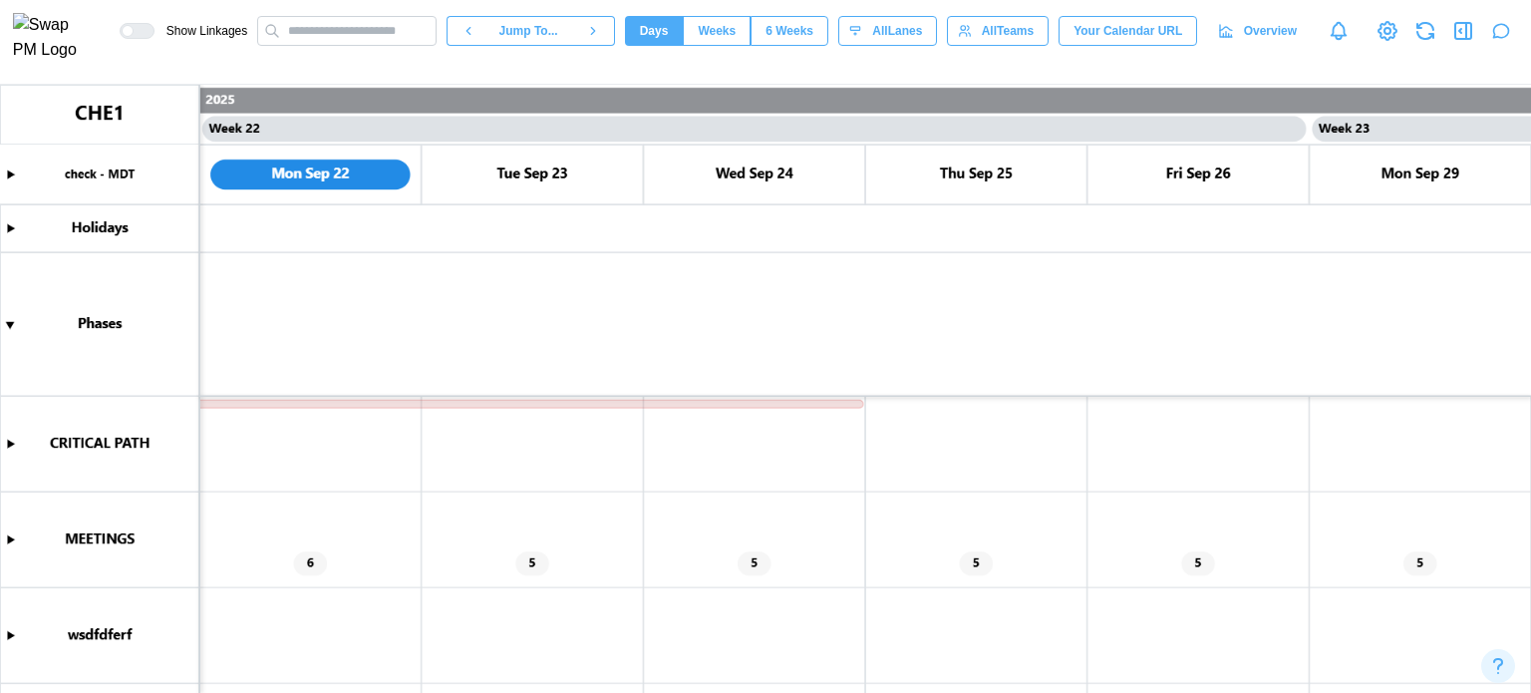
type textarea "*"
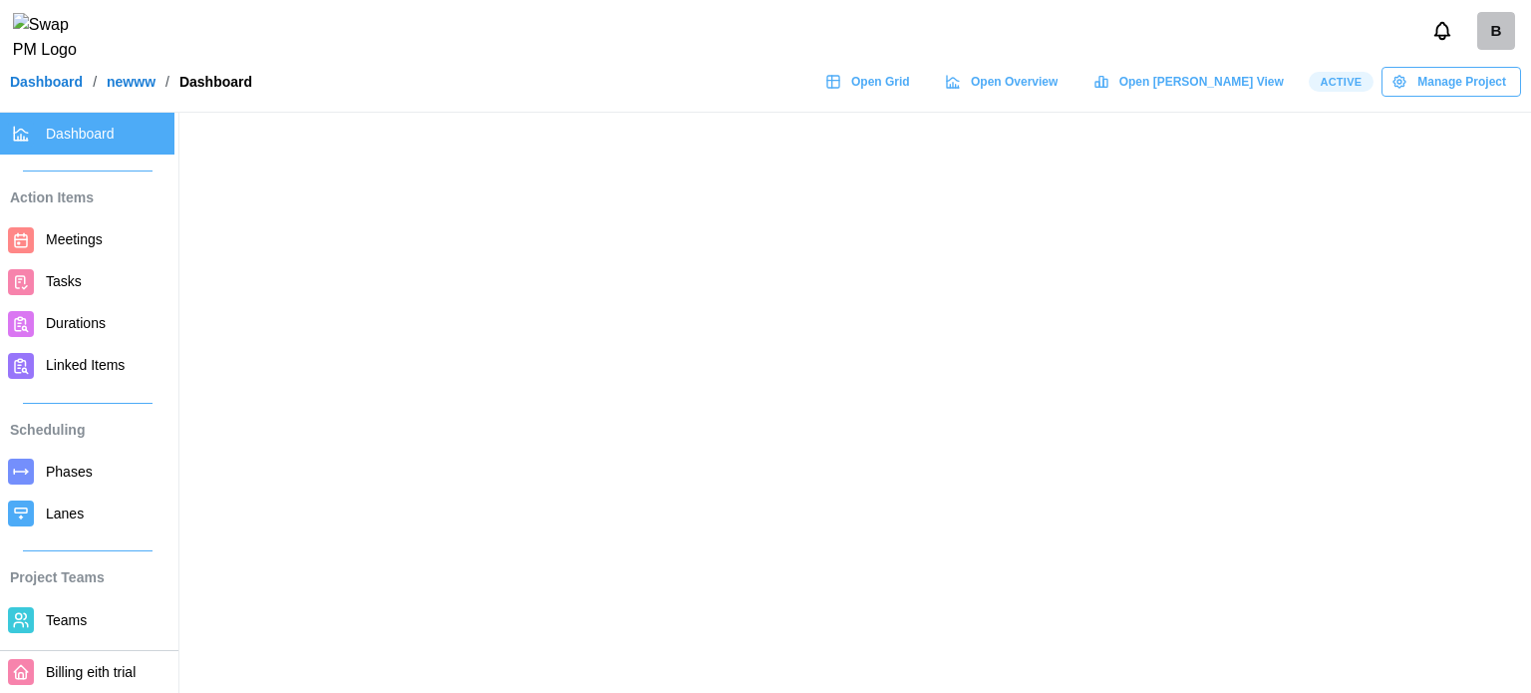
click at [89, 244] on span "Meetings" at bounding box center [74, 239] width 57 height 16
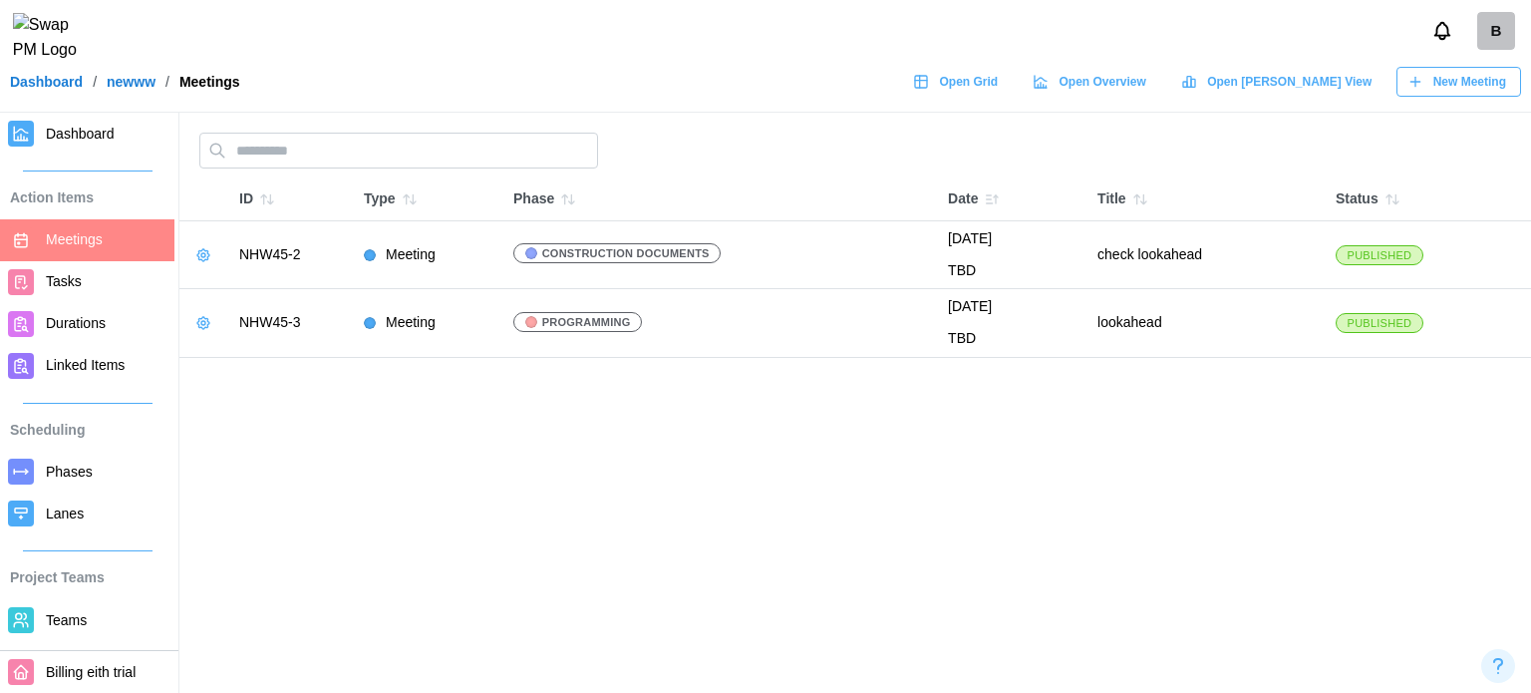
click at [72, 141] on span "Dashboard" at bounding box center [80, 134] width 69 height 16
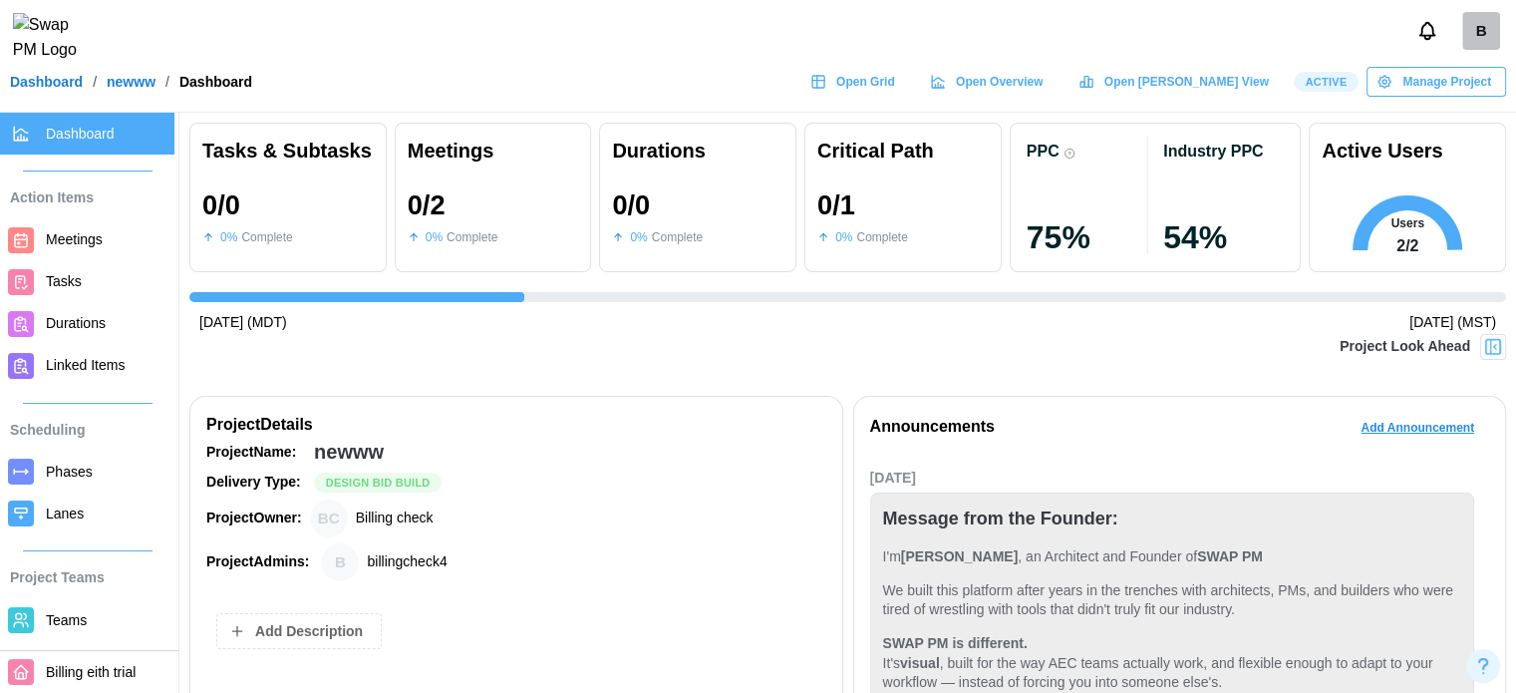
click at [1486, 358] on div at bounding box center [1493, 347] width 26 height 26
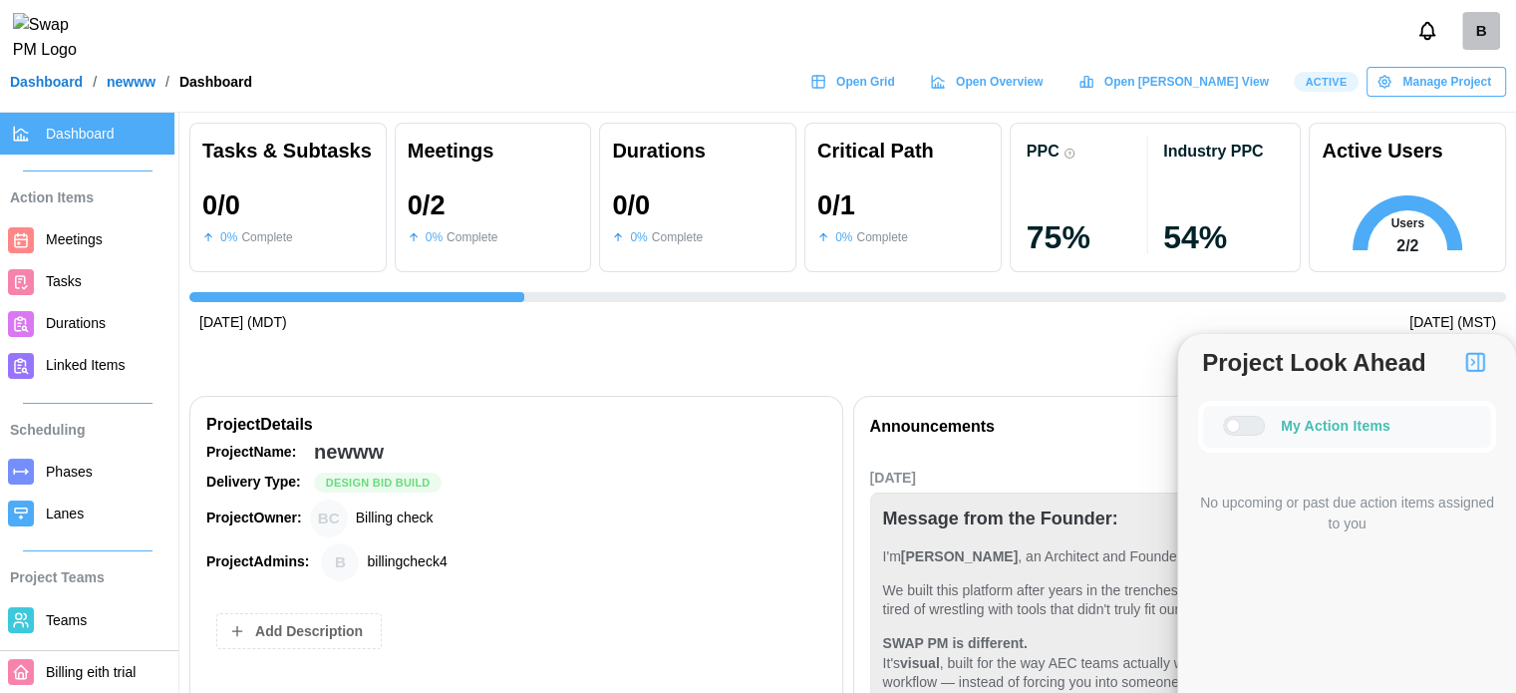
click at [1257, 435] on label at bounding box center [1244, 426] width 42 height 20
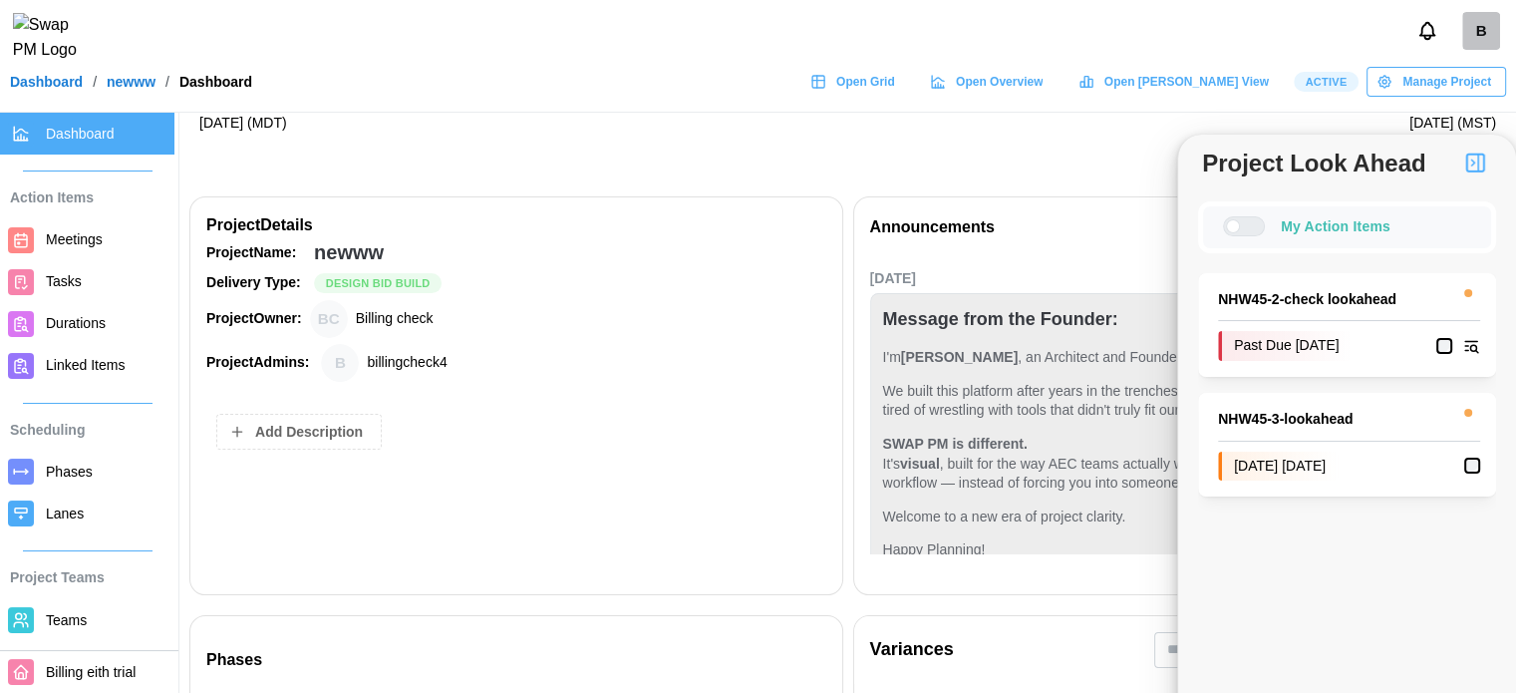
scroll to position [100, 0]
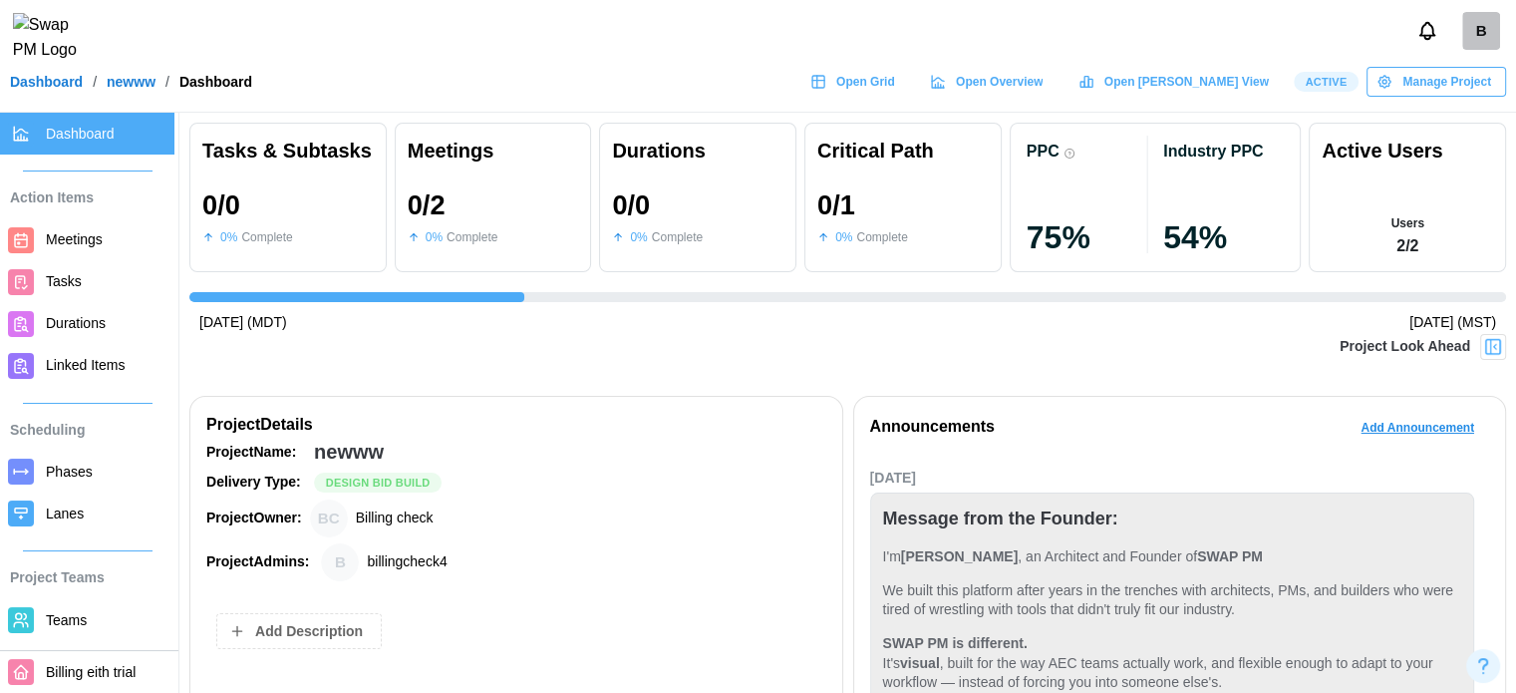
click at [1487, 346] on img at bounding box center [1493, 347] width 20 height 20
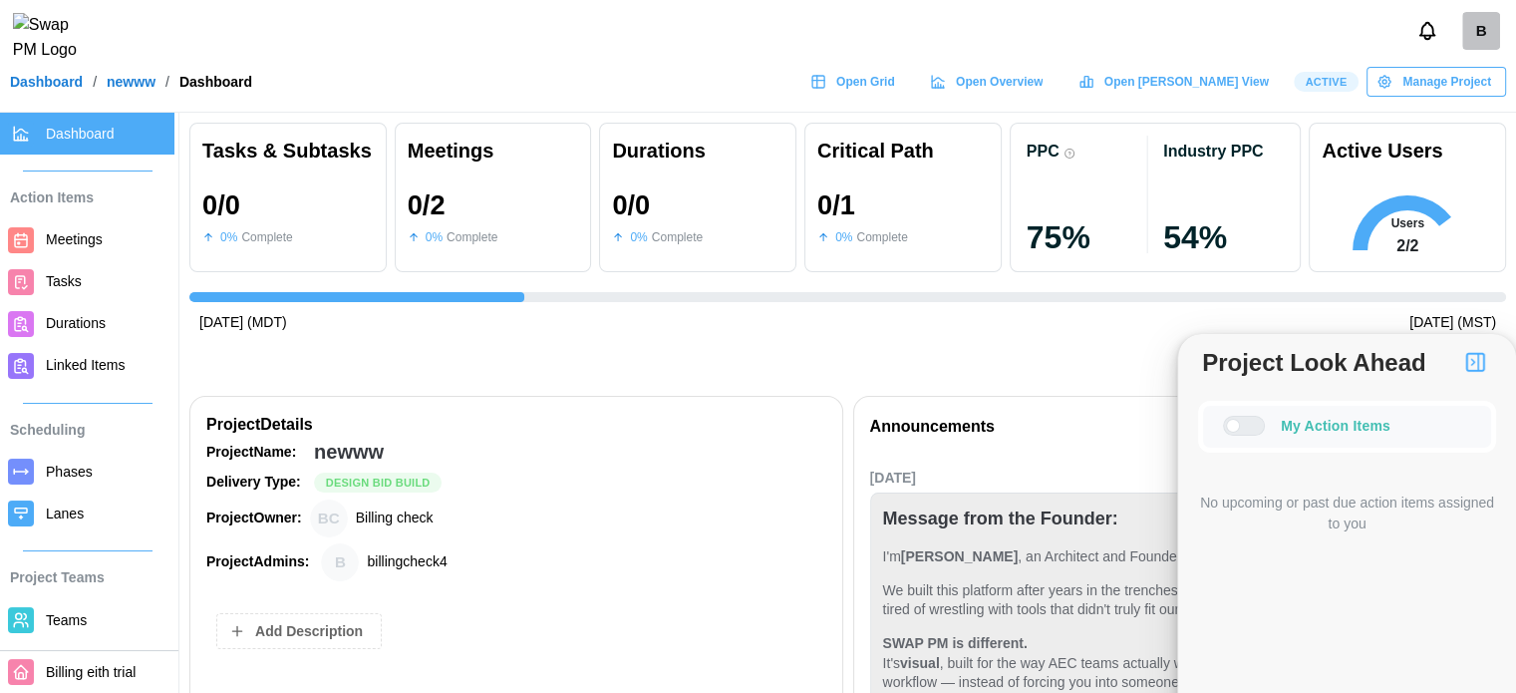
click at [1240, 426] on div at bounding box center [1233, 426] width 14 height 14
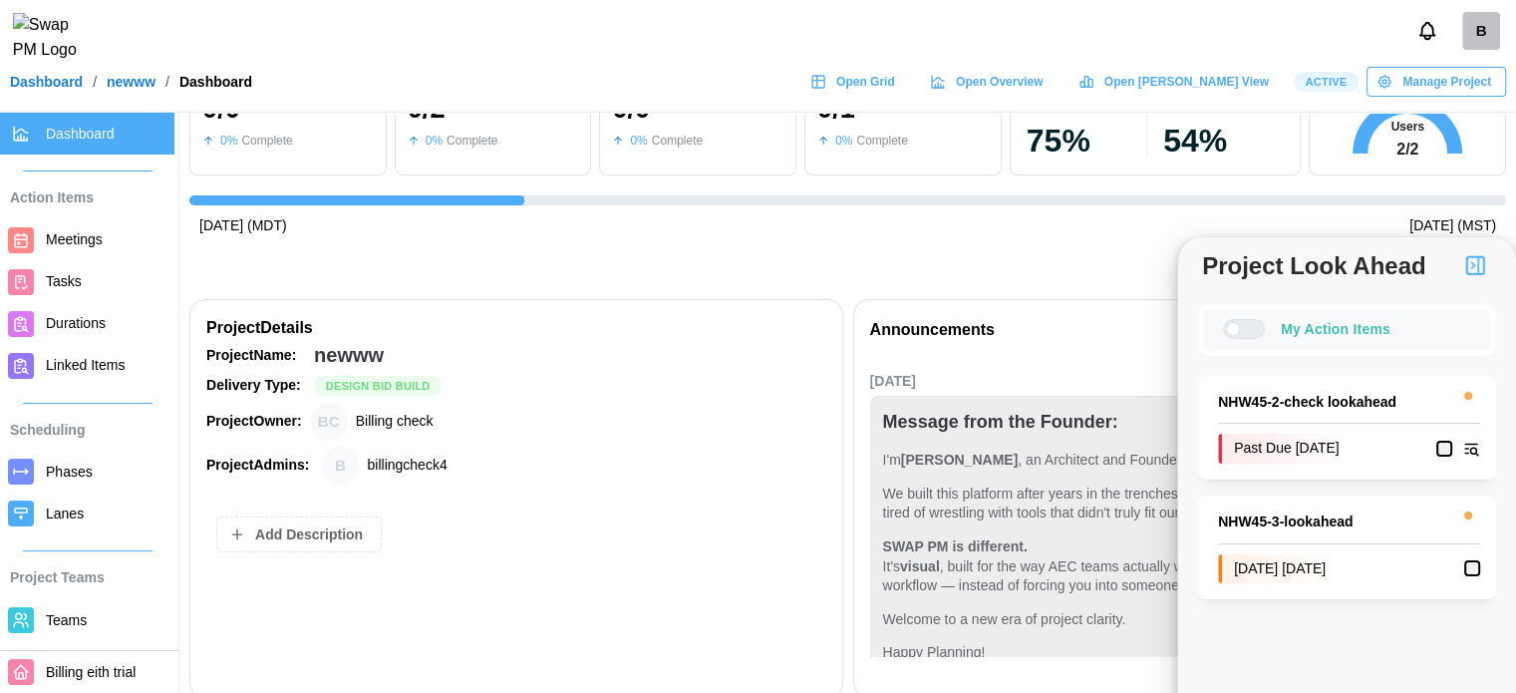
scroll to position [100, 0]
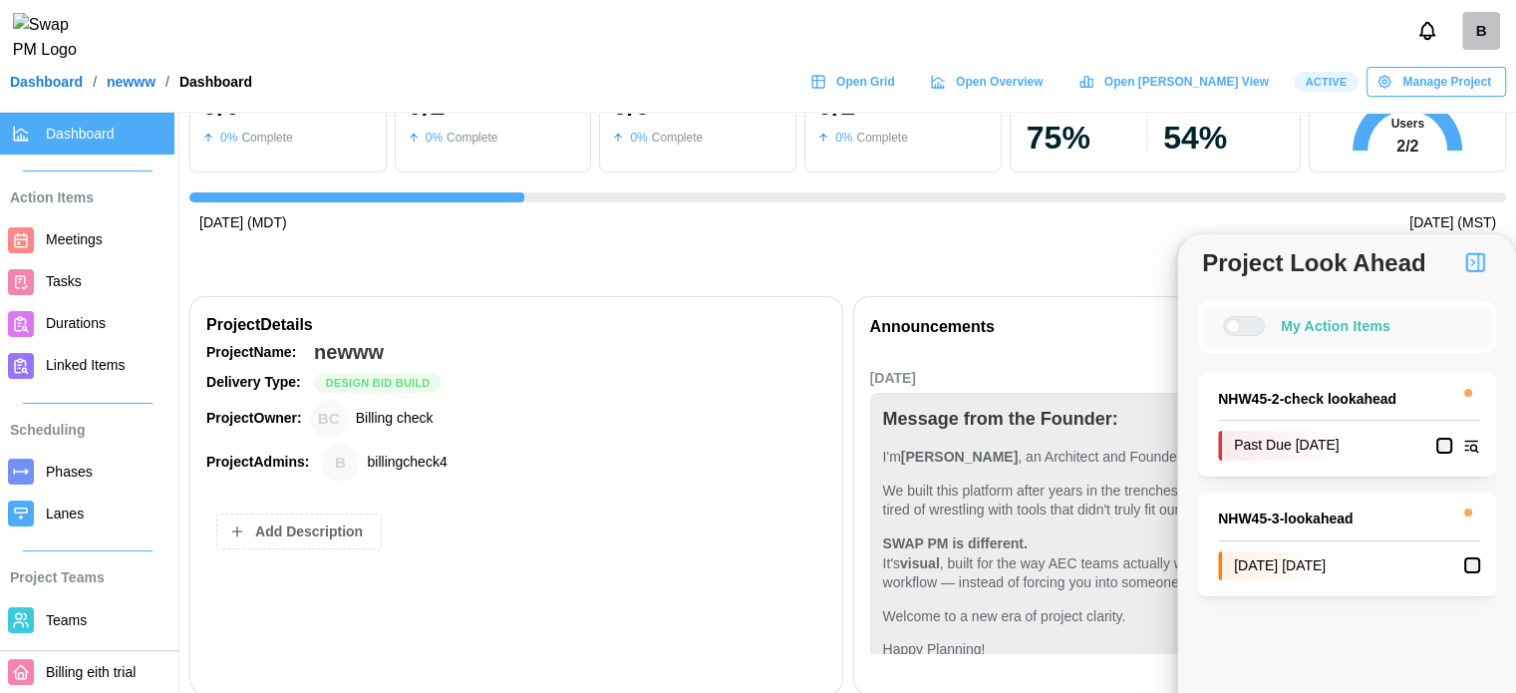
click at [79, 234] on span "Meetings" at bounding box center [74, 239] width 57 height 16
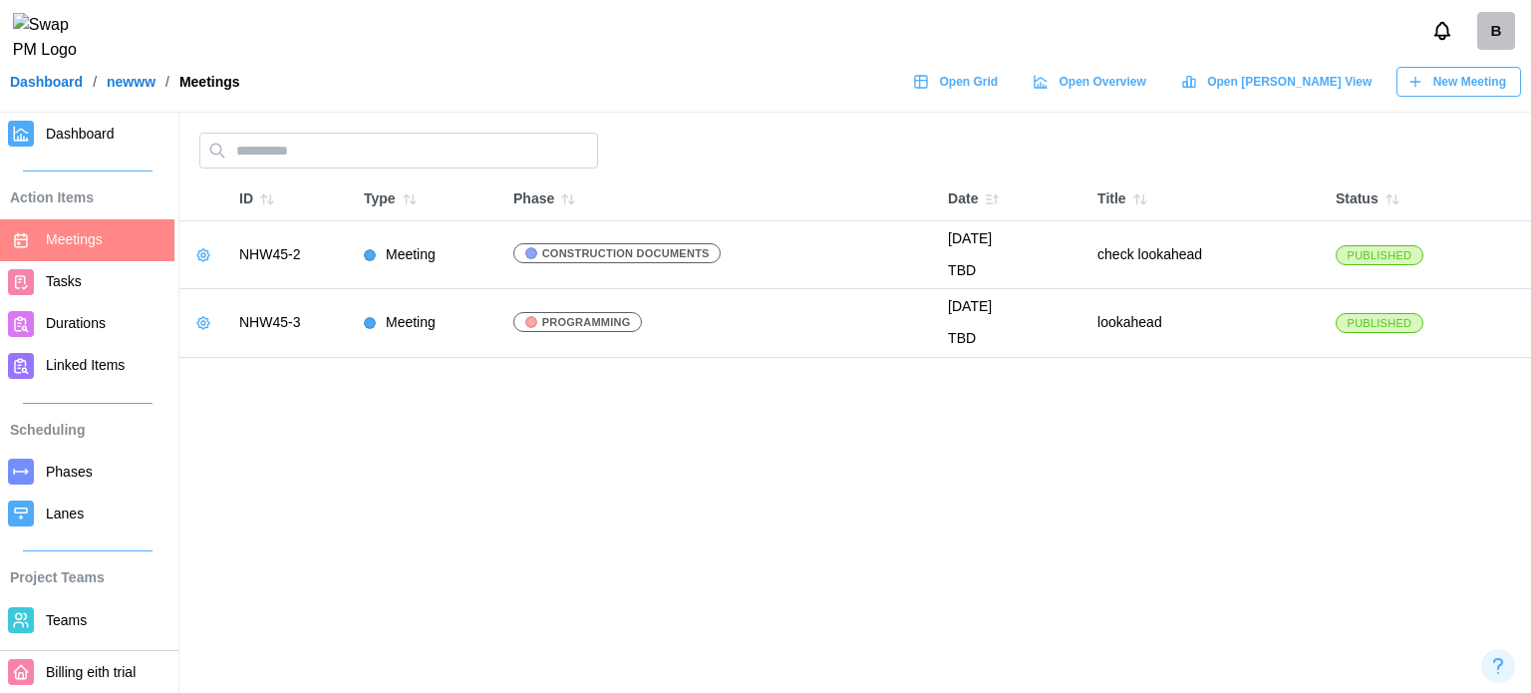
click at [199, 244] on button "button" at bounding box center [203, 255] width 28 height 28
click at [233, 284] on button "Edit Meeting" at bounding box center [265, 295] width 142 height 36
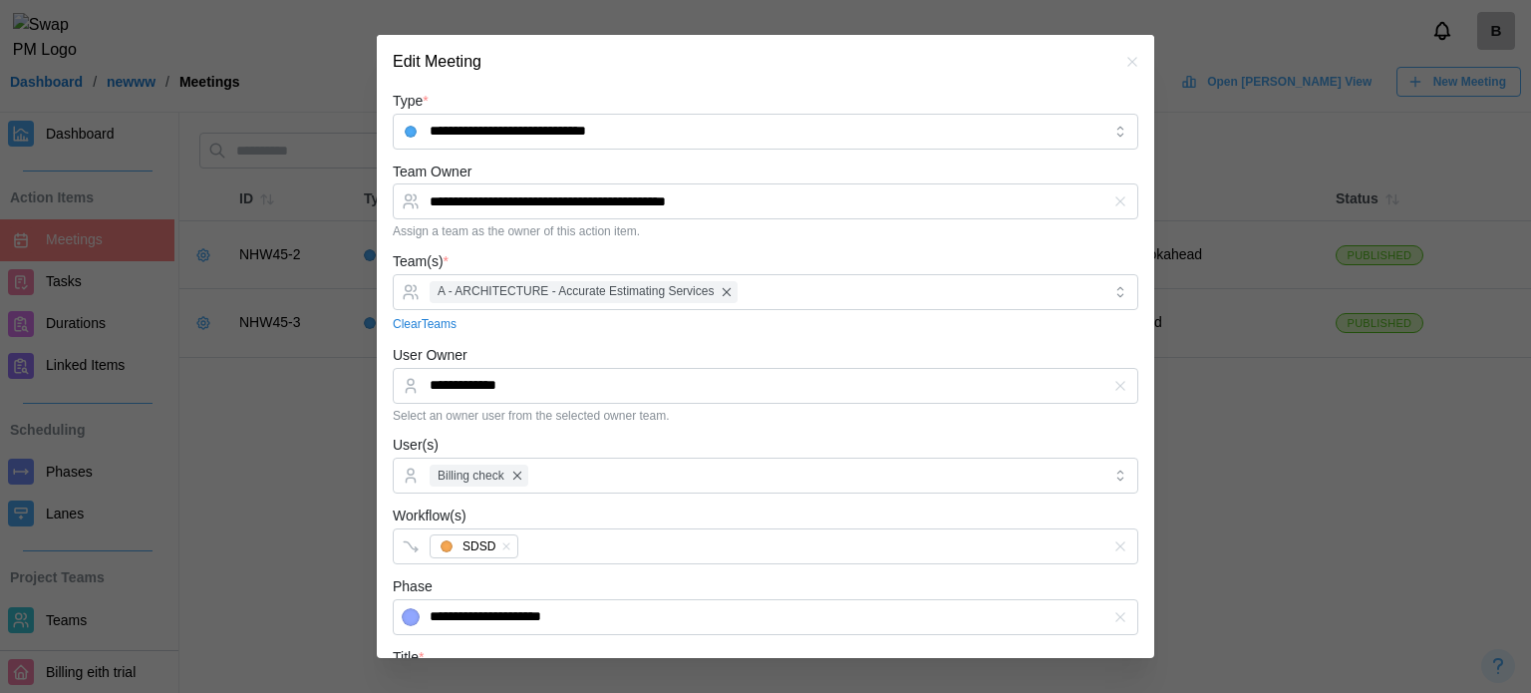
scroll to position [340, 0]
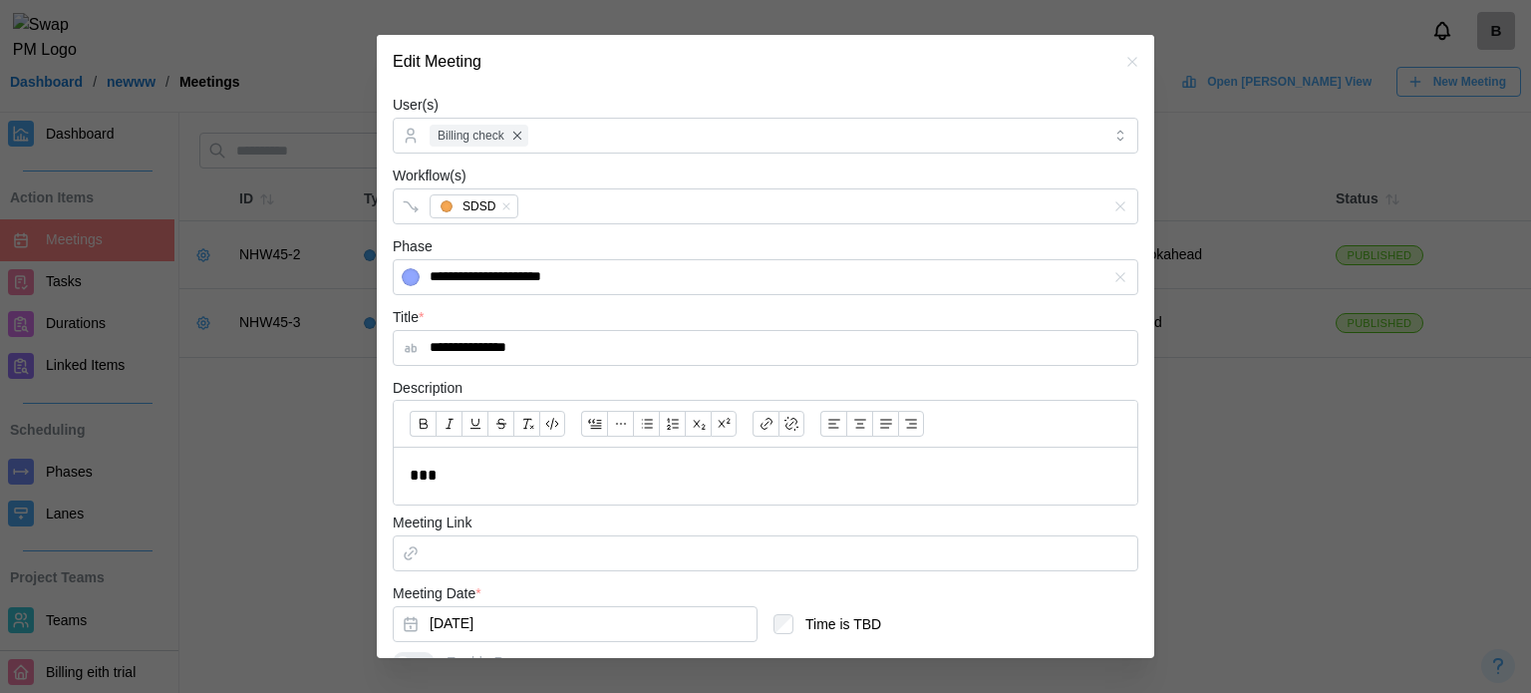
click at [1124, 58] on icon "button" at bounding box center [1132, 62] width 16 height 16
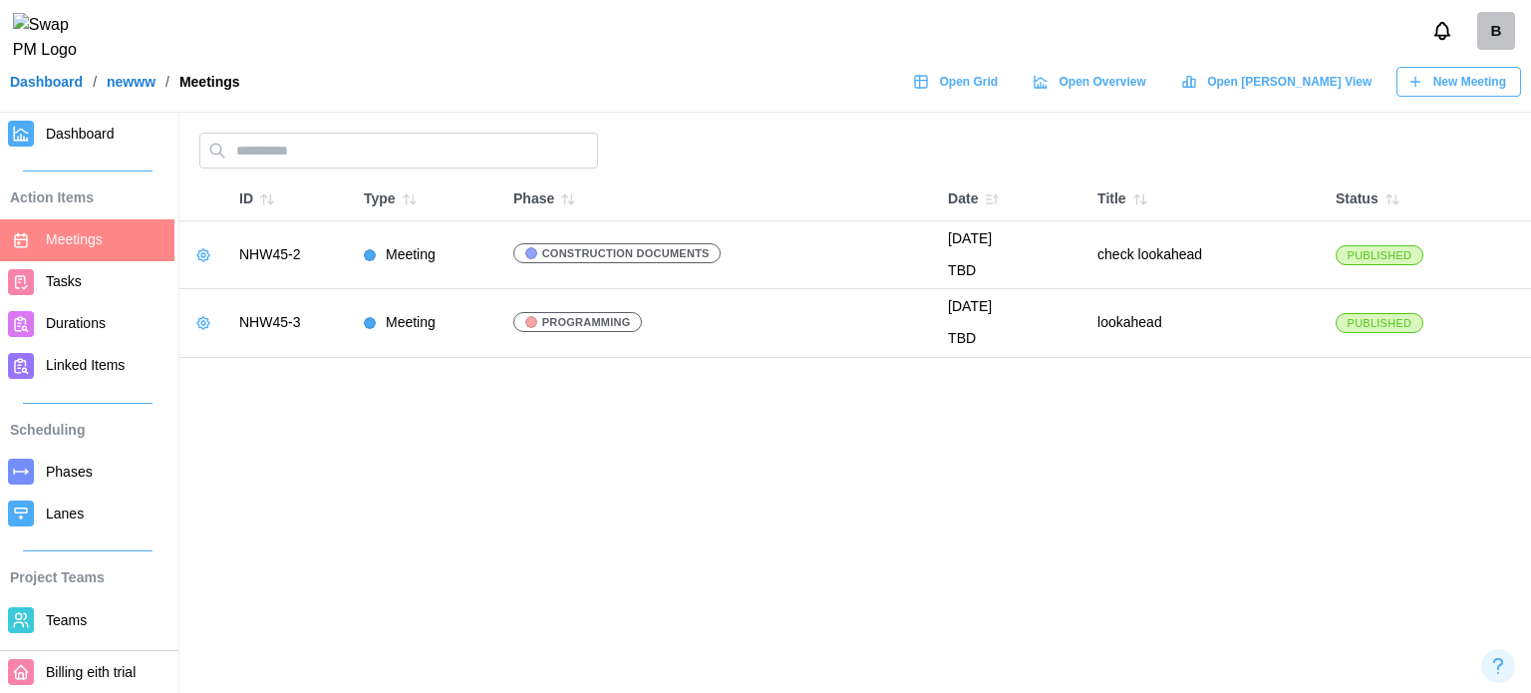
click at [76, 628] on span "Teams" at bounding box center [66, 620] width 41 height 16
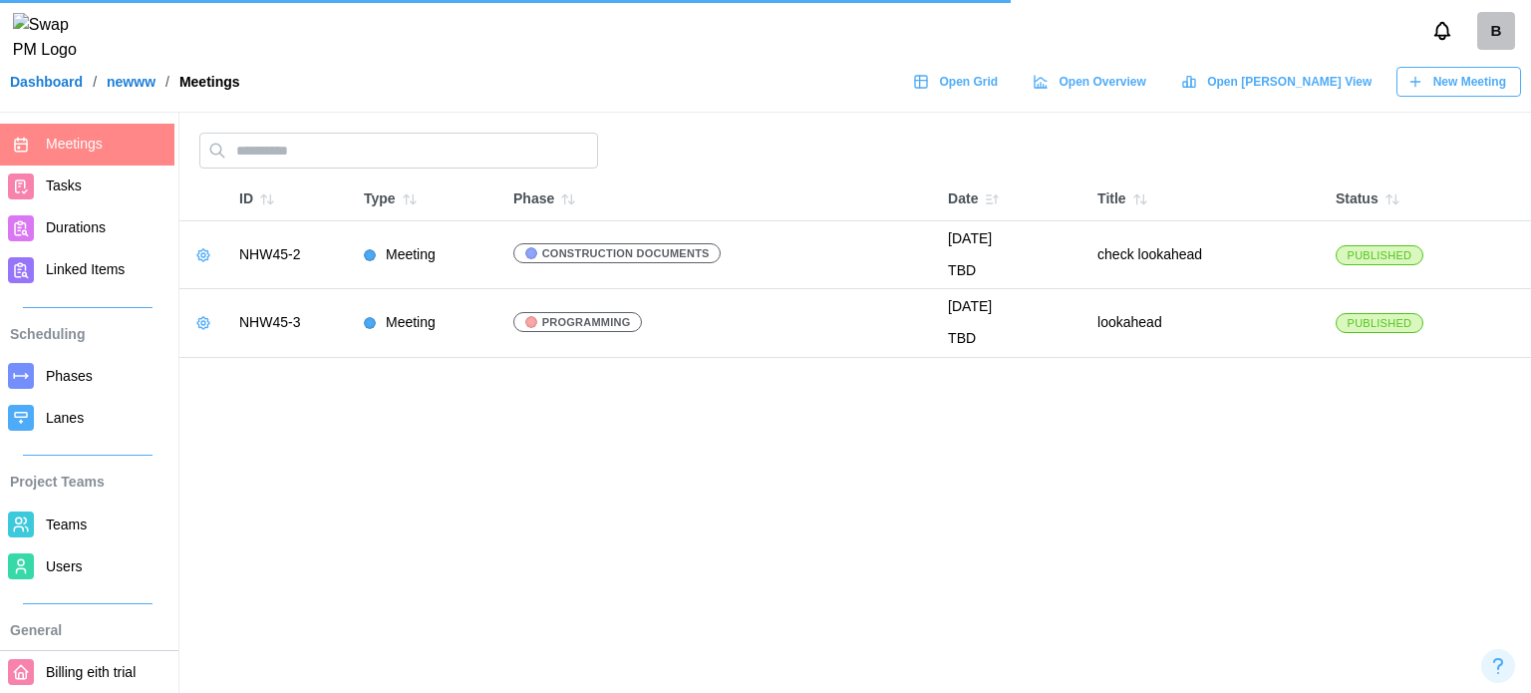
scroll to position [100, 0]
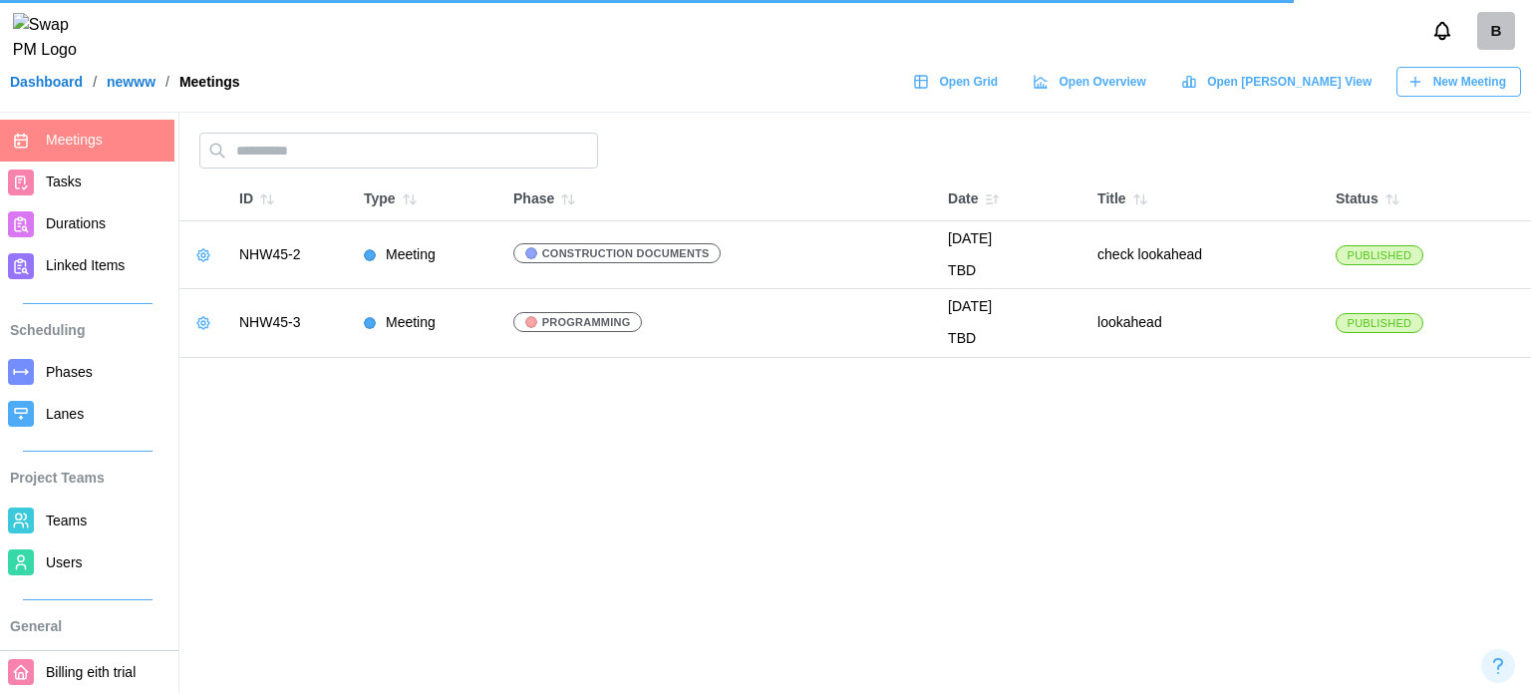
click at [40, 513] on link "Teams" at bounding box center [87, 520] width 174 height 42
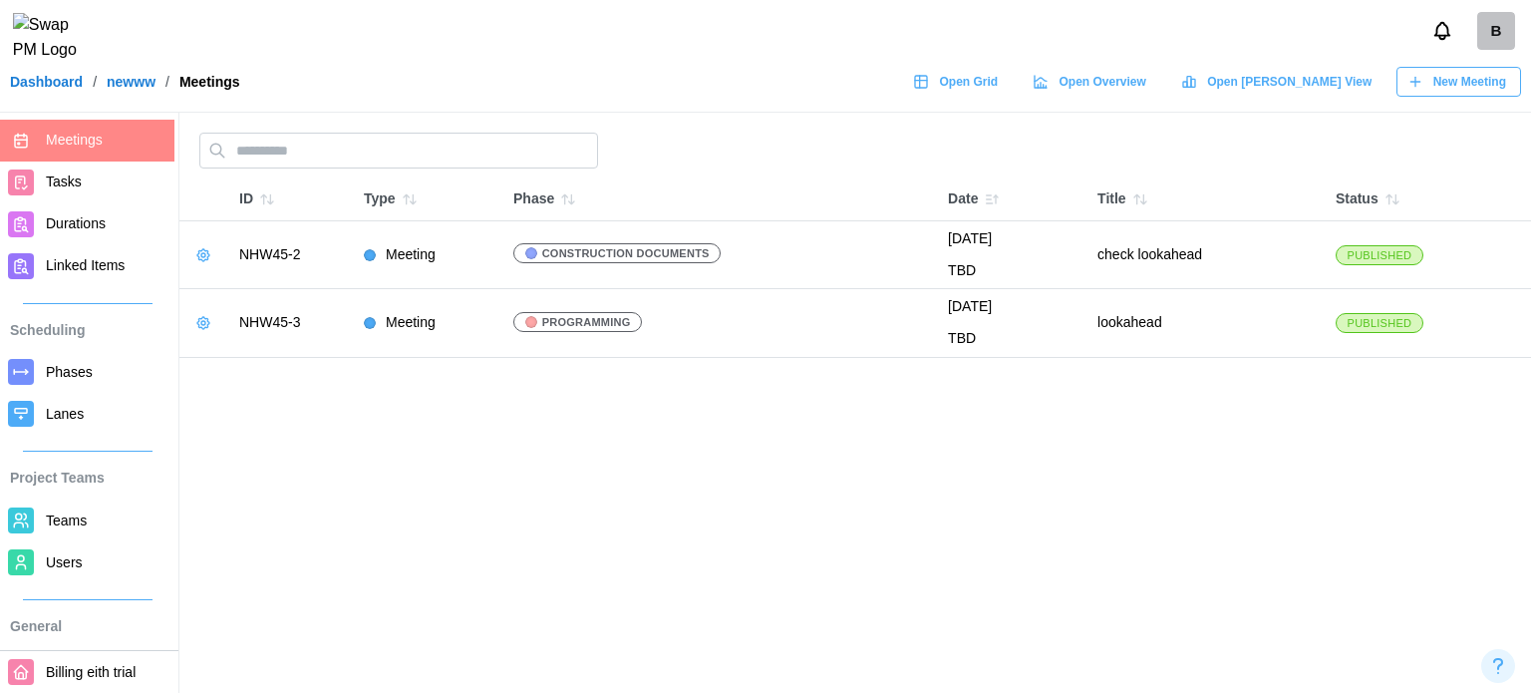
click at [41, 516] on link "Teams" at bounding box center [87, 520] width 174 height 42
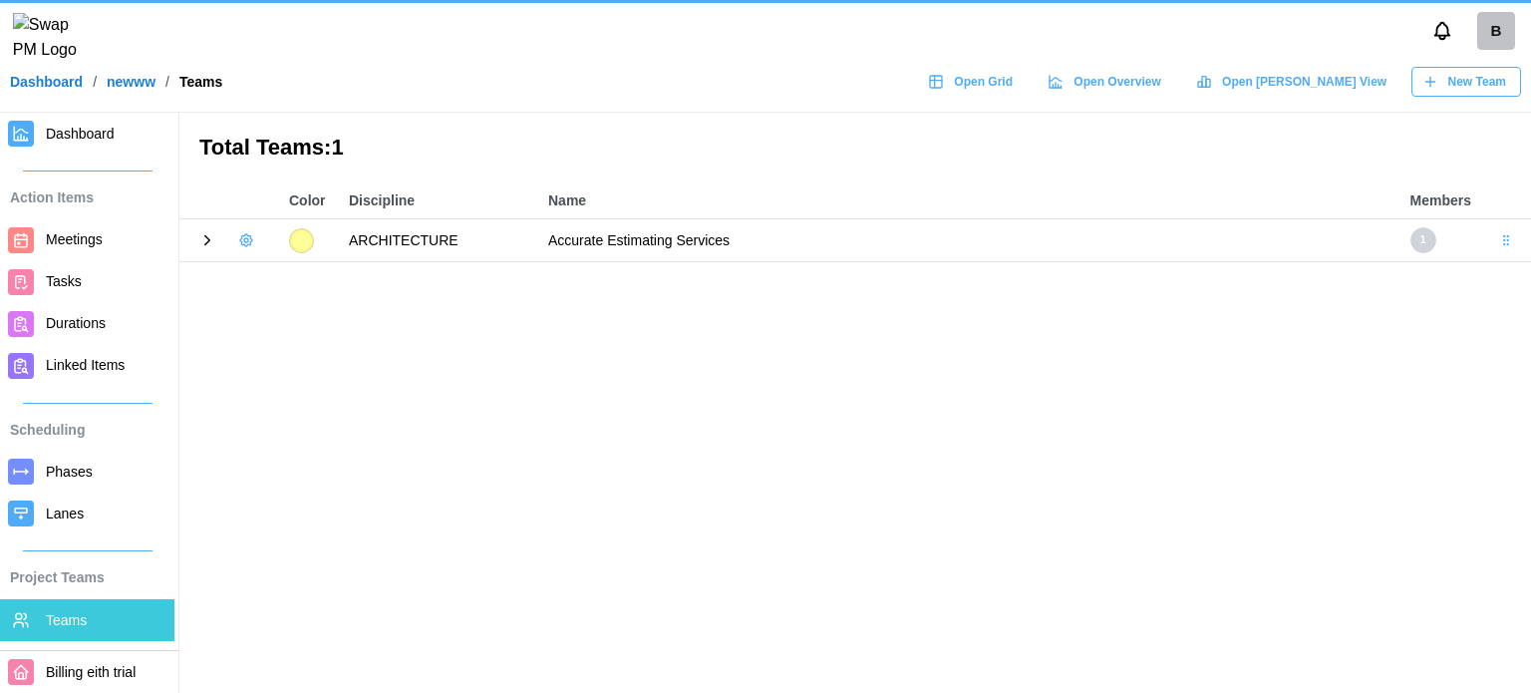
click at [41, 516] on link "Lanes" at bounding box center [87, 513] width 174 height 42
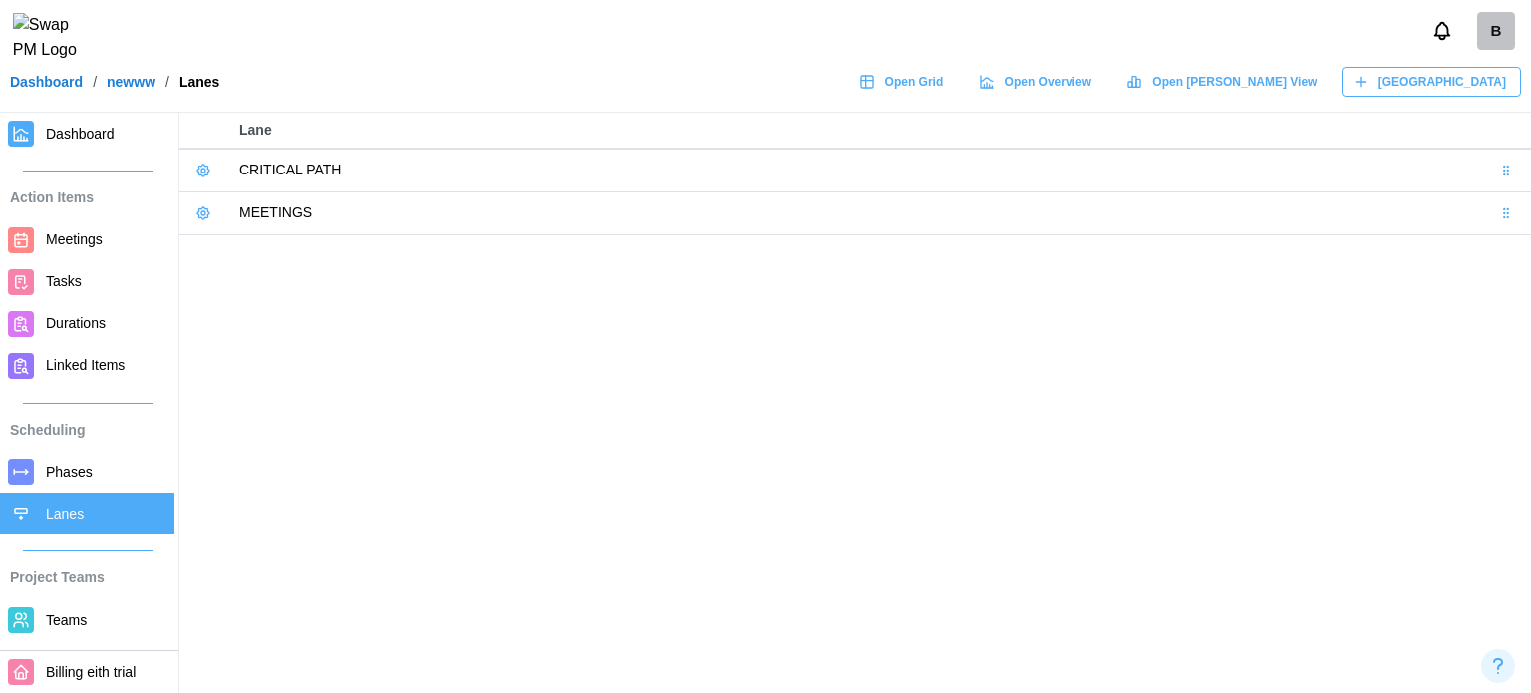
click at [76, 618] on span "Teams" at bounding box center [66, 620] width 41 height 16
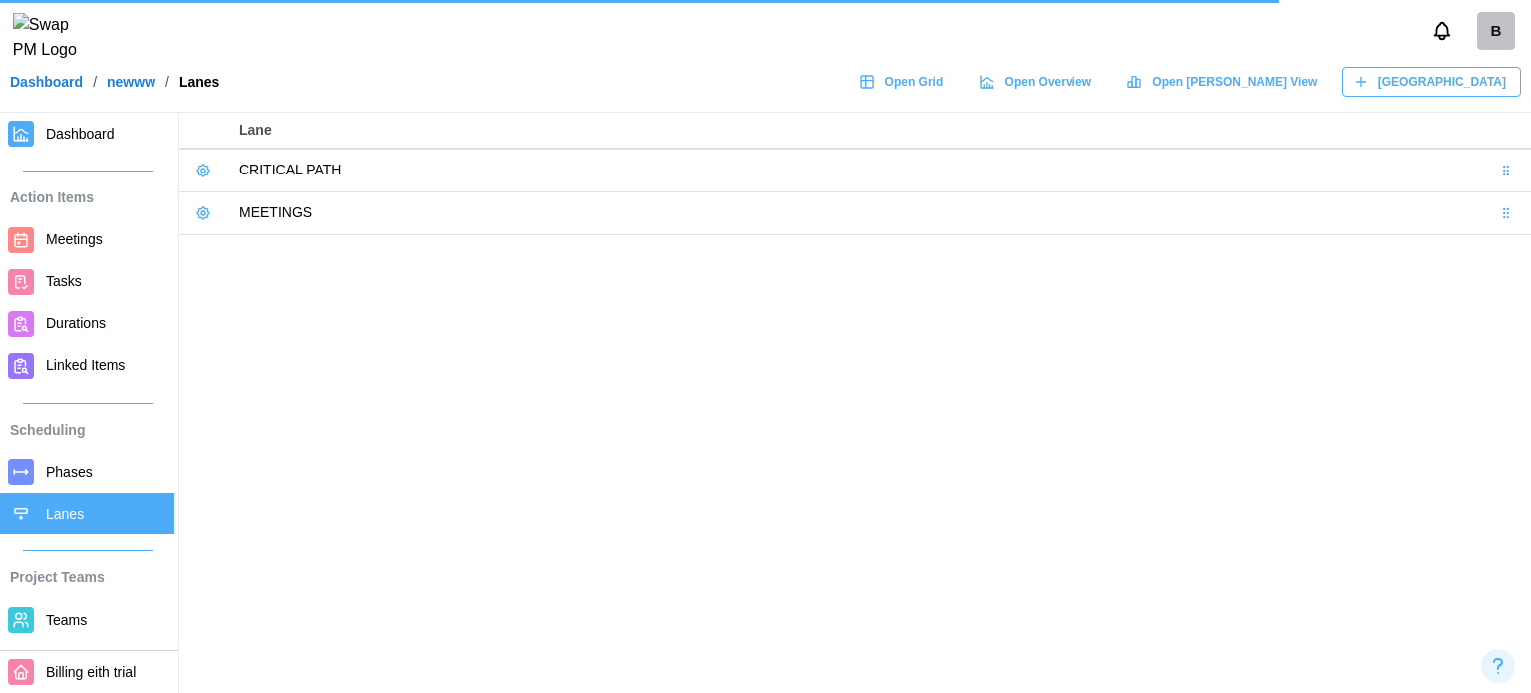
click at [89, 615] on span "Teams" at bounding box center [106, 620] width 121 height 25
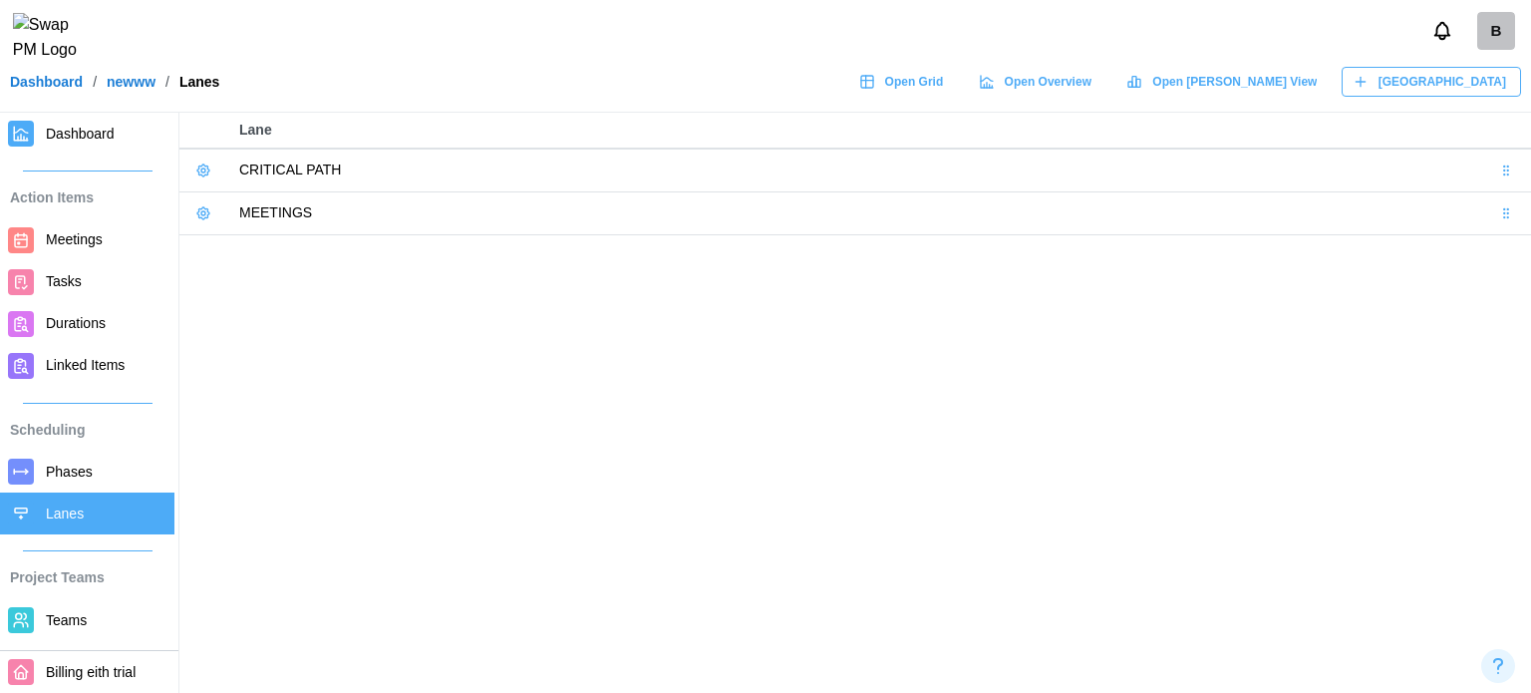
click at [92, 613] on span "Teams" at bounding box center [106, 620] width 121 height 25
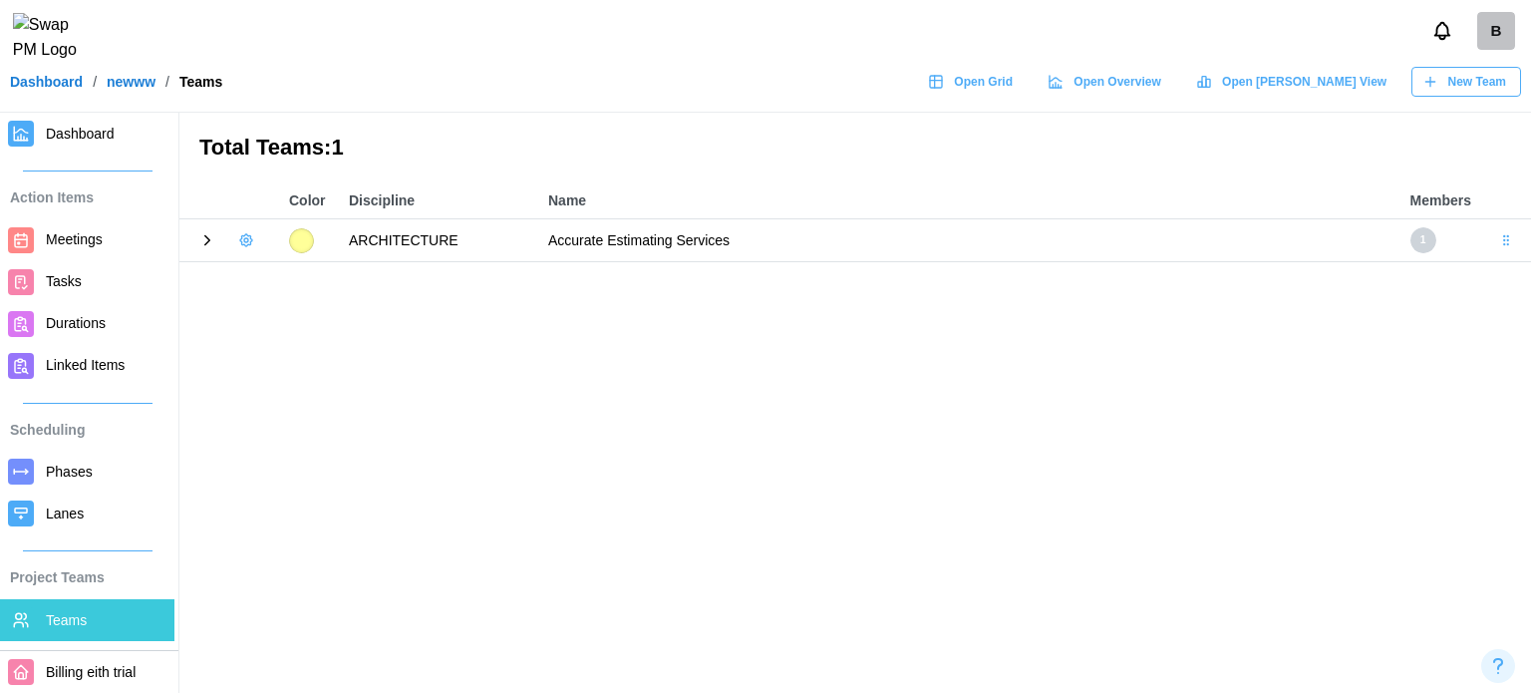
click at [248, 247] on icon "button" at bounding box center [246, 240] width 16 height 16
click at [263, 269] on button "Add User" at bounding box center [300, 282] width 126 height 38
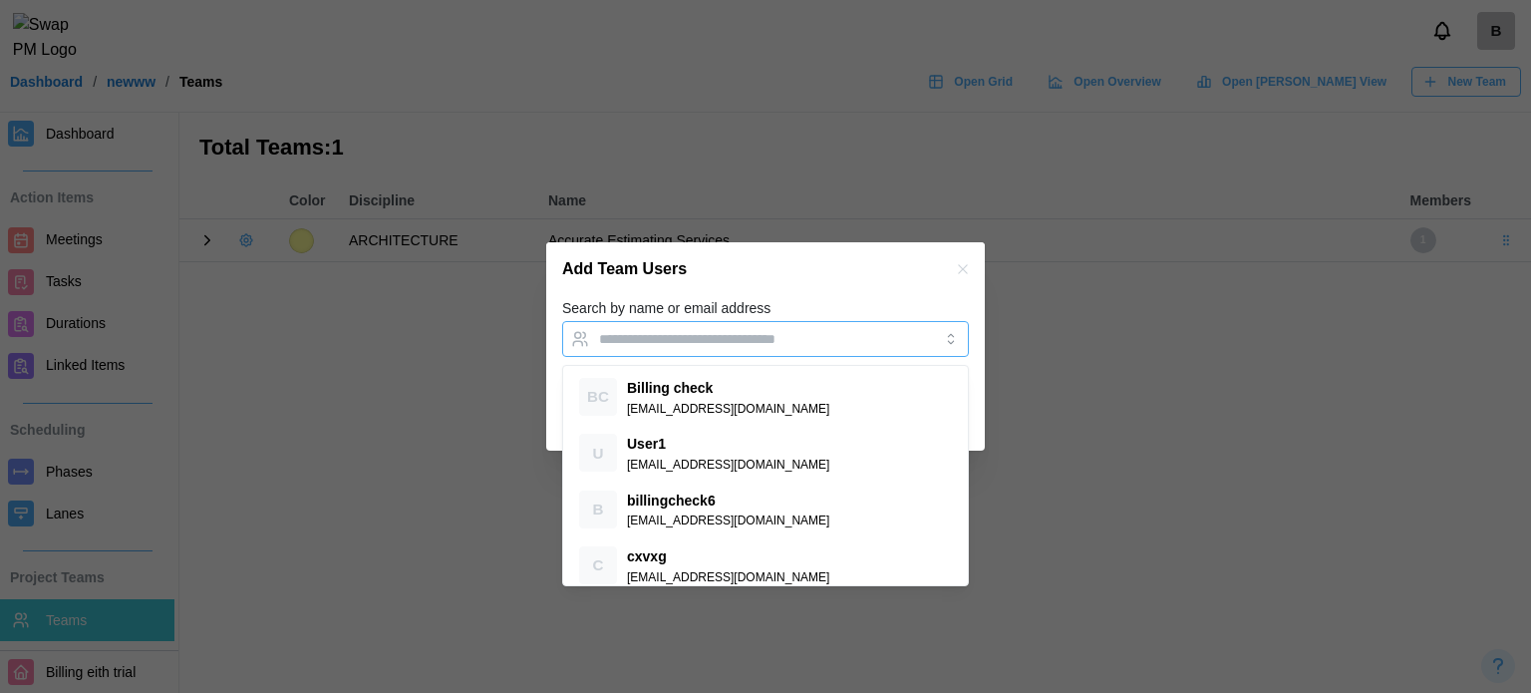
click at [768, 336] on input "Search by name or email address" at bounding box center [747, 339] width 297 height 16
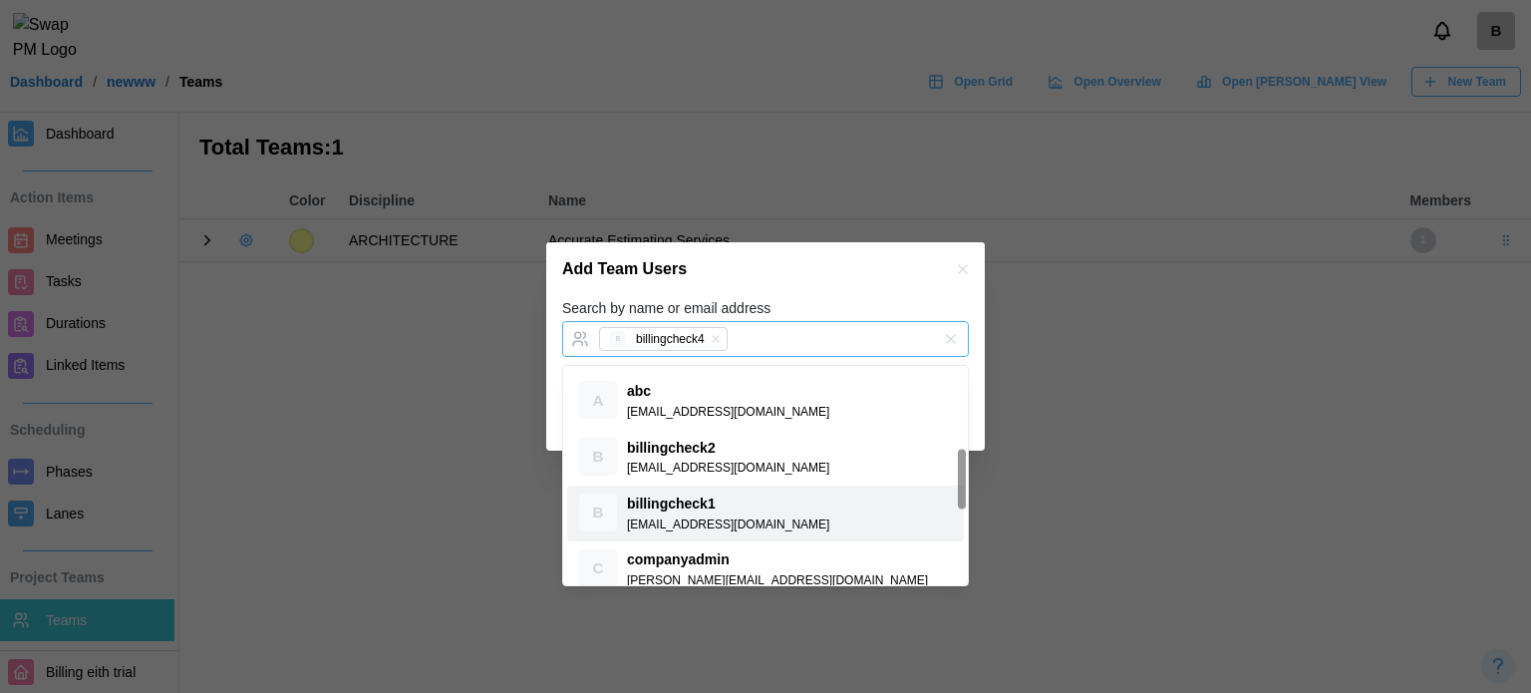
scroll to position [299, 0]
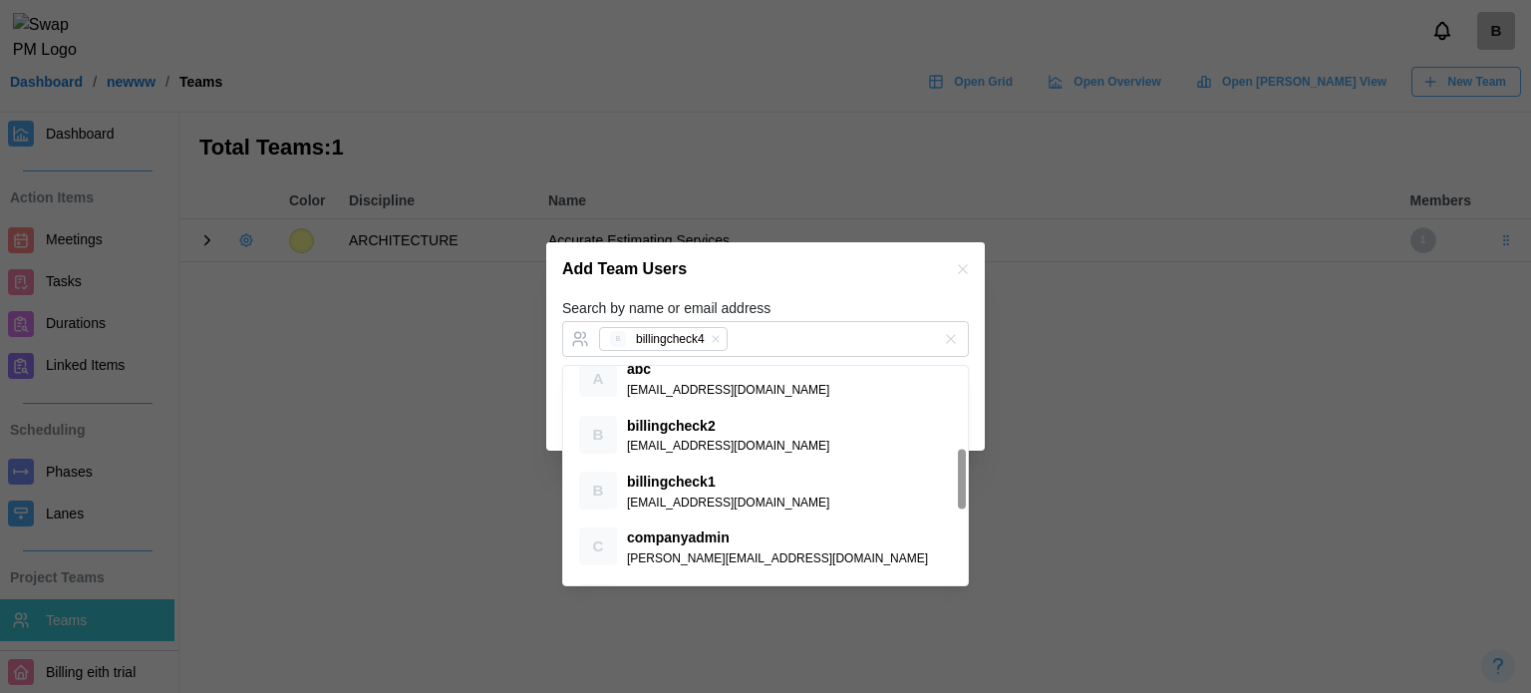
click at [807, 298] on div "Search by name or email address B billingcheck4" at bounding box center [765, 326] width 407 height 61
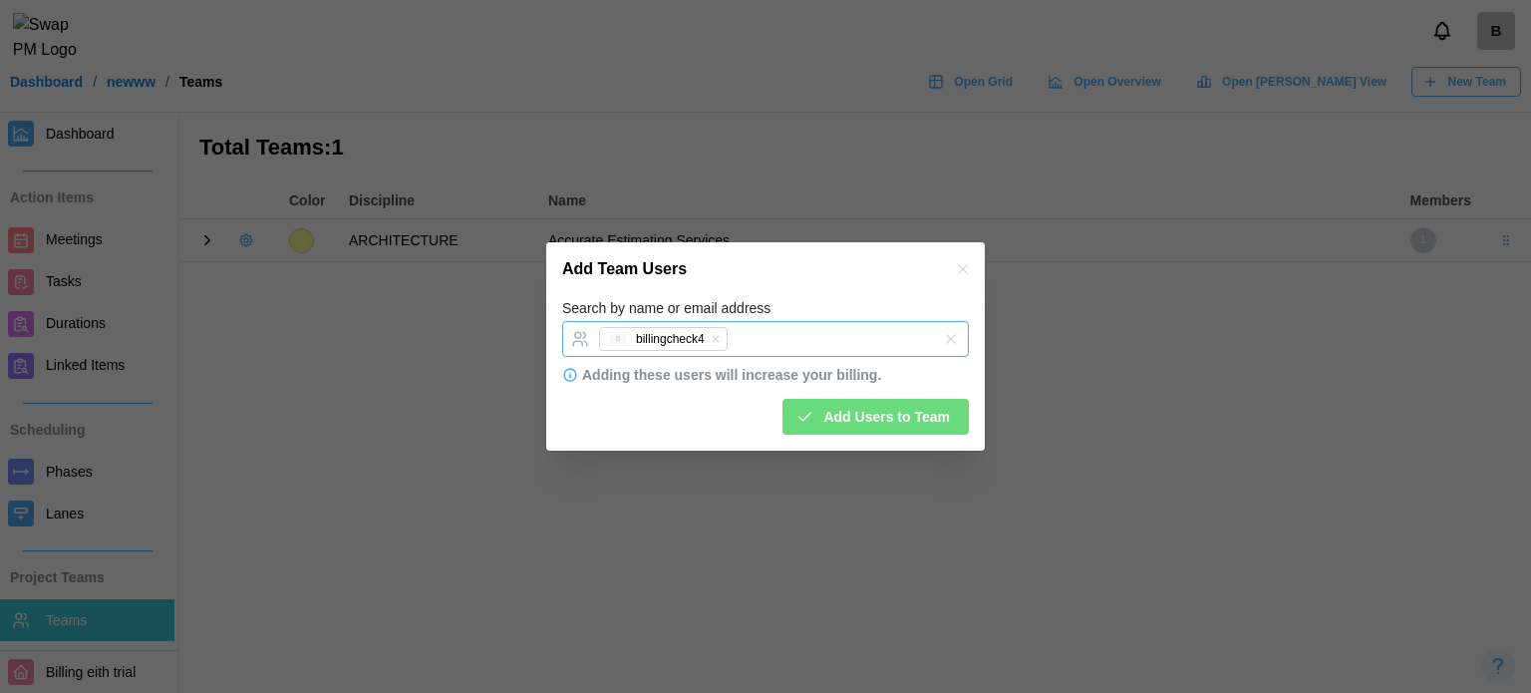
click at [777, 334] on div "B billingcheck4" at bounding box center [745, 339] width 302 height 34
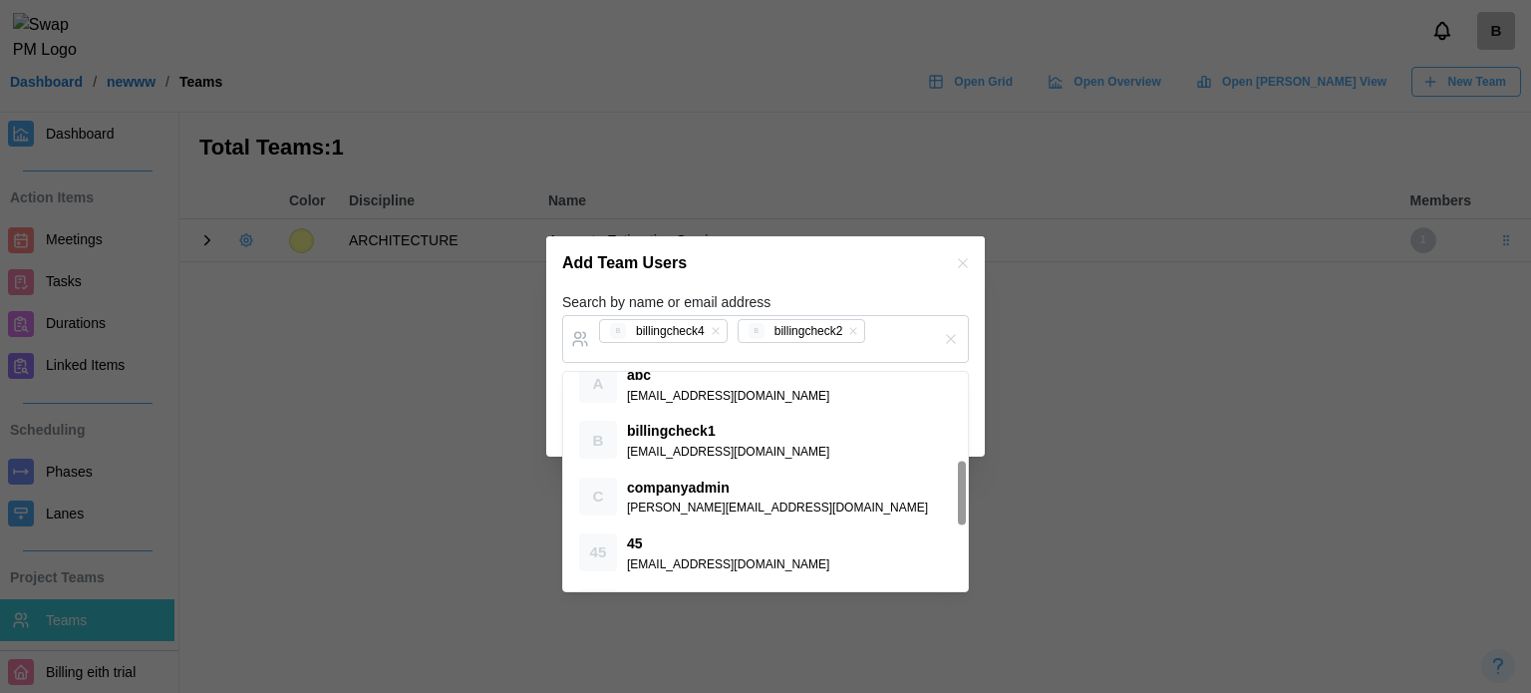
click at [849, 300] on div "Search by name or email address B billingcheck4 B billingcheck2" at bounding box center [765, 326] width 407 height 73
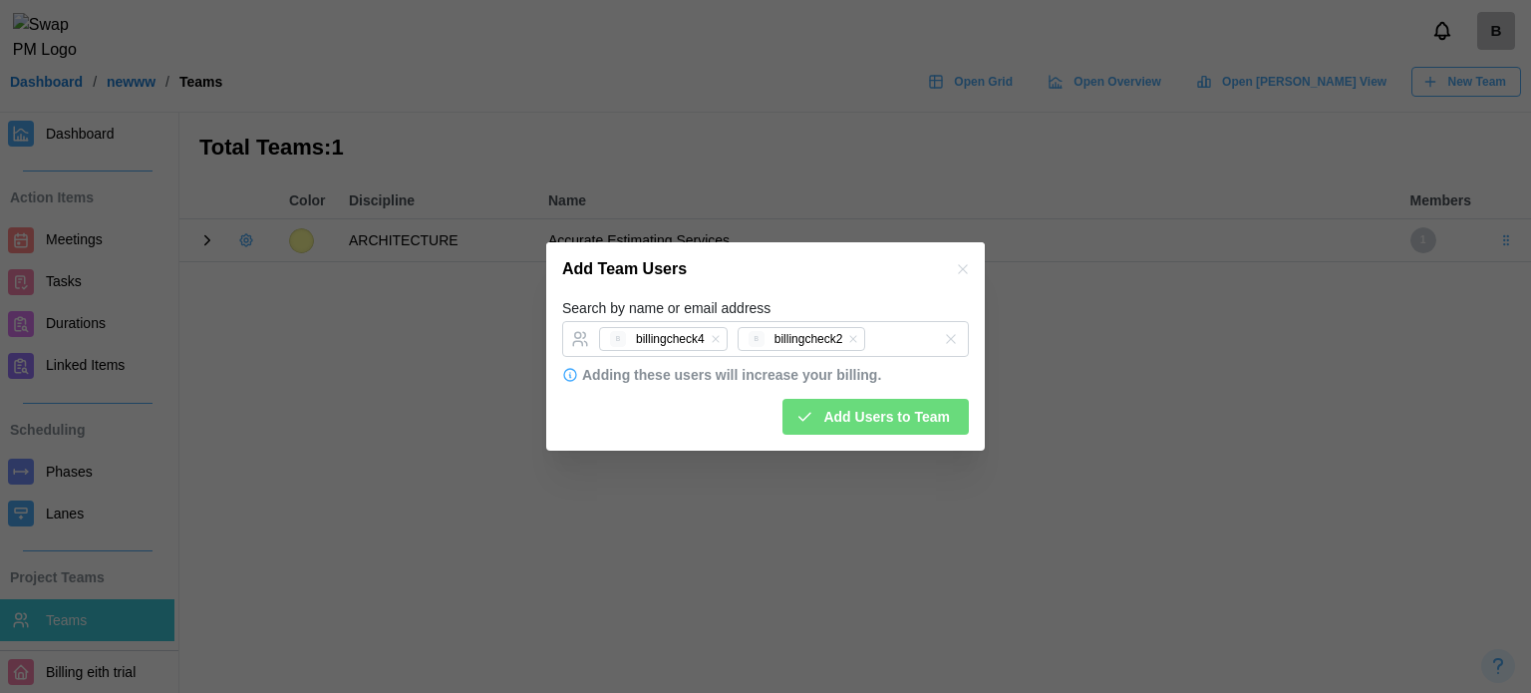
click at [893, 409] on span "Add Users to Team" at bounding box center [886, 417] width 127 height 34
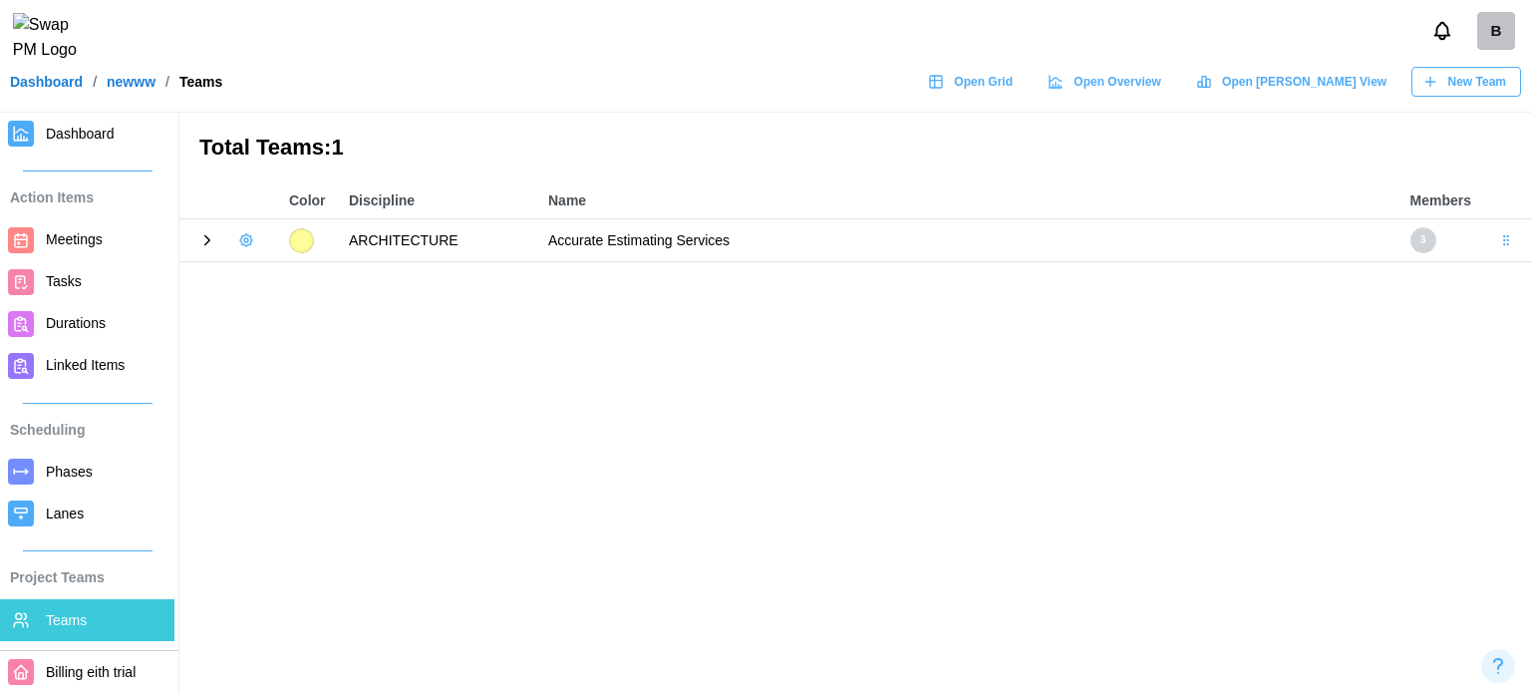
click at [210, 243] on icon at bounding box center [207, 240] width 18 height 18
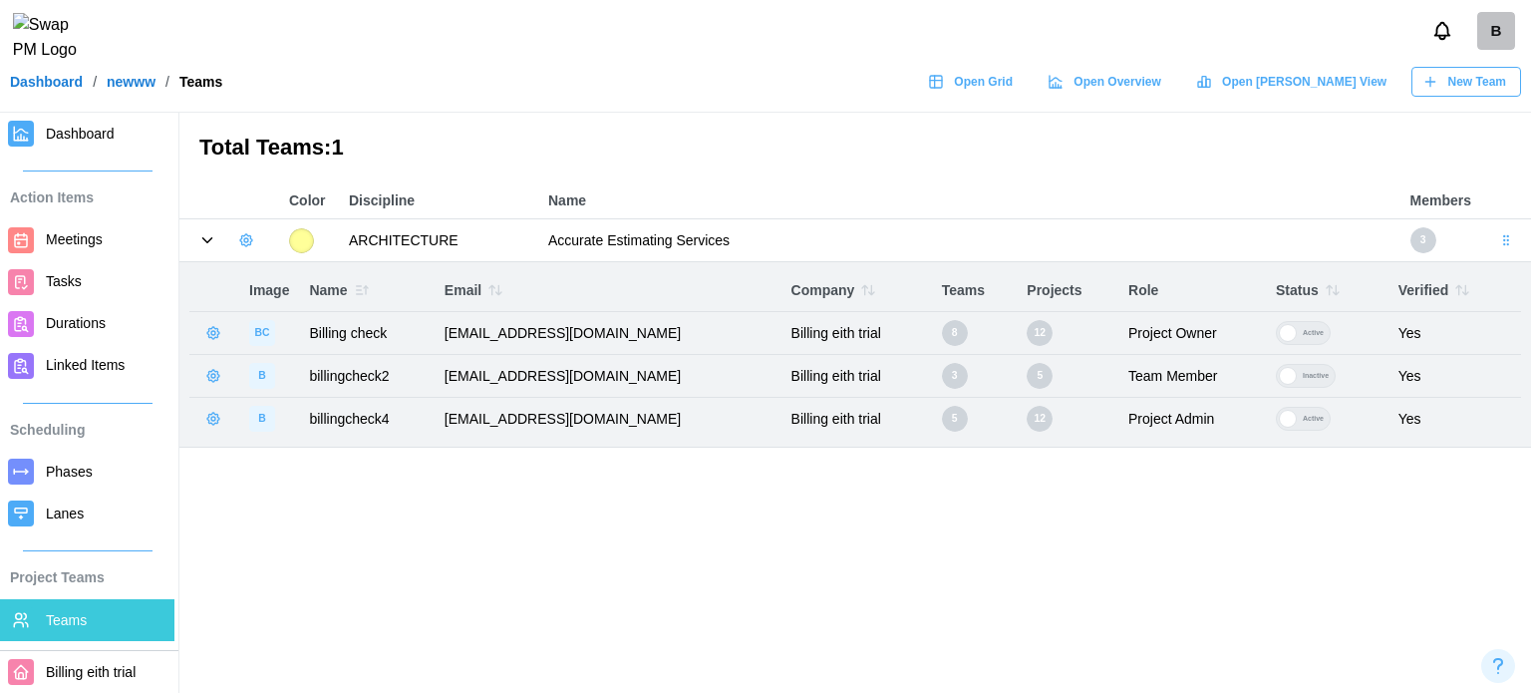
click at [100, 150] on link "Dashboard" at bounding box center [87, 134] width 174 height 42
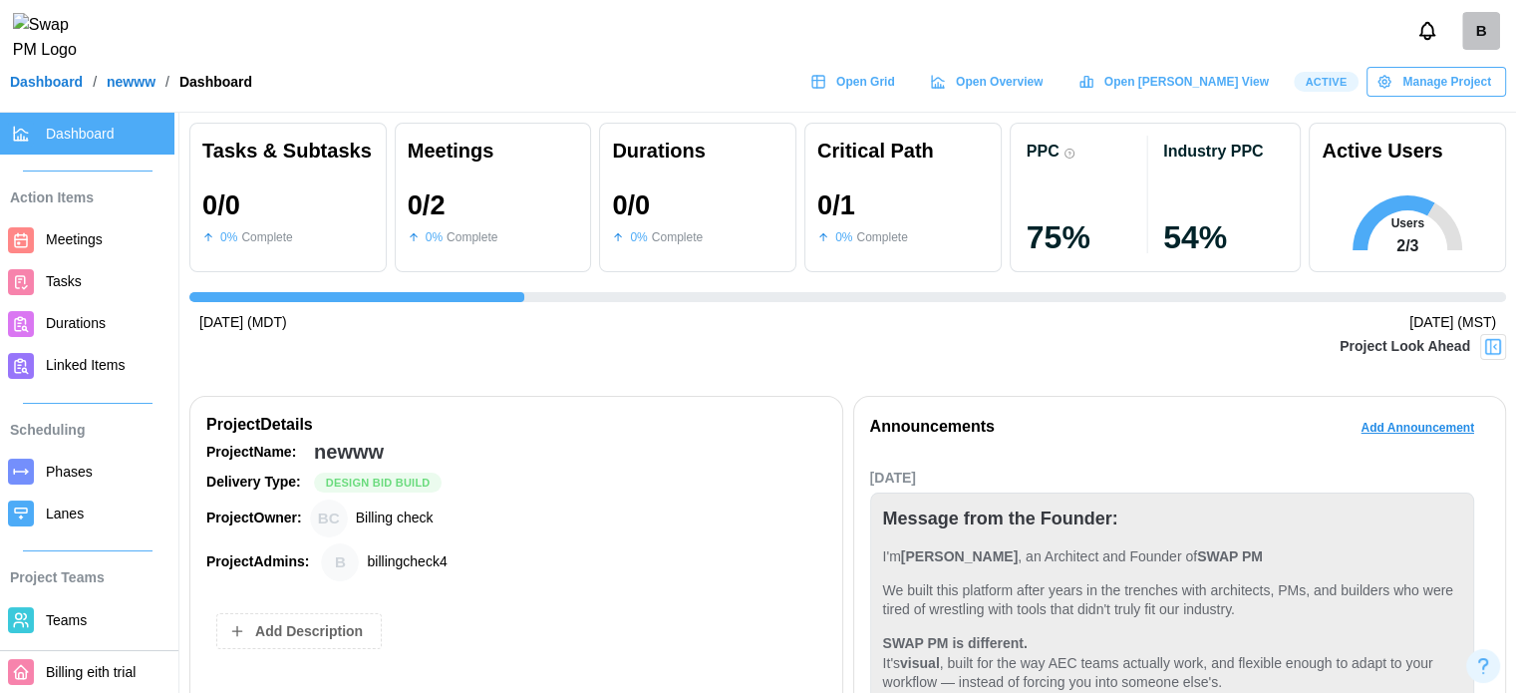
scroll to position [100, 0]
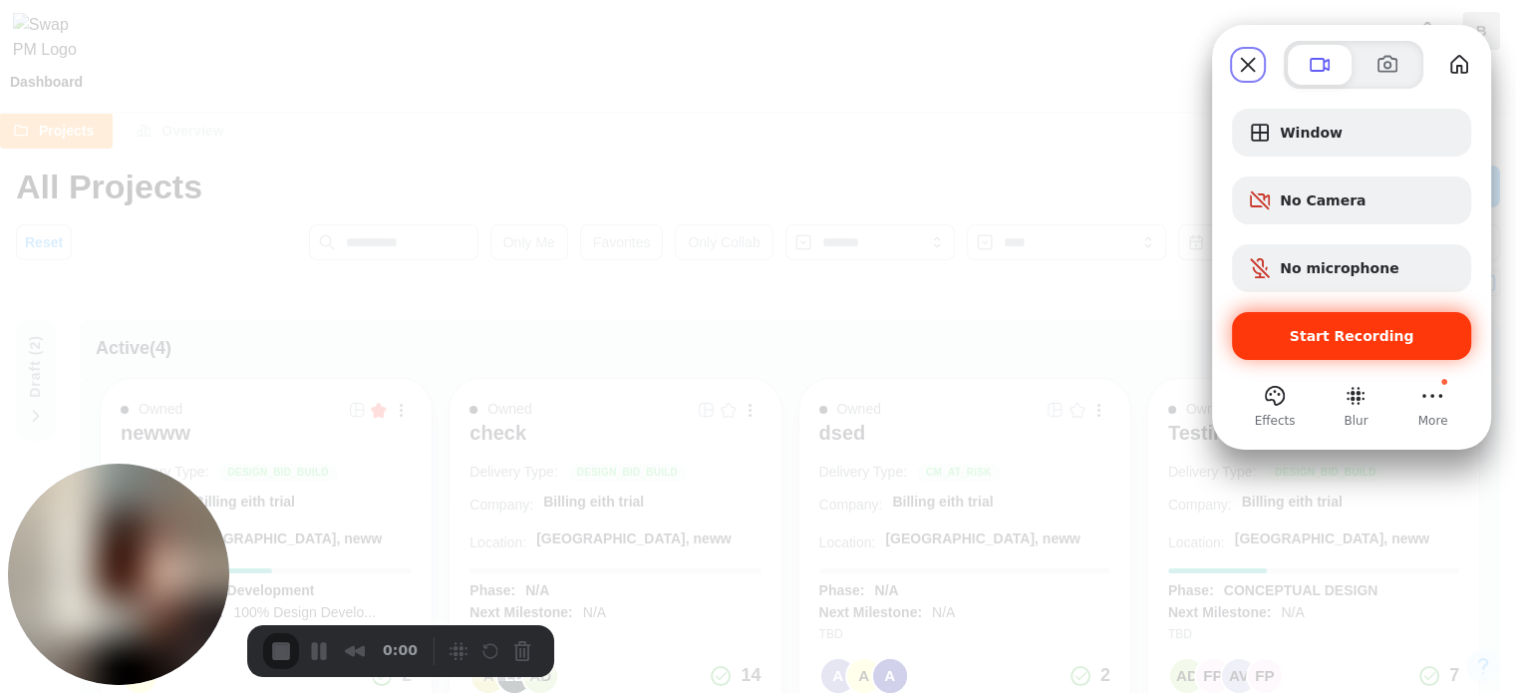
click at [1342, 341] on span "Start Recording" at bounding box center [1352, 336] width 125 height 16
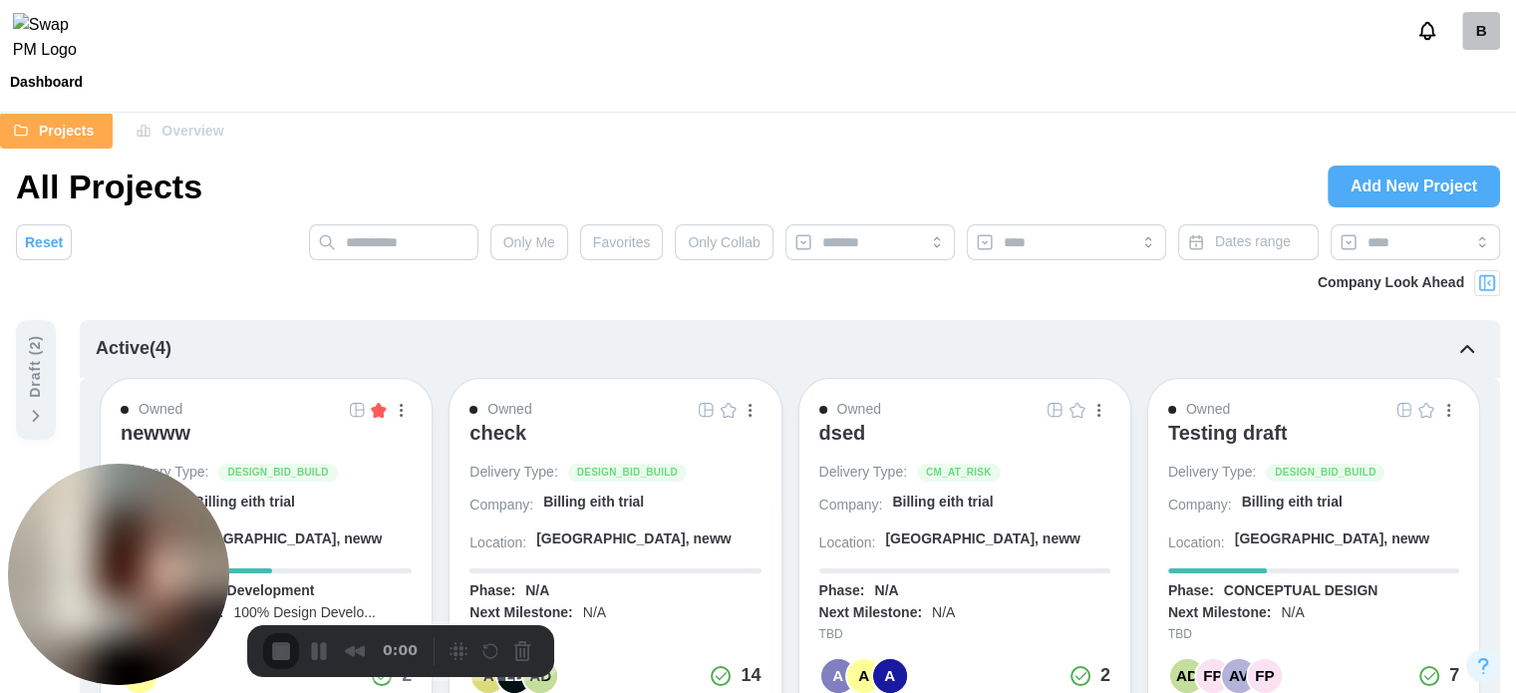
click at [627, 240] on span "Favorites" at bounding box center [622, 242] width 58 height 34
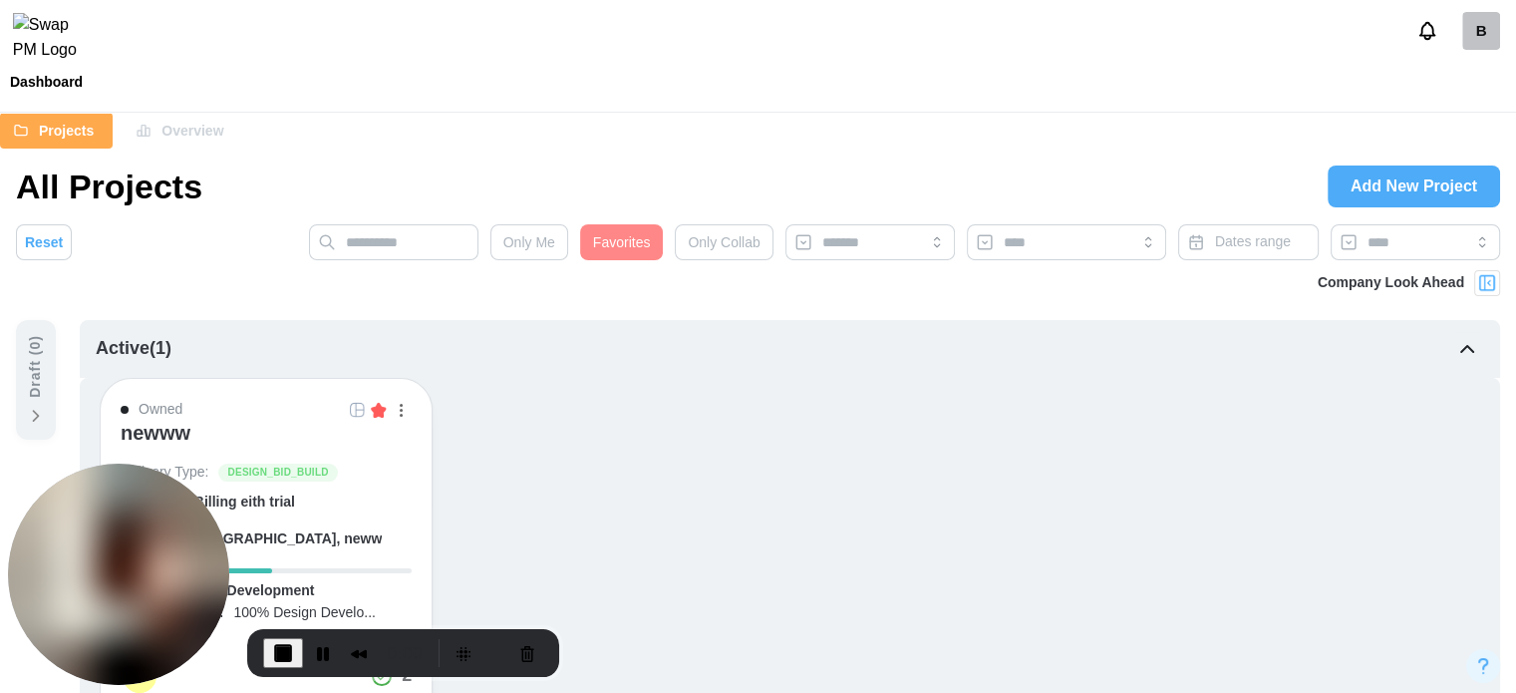
click at [1479, 273] on img at bounding box center [1487, 283] width 20 height 20
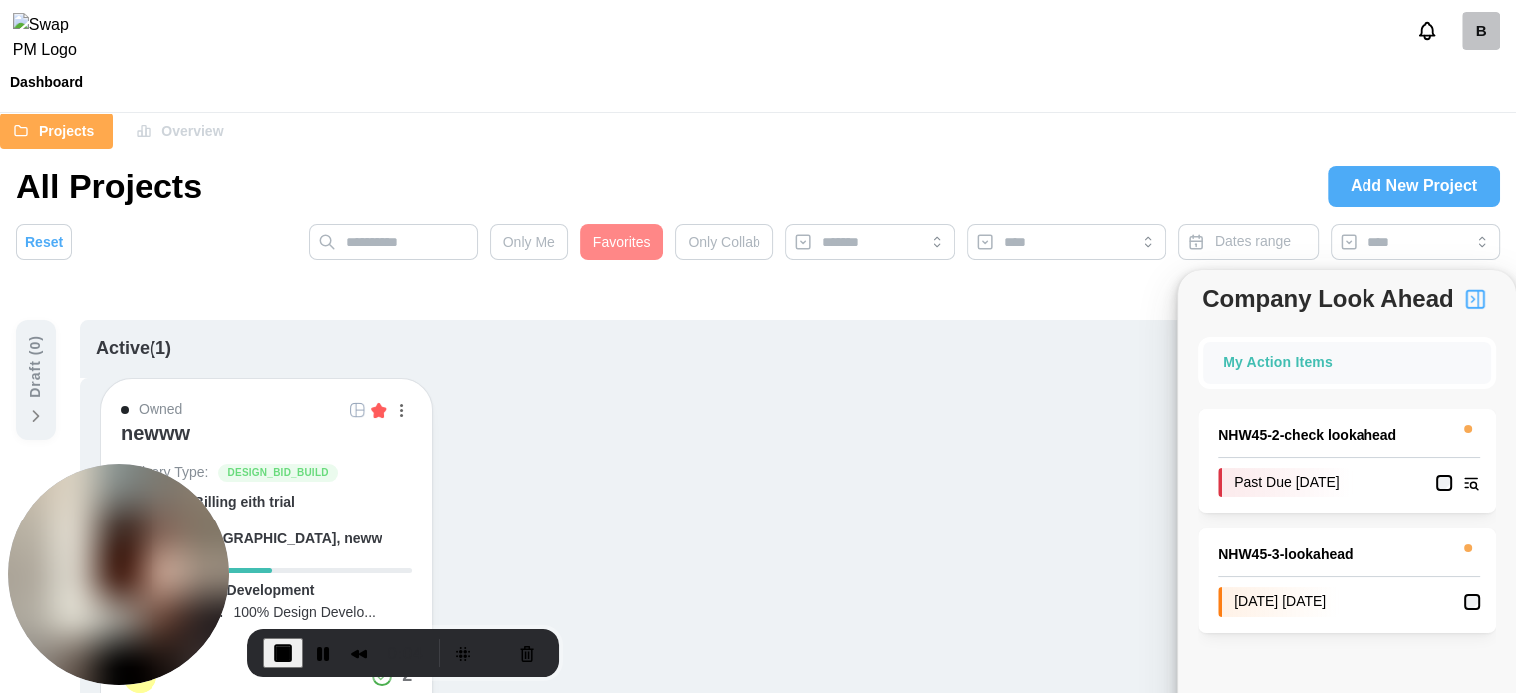
click at [297, 656] on button "End Recording" at bounding box center [283, 653] width 40 height 30
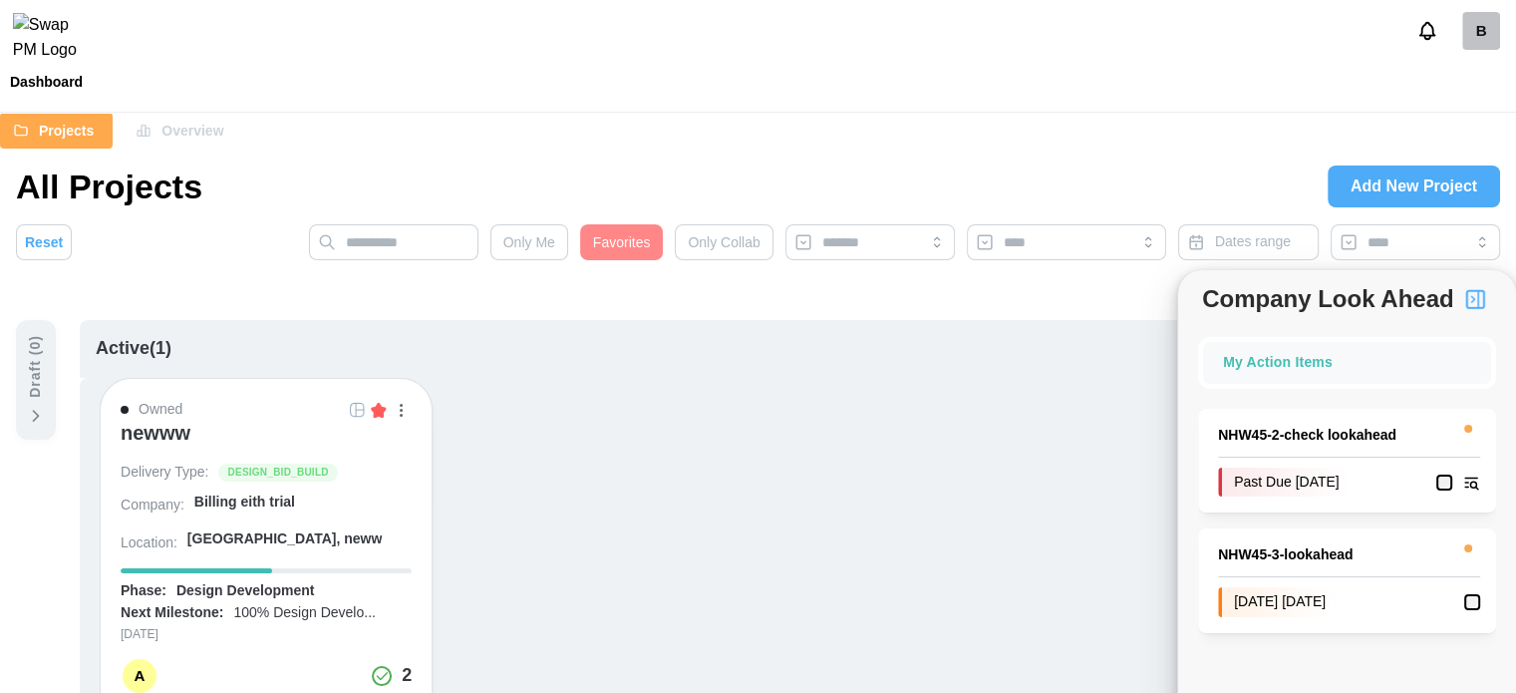
click at [1474, 291] on img "button" at bounding box center [1475, 299] width 24 height 24
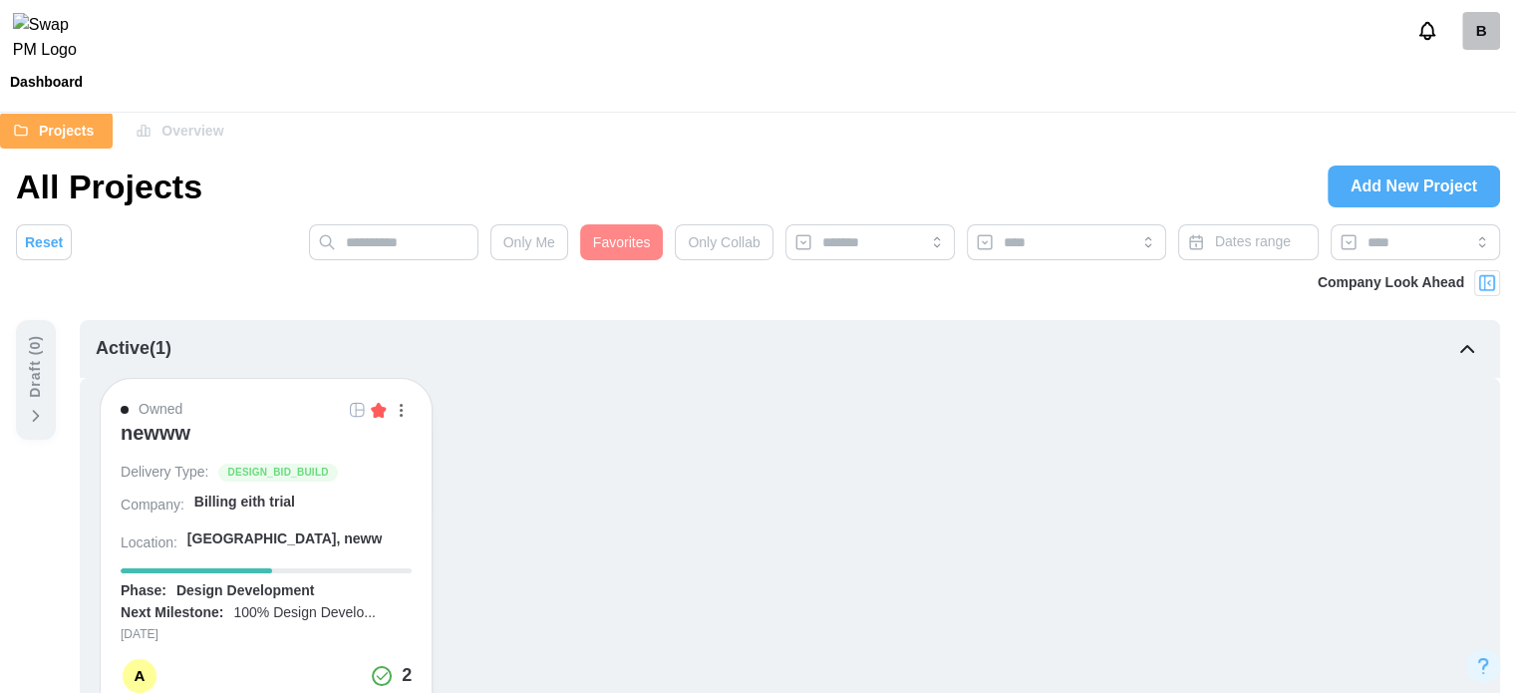
click at [640, 240] on span "Favorites" at bounding box center [622, 242] width 58 height 34
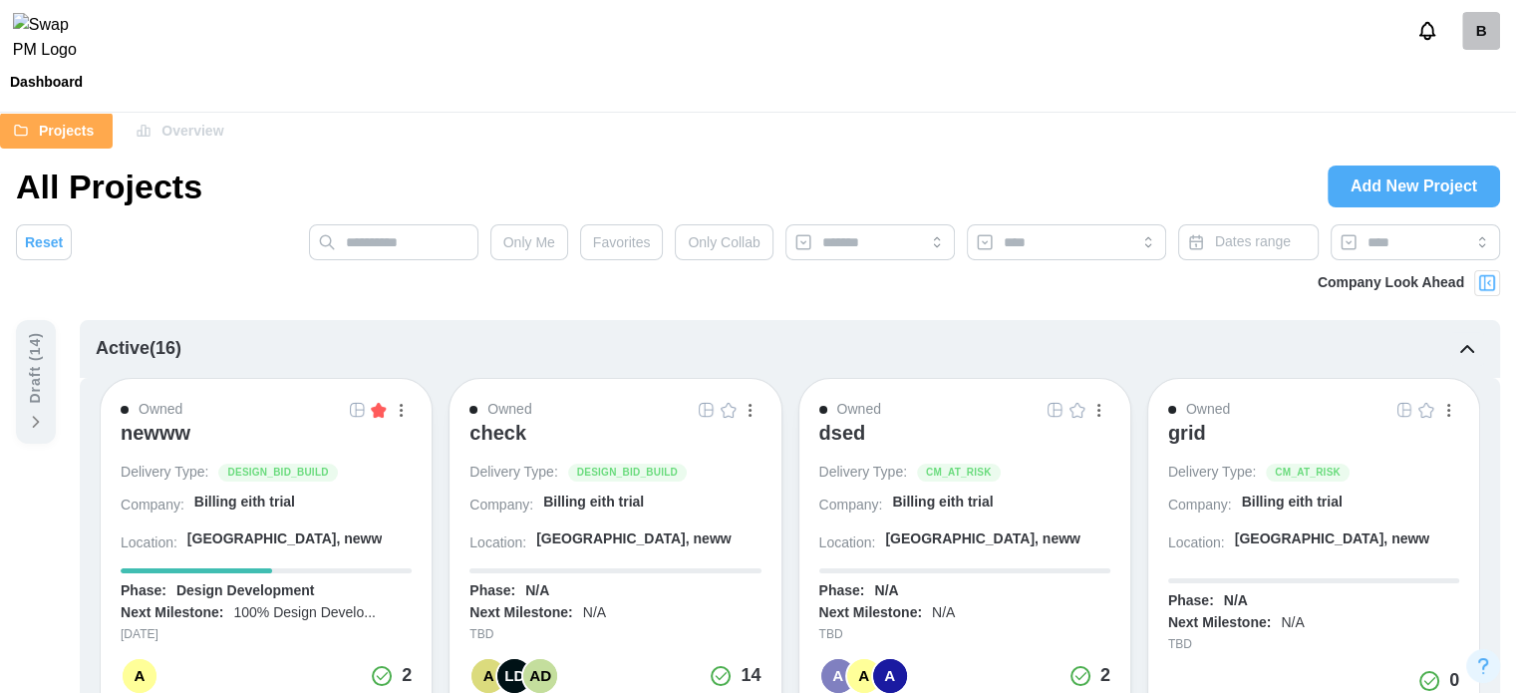
click at [490, 429] on div "check" at bounding box center [497, 433] width 57 height 24
click at [175, 427] on div "newww" at bounding box center [156, 433] width 70 height 24
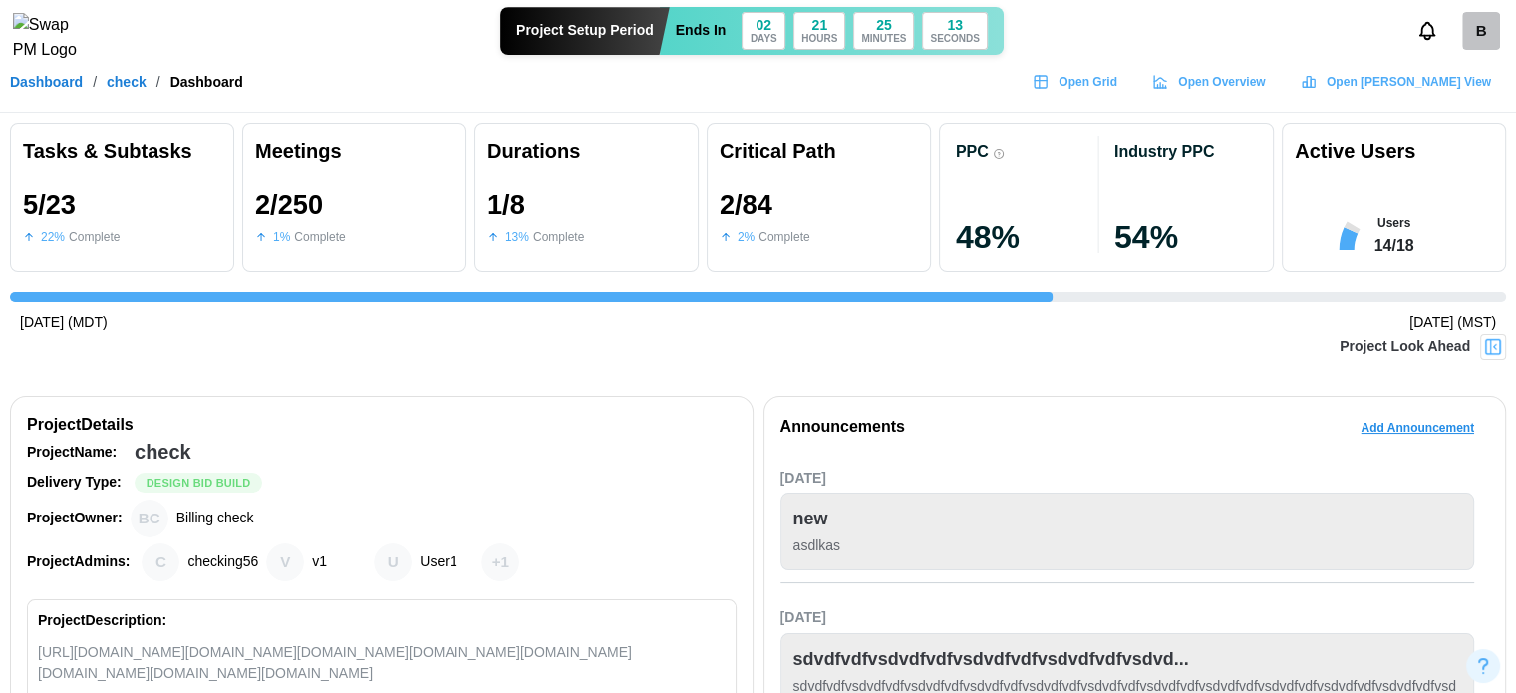
scroll to position [0, 3906]
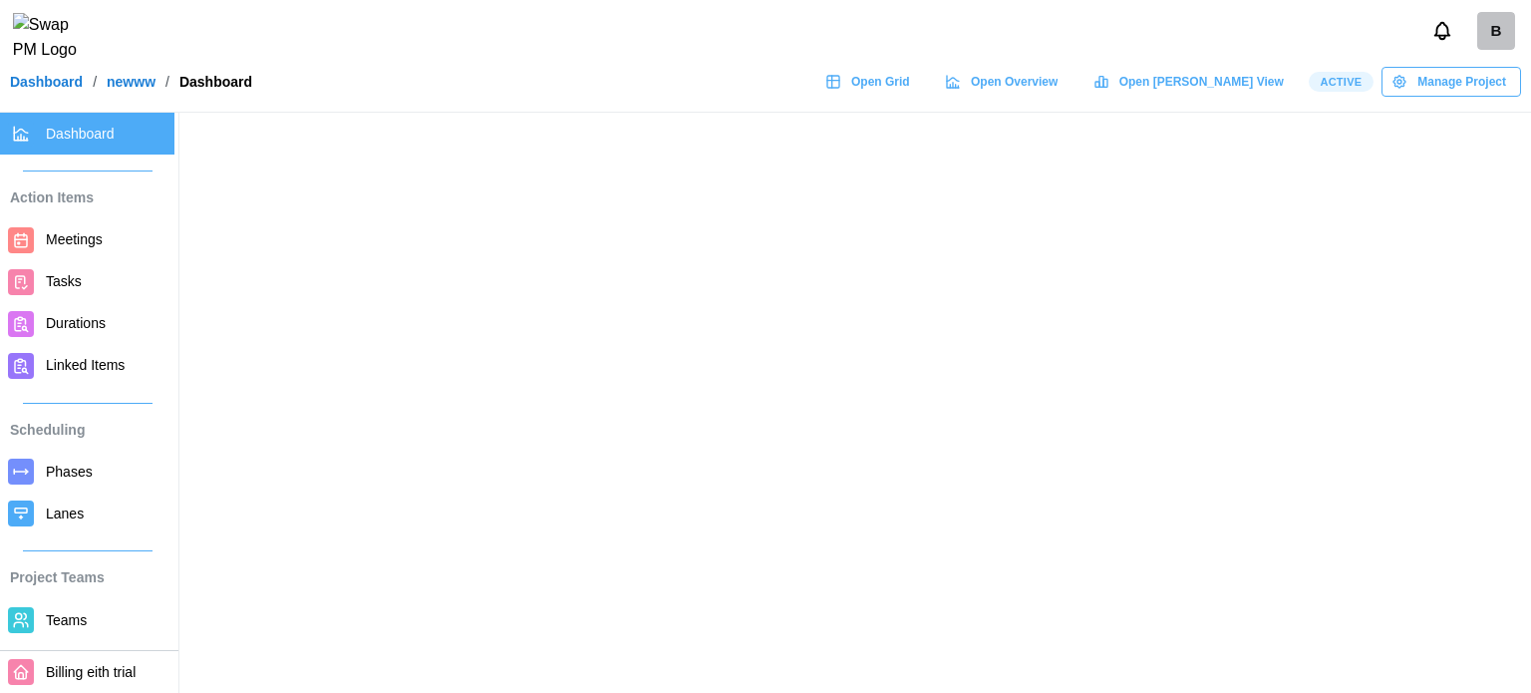
click at [1431, 96] on span "Manage Project" at bounding box center [1461, 82] width 89 height 28
click at [1432, 96] on span "Manage Project" at bounding box center [1461, 82] width 89 height 28
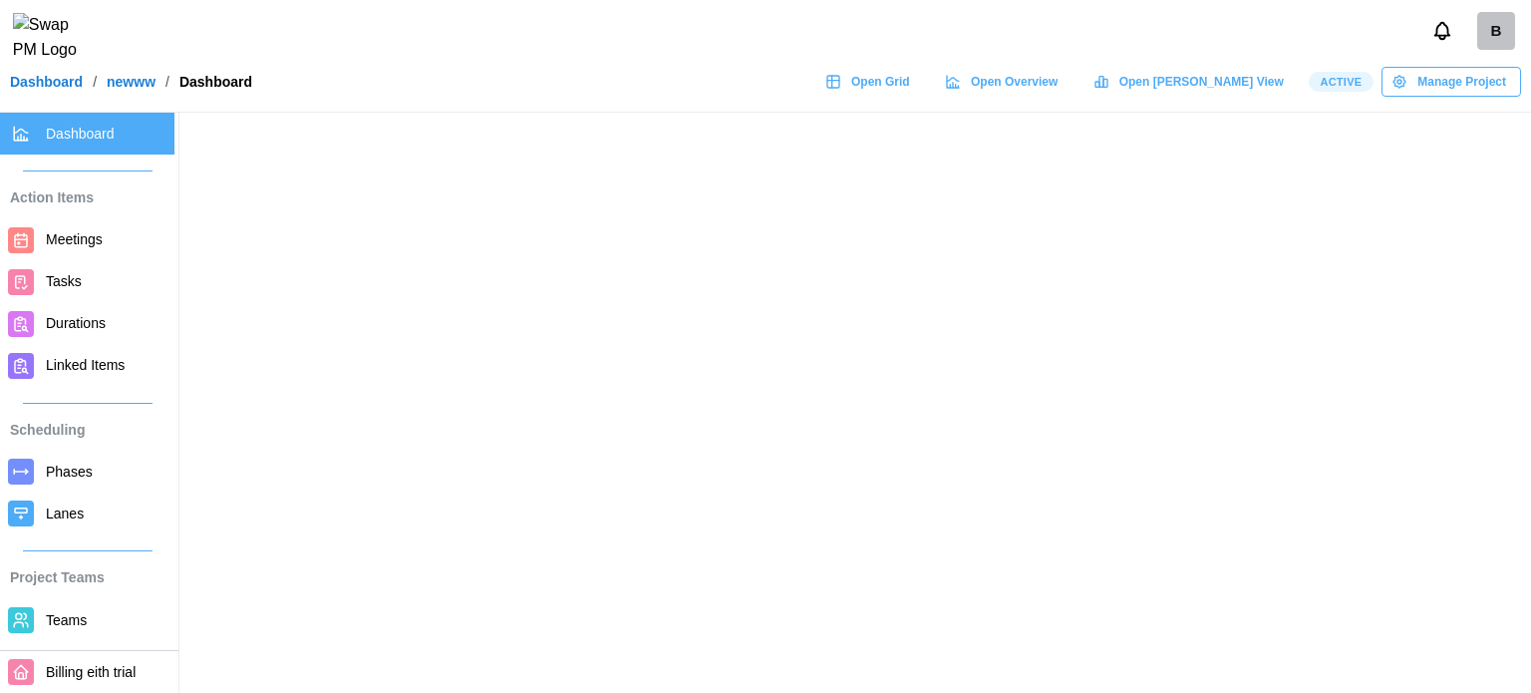
click at [1432, 96] on span "Manage Project" at bounding box center [1461, 82] width 89 height 28
click at [1468, 83] on span "Manage Project" at bounding box center [1461, 82] width 89 height 28
click at [76, 243] on span "Meetings" at bounding box center [74, 239] width 57 height 16
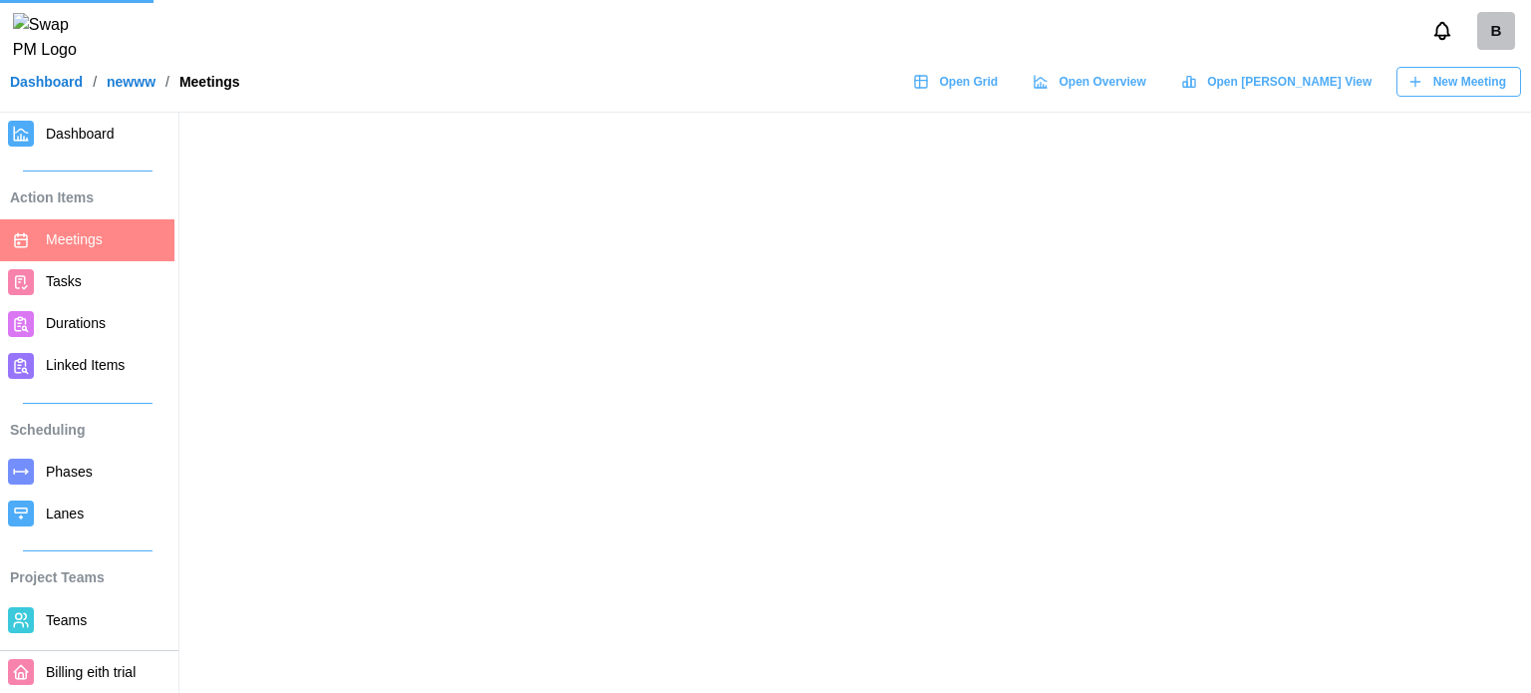
click at [97, 132] on span "Dashboard" at bounding box center [80, 134] width 69 height 16
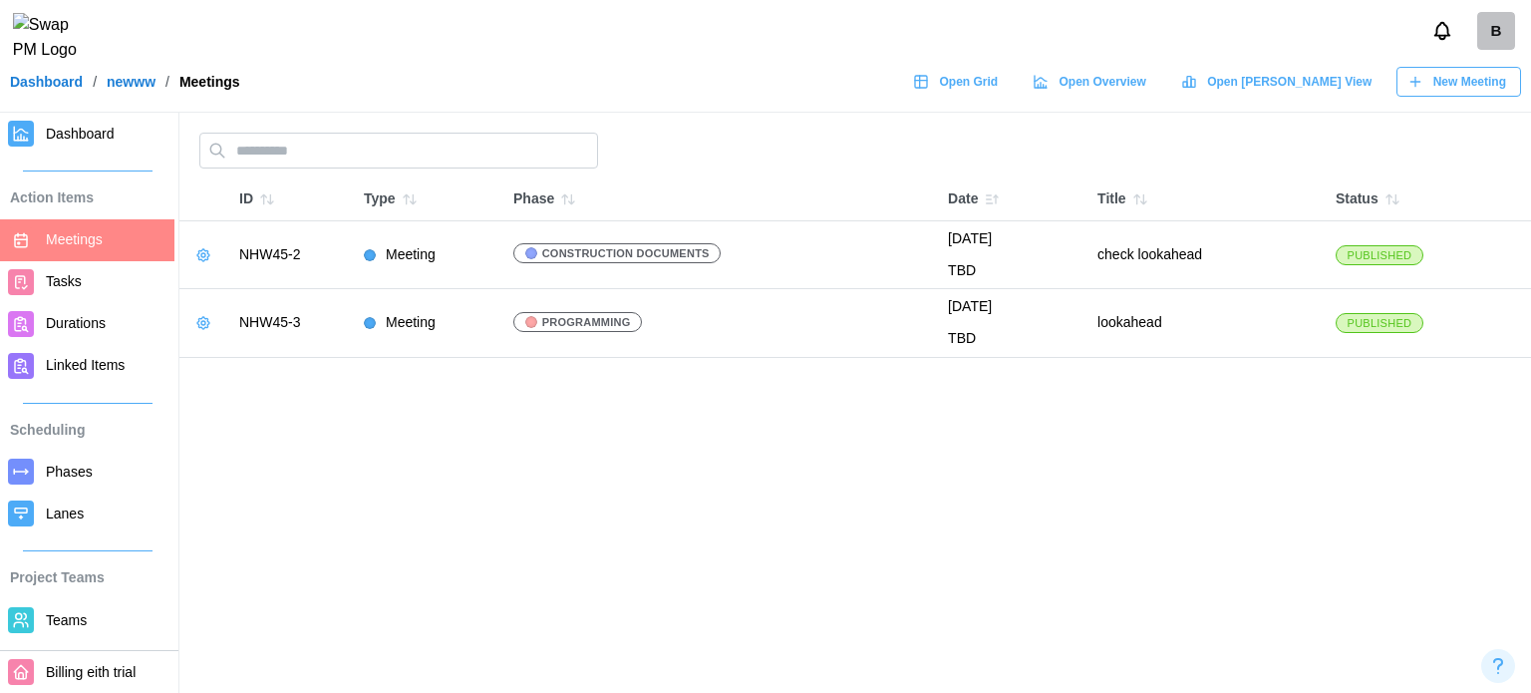
click at [76, 136] on span "Dashboard" at bounding box center [80, 134] width 69 height 16
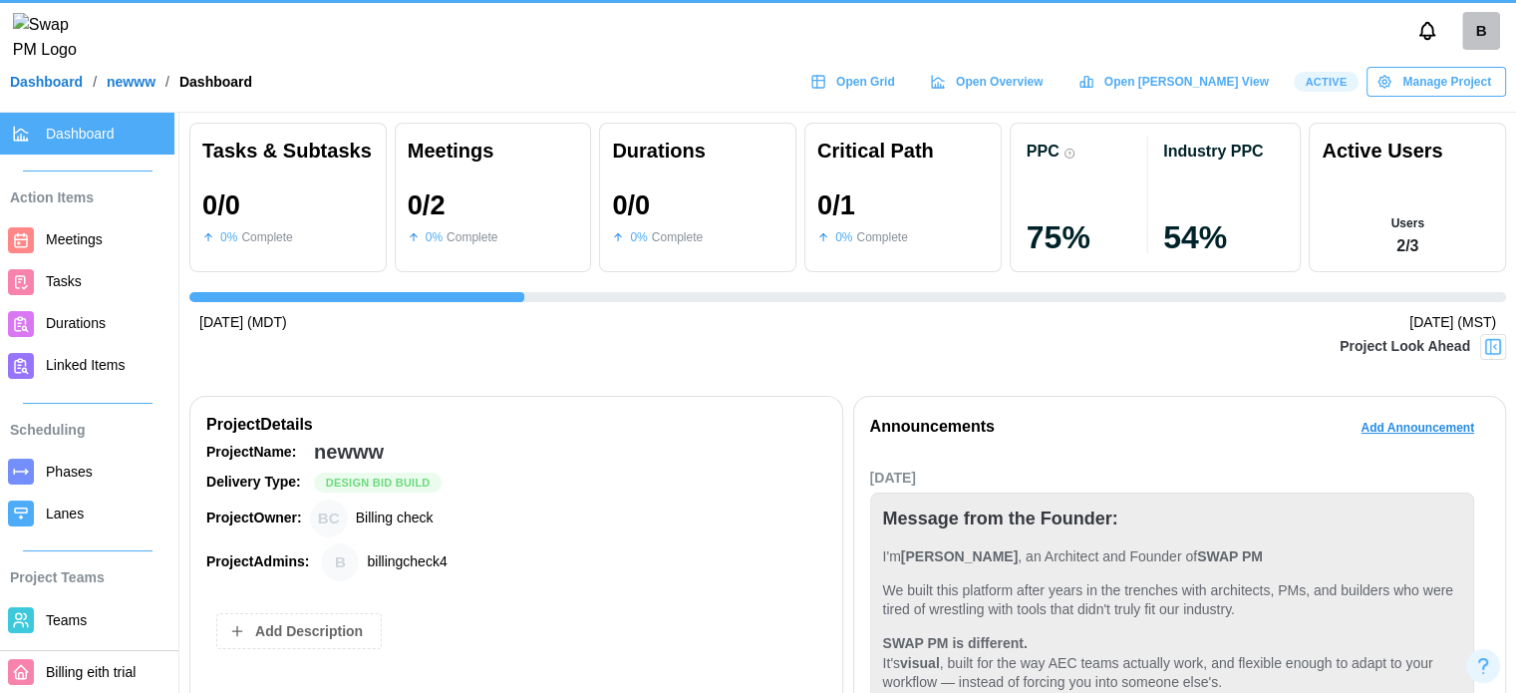
click at [1462, 91] on span "Manage Project" at bounding box center [1446, 82] width 89 height 28
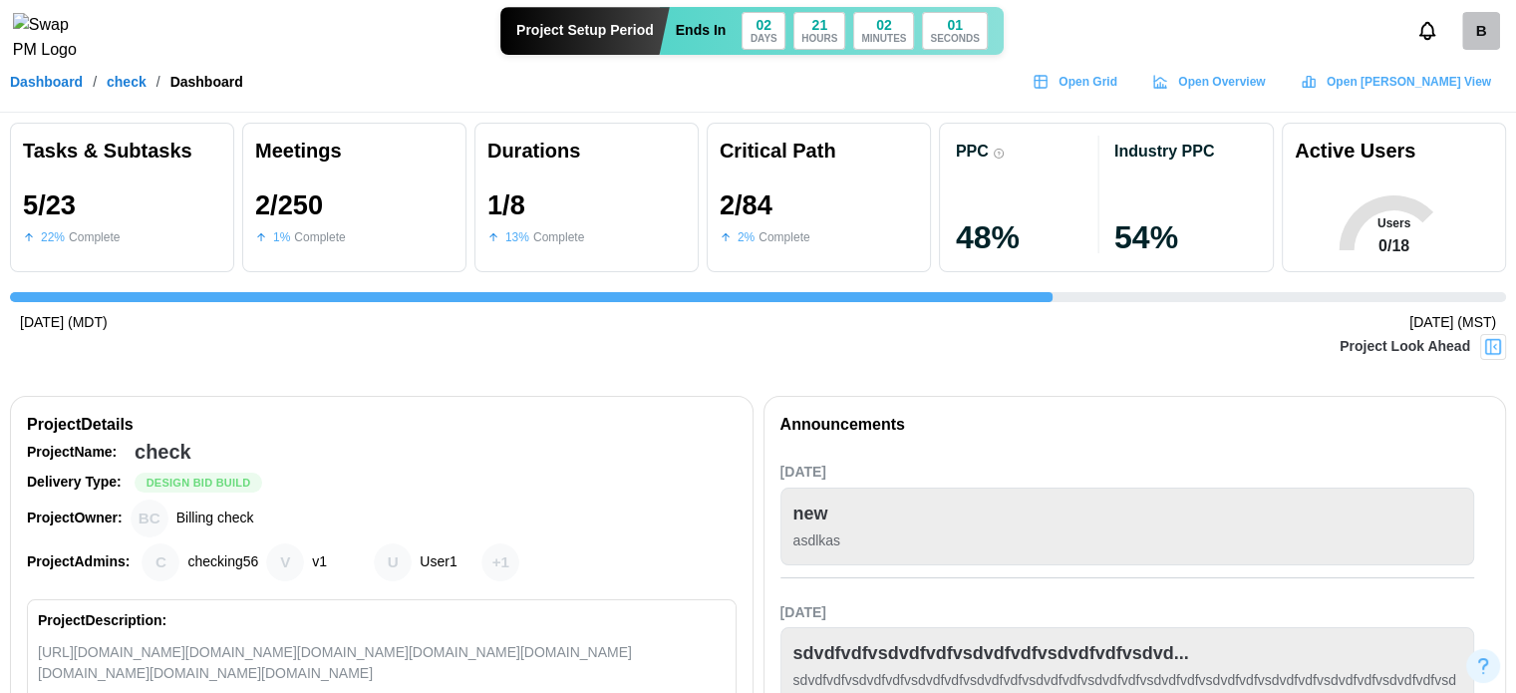
scroll to position [0, 3906]
